Goal: Task Accomplishment & Management: Manage account settings

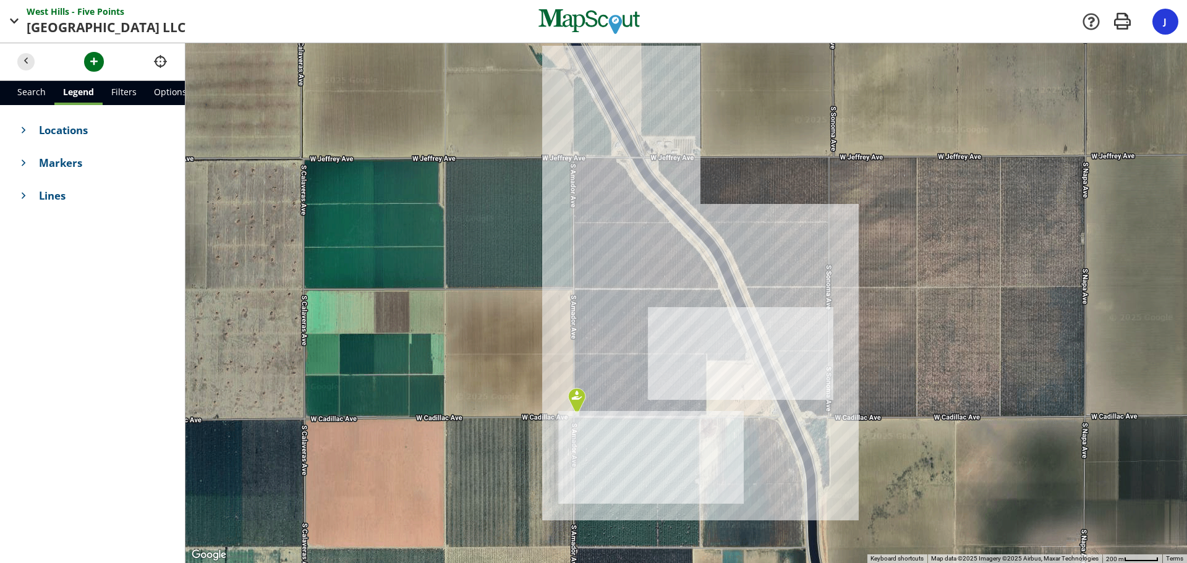
click at [813, 184] on div at bounding box center [685, 303] width 1001 height 520
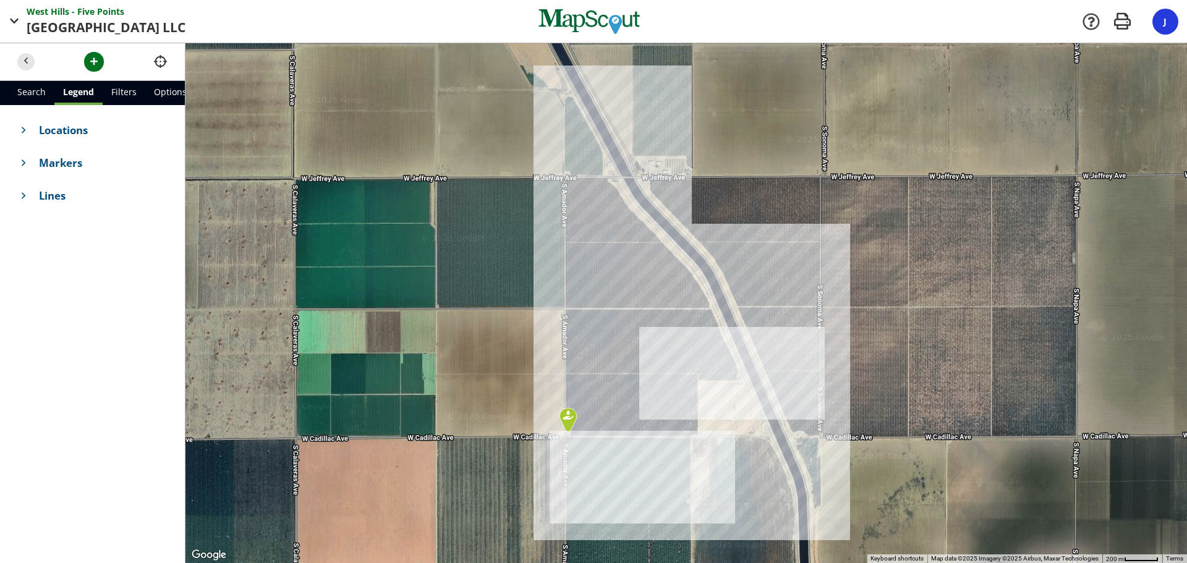
drag, startPoint x: 766, startPoint y: 204, endPoint x: 760, endPoint y: 223, distance: 20.1
click at [760, 223] on div at bounding box center [685, 303] width 1001 height 520
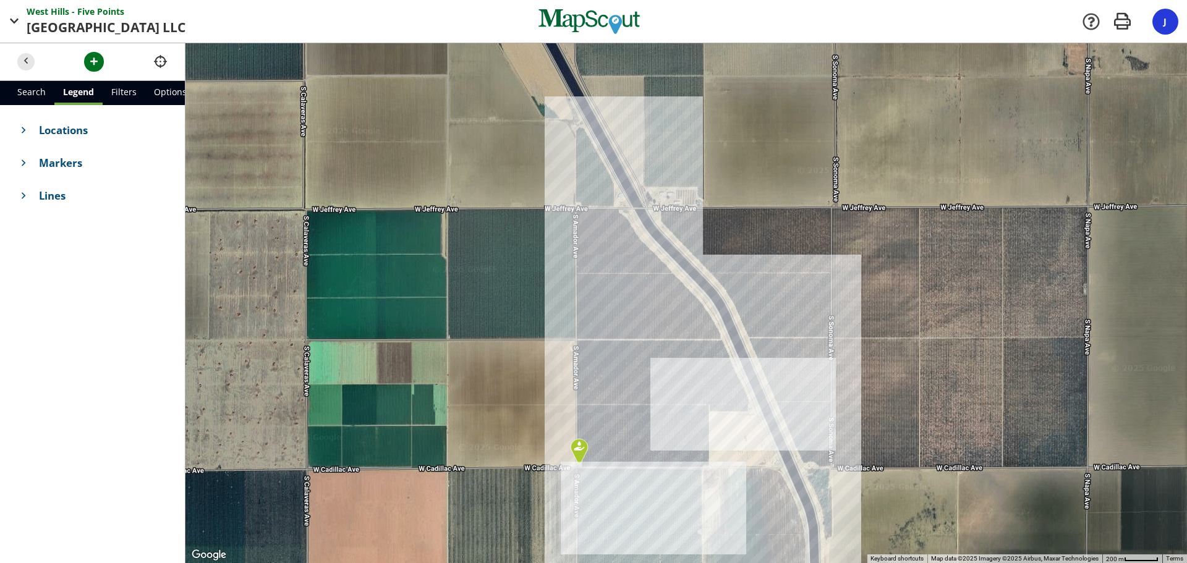
drag, startPoint x: 618, startPoint y: 189, endPoint x: 784, endPoint y: 326, distance: 215.6
click at [784, 326] on div at bounding box center [685, 303] width 1001 height 520
click at [51, 136] on span "Locations" at bounding box center [103, 129] width 129 height 15
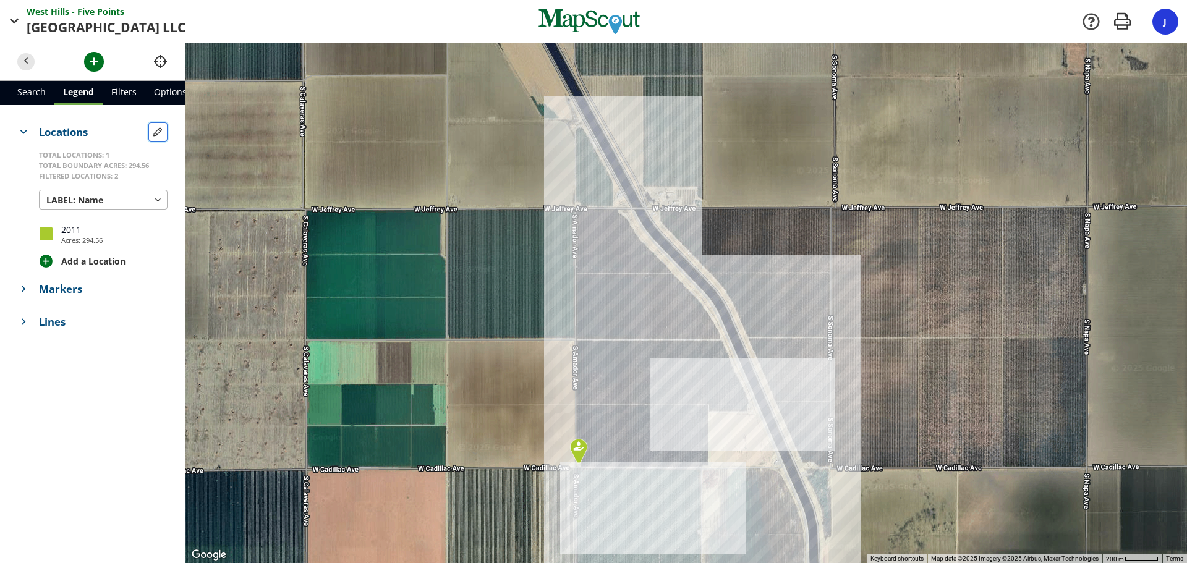
click at [161, 132] on span "button" at bounding box center [157, 131] width 13 height 13
click at [159, 233] on span "button" at bounding box center [157, 233] width 13 height 13
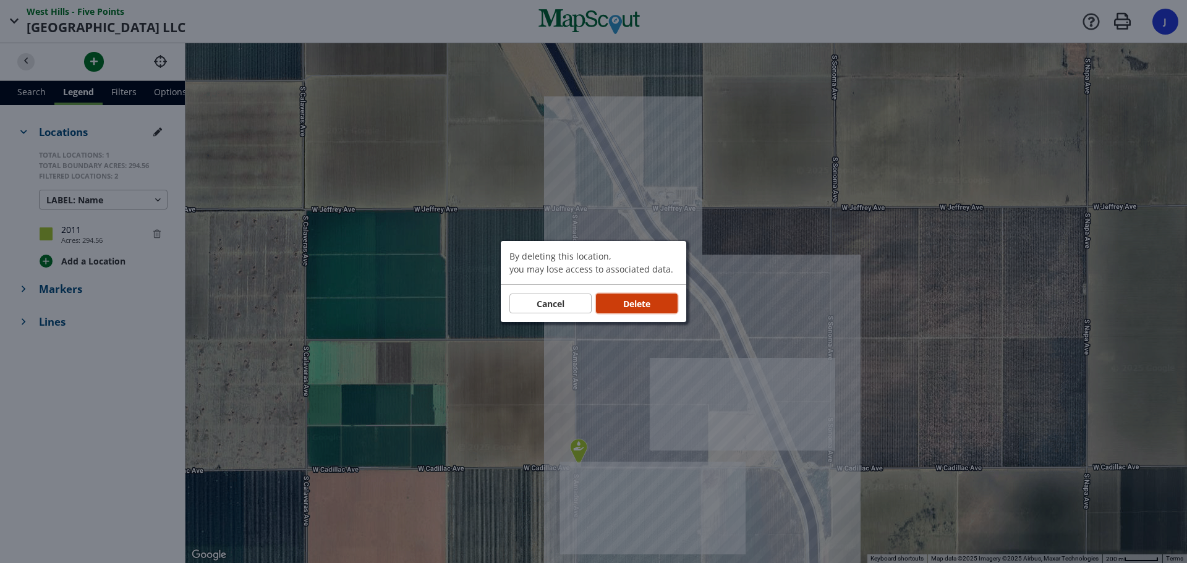
click at [646, 299] on span "Delete" at bounding box center [636, 303] width 27 height 13
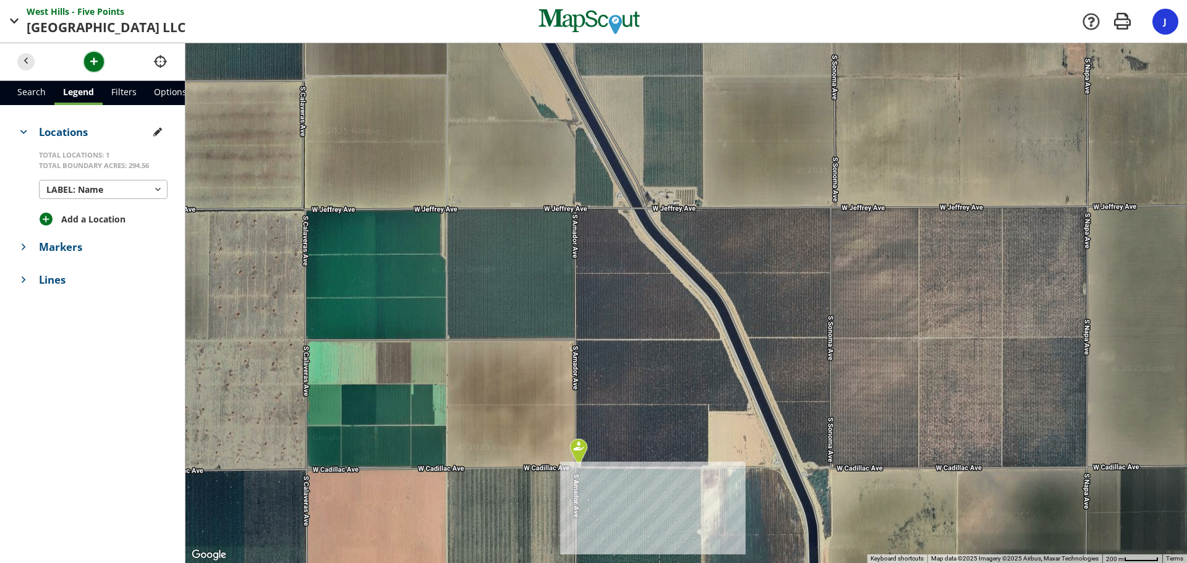
click at [98, 62] on span "button" at bounding box center [94, 61] width 13 height 13
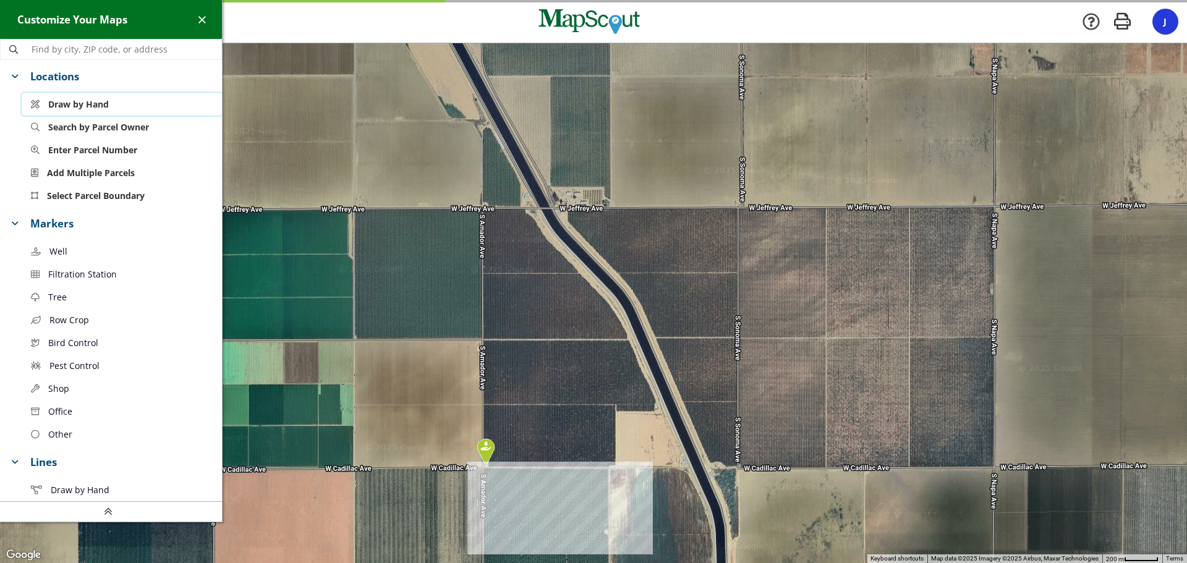
click at [114, 108] on button "Draw by Hand" at bounding box center [122, 104] width 200 height 23
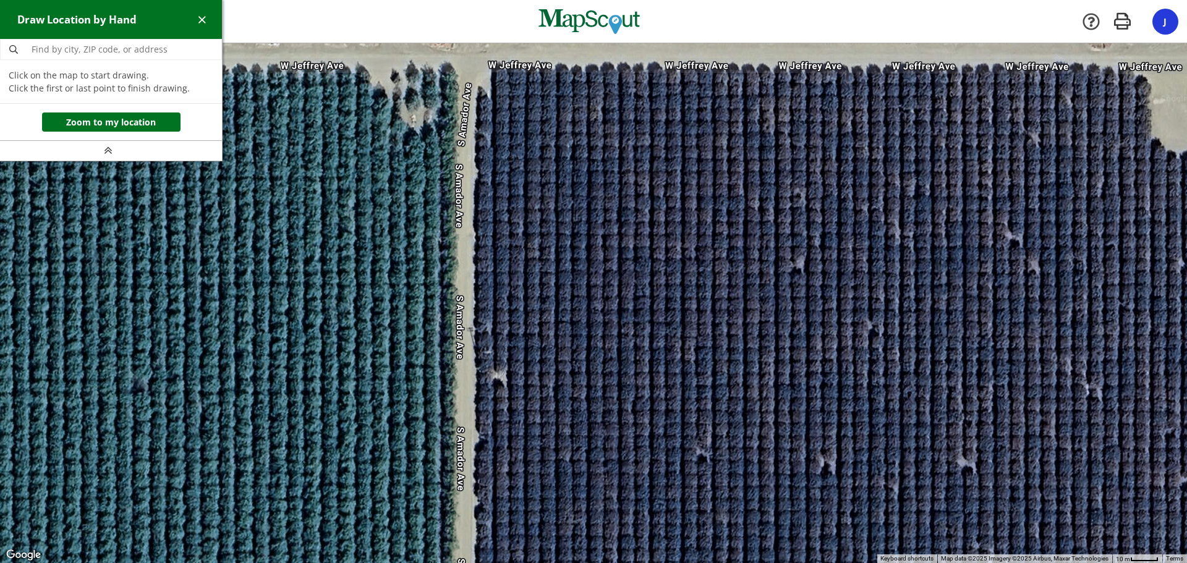
click at [475, 66] on div at bounding box center [593, 304] width 1187 height 520
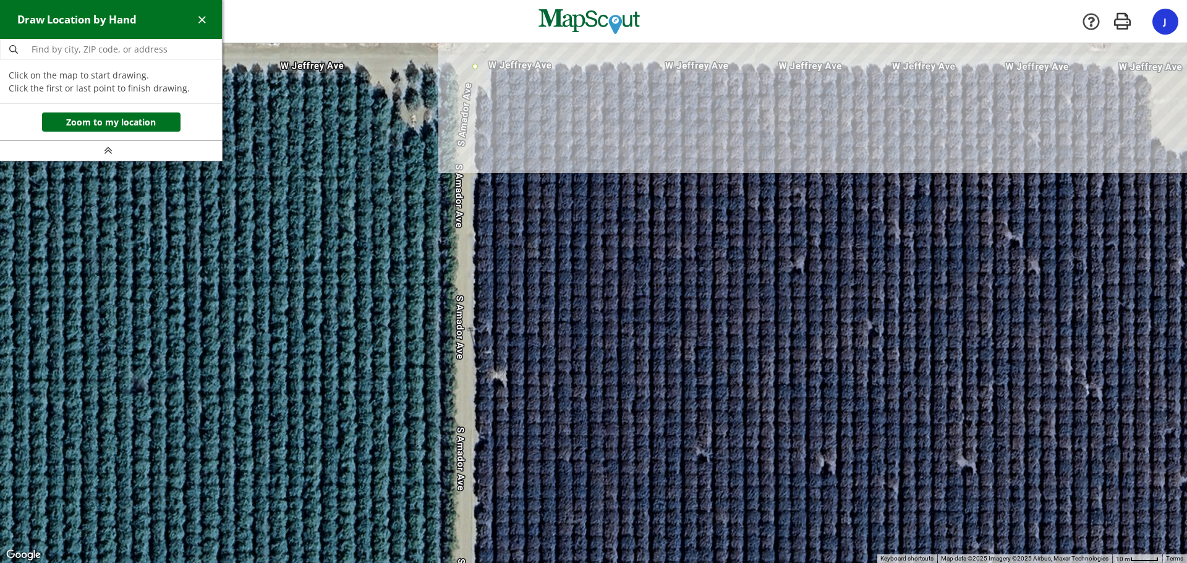
click at [1127, 63] on div at bounding box center [593, 304] width 1187 height 520
click at [1153, 84] on div at bounding box center [593, 304] width 1187 height 520
click at [1155, 136] on div at bounding box center [593, 304] width 1187 height 520
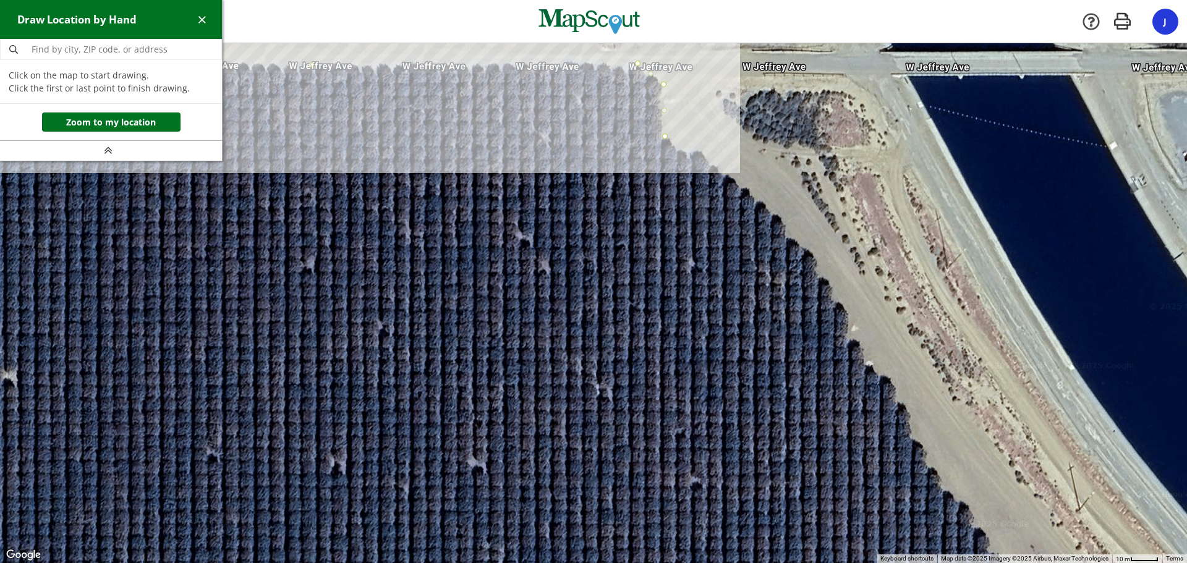
drag, startPoint x: 1093, startPoint y: 140, endPoint x: 601, endPoint y: 141, distance: 492.6
click at [601, 141] on div at bounding box center [593, 304] width 1187 height 520
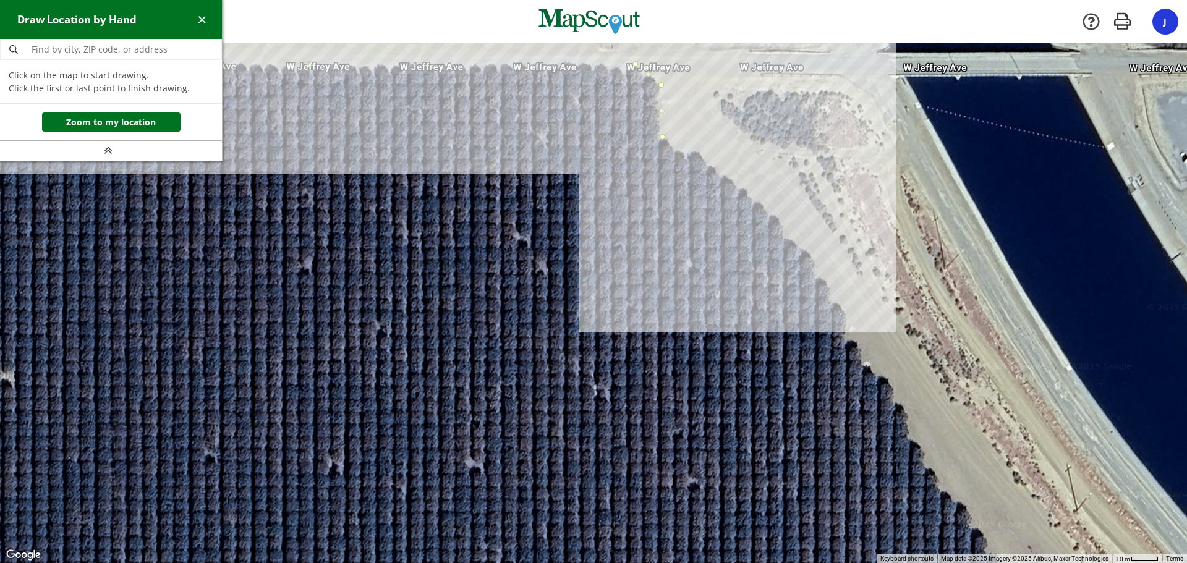
click at [777, 214] on div at bounding box center [593, 304] width 1187 height 520
click at [813, 263] on div at bounding box center [593, 304] width 1187 height 520
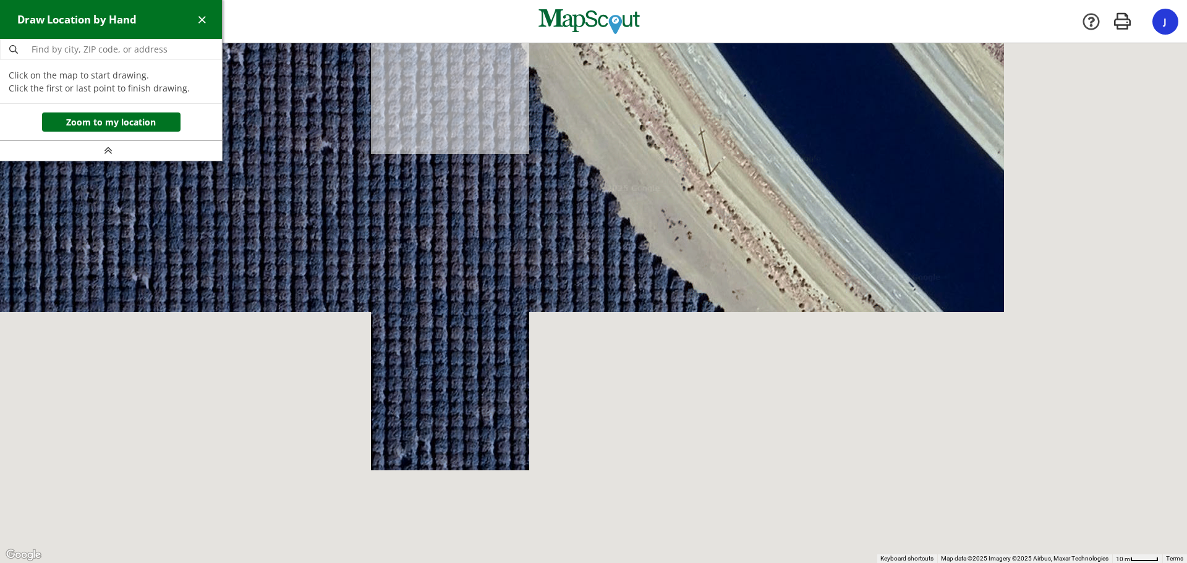
drag, startPoint x: 755, startPoint y: 377, endPoint x: 425, endPoint y: 30, distance: 479.2
click at [425, 30] on div "[GEOGRAPHIC_DATA] - Five Points Points Oderj Ranch LLC LLC Company [GEOGRAPHIC_…" at bounding box center [593, 281] width 1187 height 563
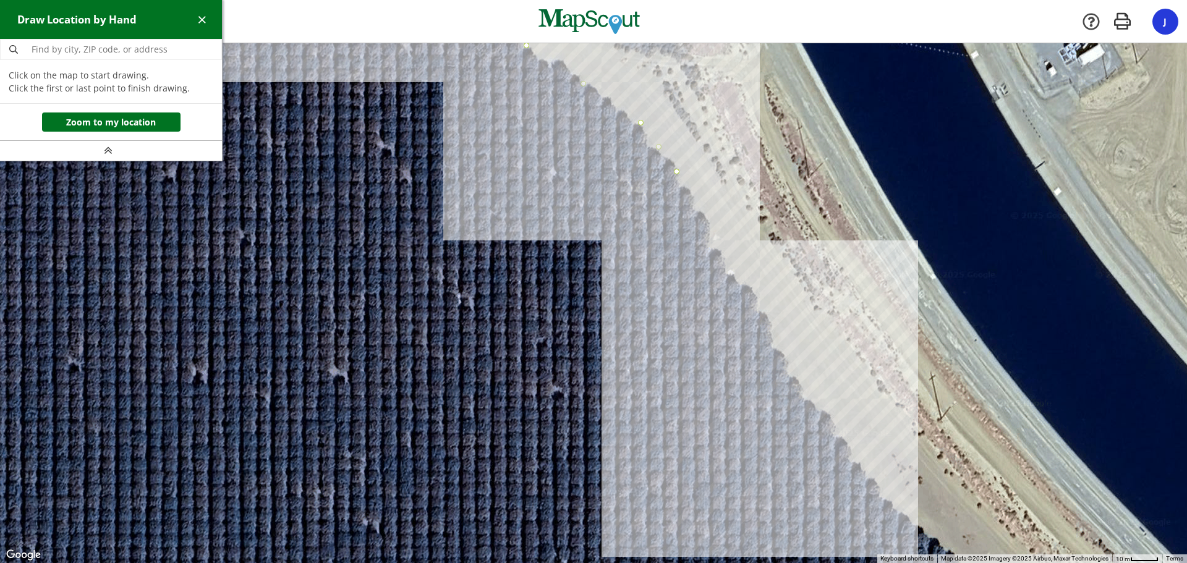
drag, startPoint x: 610, startPoint y: 243, endPoint x: 750, endPoint y: 401, distance: 211.5
click at [750, 401] on div at bounding box center [593, 304] width 1187 height 520
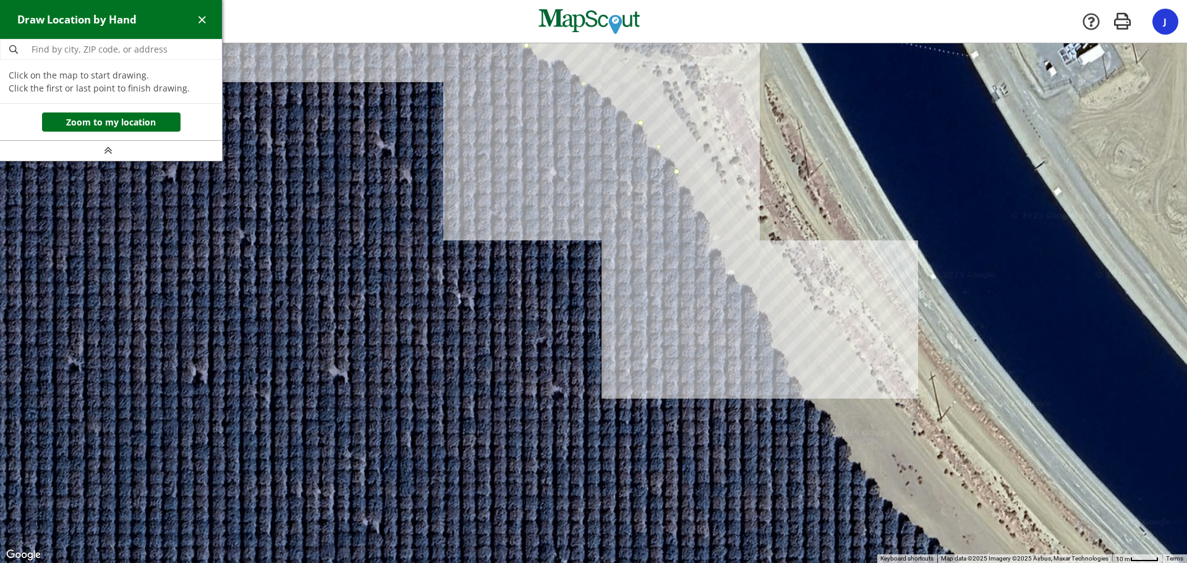
click at [760, 302] on div at bounding box center [593, 304] width 1187 height 520
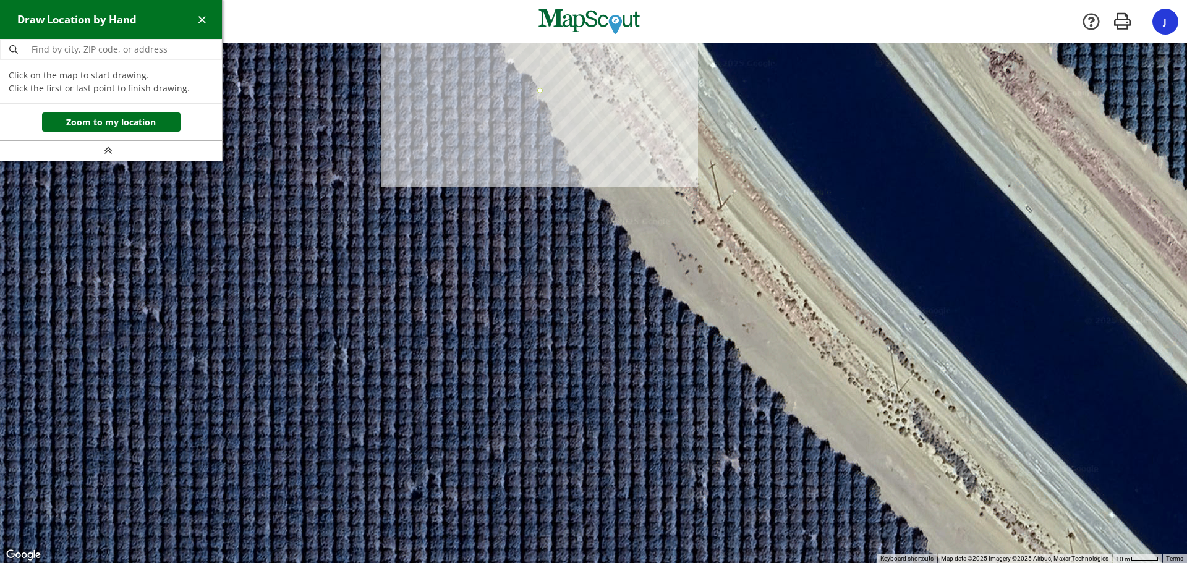
drag, startPoint x: 702, startPoint y: 344, endPoint x: 478, endPoint y: 131, distance: 308.7
click at [478, 131] on div at bounding box center [593, 304] width 1187 height 520
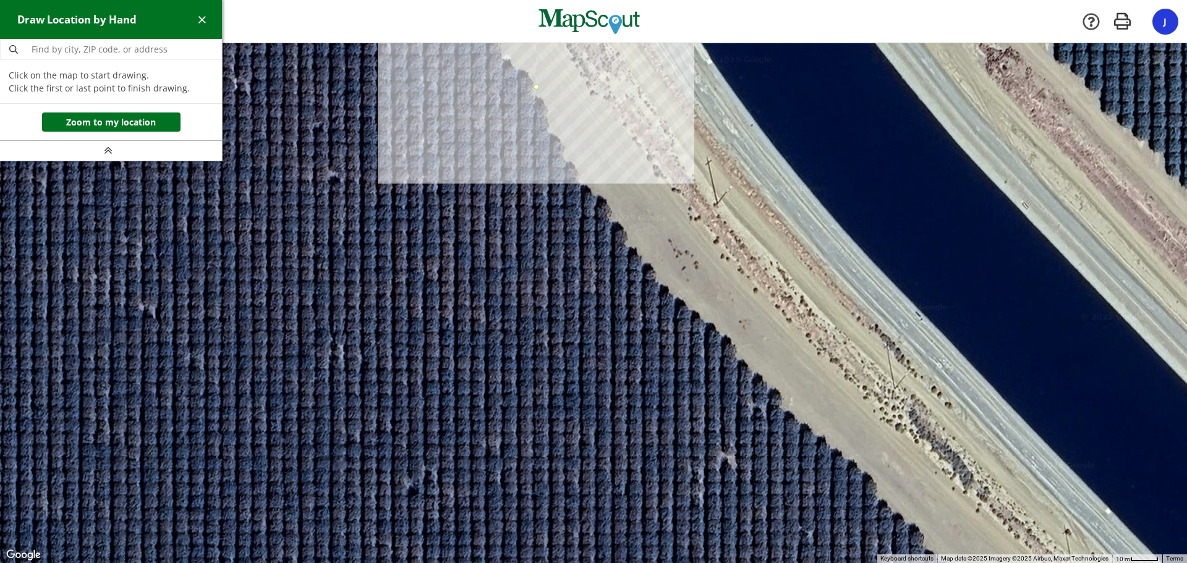
click at [572, 164] on div at bounding box center [593, 304] width 1187 height 520
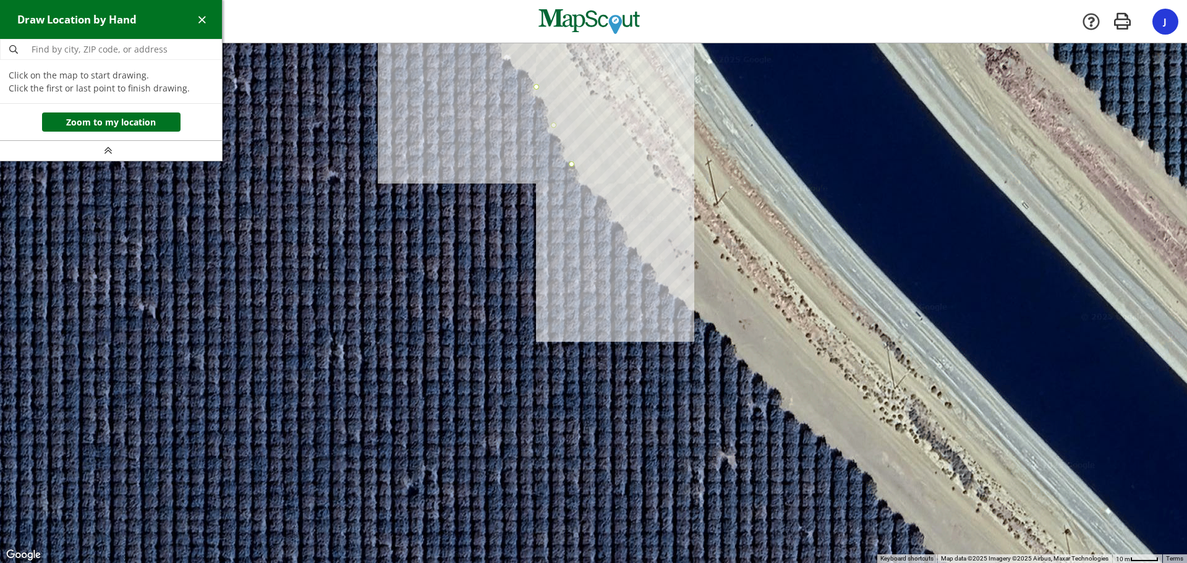
click at [596, 194] on div at bounding box center [593, 304] width 1187 height 520
click at [635, 243] on div at bounding box center [593, 304] width 1187 height 520
click at [665, 282] on div at bounding box center [593, 304] width 1187 height 520
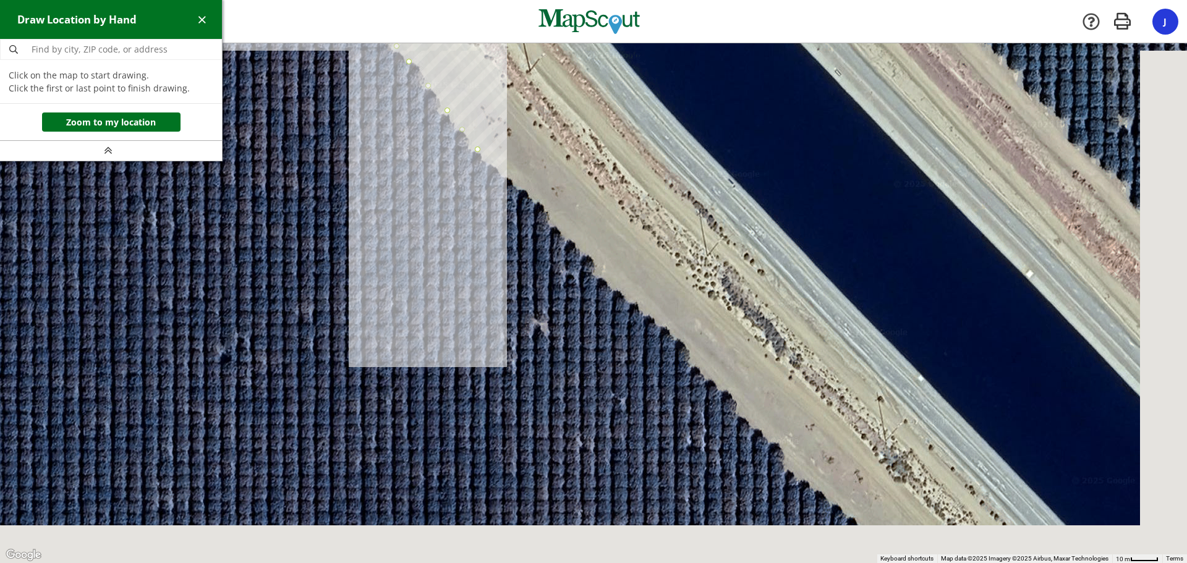
drag, startPoint x: 661, startPoint y: 376, endPoint x: 485, endPoint y: 237, distance: 224.5
click at [486, 240] on div at bounding box center [593, 304] width 1187 height 520
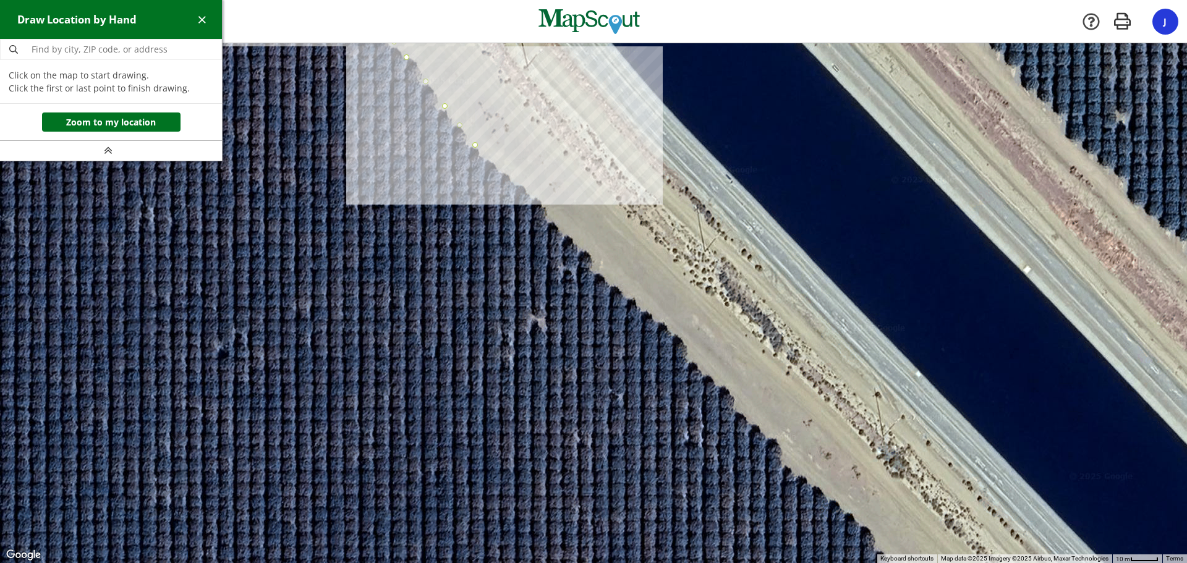
click at [502, 174] on div at bounding box center [593, 304] width 1187 height 520
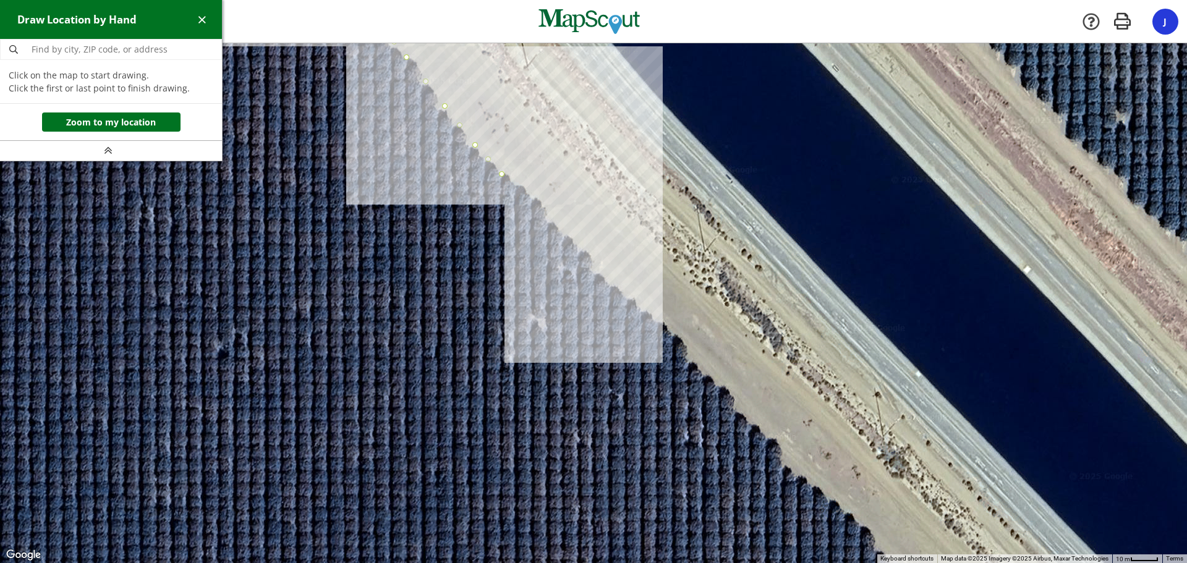
click at [548, 208] on div at bounding box center [593, 304] width 1187 height 520
click at [590, 257] on div at bounding box center [593, 304] width 1187 height 520
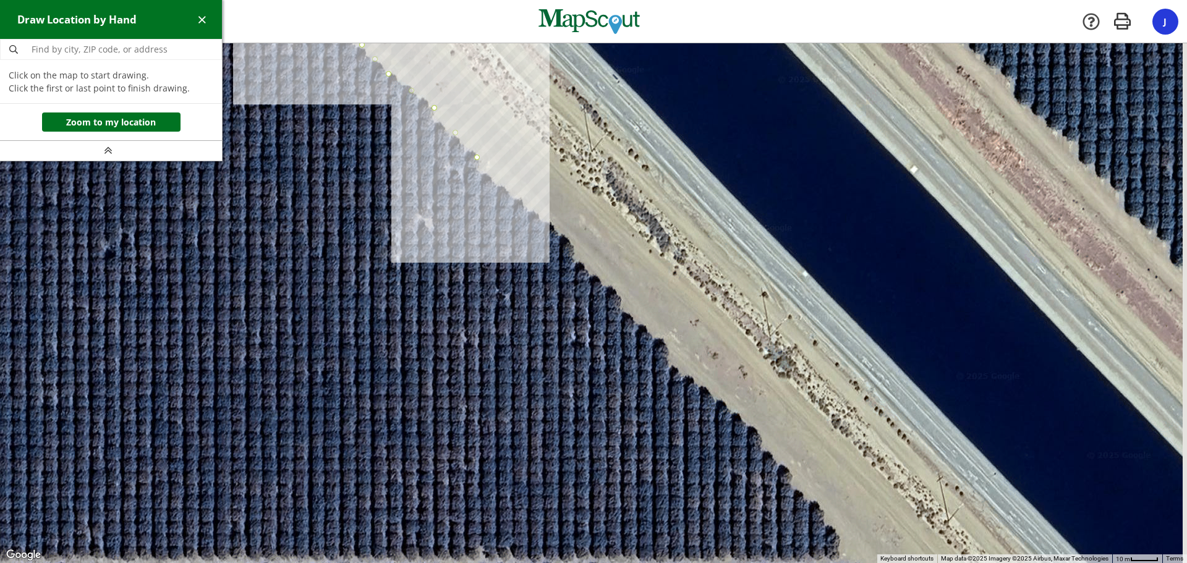
drag, startPoint x: 562, startPoint y: 291, endPoint x: 458, endPoint y: 195, distance: 141.7
click at [458, 195] on div at bounding box center [593, 304] width 1187 height 520
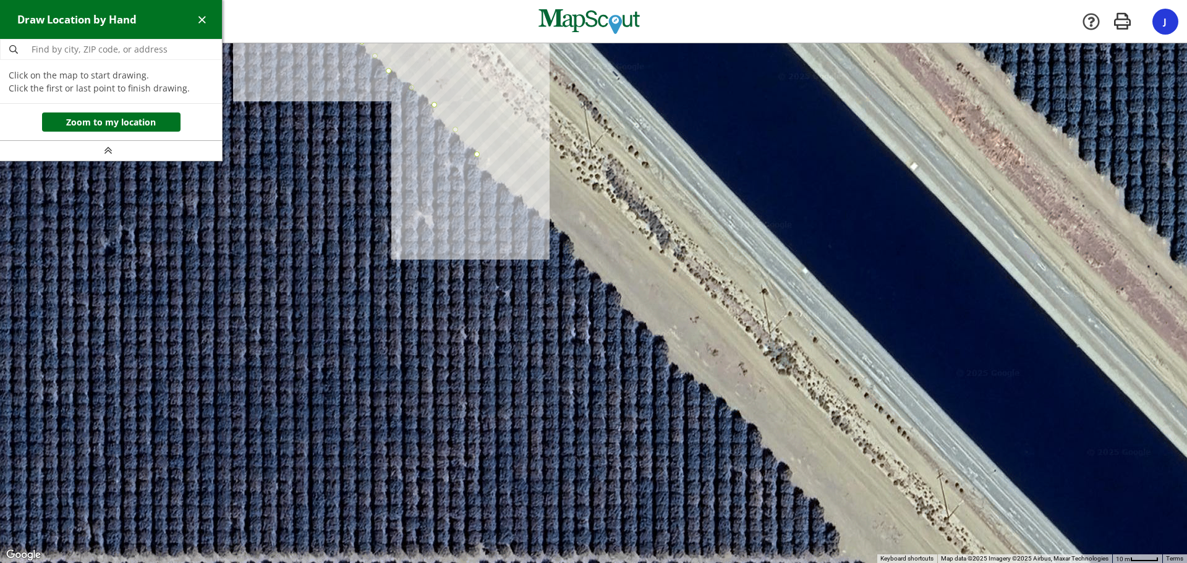
click at [487, 172] on div at bounding box center [593, 303] width 1187 height 520
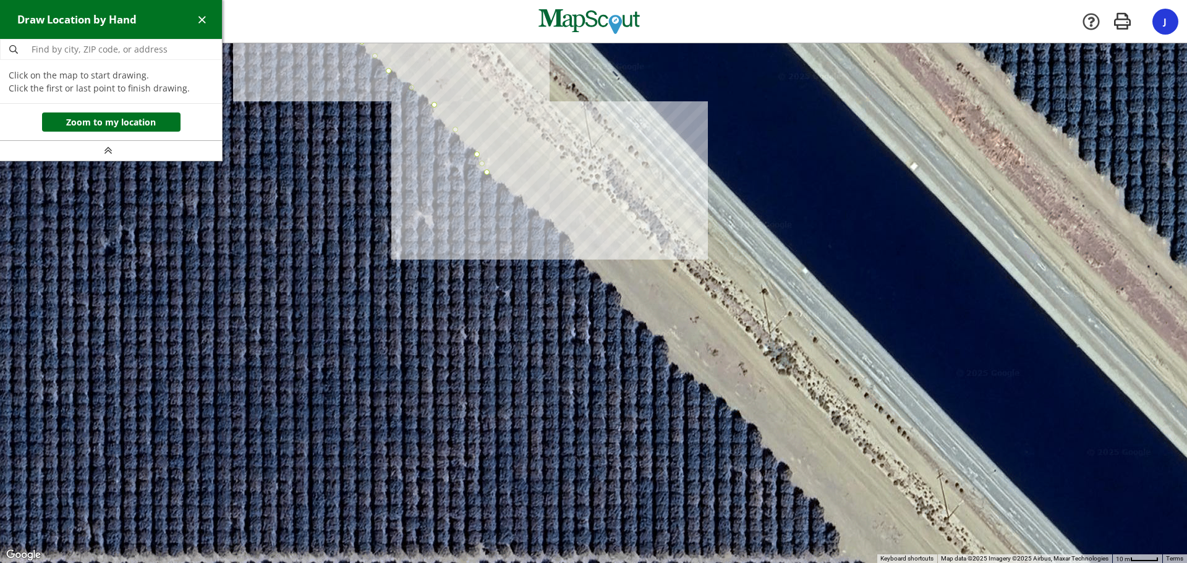
click at [573, 239] on div at bounding box center [593, 303] width 1187 height 520
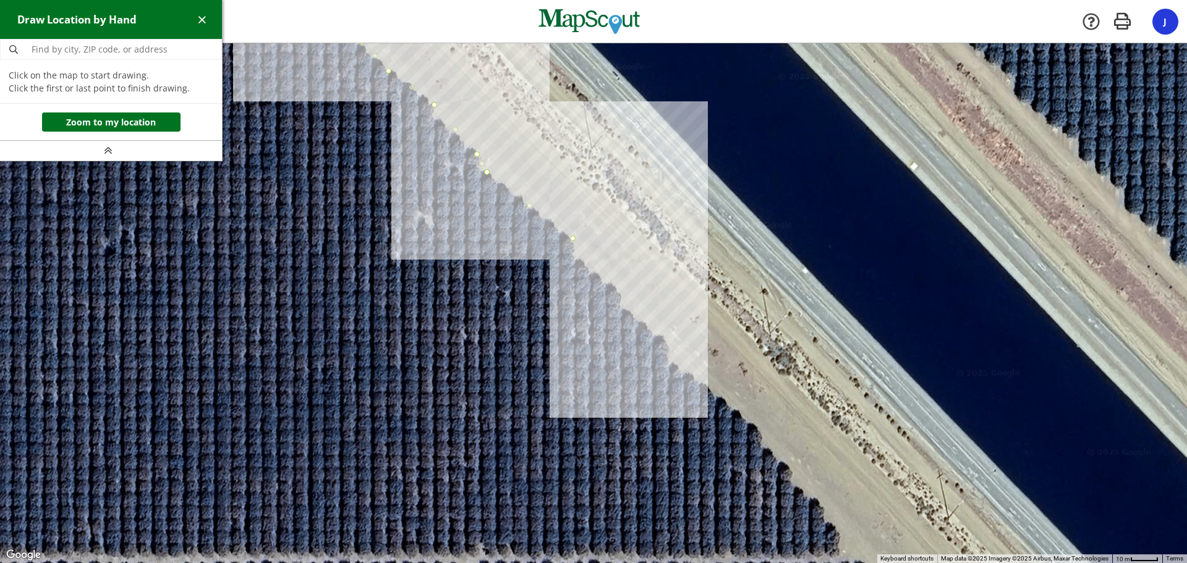
click at [582, 262] on div at bounding box center [593, 303] width 1187 height 520
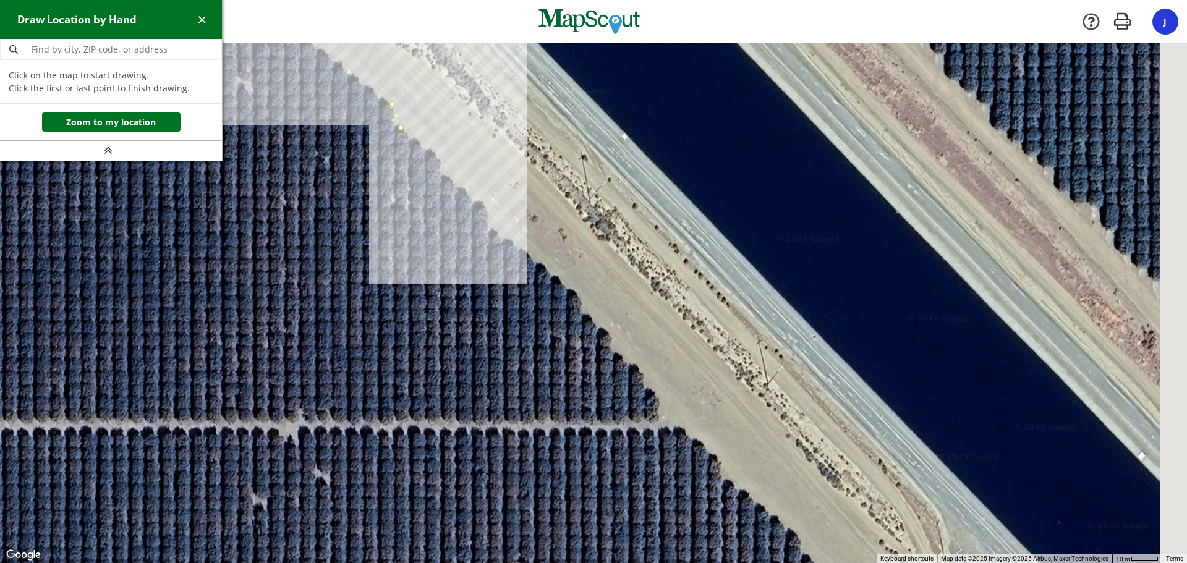
drag, startPoint x: 592, startPoint y: 316, endPoint x: 407, endPoint y: 174, distance: 233.5
click at [405, 174] on div at bounding box center [593, 303] width 1187 height 520
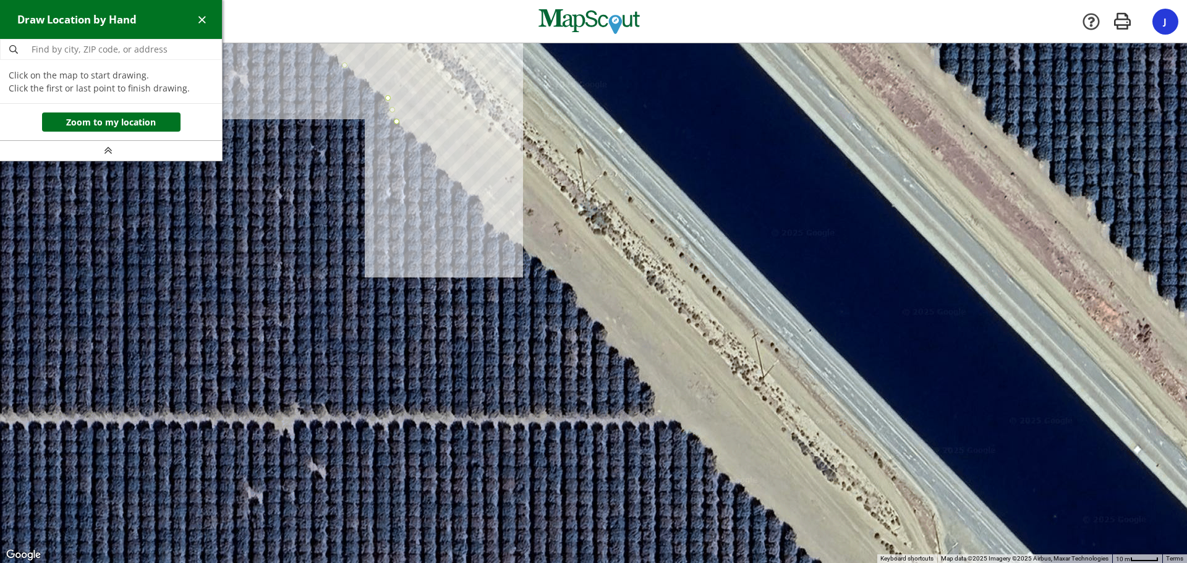
click at [437, 153] on div at bounding box center [593, 304] width 1187 height 520
click at [440, 167] on div at bounding box center [593, 304] width 1187 height 520
click at [486, 203] on div at bounding box center [593, 304] width 1187 height 520
click at [489, 224] on div at bounding box center [593, 304] width 1187 height 520
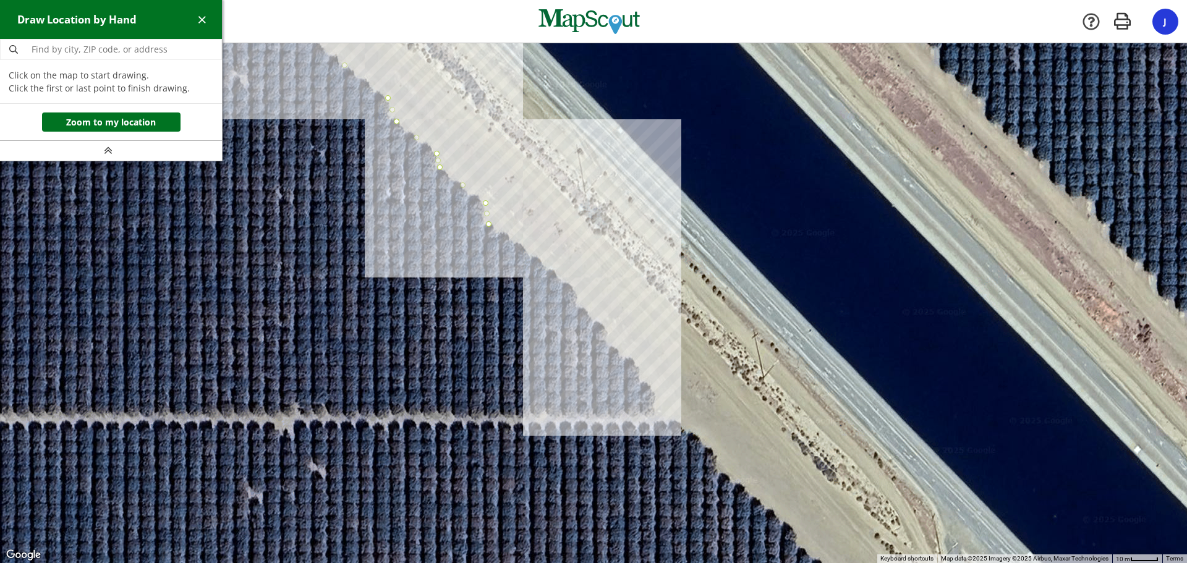
click at [578, 295] on div at bounding box center [593, 304] width 1187 height 520
click at [578, 307] on div at bounding box center [593, 304] width 1187 height 520
click at [608, 331] on div at bounding box center [593, 304] width 1187 height 520
click at [609, 346] on div at bounding box center [593, 304] width 1187 height 520
click at [656, 394] on div at bounding box center [593, 304] width 1187 height 520
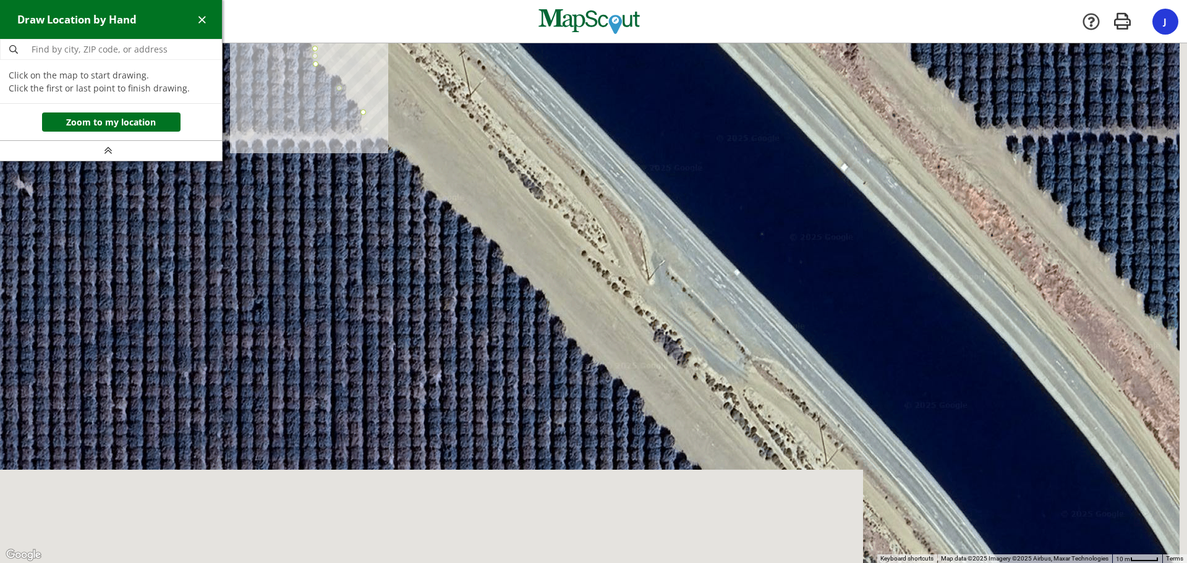
drag, startPoint x: 554, startPoint y: 395, endPoint x: 260, endPoint y: 112, distance: 408.3
click at [260, 112] on div at bounding box center [593, 304] width 1187 height 520
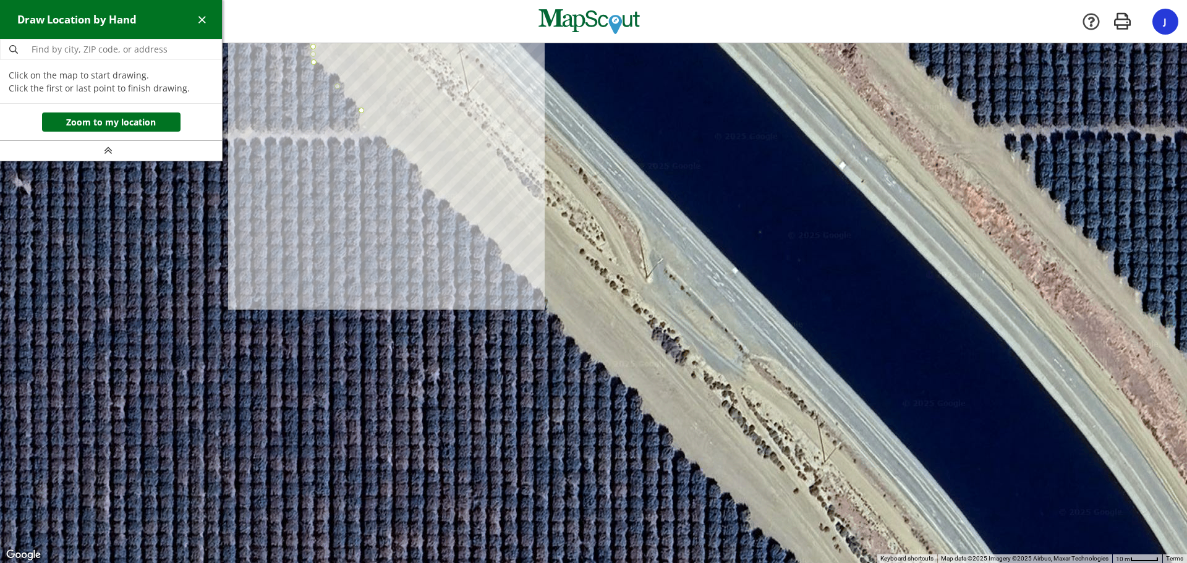
click at [422, 171] on div at bounding box center [593, 304] width 1187 height 520
click at [425, 185] on div at bounding box center [593, 304] width 1187 height 520
click at [501, 247] on div at bounding box center [593, 304] width 1187 height 520
click at [504, 261] on div at bounding box center [593, 304] width 1187 height 520
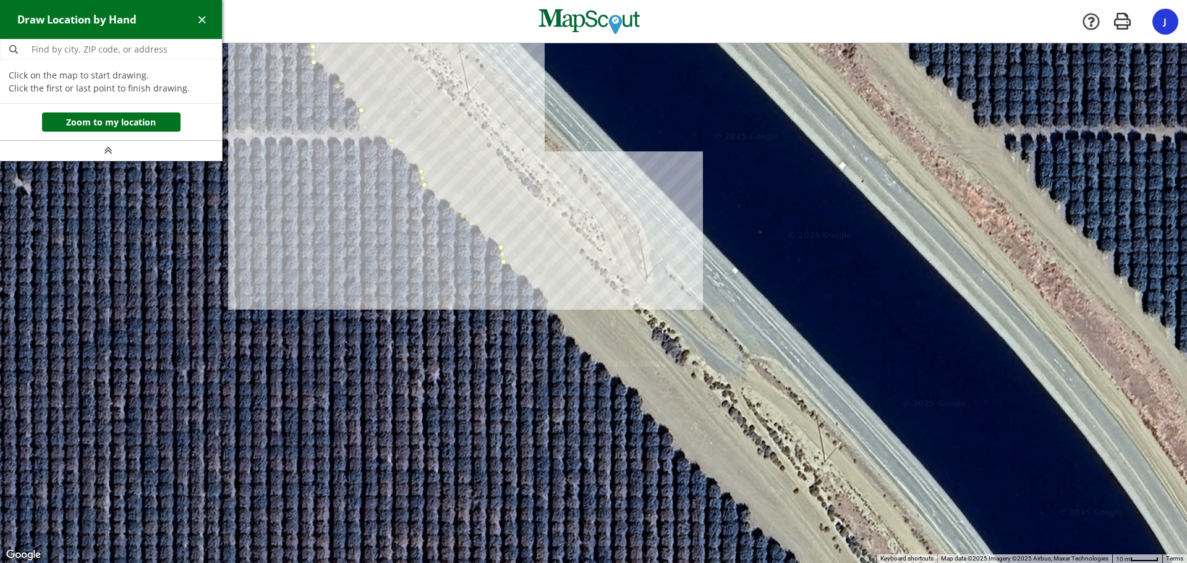
click at [548, 299] on div at bounding box center [593, 304] width 1187 height 520
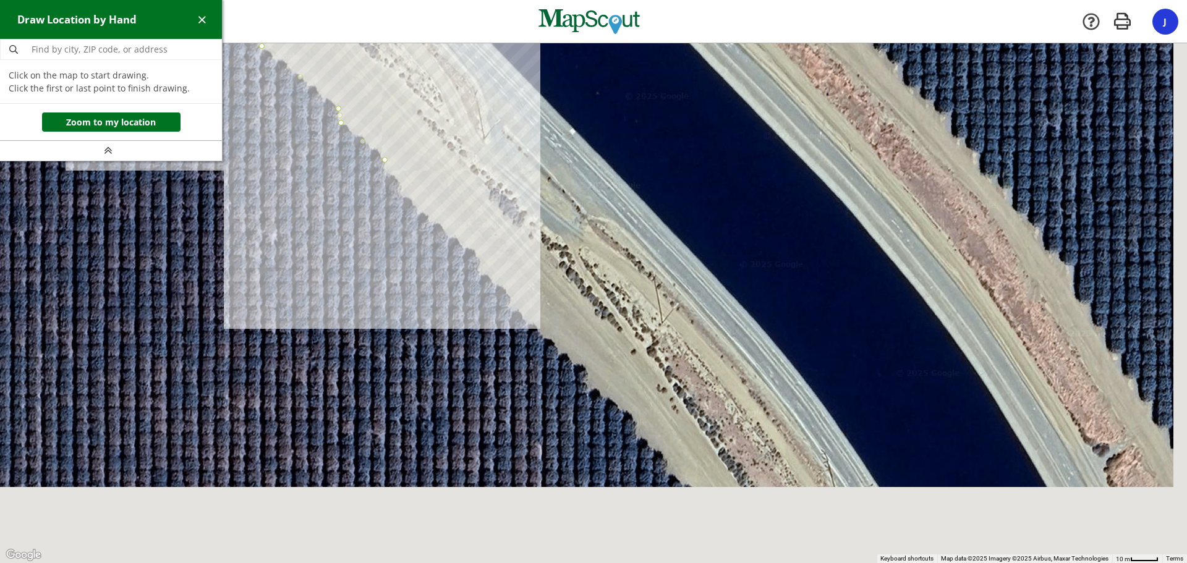
drag, startPoint x: 546, startPoint y: 346, endPoint x: 407, endPoint y: 212, distance: 192.8
click at [389, 209] on div at bounding box center [593, 304] width 1187 height 520
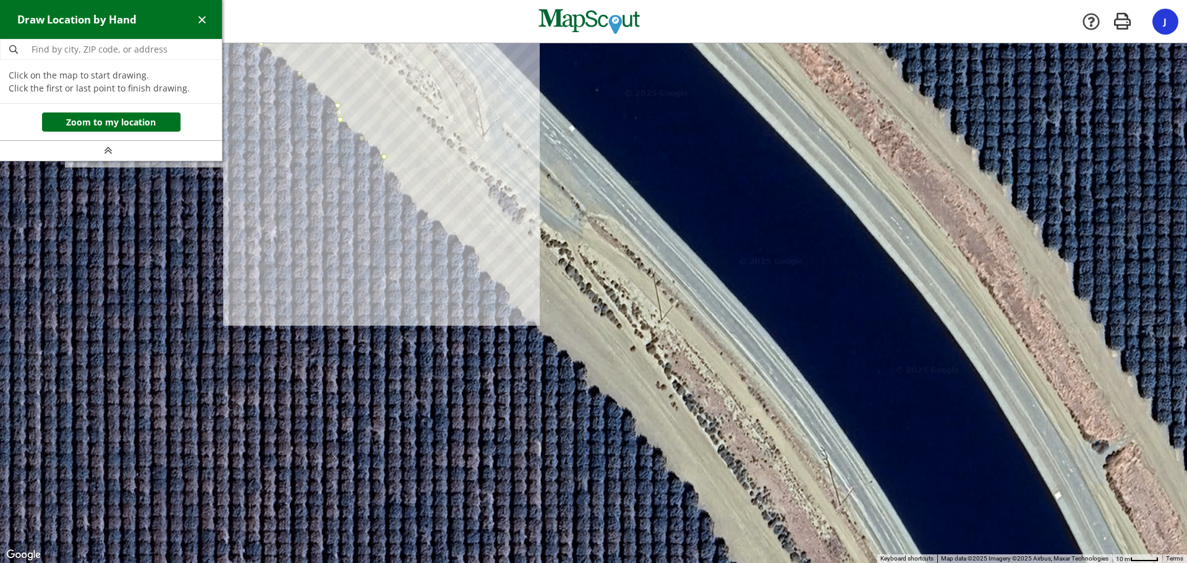
click at [387, 172] on div at bounding box center [593, 303] width 1187 height 520
click at [480, 256] on div at bounding box center [593, 303] width 1187 height 520
click at [481, 271] on div at bounding box center [593, 303] width 1187 height 520
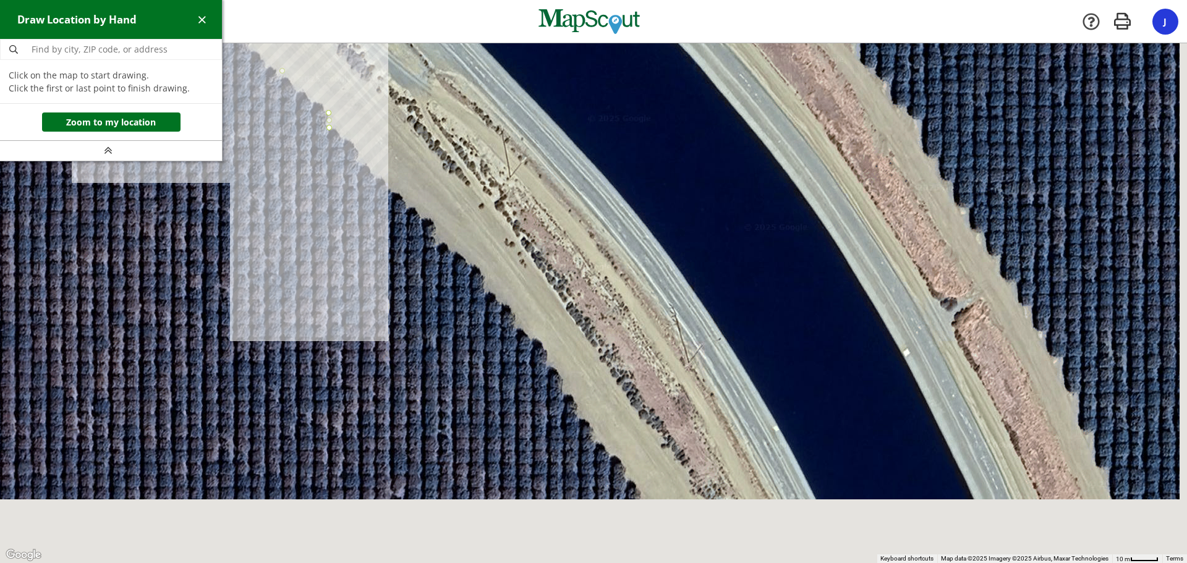
drag, startPoint x: 507, startPoint y: 355, endPoint x: 352, endPoint y: 210, distance: 212.6
click at [352, 210] on div at bounding box center [593, 303] width 1187 height 520
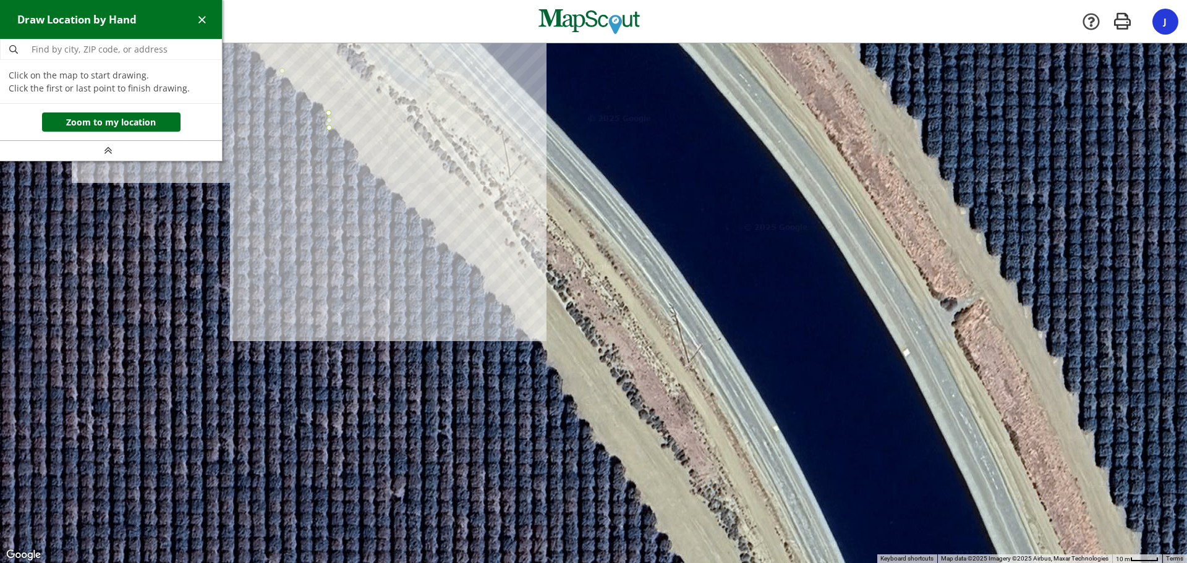
click at [422, 216] on div at bounding box center [593, 303] width 1187 height 520
click at [437, 229] on div at bounding box center [593, 303] width 1187 height 520
click at [437, 244] on div at bounding box center [593, 303] width 1187 height 520
click at [484, 271] on div at bounding box center [593, 303] width 1187 height 520
click at [487, 290] on div at bounding box center [593, 303] width 1187 height 520
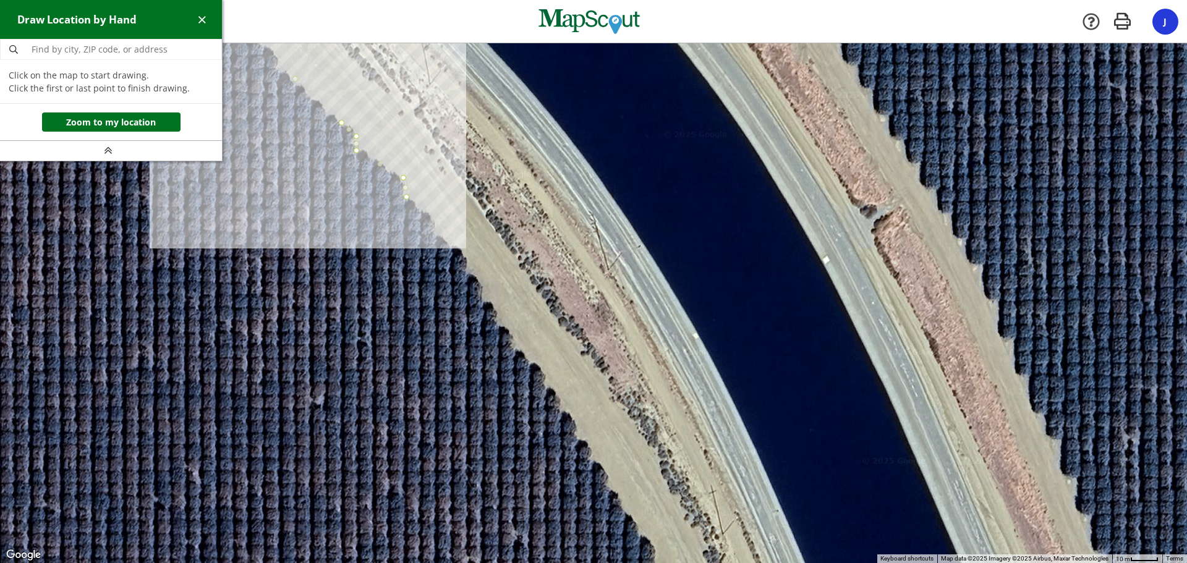
drag, startPoint x: 460, startPoint y: 309, endPoint x: 378, endPoint y: 215, distance: 124.8
click at [378, 216] on div at bounding box center [593, 303] width 1187 height 520
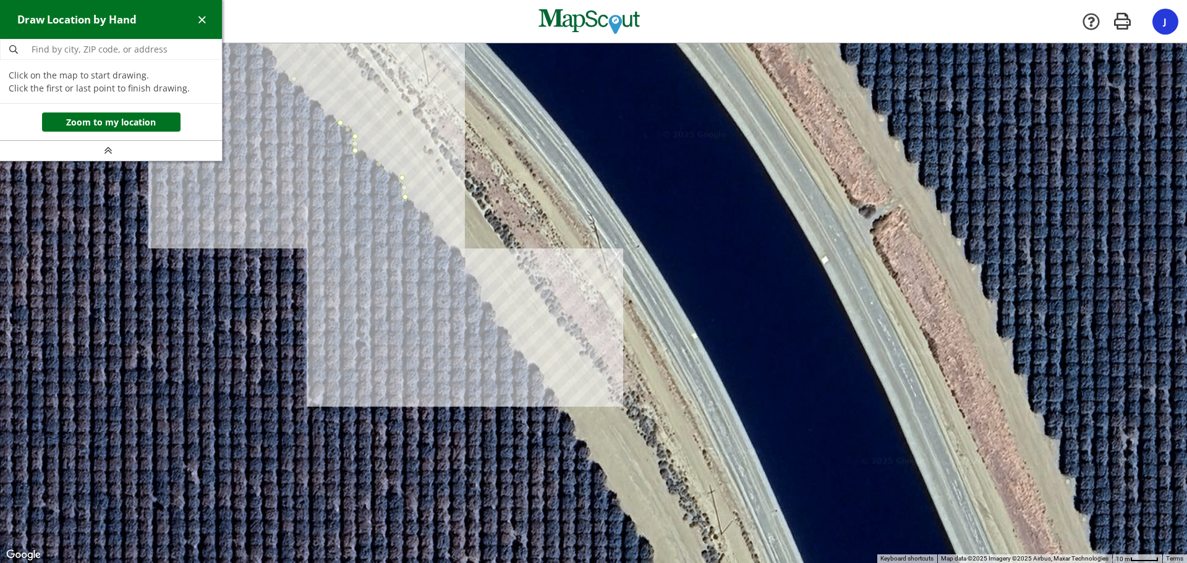
click at [552, 384] on div at bounding box center [593, 304] width 1187 height 520
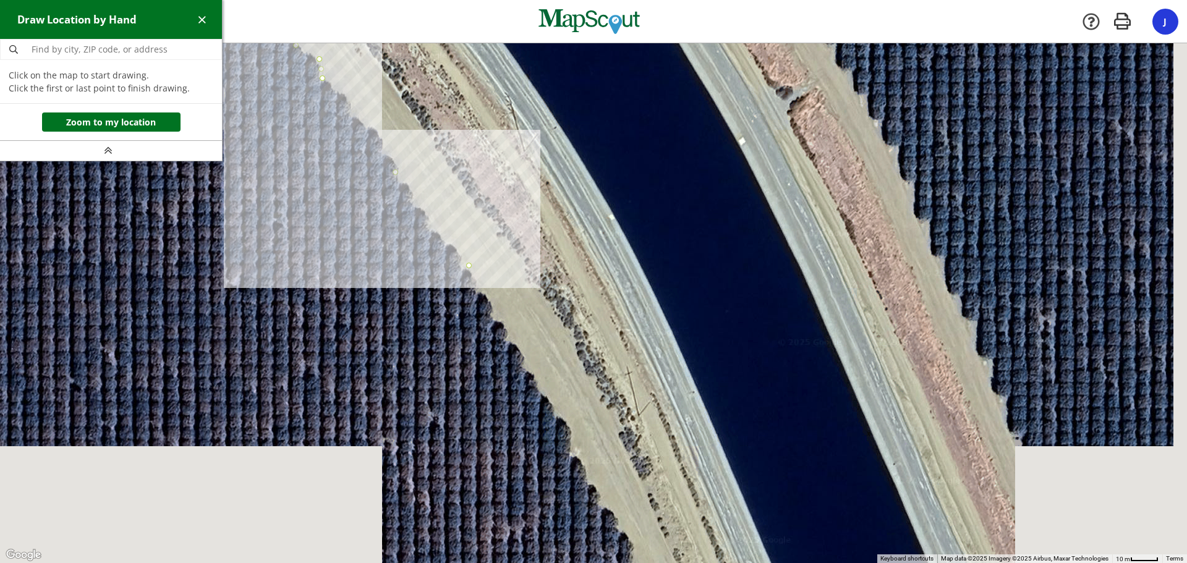
drag, startPoint x: 459, startPoint y: 375, endPoint x: 339, endPoint y: 179, distance: 230.3
click at [339, 181] on div at bounding box center [593, 304] width 1187 height 520
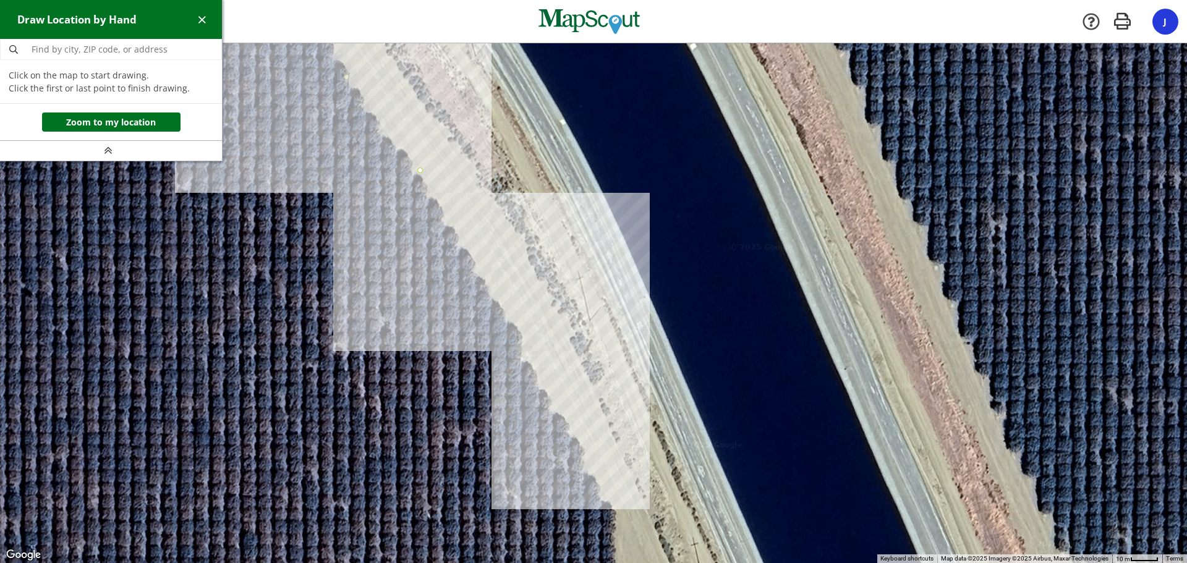
click at [598, 486] on div at bounding box center [593, 303] width 1187 height 520
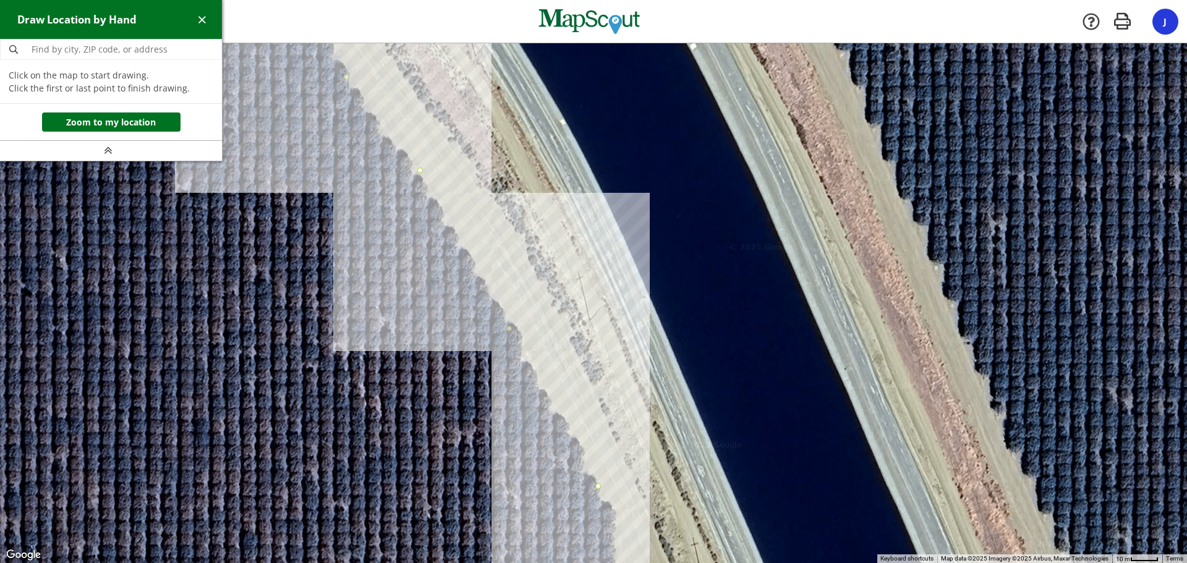
click at [600, 501] on div at bounding box center [593, 303] width 1187 height 520
click at [616, 509] on div at bounding box center [593, 303] width 1187 height 520
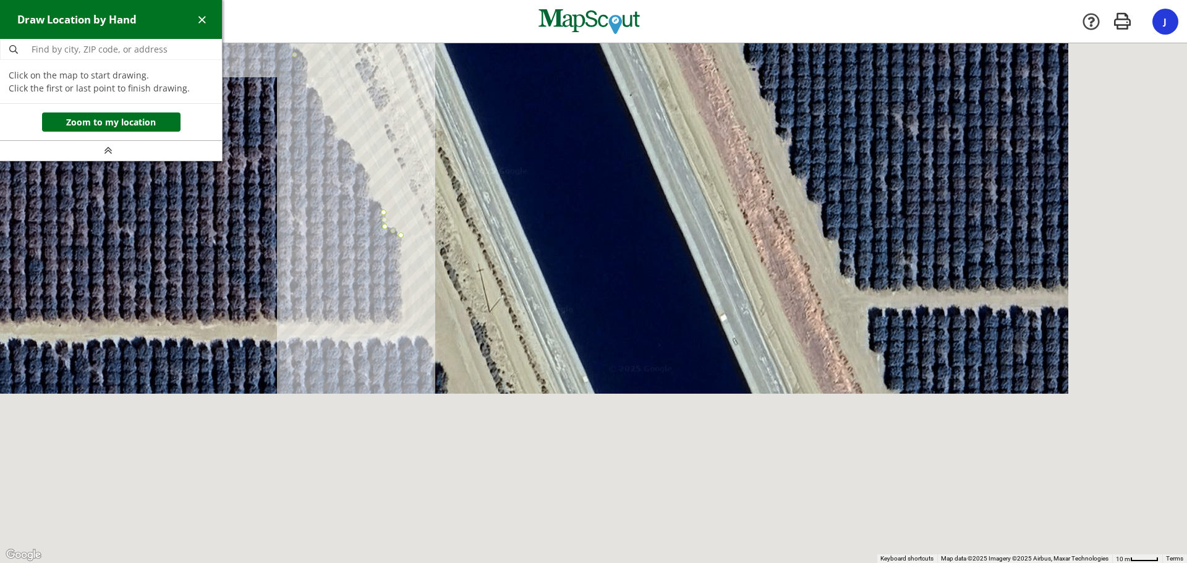
drag, startPoint x: 541, startPoint y: 496, endPoint x: 270, endPoint y: 133, distance: 453.1
click at [270, 133] on div at bounding box center [593, 303] width 1187 height 520
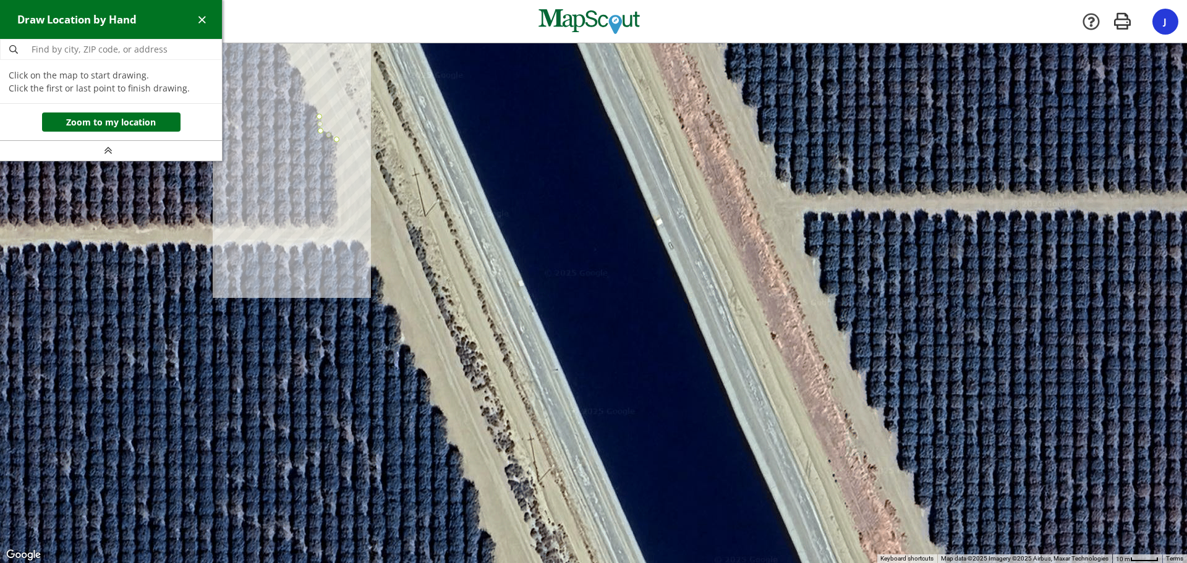
click at [338, 226] on div at bounding box center [593, 303] width 1187 height 520
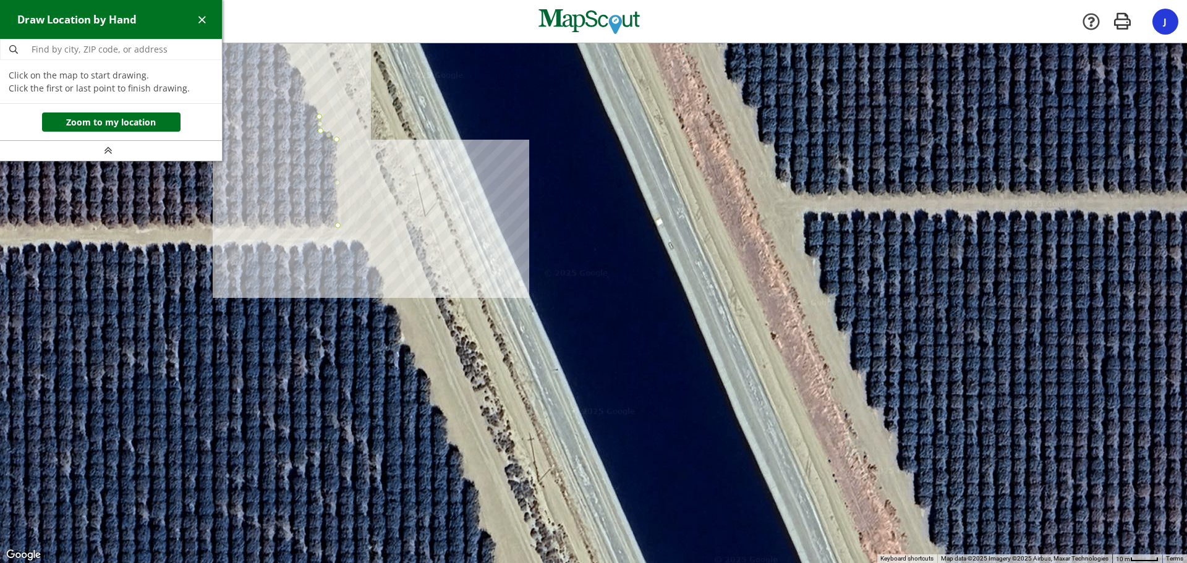
click at [370, 248] on div at bounding box center [593, 303] width 1187 height 520
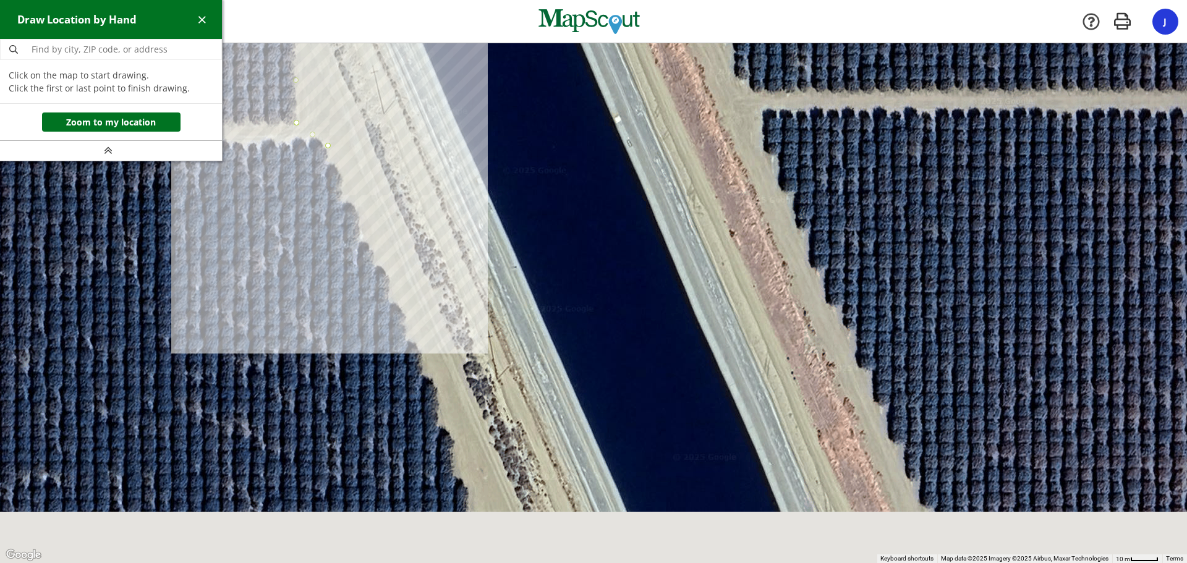
drag, startPoint x: 376, startPoint y: 332, endPoint x: 301, endPoint y: 114, distance: 230.1
click at [301, 115] on div at bounding box center [593, 303] width 1187 height 520
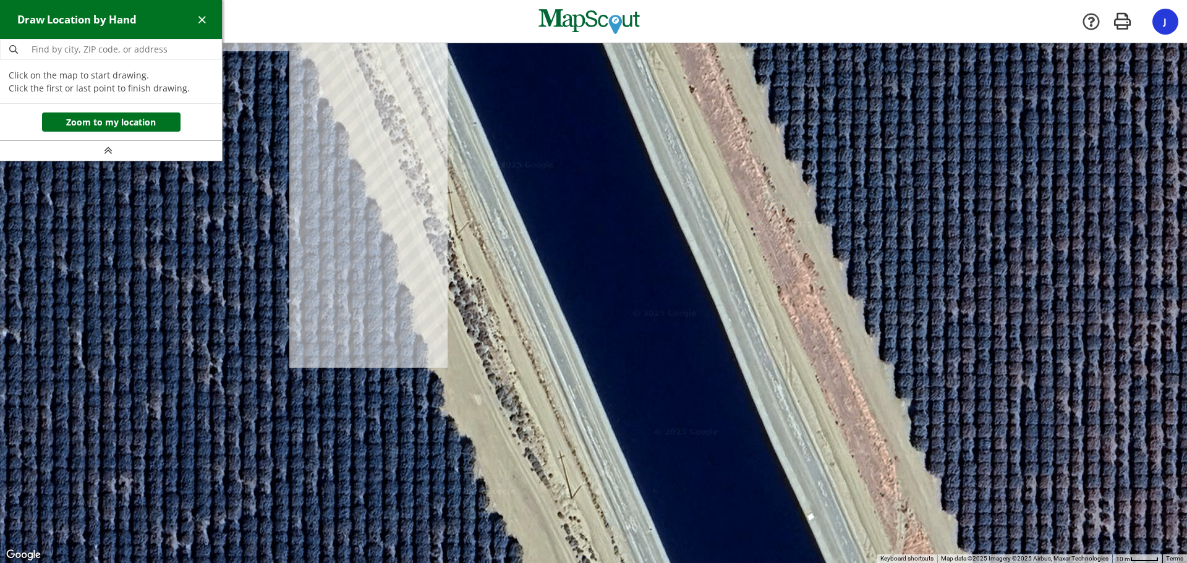
click at [413, 295] on div at bounding box center [593, 304] width 1187 height 520
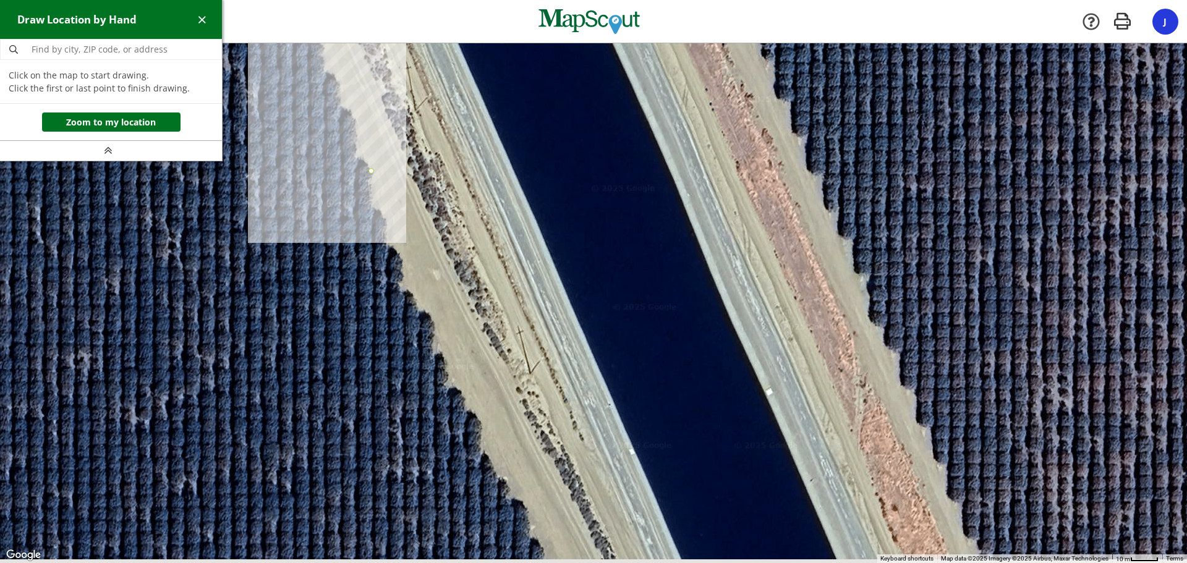
drag, startPoint x: 341, startPoint y: 320, endPoint x: 299, endPoint y: 177, distance: 148.8
click at [297, 180] on div at bounding box center [593, 304] width 1187 height 520
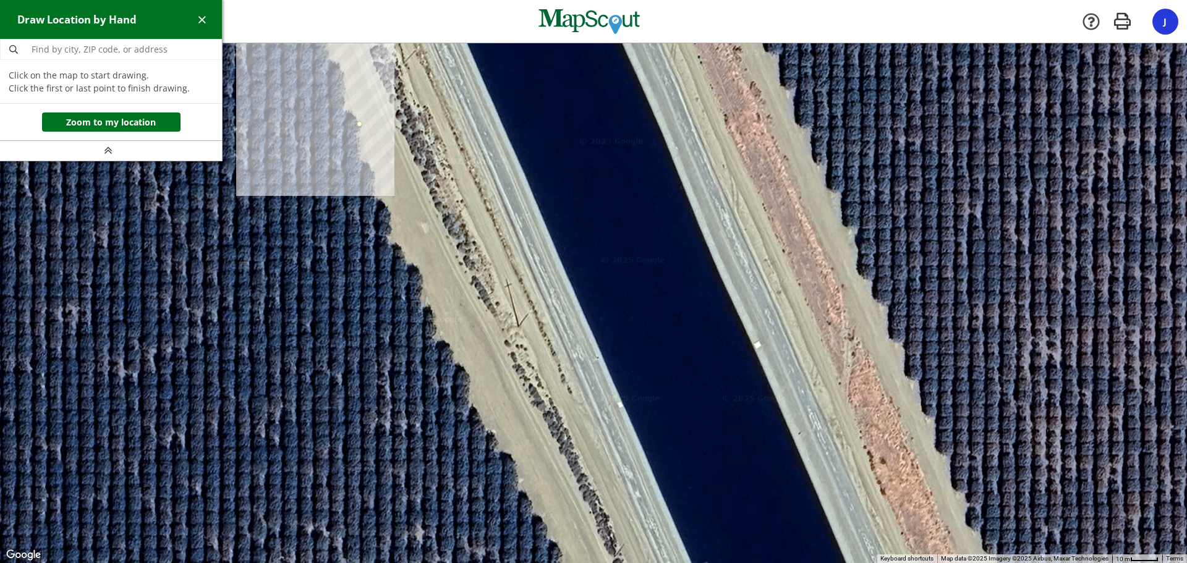
click at [361, 159] on div at bounding box center [593, 303] width 1187 height 520
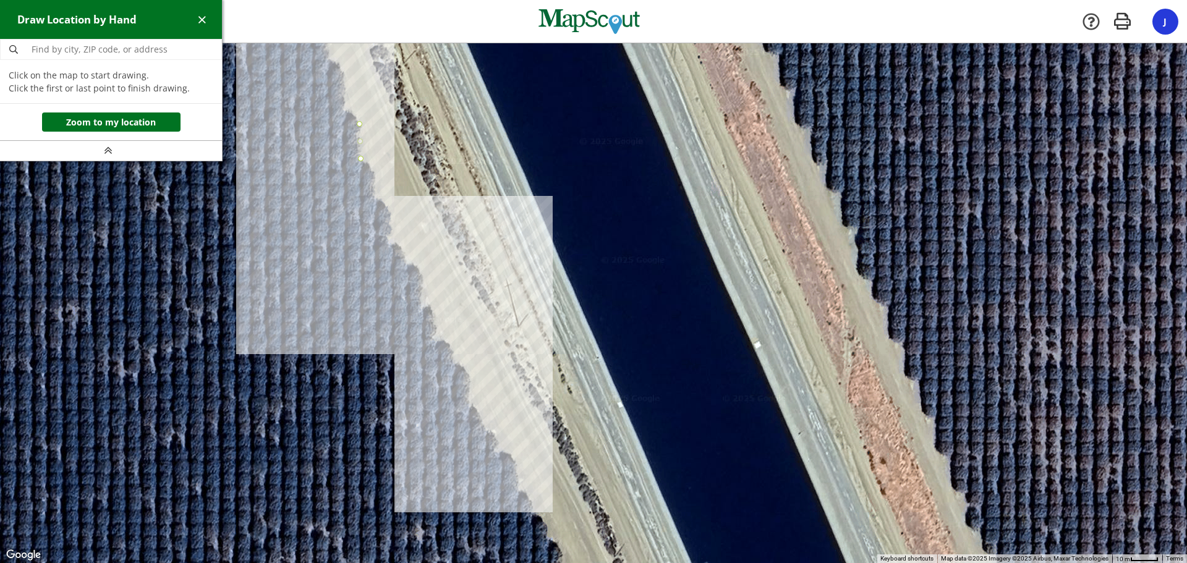
click at [459, 369] on div at bounding box center [593, 303] width 1187 height 520
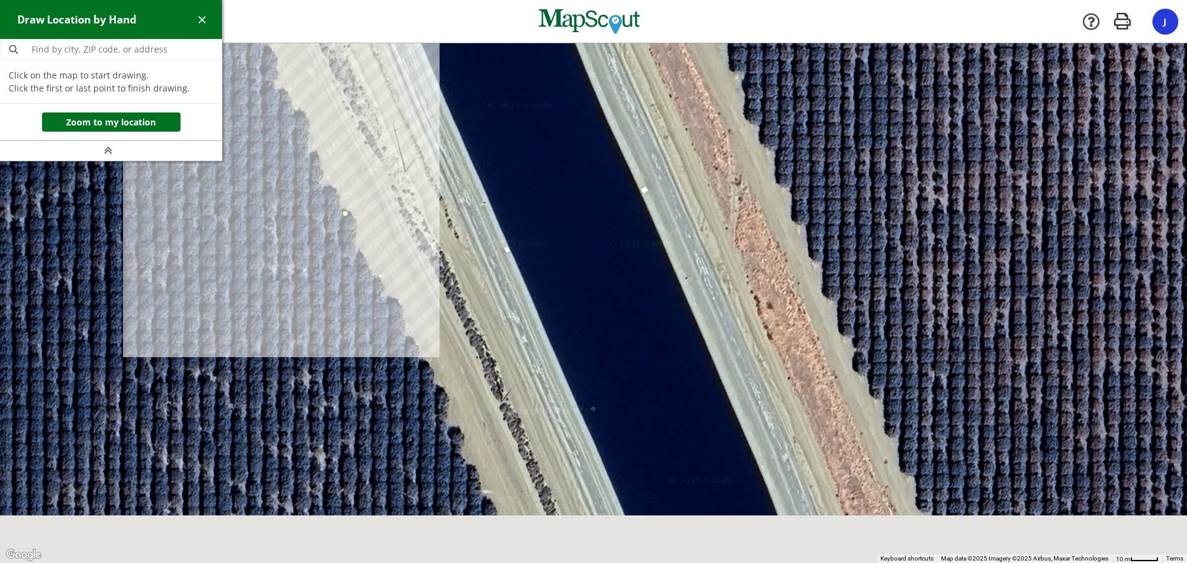
drag, startPoint x: 398, startPoint y: 354, endPoint x: 278, endPoint y: 151, distance: 235.0
click at [276, 158] on div at bounding box center [593, 303] width 1187 height 520
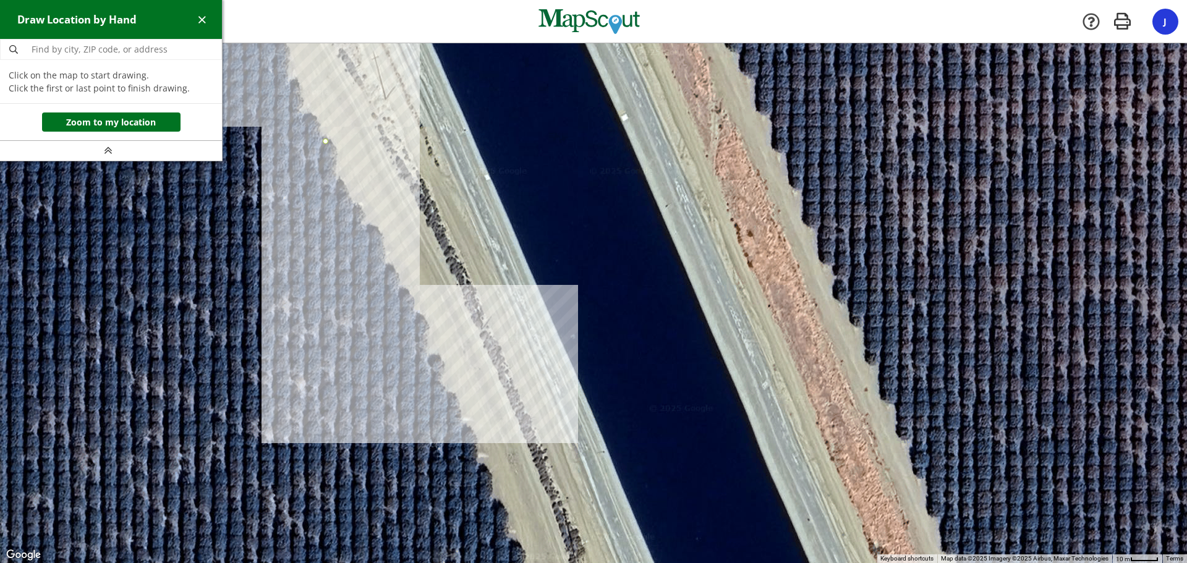
click at [419, 313] on div at bounding box center [593, 303] width 1187 height 520
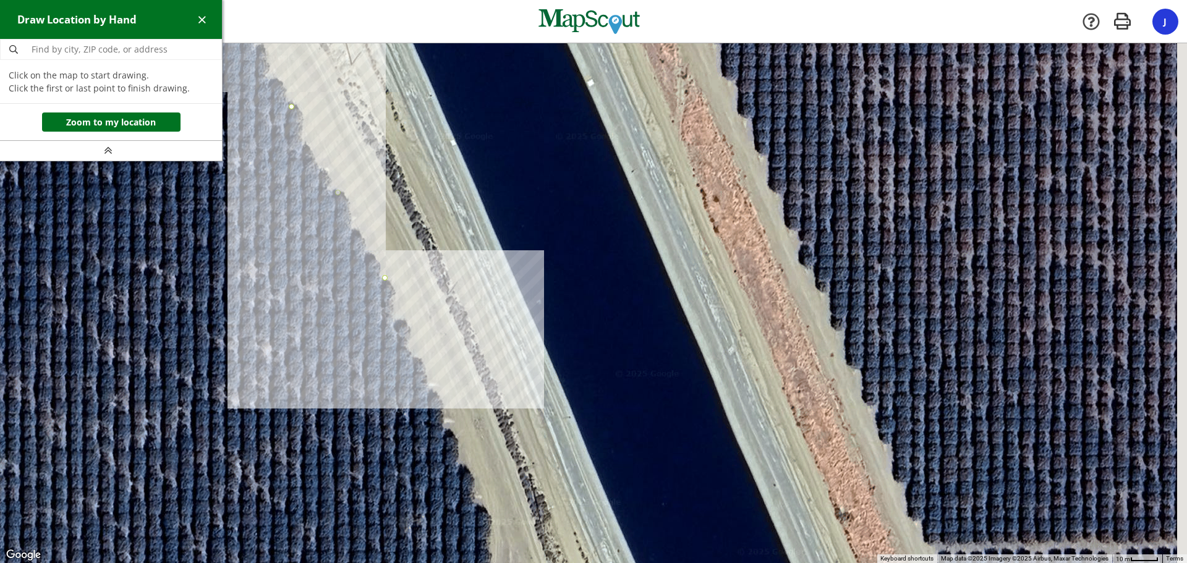
drag, startPoint x: 373, startPoint y: 315, endPoint x: 278, endPoint y: 159, distance: 183.4
click at [280, 170] on div at bounding box center [593, 303] width 1187 height 520
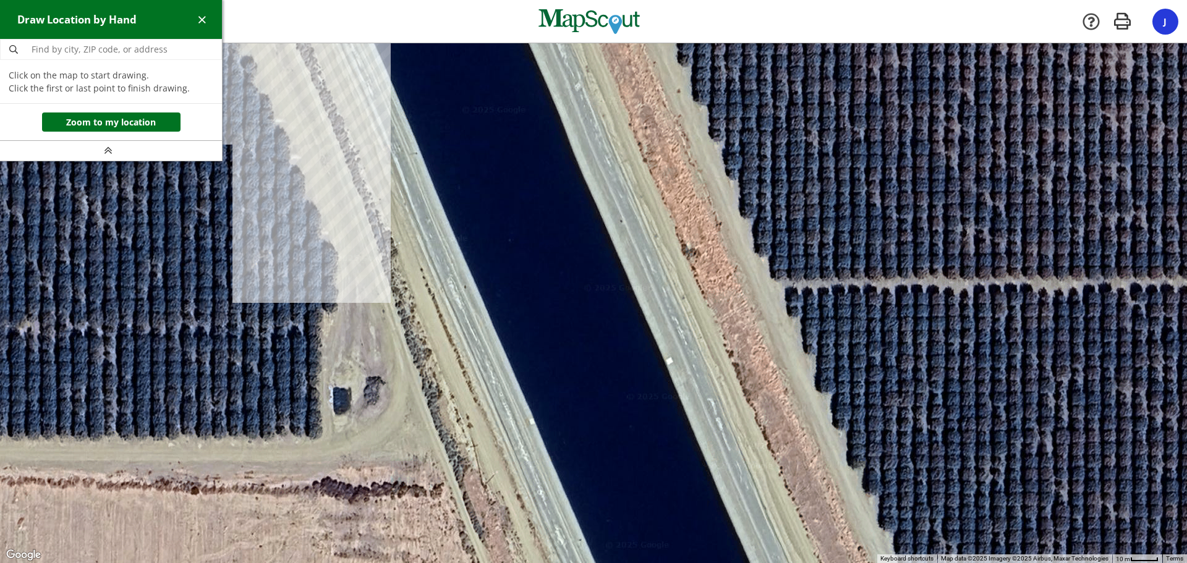
click at [317, 212] on div at bounding box center [593, 303] width 1187 height 520
click at [339, 254] on div at bounding box center [593, 303] width 1187 height 520
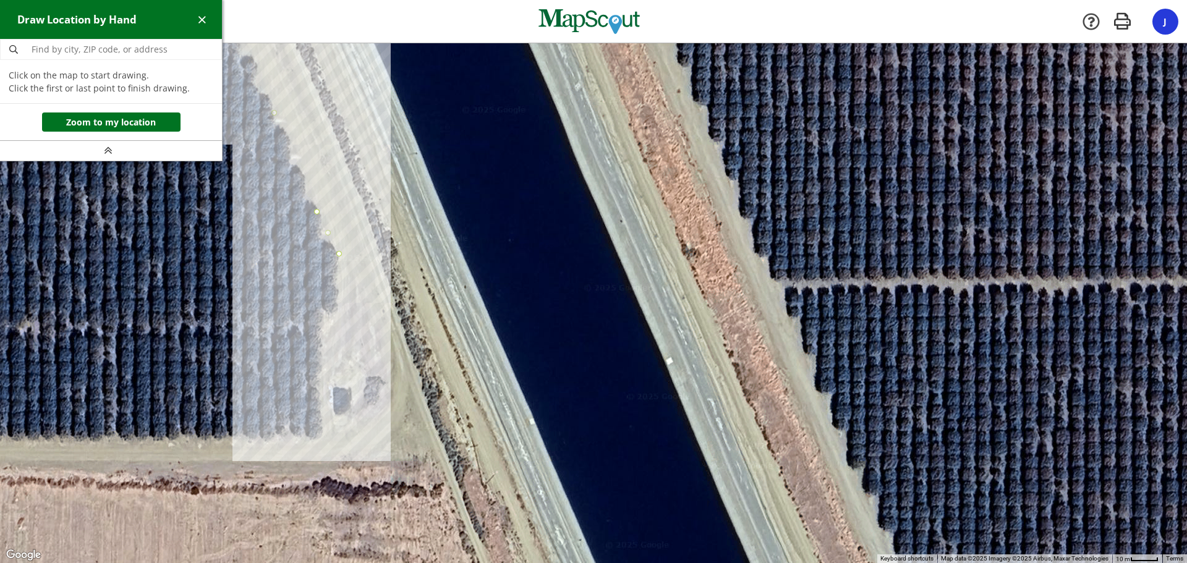
click at [339, 313] on div at bounding box center [593, 303] width 1187 height 520
click at [324, 314] on div at bounding box center [593, 303] width 1187 height 520
click at [323, 438] on div at bounding box center [593, 303] width 1187 height 520
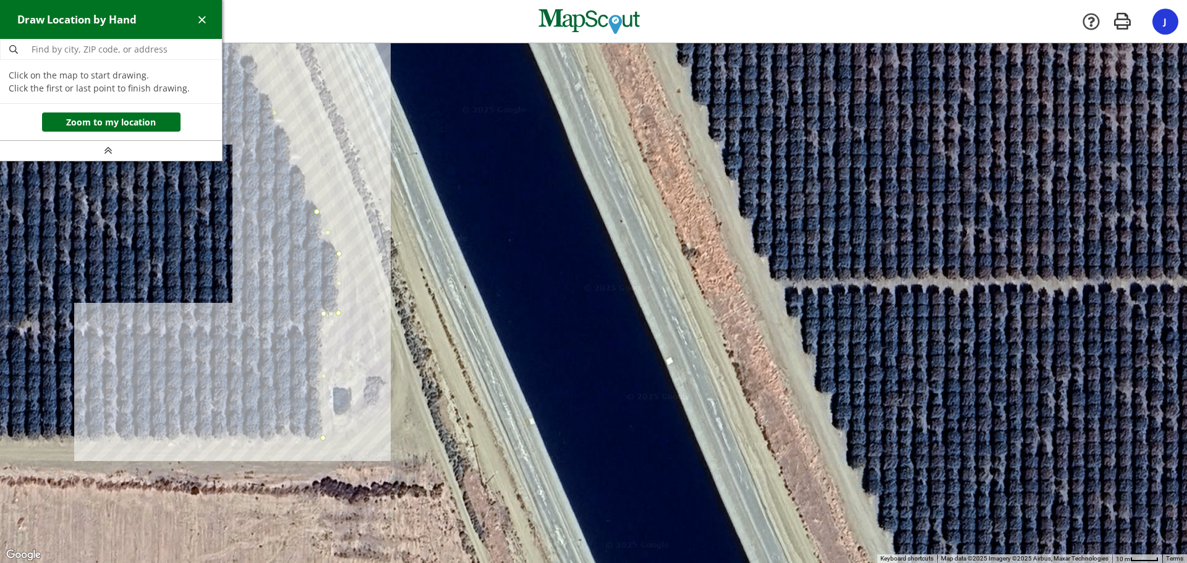
drag, startPoint x: 113, startPoint y: 420, endPoint x: 525, endPoint y: 404, distance: 412.6
click at [525, 404] on div at bounding box center [593, 303] width 1187 height 520
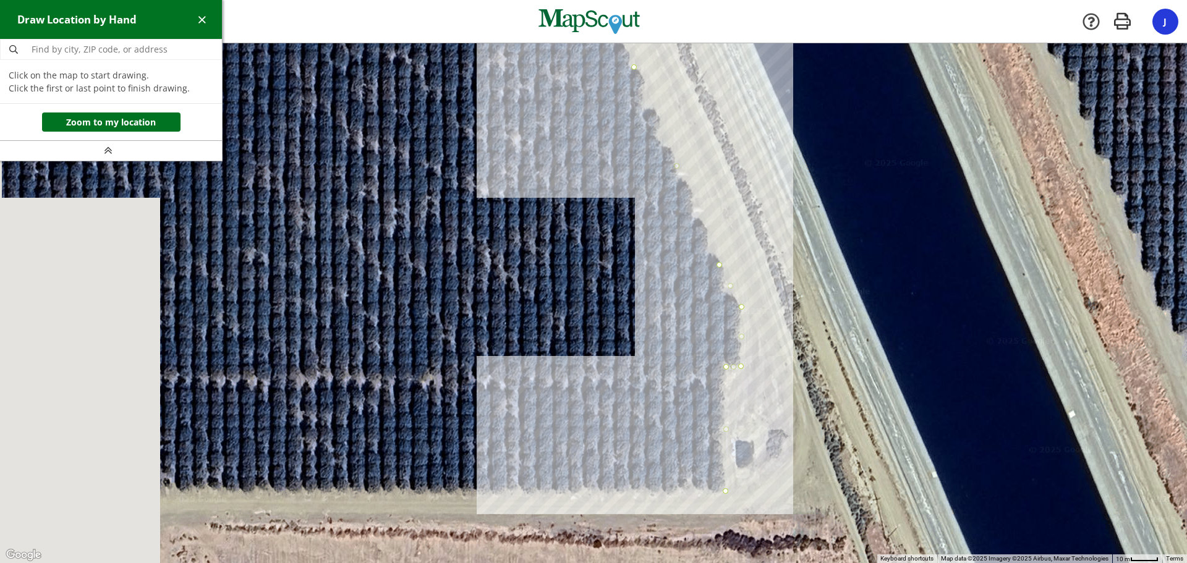
drag, startPoint x: 204, startPoint y: 371, endPoint x: 607, endPoint y: 423, distance: 406.4
click at [607, 423] on div at bounding box center [593, 303] width 1187 height 520
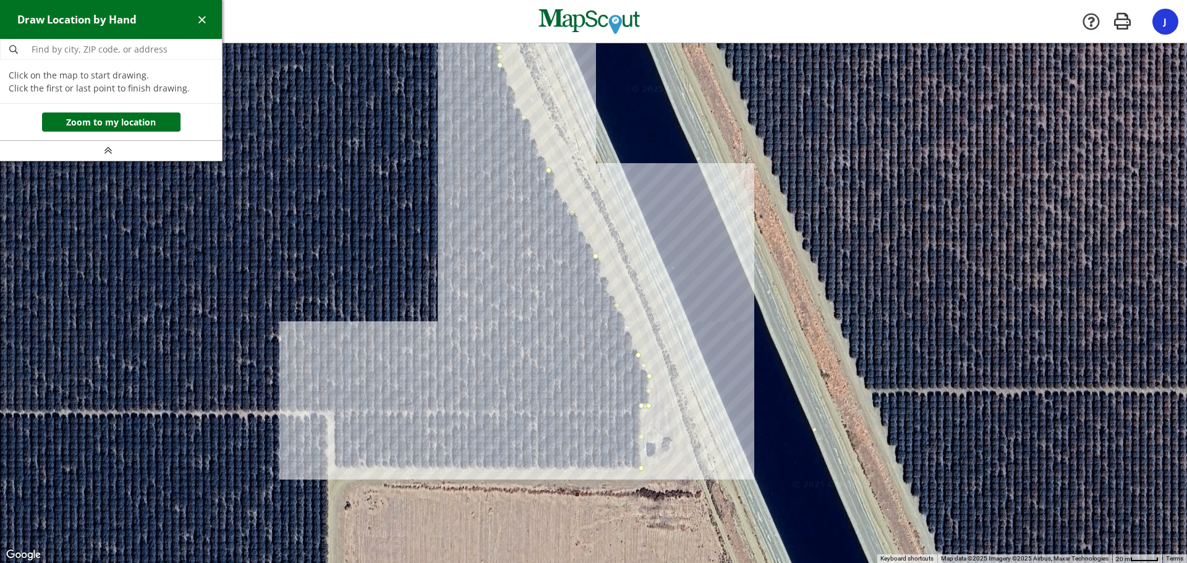
click at [328, 467] on div at bounding box center [593, 304] width 1187 height 520
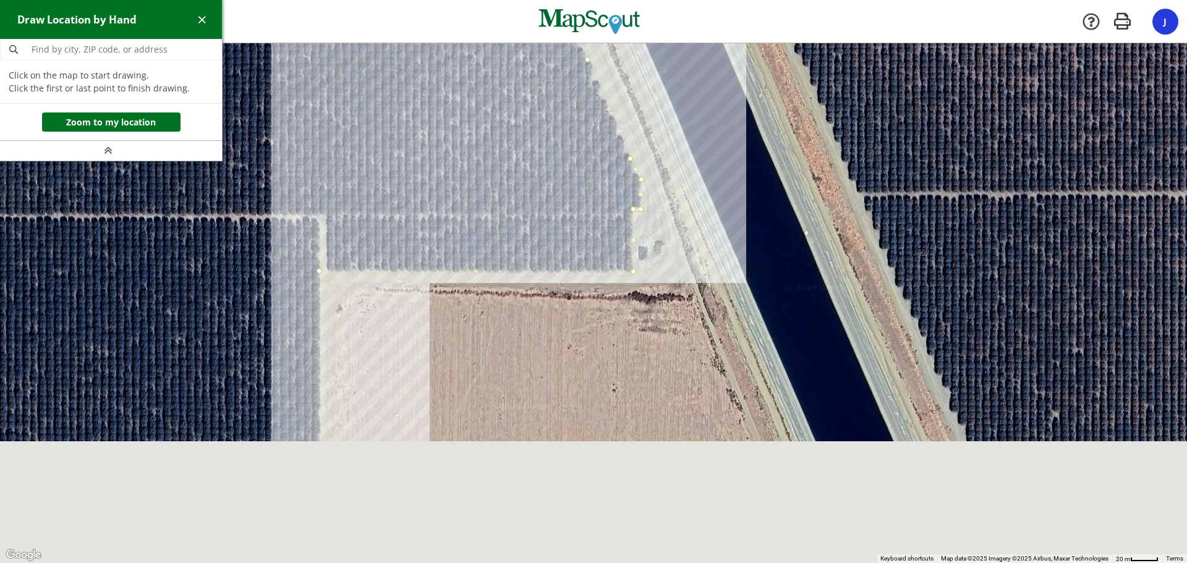
drag, startPoint x: 315, startPoint y: 426, endPoint x: 312, endPoint y: 265, distance: 161.4
click at [312, 268] on div at bounding box center [593, 304] width 1187 height 520
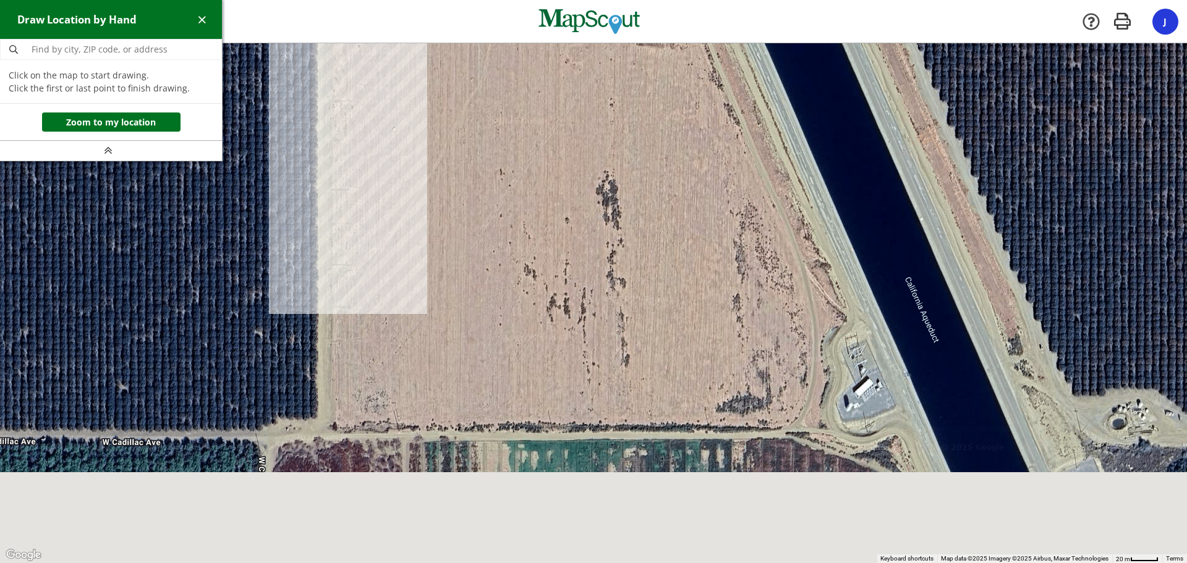
drag, startPoint x: 312, startPoint y: 467, endPoint x: 310, endPoint y: 230, distance: 236.7
click at [310, 230] on div at bounding box center [593, 303] width 1187 height 520
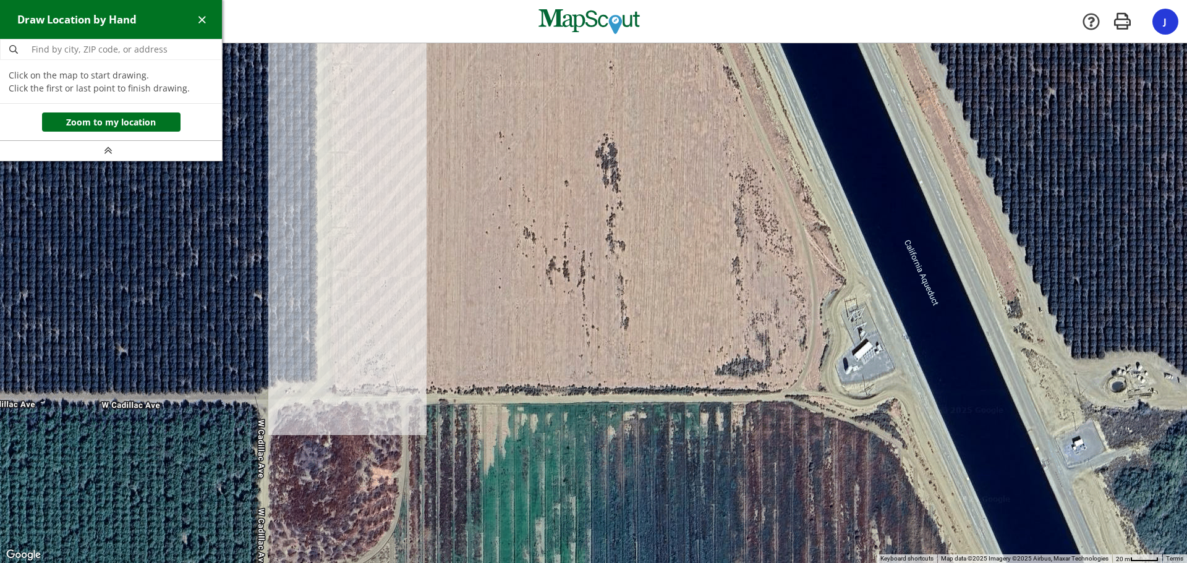
click at [318, 382] on div at bounding box center [593, 303] width 1187 height 520
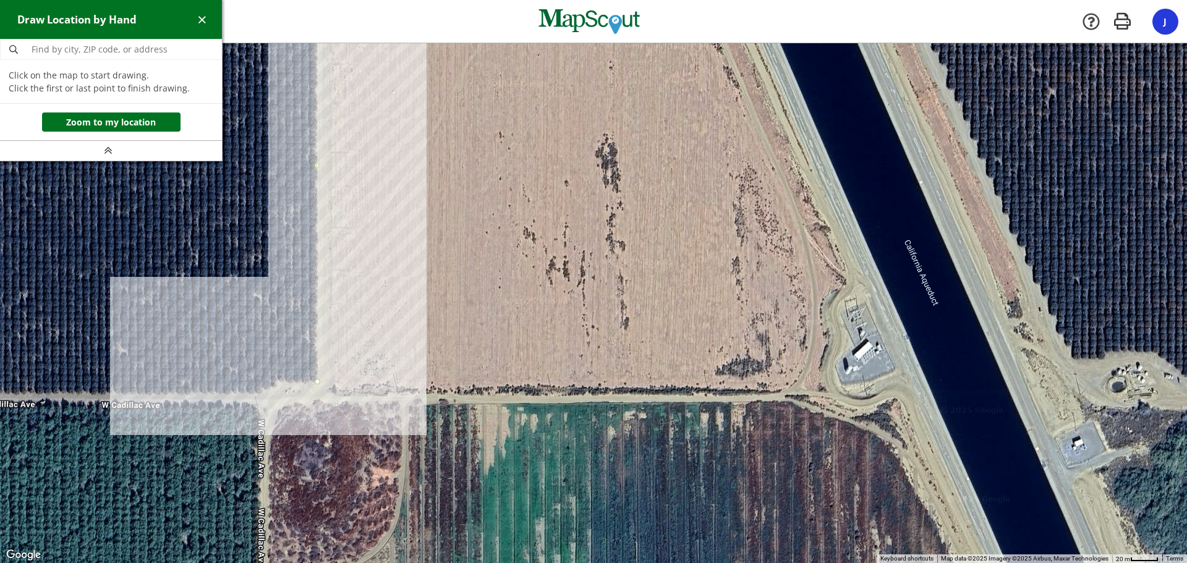
click at [278, 382] on div at bounding box center [593, 303] width 1187 height 520
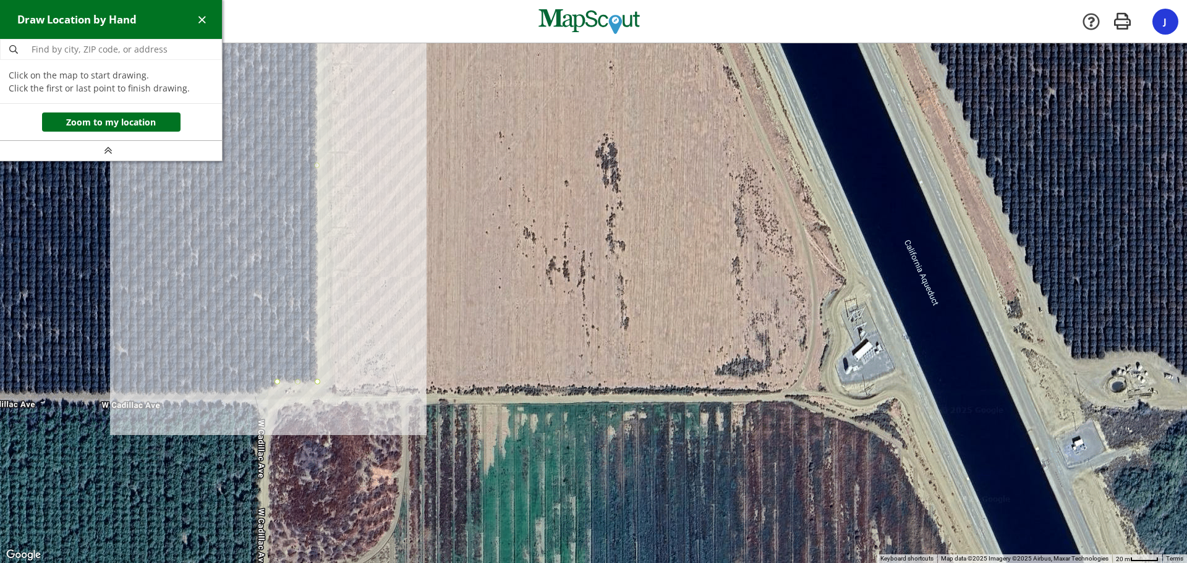
click at [258, 395] on div at bounding box center [593, 303] width 1187 height 520
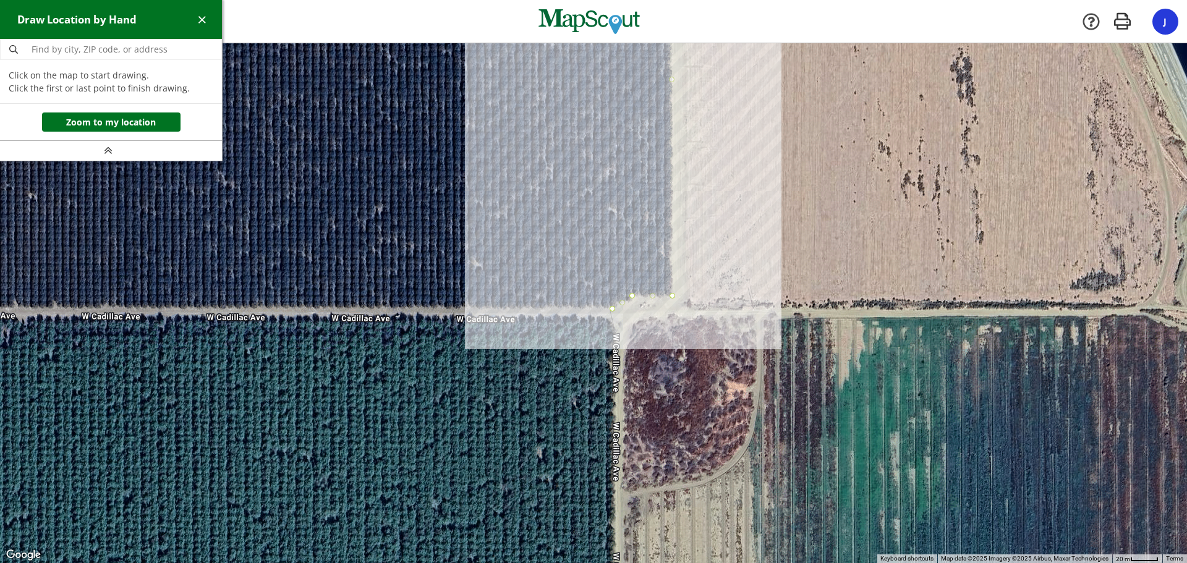
drag, startPoint x: 190, startPoint y: 380, endPoint x: 546, endPoint y: 293, distance: 366.4
click at [546, 293] on div at bounding box center [593, 303] width 1187 height 520
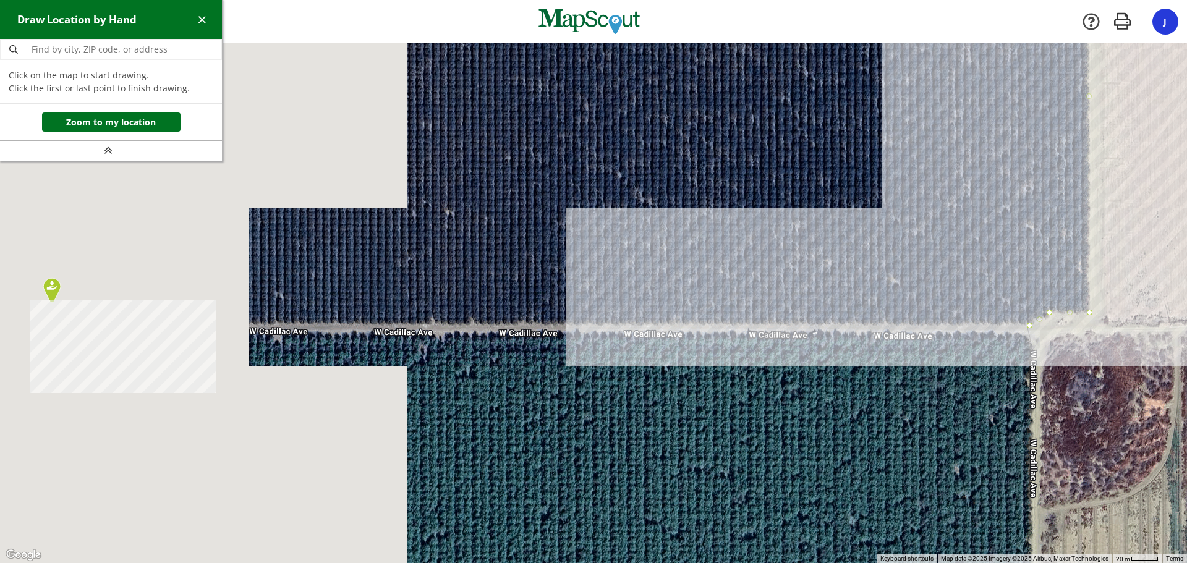
drag, startPoint x: 189, startPoint y: 293, endPoint x: 606, endPoint y: 310, distance: 417.6
click at [606, 310] on div at bounding box center [593, 303] width 1187 height 520
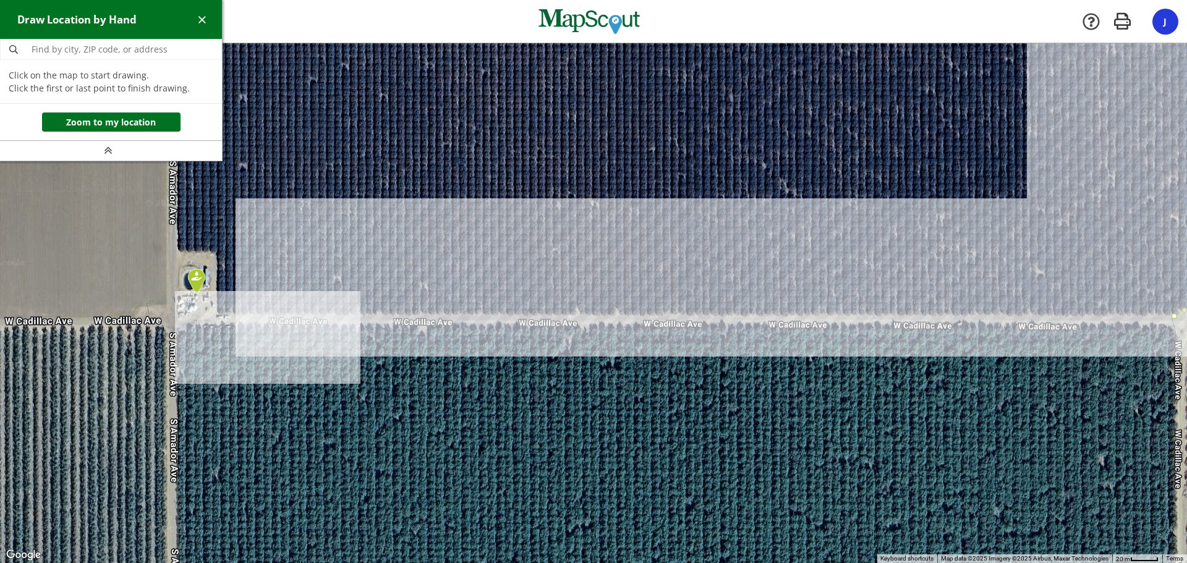
drag, startPoint x: 164, startPoint y: 323, endPoint x: 315, endPoint y: 312, distance: 151.2
click at [315, 312] on div at bounding box center [593, 303] width 1187 height 520
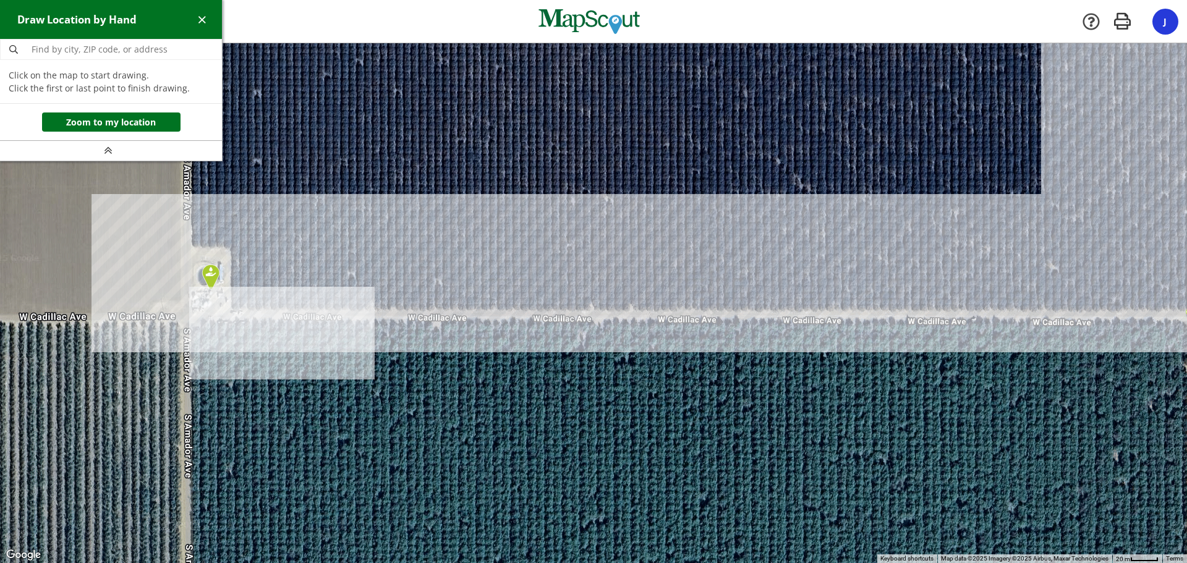
click at [230, 310] on div at bounding box center [593, 303] width 1187 height 520
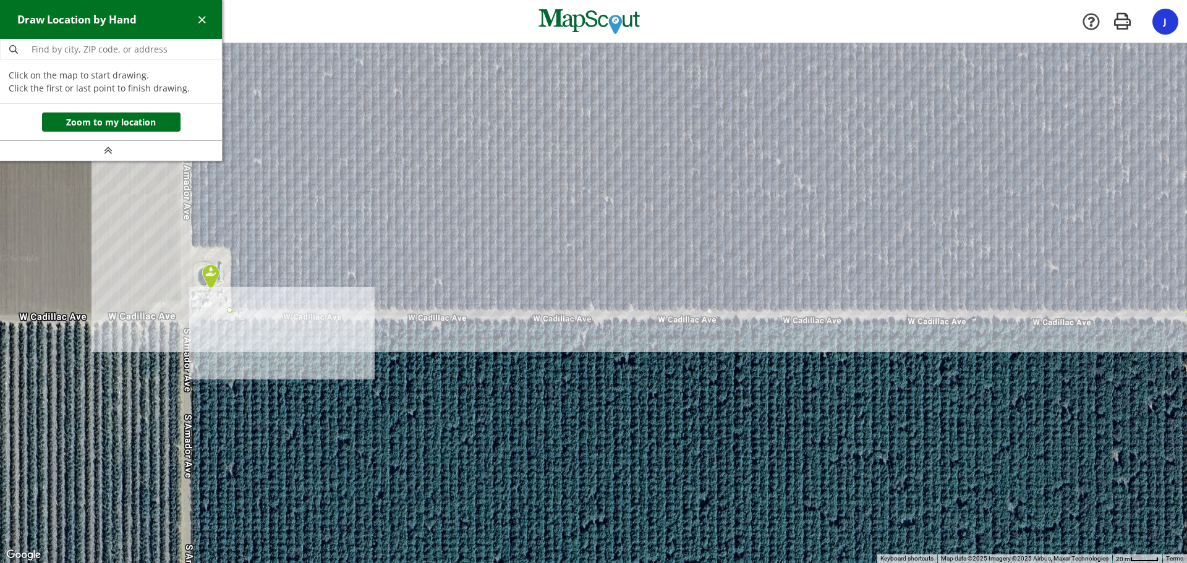
click at [229, 248] on div at bounding box center [593, 303] width 1187 height 520
click at [192, 247] on div at bounding box center [593, 303] width 1187 height 520
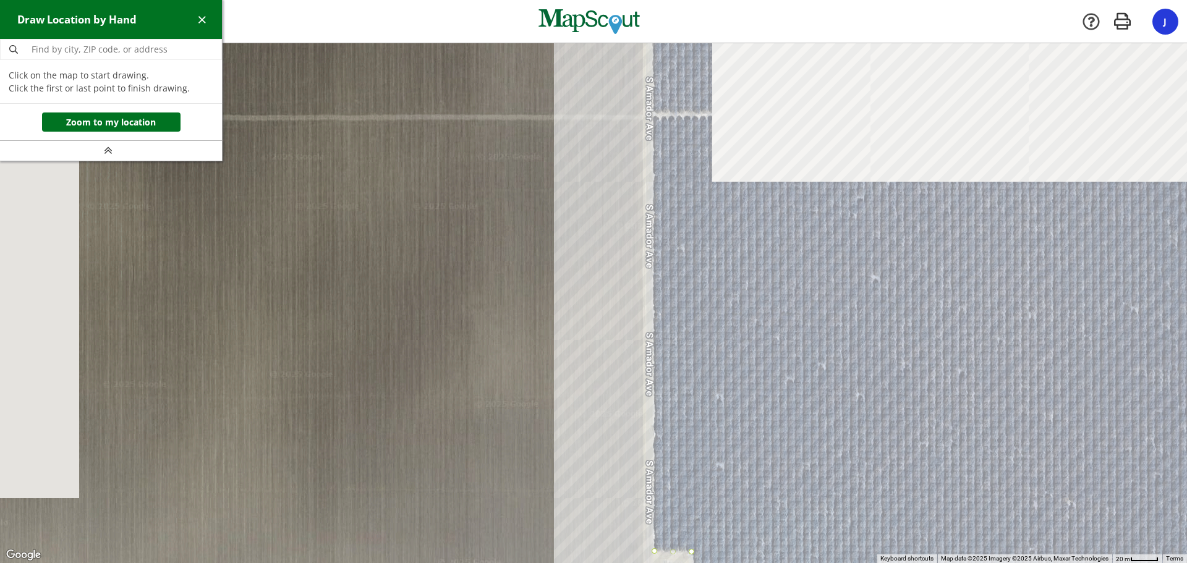
drag, startPoint x: 281, startPoint y: 240, endPoint x: 746, endPoint y: 546, distance: 557.3
click at [746, 546] on div at bounding box center [593, 303] width 1187 height 520
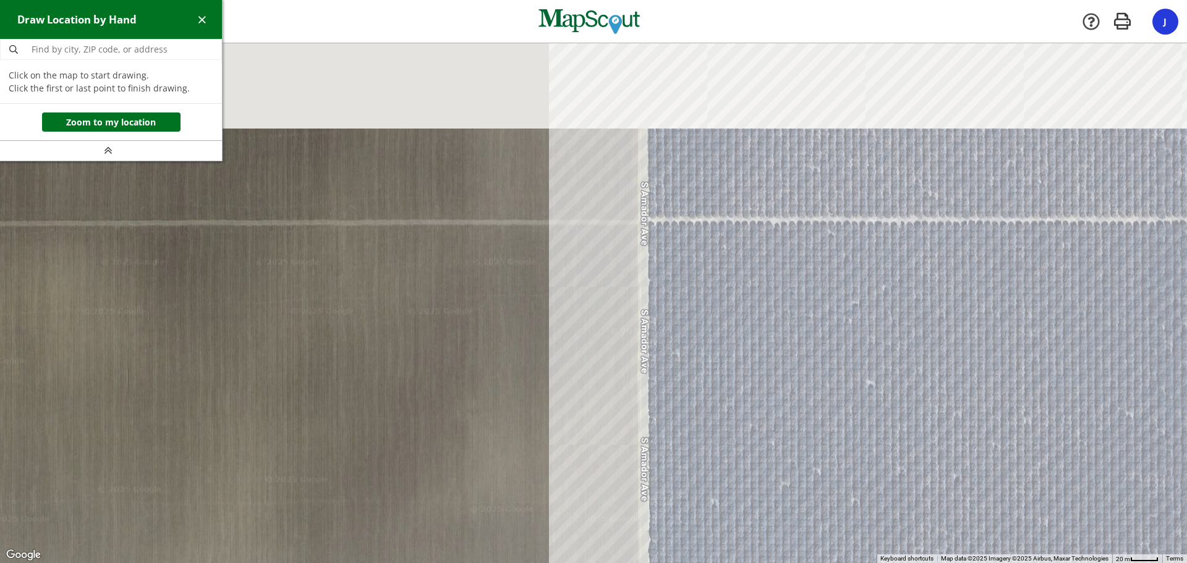
drag, startPoint x: 721, startPoint y: 355, endPoint x: 718, endPoint y: 567, distance: 212.7
click at [718, 562] on html "[GEOGRAPHIC_DATA] - Five Points Points Oderj Ranch LLC LLC Company [GEOGRAPHIC_…" at bounding box center [593, 281] width 1187 height 563
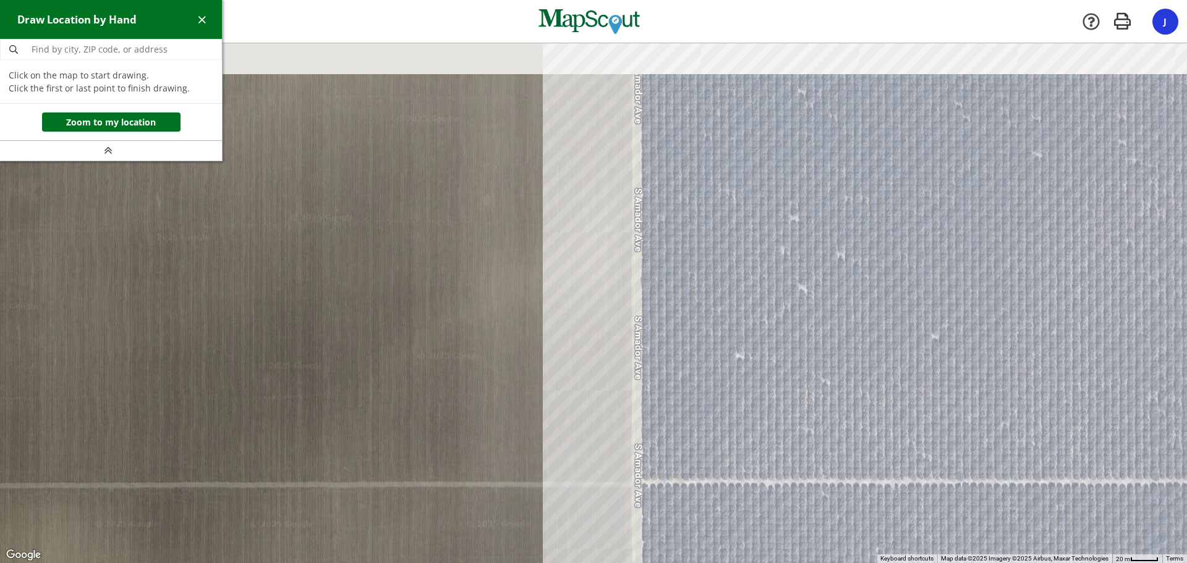
drag, startPoint x: 673, startPoint y: 345, endPoint x: 679, endPoint y: 494, distance: 149.7
click at [679, 494] on div at bounding box center [593, 303] width 1187 height 520
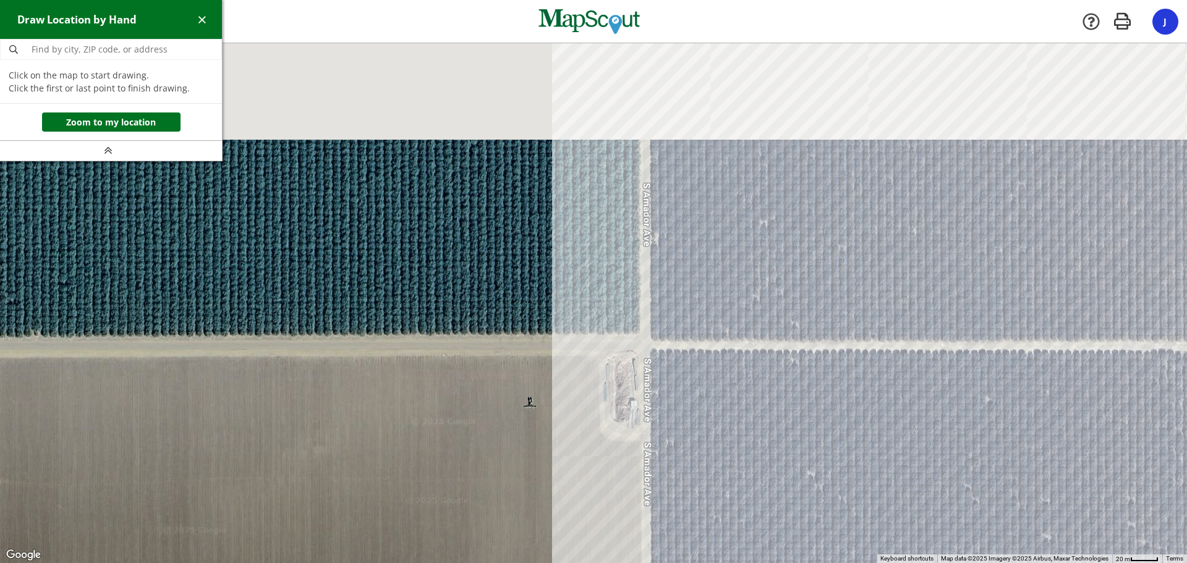
drag, startPoint x: 682, startPoint y: 271, endPoint x: 684, endPoint y: 505, distance: 234.3
click at [684, 505] on div at bounding box center [593, 304] width 1187 height 520
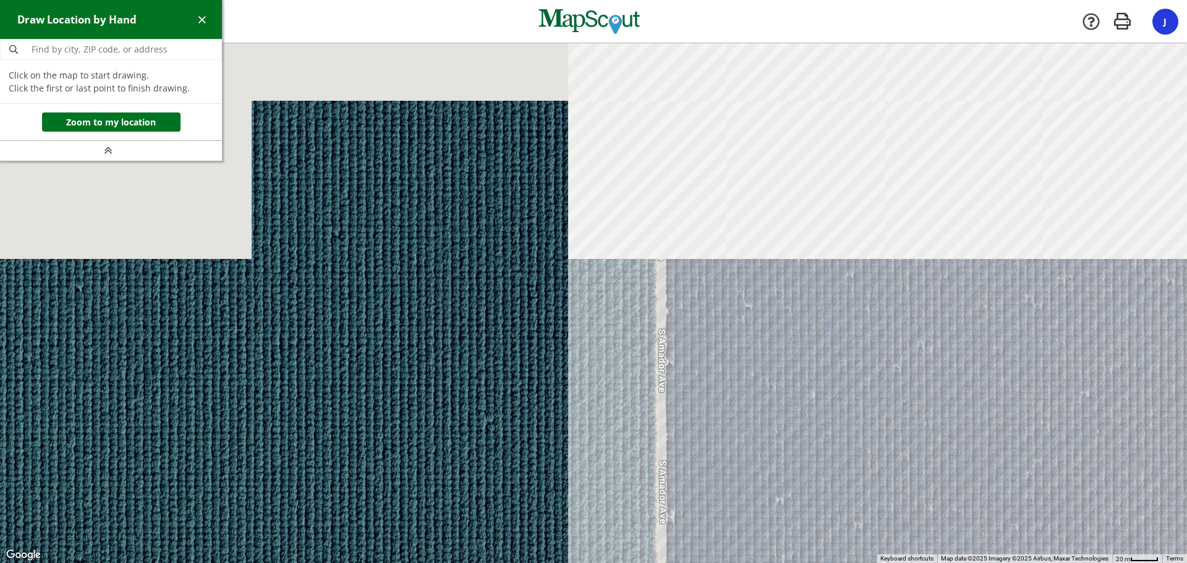
drag, startPoint x: 666, startPoint y: 308, endPoint x: 682, endPoint y: 521, distance: 213.9
click at [682, 521] on div at bounding box center [593, 304] width 1187 height 520
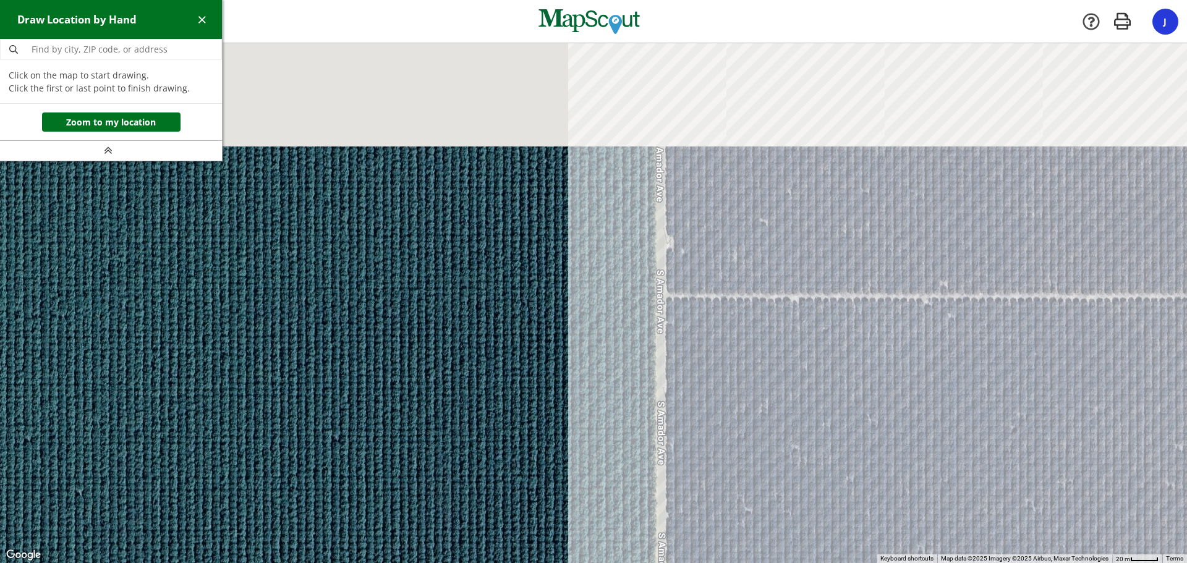
drag, startPoint x: 677, startPoint y: 429, endPoint x: 674, endPoint y: 487, distance: 58.2
click at [675, 485] on div at bounding box center [593, 303] width 1187 height 520
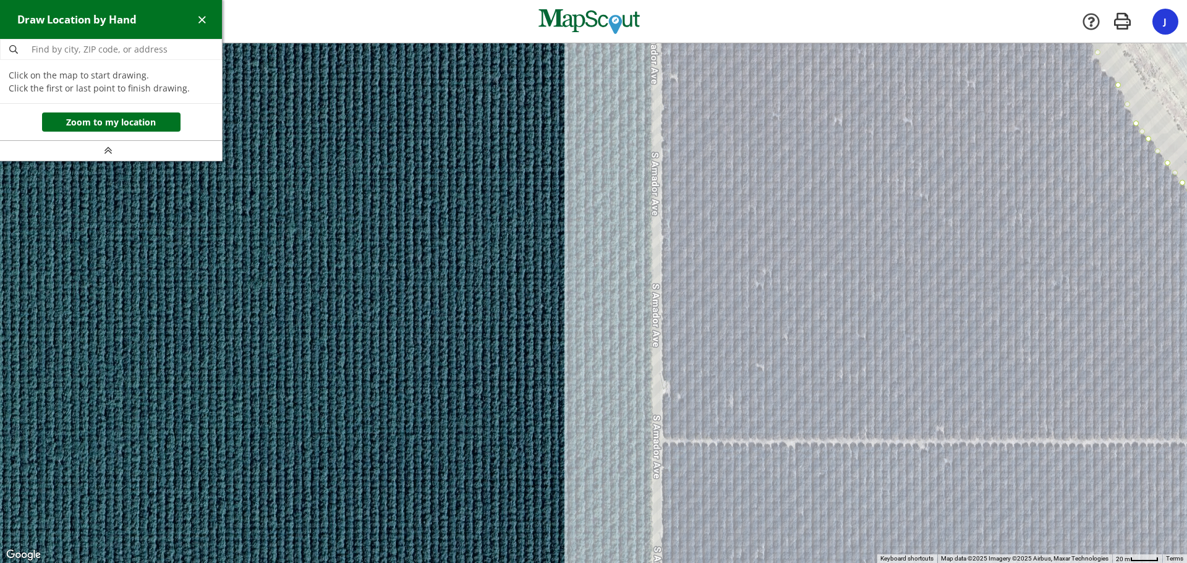
drag, startPoint x: 671, startPoint y: 472, endPoint x: 671, endPoint y: 494, distance: 22.3
click at [671, 494] on div at bounding box center [593, 304] width 1187 height 520
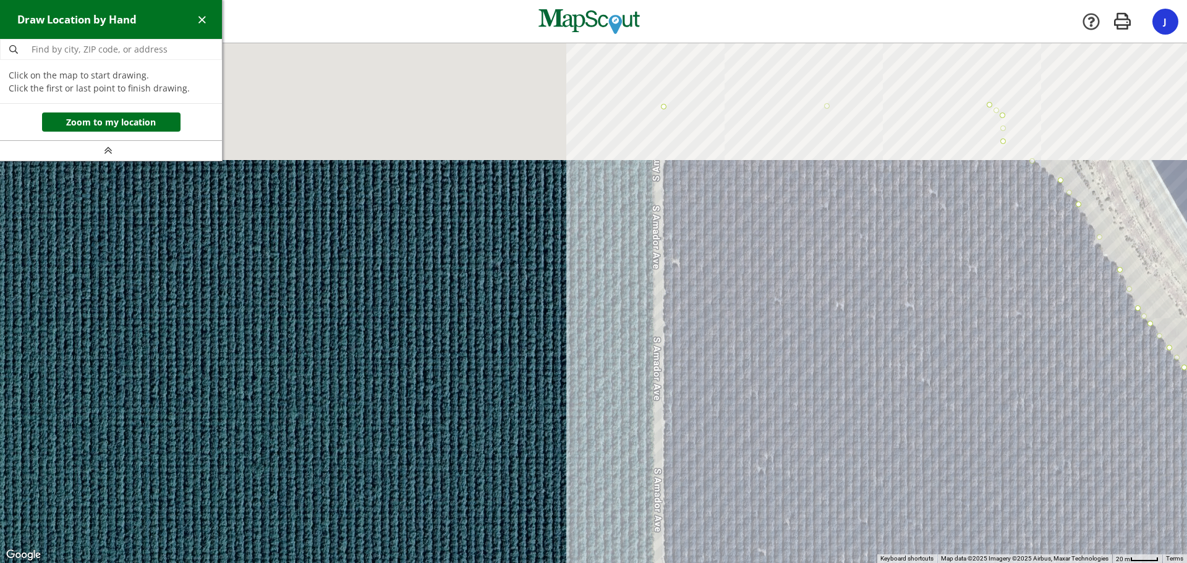
drag, startPoint x: 681, startPoint y: 208, endPoint x: 687, endPoint y: 503, distance: 294.9
click at [687, 503] on div at bounding box center [593, 304] width 1187 height 520
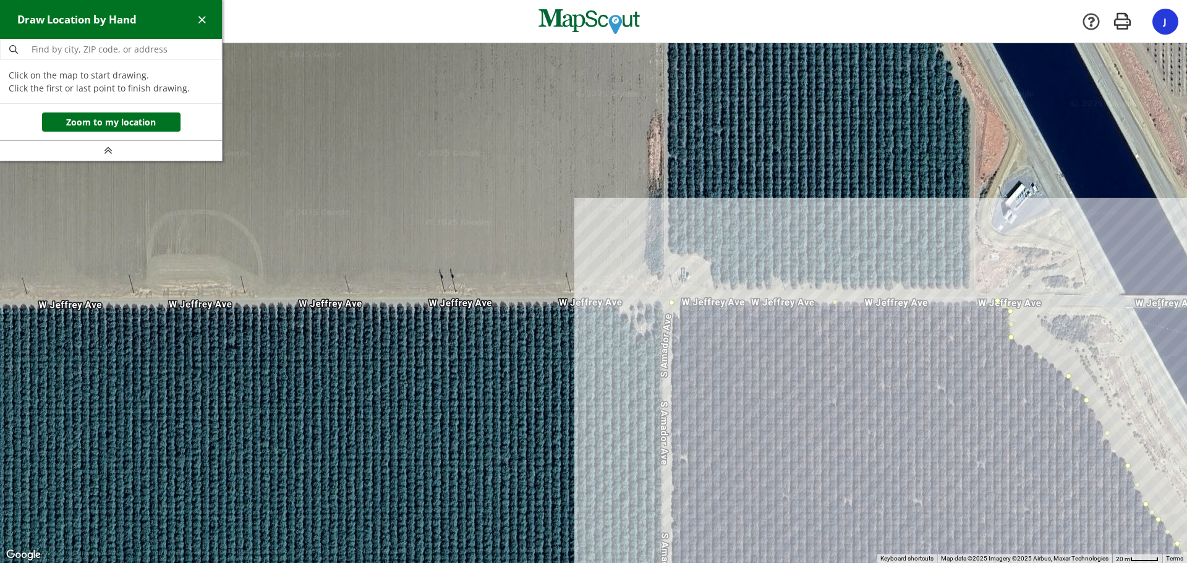
click at [671, 302] on div at bounding box center [593, 303] width 1187 height 520
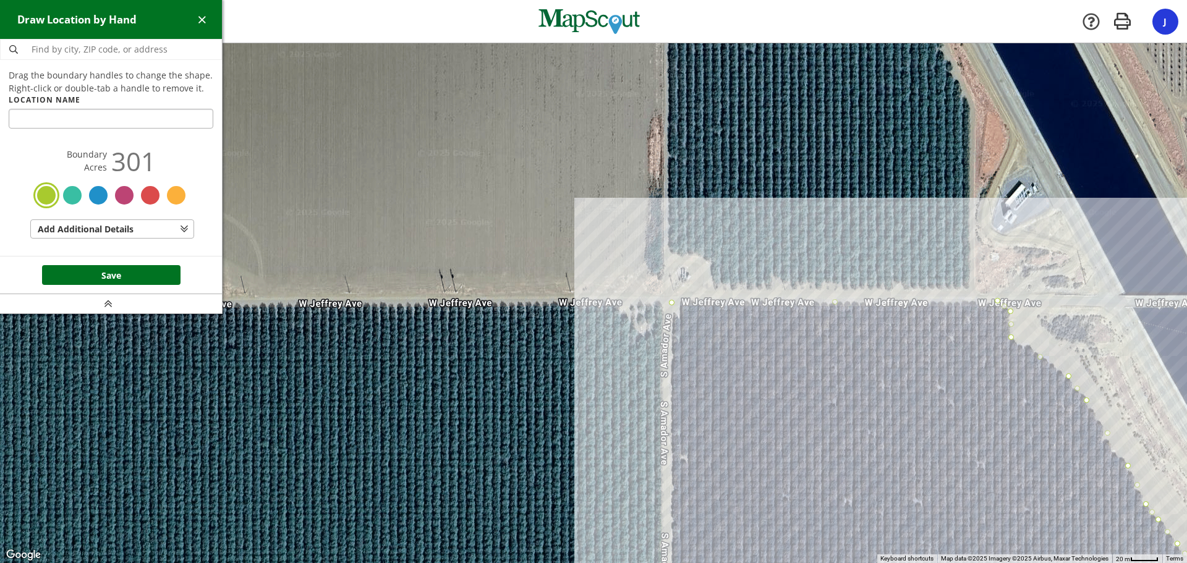
click at [122, 201] on div at bounding box center [124, 195] width 22 height 22
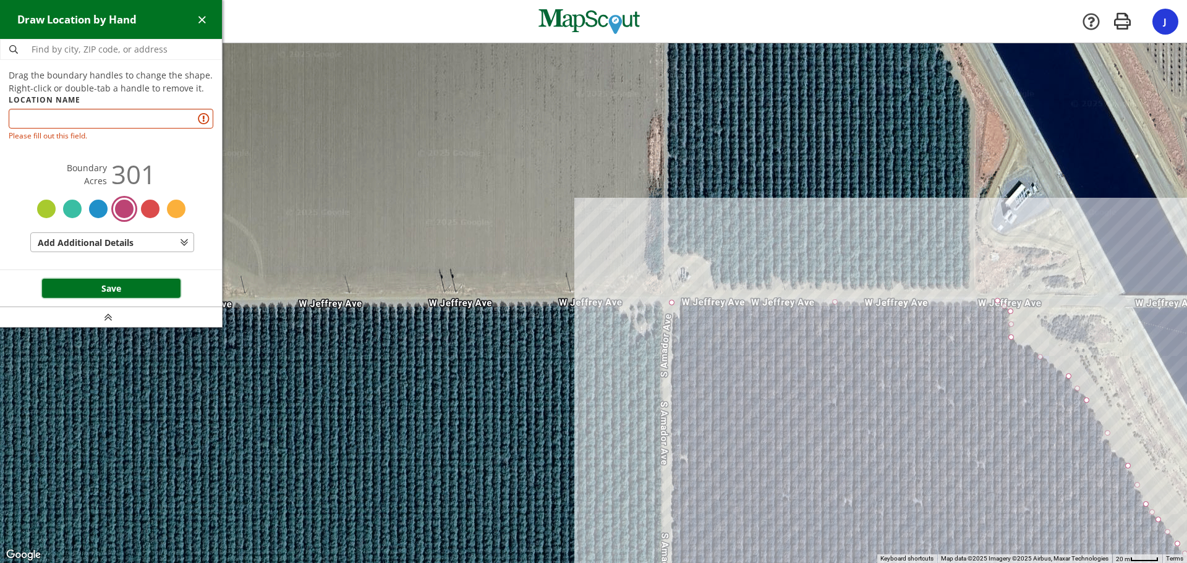
click at [115, 284] on button "Save" at bounding box center [111, 289] width 138 height 20
click at [128, 275] on footer "Save" at bounding box center [111, 288] width 222 height 38
click at [127, 121] on input "2011" at bounding box center [111, 119] width 205 height 20
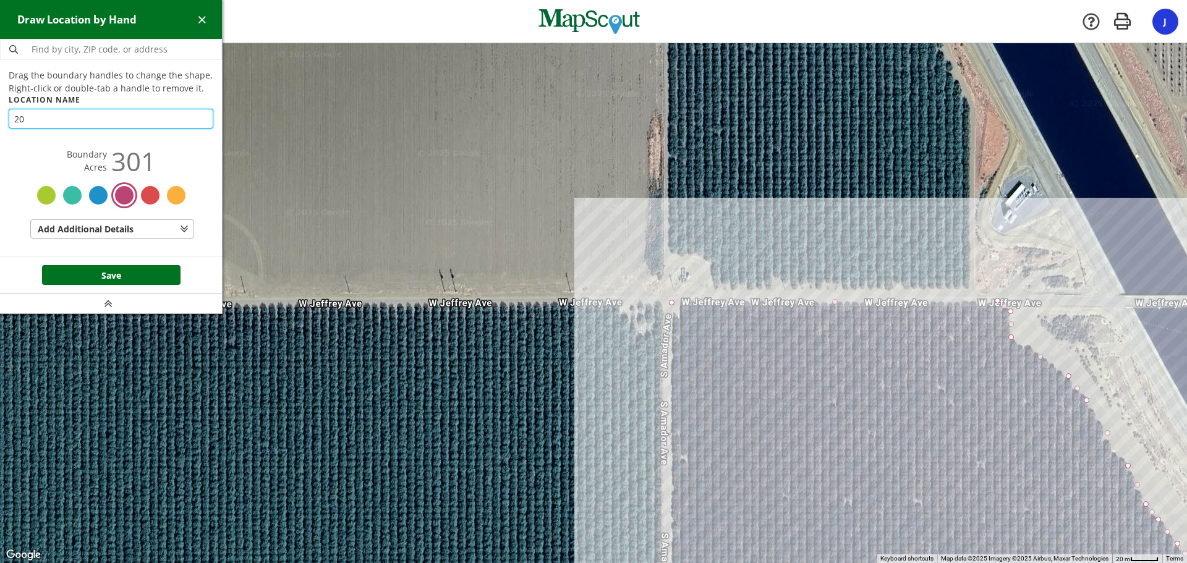
type input "2"
type input "1"
click at [114, 272] on button "Save" at bounding box center [111, 275] width 138 height 20
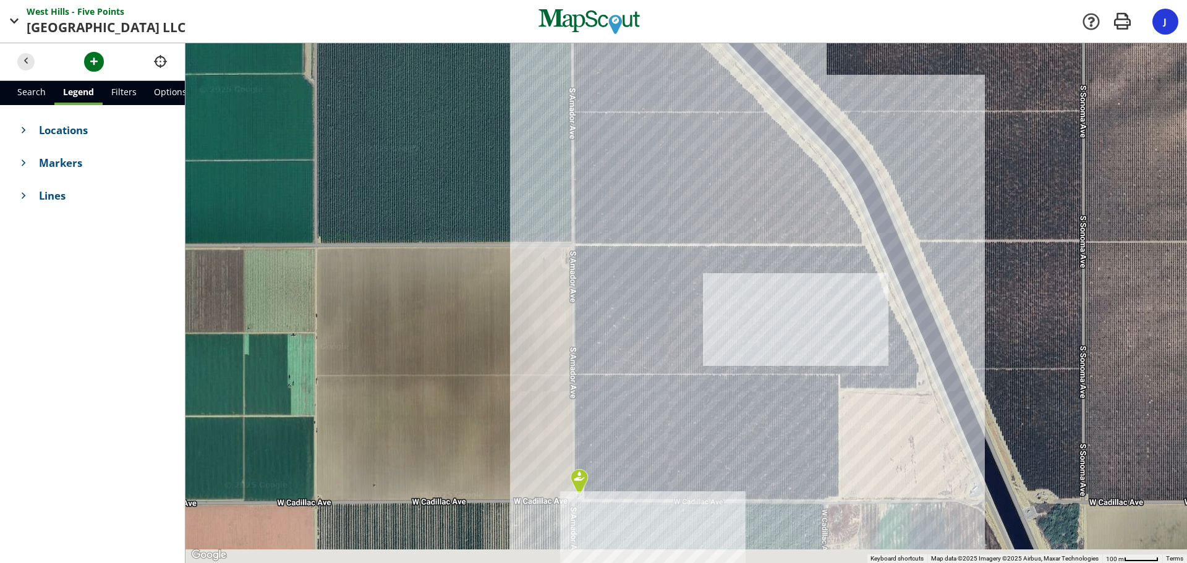
drag, startPoint x: 794, startPoint y: 442, endPoint x: 677, endPoint y: 111, distance: 351.3
click at [677, 111] on div at bounding box center [685, 303] width 1001 height 520
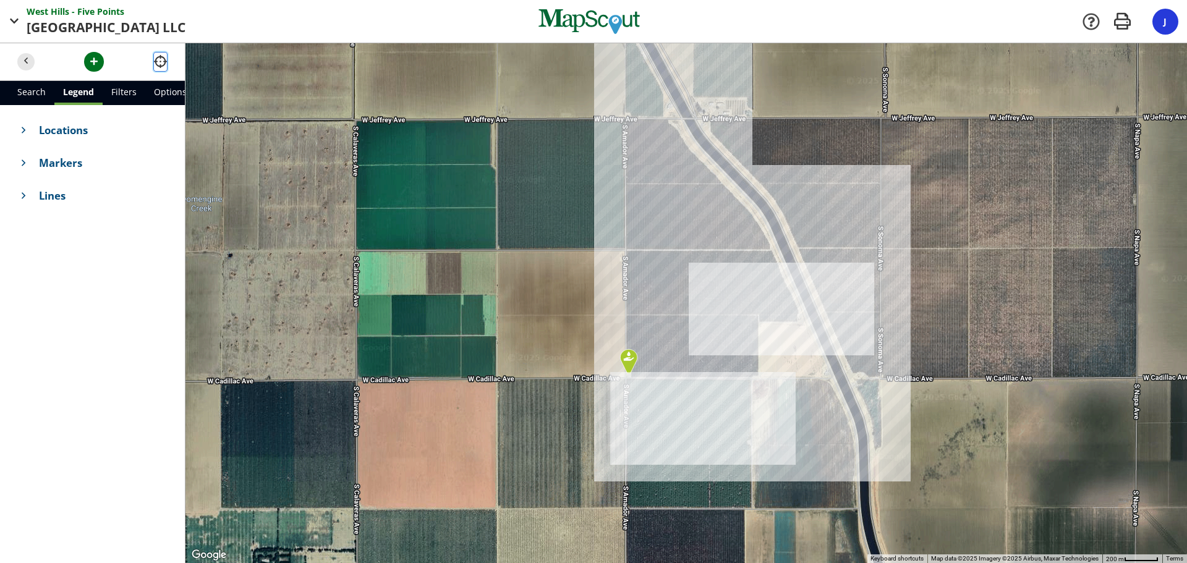
click at [163, 64] on span "button" at bounding box center [160, 61] width 13 height 13
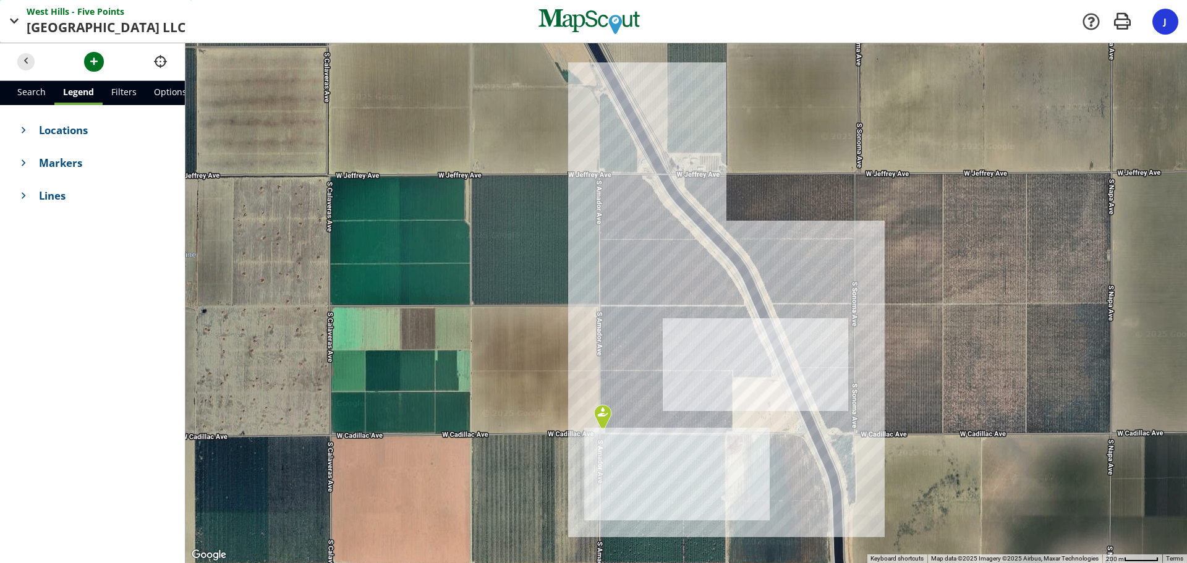
click at [46, 31] on span "[GEOGRAPHIC_DATA]" at bounding box center [95, 28] width 136 height 20
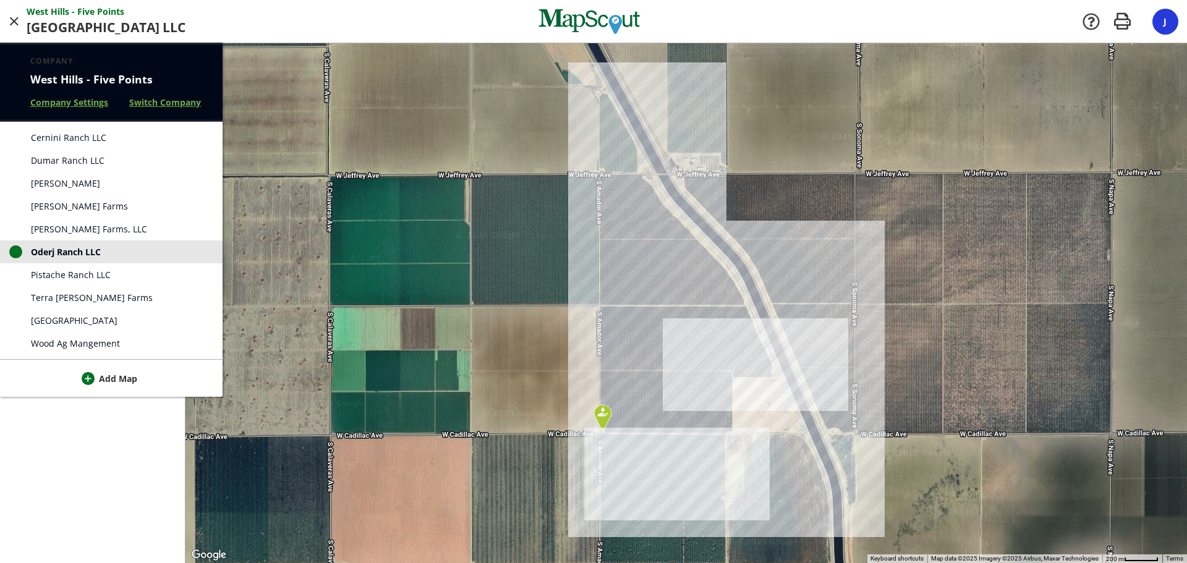
click at [44, 145] on link "Cernini Ranch LLC" at bounding box center [111, 137] width 223 height 23
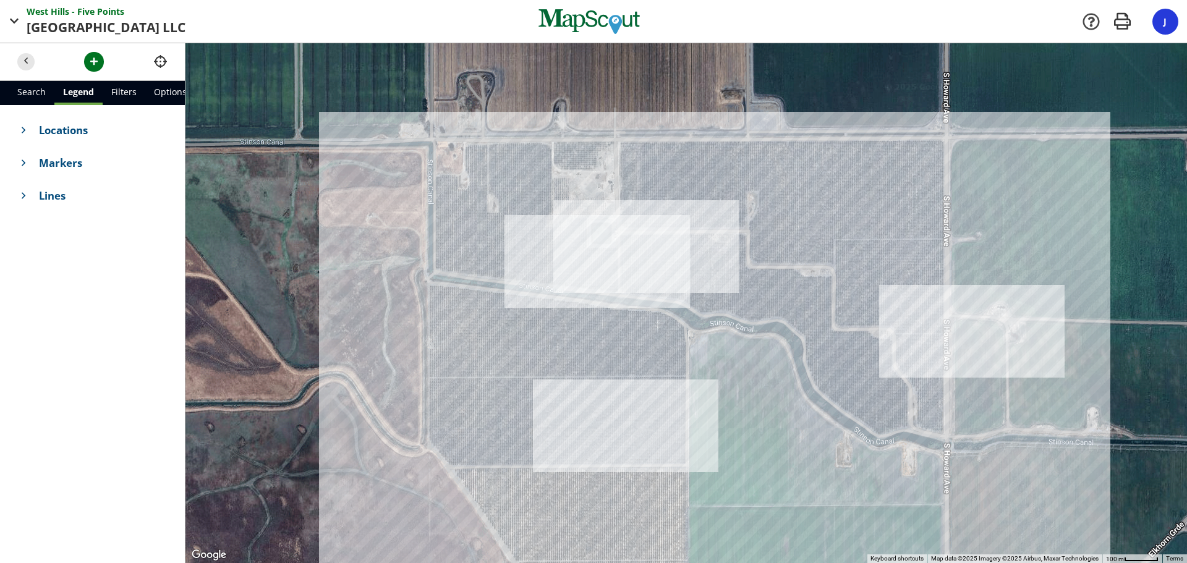
click at [162, 93] on link "Options" at bounding box center [170, 93] width 50 height 24
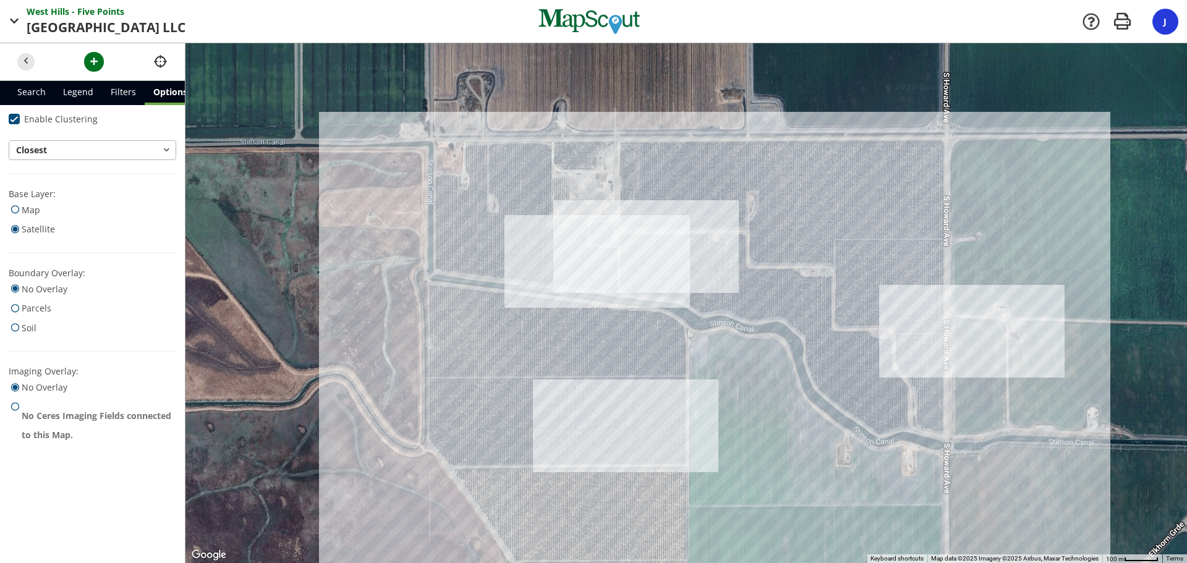
click at [160, 98] on link "Options" at bounding box center [170, 93] width 51 height 24
click at [119, 96] on link "Filters" at bounding box center [123, 93] width 43 height 24
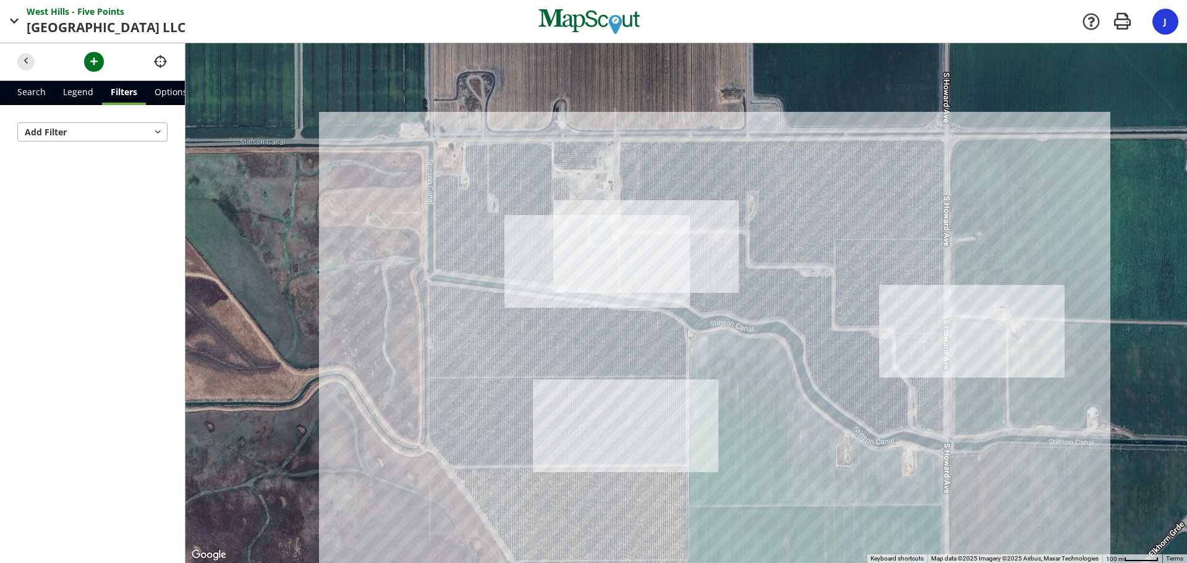
click at [88, 96] on link "Legend" at bounding box center [78, 93] width 48 height 24
click at [23, 95] on link "Search" at bounding box center [32, 93] width 46 height 24
click at [1171, 26] on div "J" at bounding box center [1165, 22] width 26 height 26
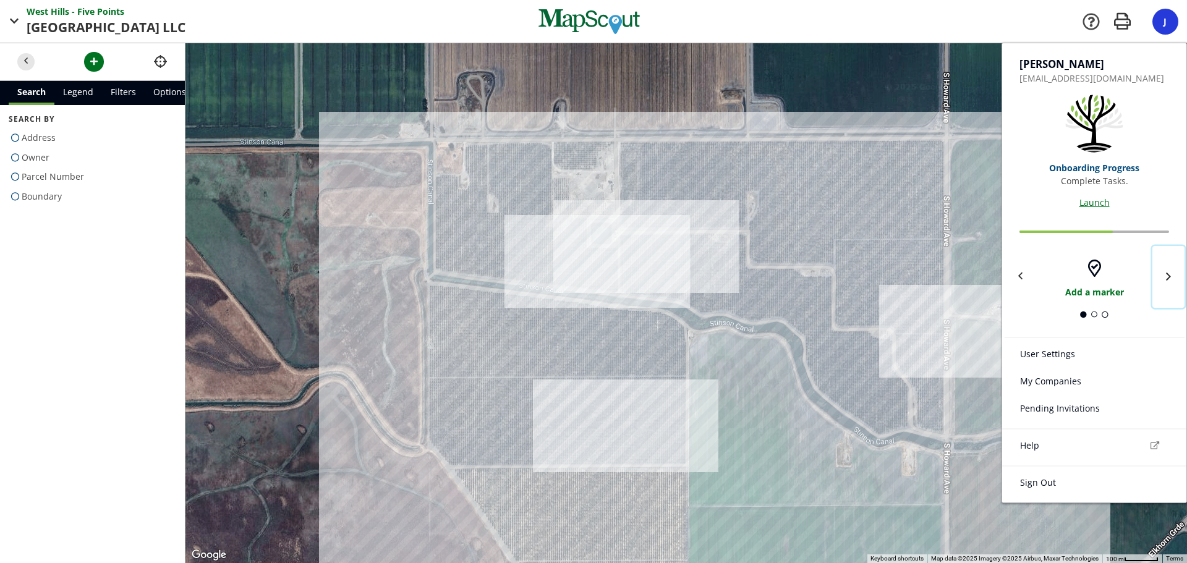
click at [1170, 273] on button "button" at bounding box center [1168, 277] width 32 height 62
click at [1169, 273] on icon "button" at bounding box center [1168, 276] width 5 height 13
click at [717, 417] on div at bounding box center [593, 281] width 1187 height 563
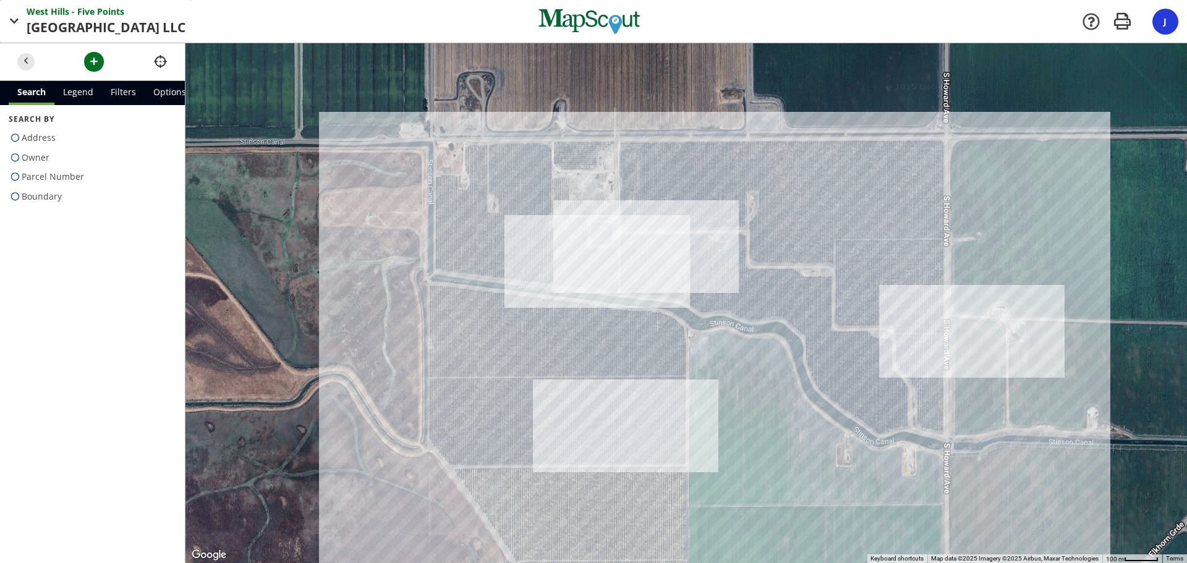
click at [20, 25] on span "button" at bounding box center [14, 21] width 15 height 15
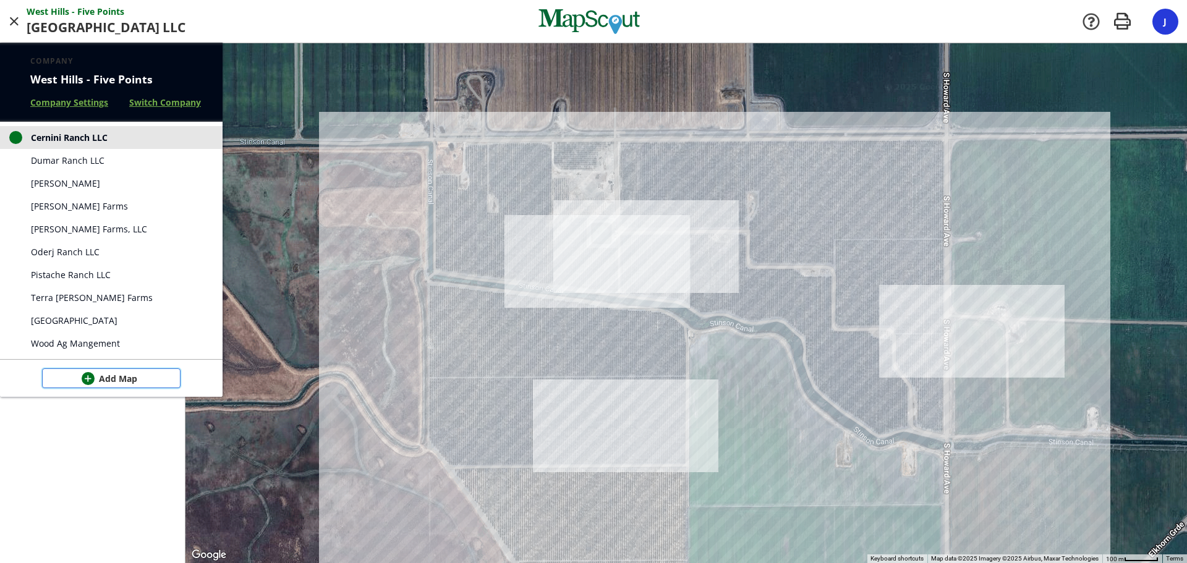
click at [116, 381] on span "Add Map" at bounding box center [118, 378] width 38 height 13
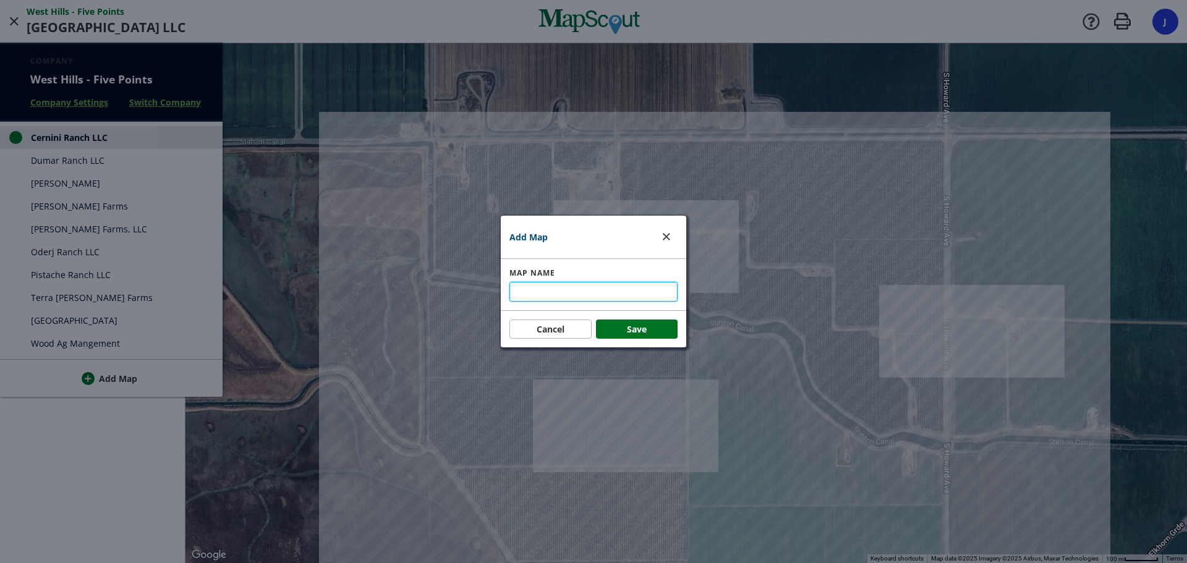
click at [551, 289] on input "text" at bounding box center [593, 292] width 168 height 20
type input "Five Points Ranch LLC"
click at [622, 321] on button "Save" at bounding box center [637, 330] width 82 height 20
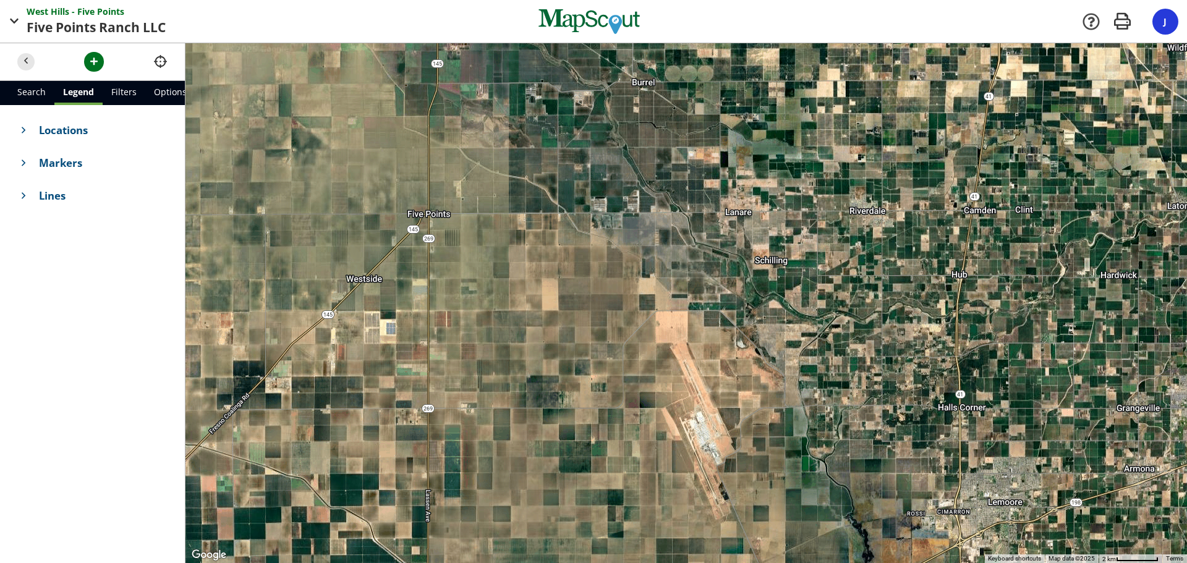
drag, startPoint x: 616, startPoint y: 383, endPoint x: 550, endPoint y: 196, distance: 198.4
click at [550, 196] on div at bounding box center [685, 303] width 1001 height 520
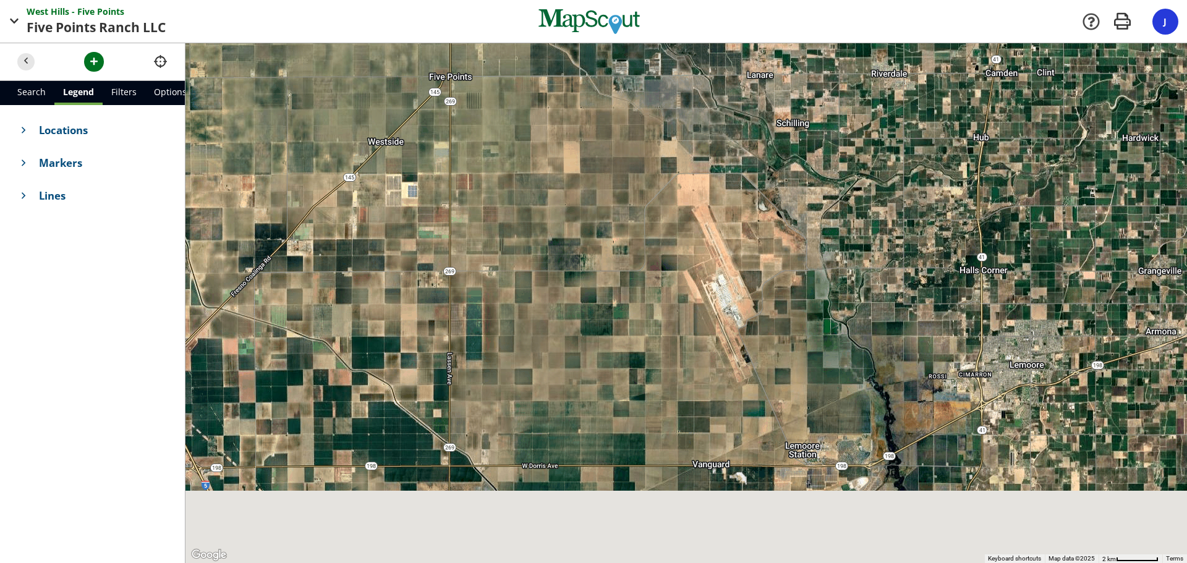
drag, startPoint x: 443, startPoint y: 455, endPoint x: 465, endPoint y: 308, distance: 148.7
click at [465, 308] on div at bounding box center [685, 303] width 1001 height 520
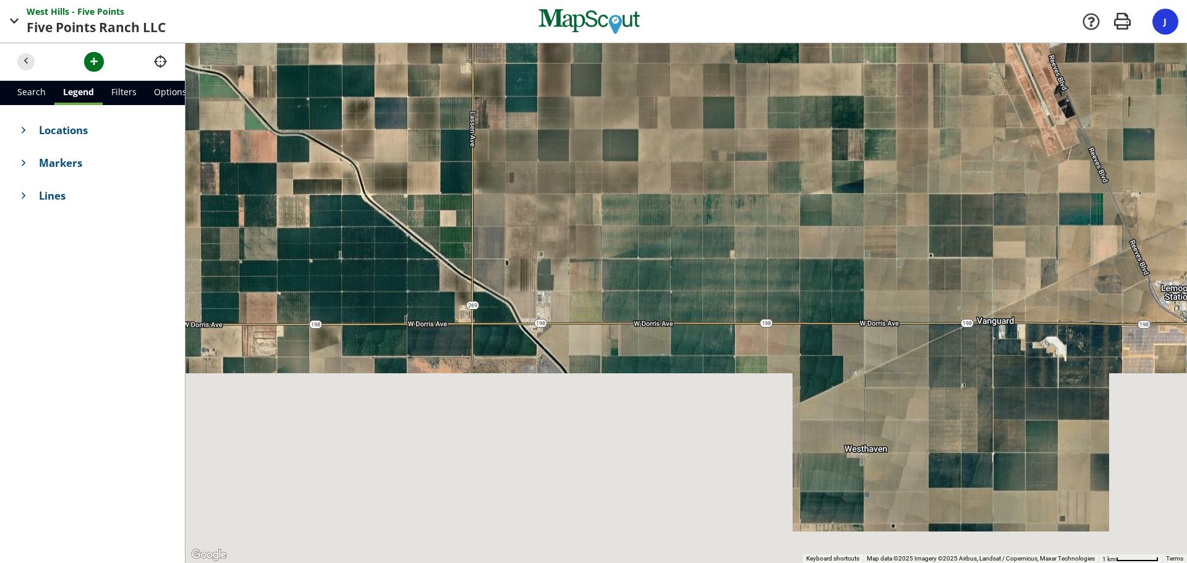
drag, startPoint x: 502, startPoint y: 461, endPoint x: 540, endPoint y: 134, distance: 329.2
click at [540, 135] on div at bounding box center [685, 303] width 1001 height 520
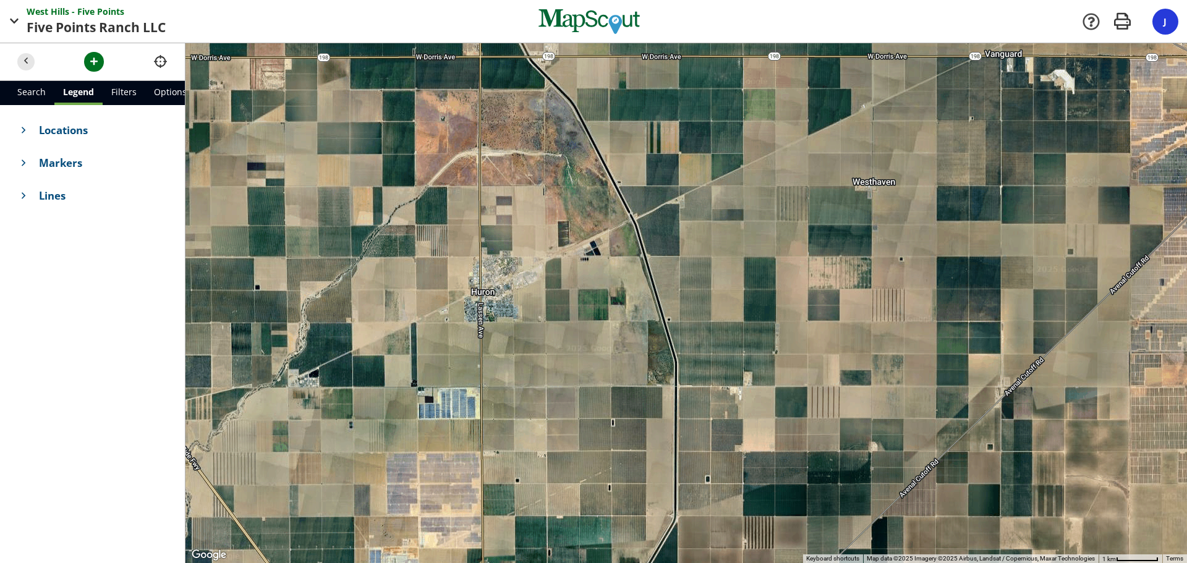
drag, startPoint x: 527, startPoint y: 490, endPoint x: 535, endPoint y: 269, distance: 220.2
click at [535, 269] on div at bounding box center [685, 303] width 1001 height 520
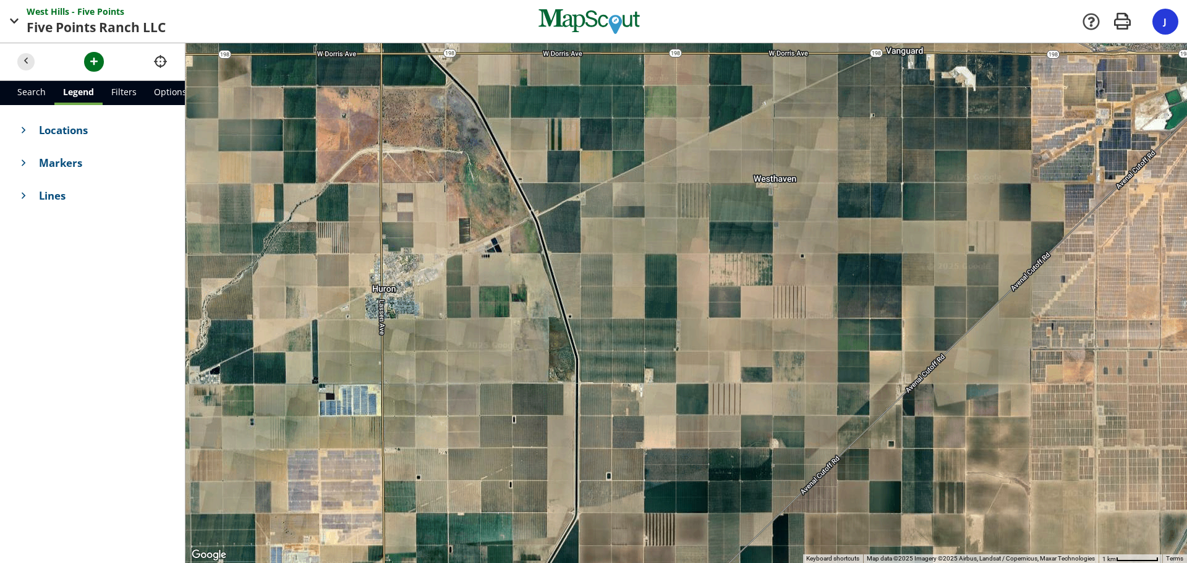
drag, startPoint x: 436, startPoint y: 454, endPoint x: 392, endPoint y: 419, distance: 56.4
click at [367, 489] on div at bounding box center [685, 303] width 1001 height 520
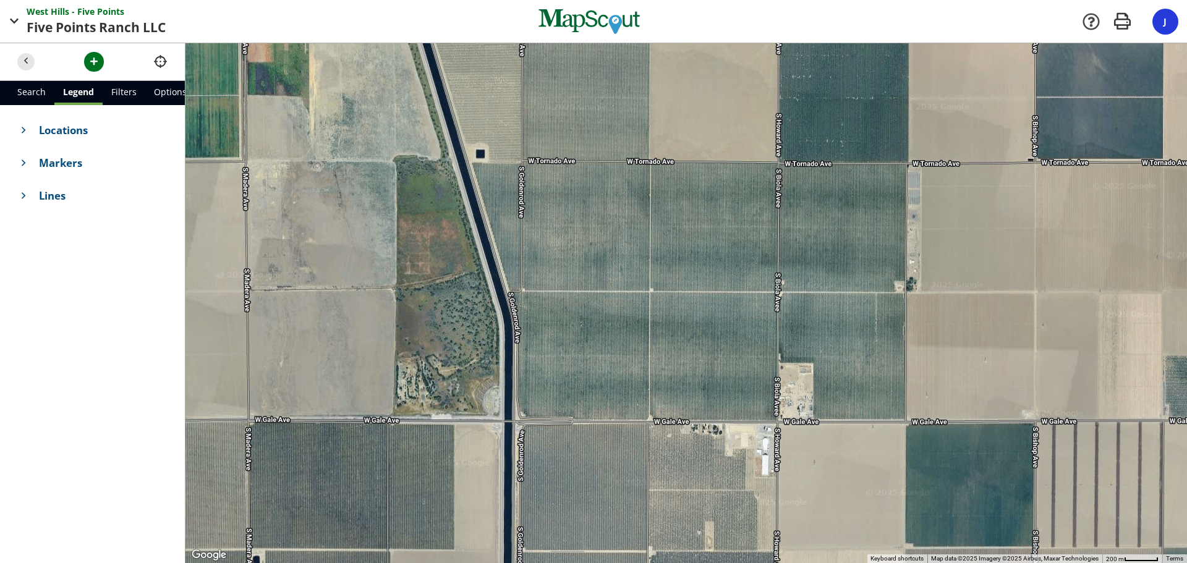
drag, startPoint x: 943, startPoint y: 389, endPoint x: 426, endPoint y: 428, distance: 518.8
click at [426, 428] on div at bounding box center [685, 303] width 1001 height 520
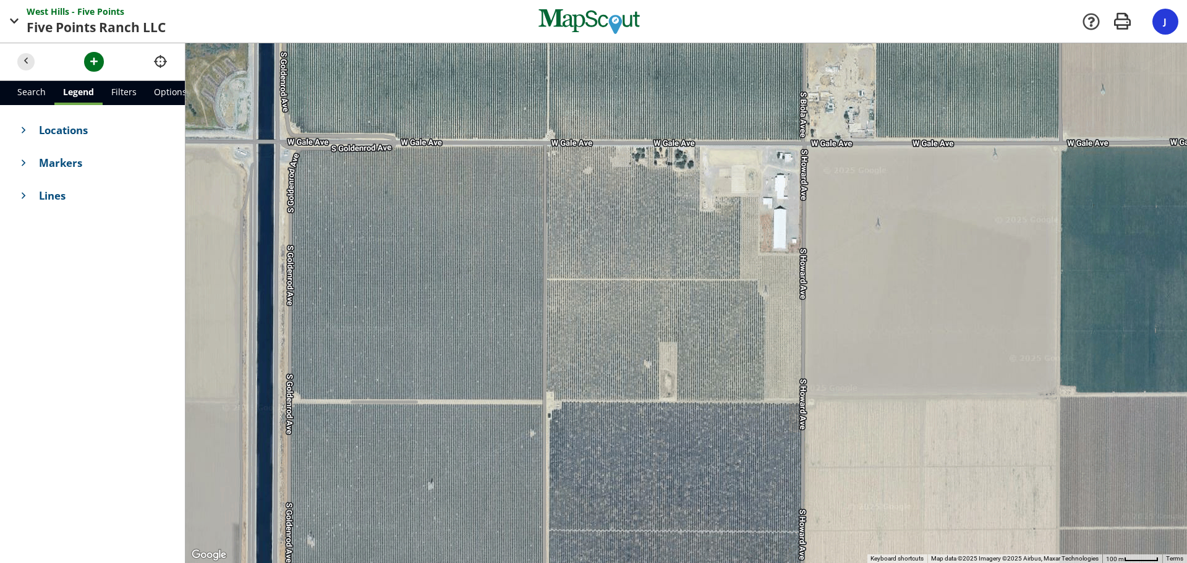
drag, startPoint x: 696, startPoint y: 459, endPoint x: 632, endPoint y: 232, distance: 235.8
click at [632, 232] on div at bounding box center [685, 303] width 1001 height 520
click at [93, 63] on span "button" at bounding box center [94, 61] width 13 height 13
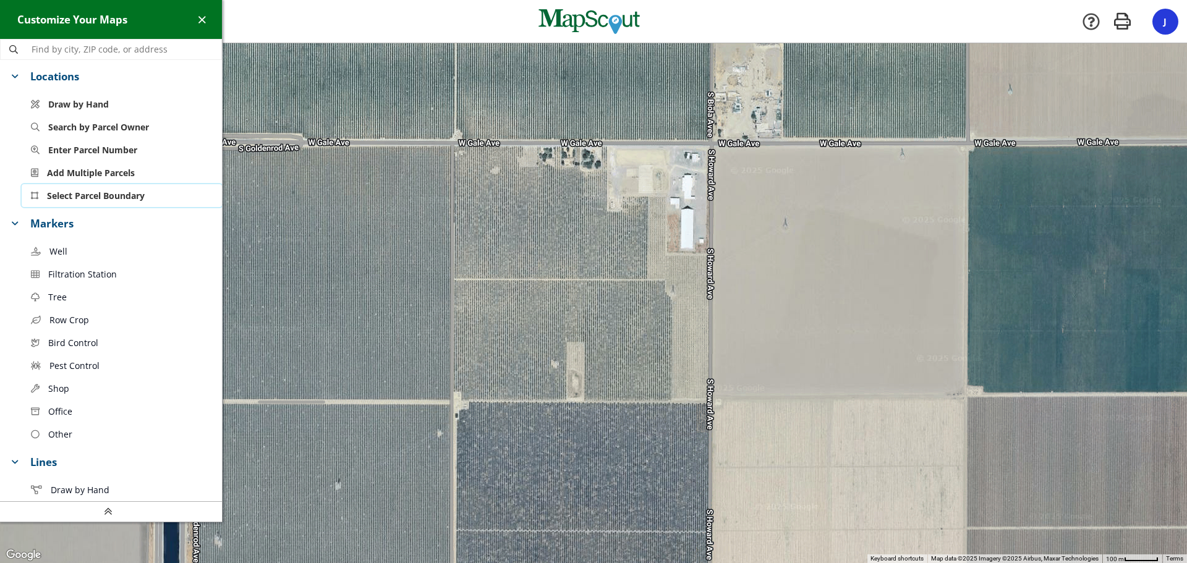
click at [89, 195] on span "Select Parcel Boundary" at bounding box center [96, 195] width 98 height 13
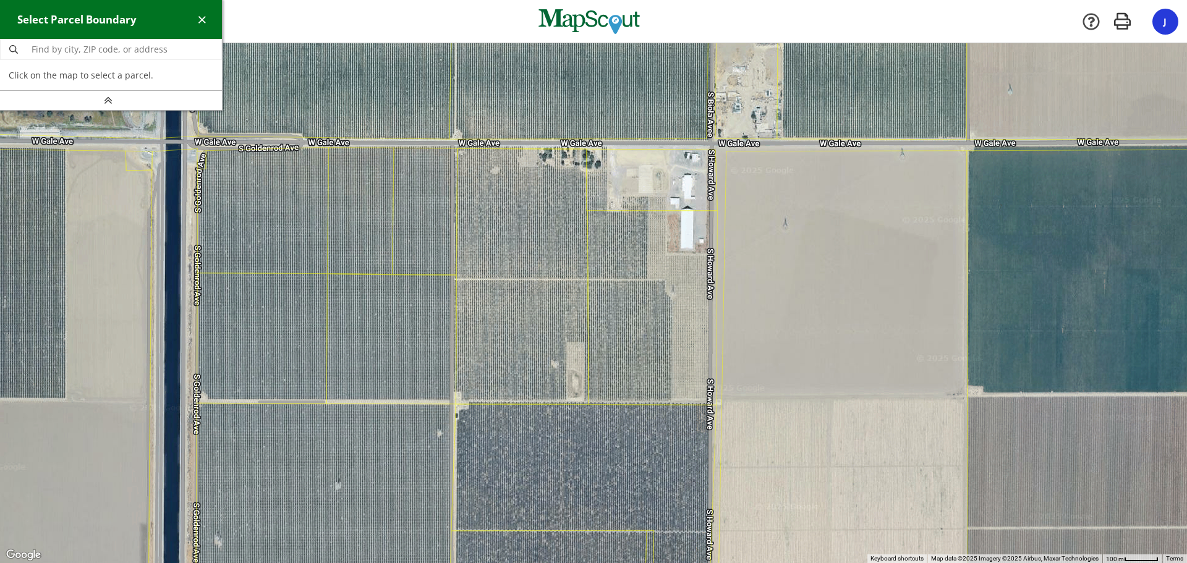
click at [543, 261] on div at bounding box center [593, 303] width 1187 height 520
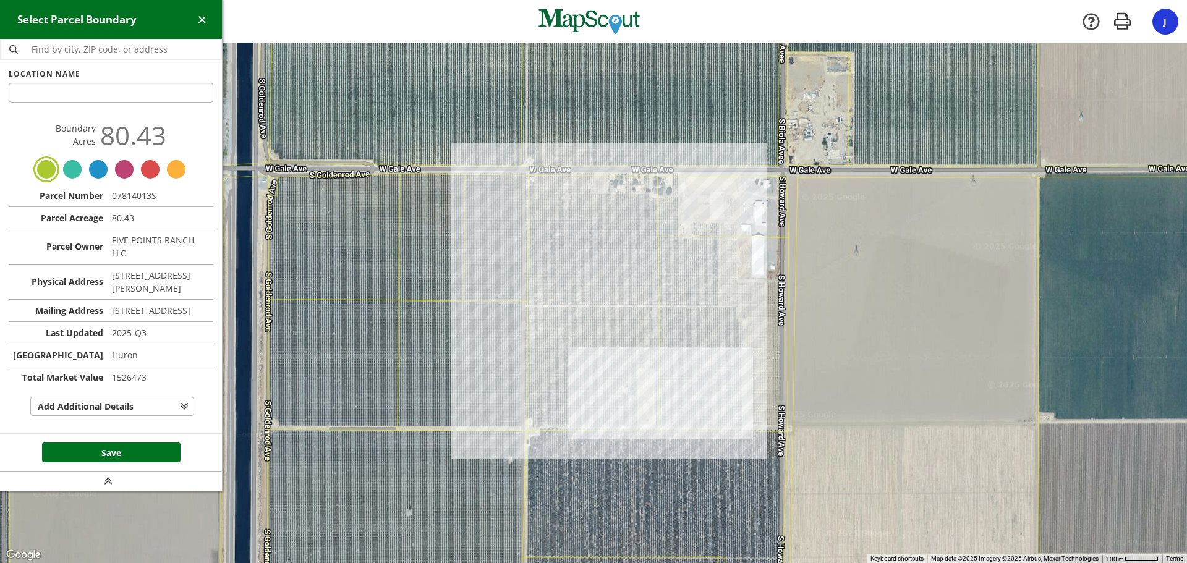
click at [699, 266] on div at bounding box center [593, 303] width 1187 height 520
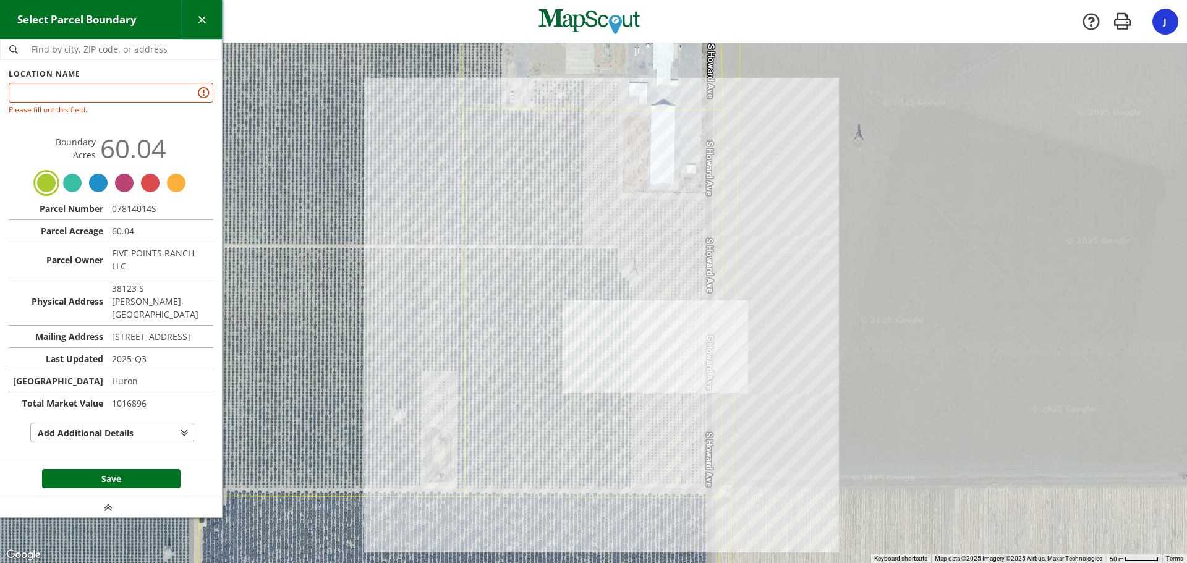
click at [195, 18] on span "button" at bounding box center [201, 19] width 13 height 13
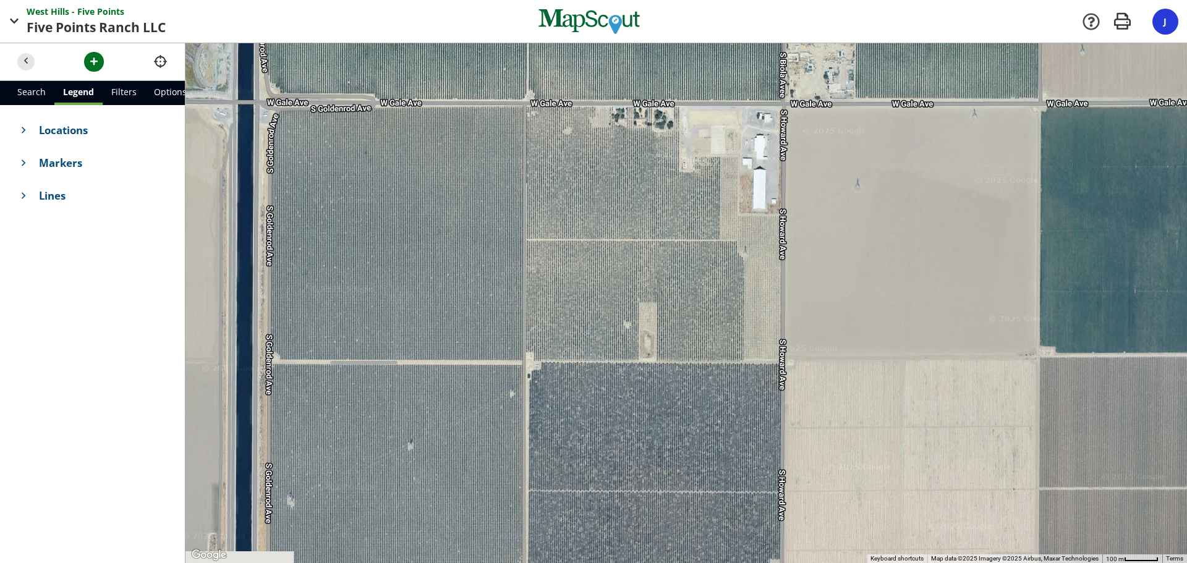
drag, startPoint x: 414, startPoint y: 262, endPoint x: 605, endPoint y: 261, distance: 191.0
click at [605, 261] on div at bounding box center [685, 303] width 1001 height 520
click at [95, 61] on span "button" at bounding box center [94, 61] width 13 height 13
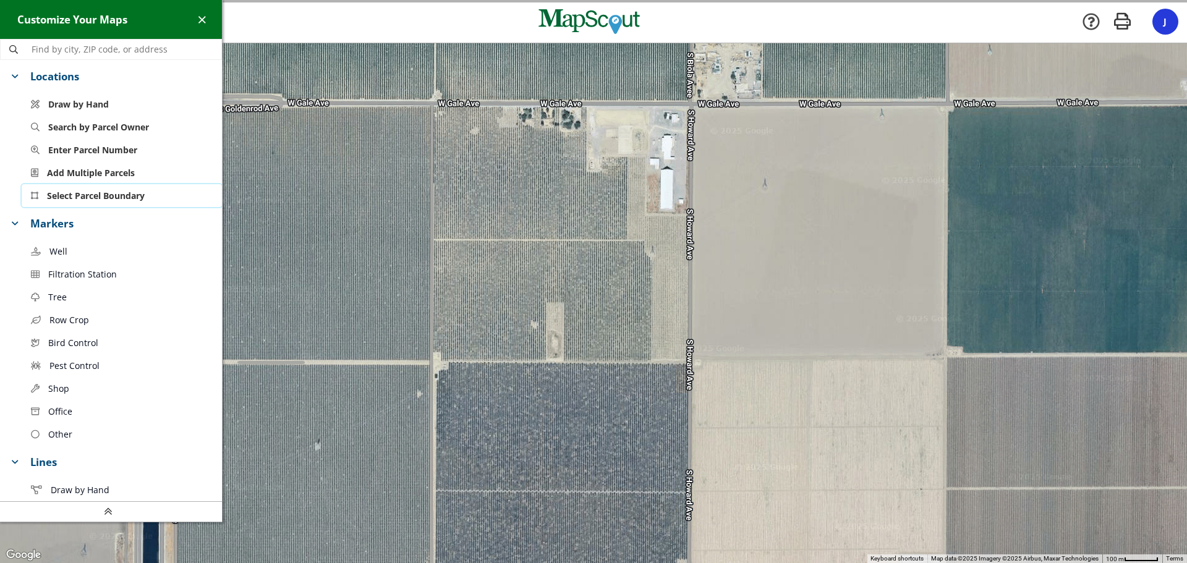
click at [81, 200] on span "Select Parcel Boundary" at bounding box center [96, 195] width 98 height 13
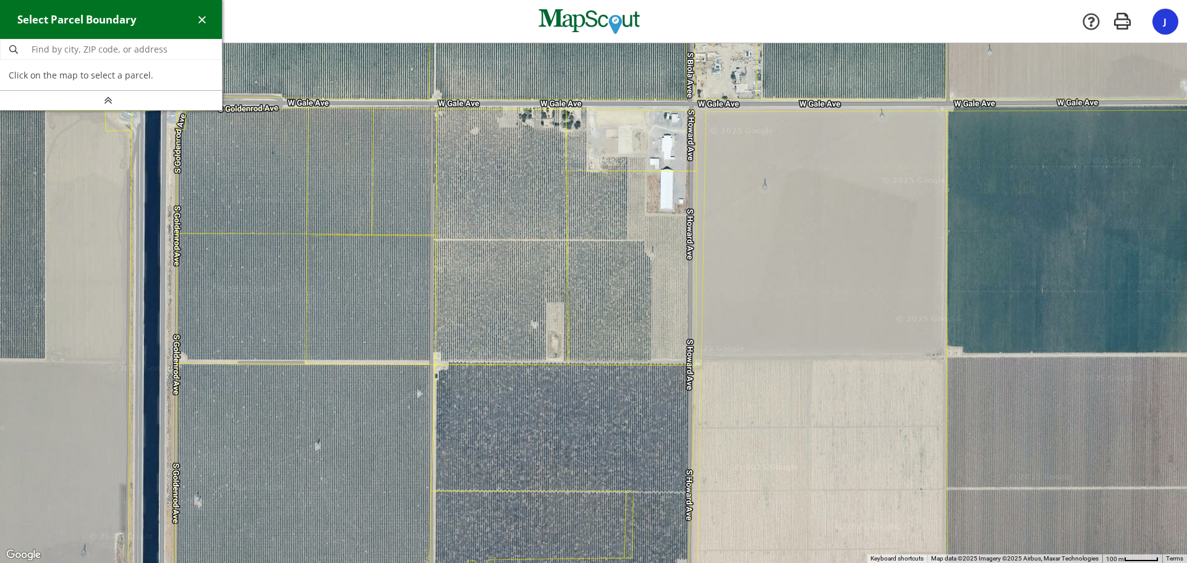
click at [282, 223] on div at bounding box center [593, 303] width 1187 height 520
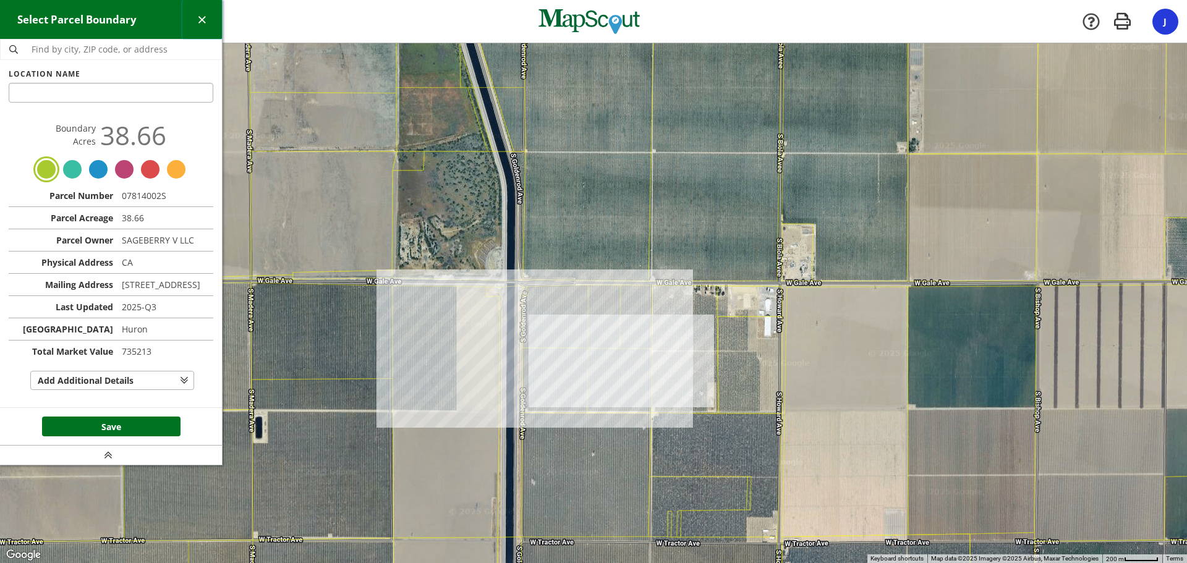
click at [196, 17] on span "button" at bounding box center [201, 19] width 13 height 13
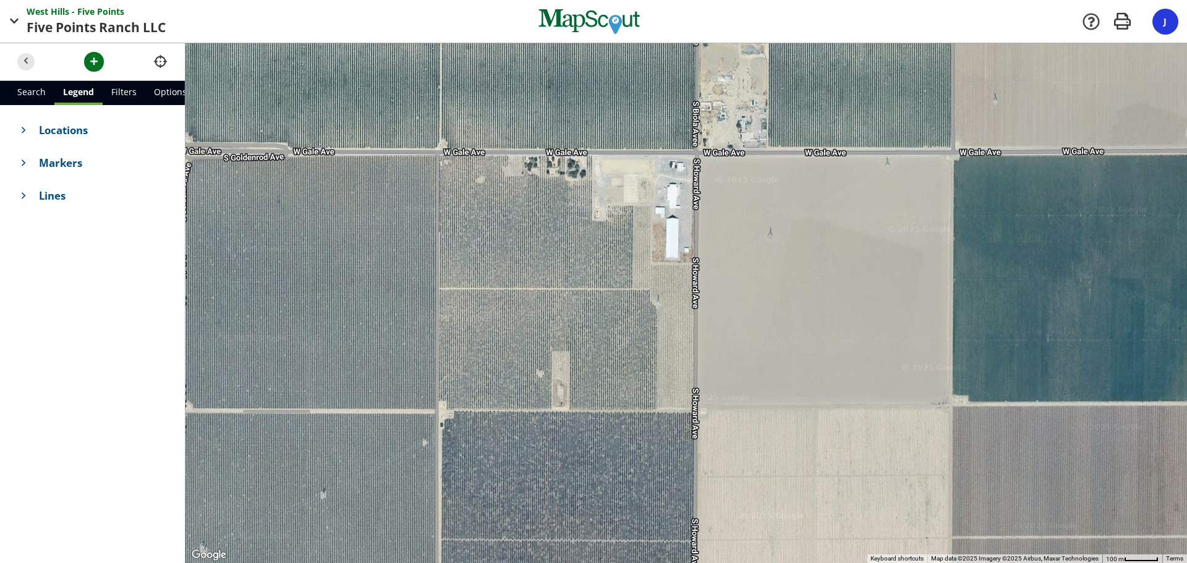
drag, startPoint x: 766, startPoint y: 337, endPoint x: 507, endPoint y: 289, distance: 263.3
click at [507, 289] on div at bounding box center [685, 303] width 1001 height 520
click at [88, 64] on span "button" at bounding box center [94, 61] width 13 height 13
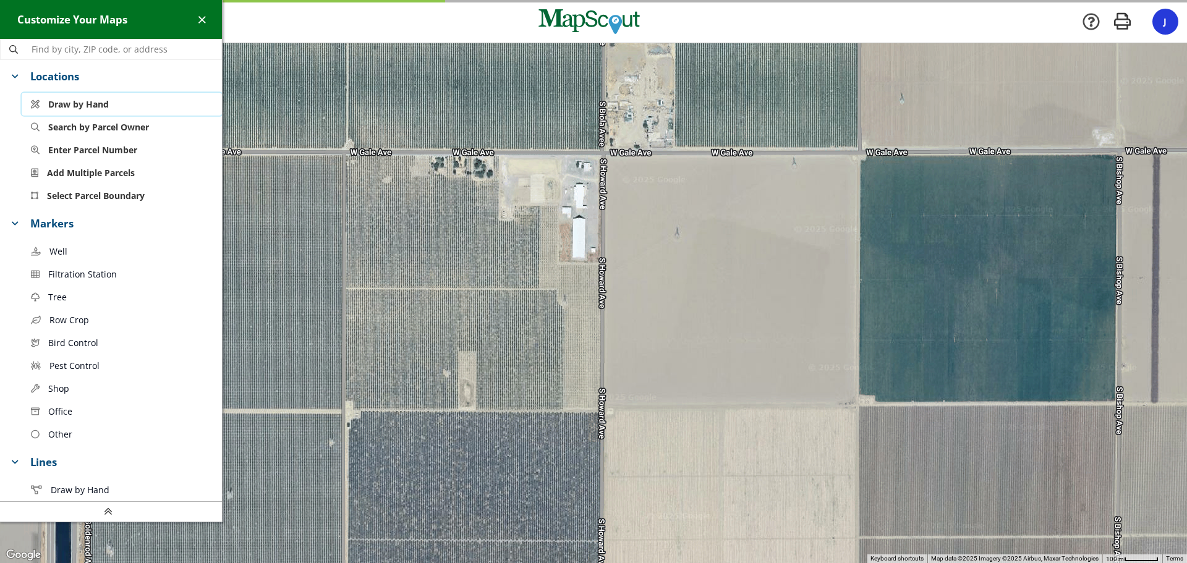
click at [88, 108] on span "Draw by Hand" at bounding box center [78, 104] width 61 height 13
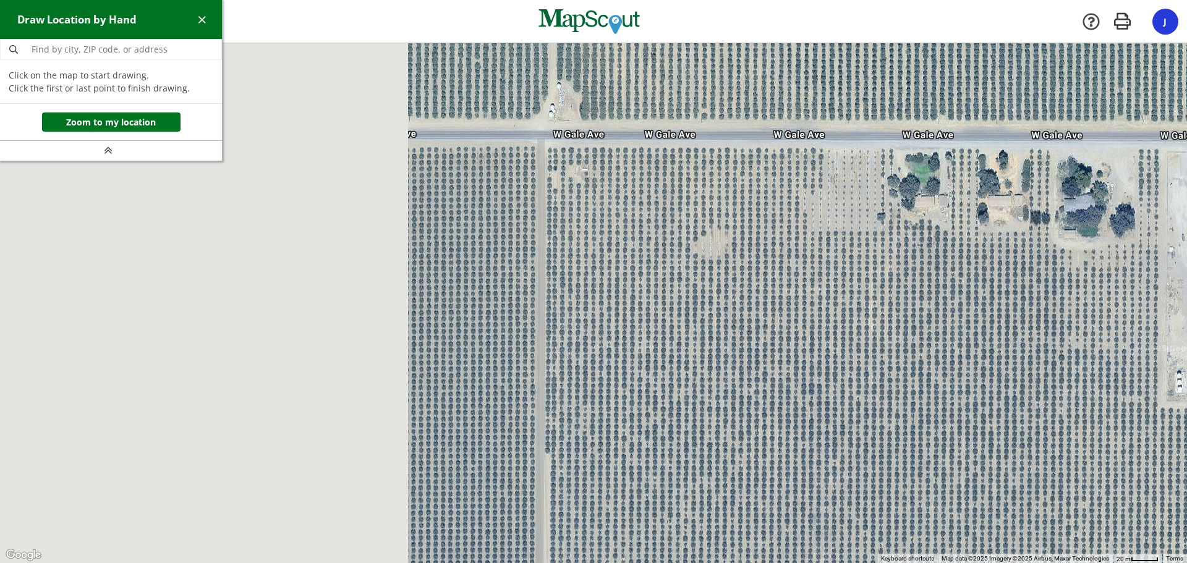
drag, startPoint x: 394, startPoint y: 215, endPoint x: 857, endPoint y: 410, distance: 502.8
click at [857, 410] on div at bounding box center [593, 304] width 1187 height 520
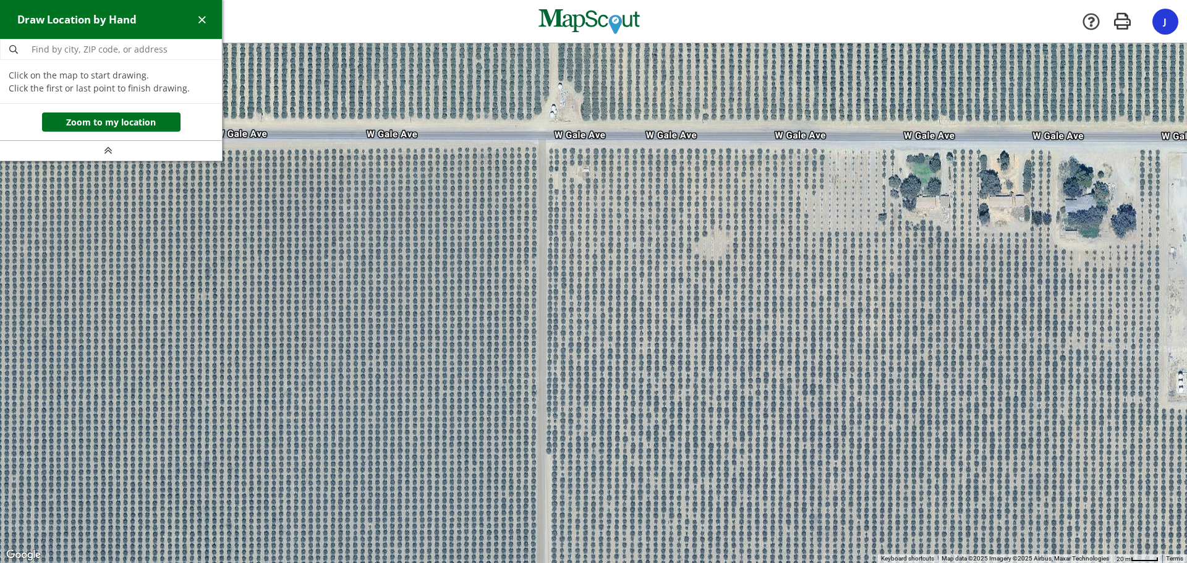
click at [548, 148] on div at bounding box center [593, 304] width 1187 height 520
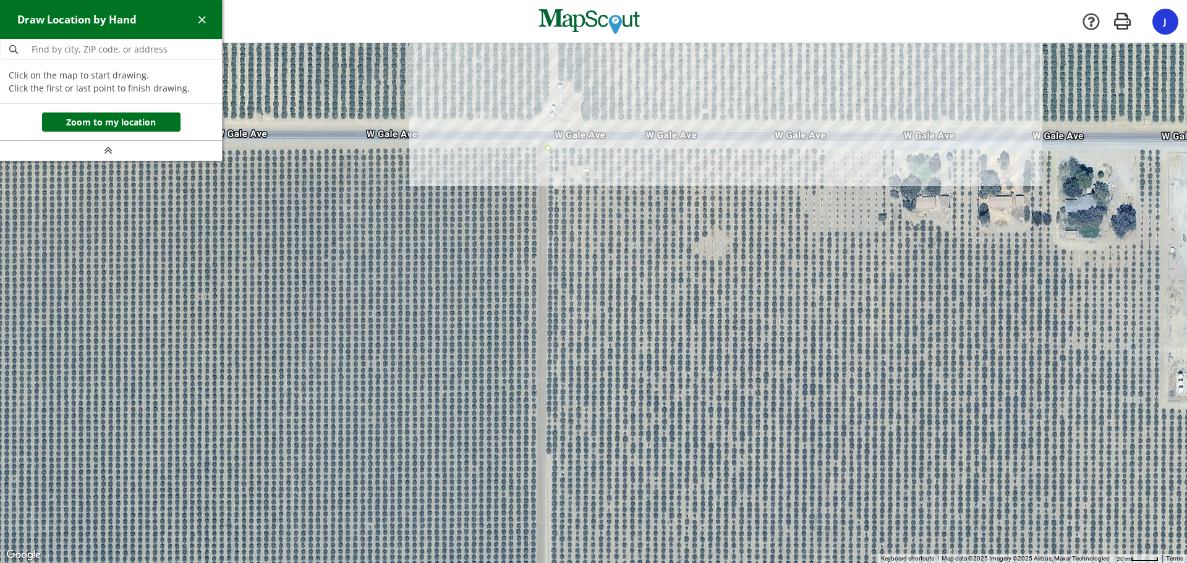
click at [901, 151] on div at bounding box center [593, 304] width 1187 height 520
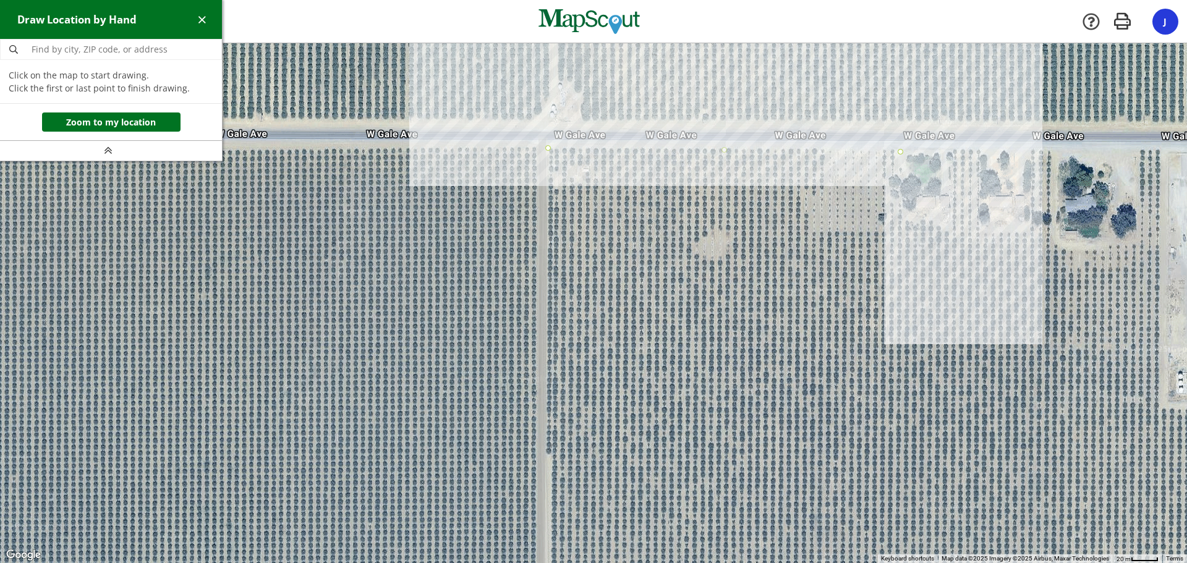
click at [899, 224] on div at bounding box center [593, 304] width 1187 height 520
click at [953, 224] on div at bounding box center [593, 304] width 1187 height 520
click at [953, 150] on div at bounding box center [593, 304] width 1187 height 520
click at [980, 150] on div at bounding box center [593, 304] width 1187 height 520
click at [978, 231] on div at bounding box center [593, 304] width 1187 height 520
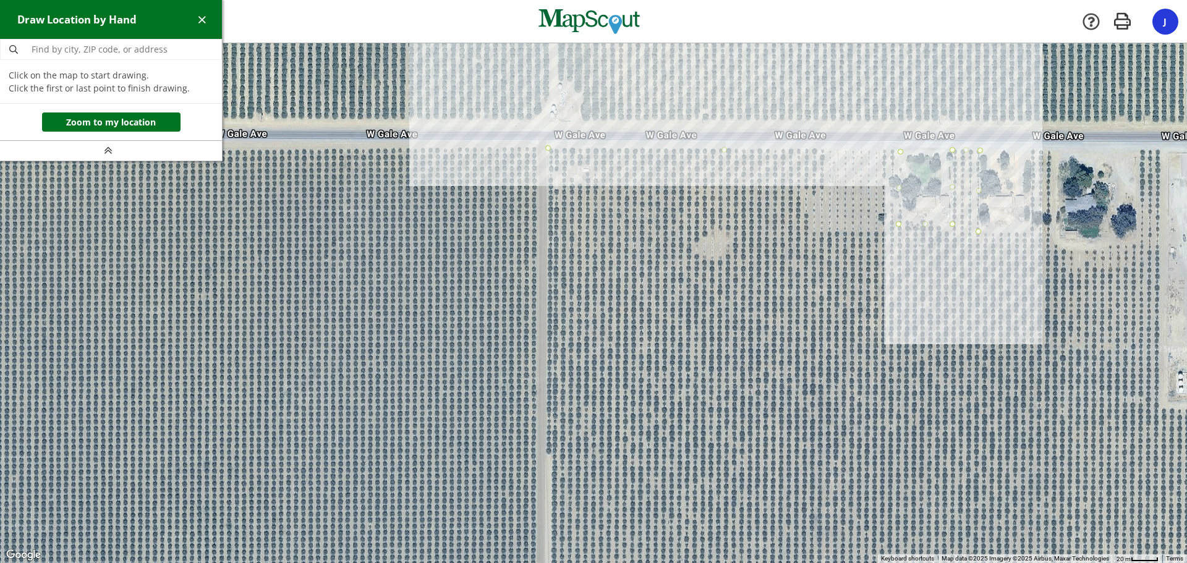
click at [1032, 230] on div at bounding box center [593, 304] width 1187 height 520
click at [1031, 148] on div at bounding box center [593, 304] width 1187 height 520
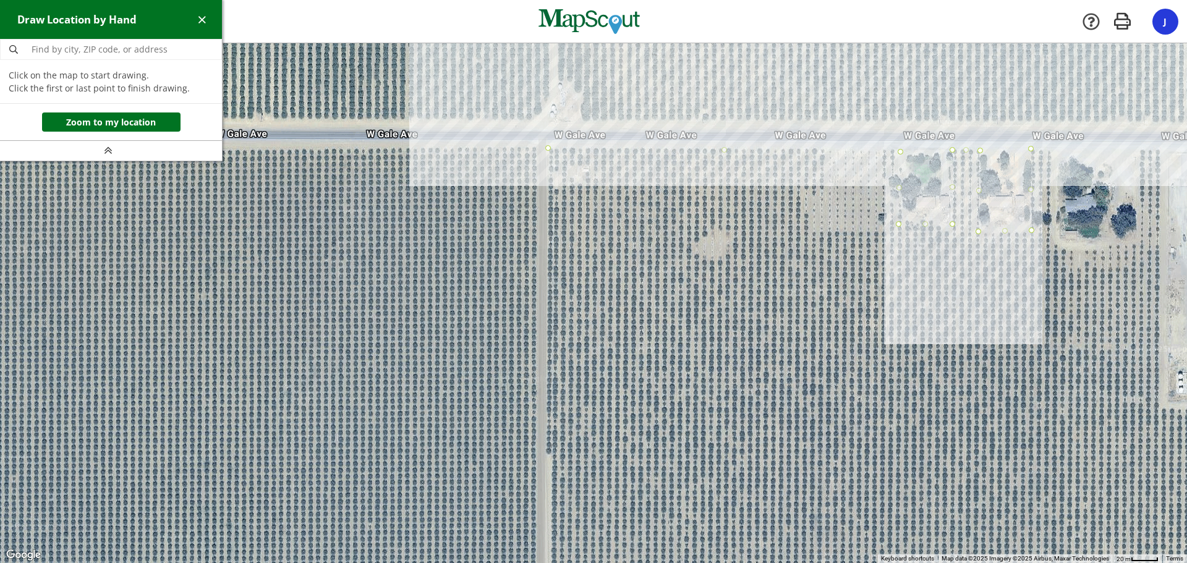
click at [1053, 150] on div at bounding box center [593, 304] width 1187 height 520
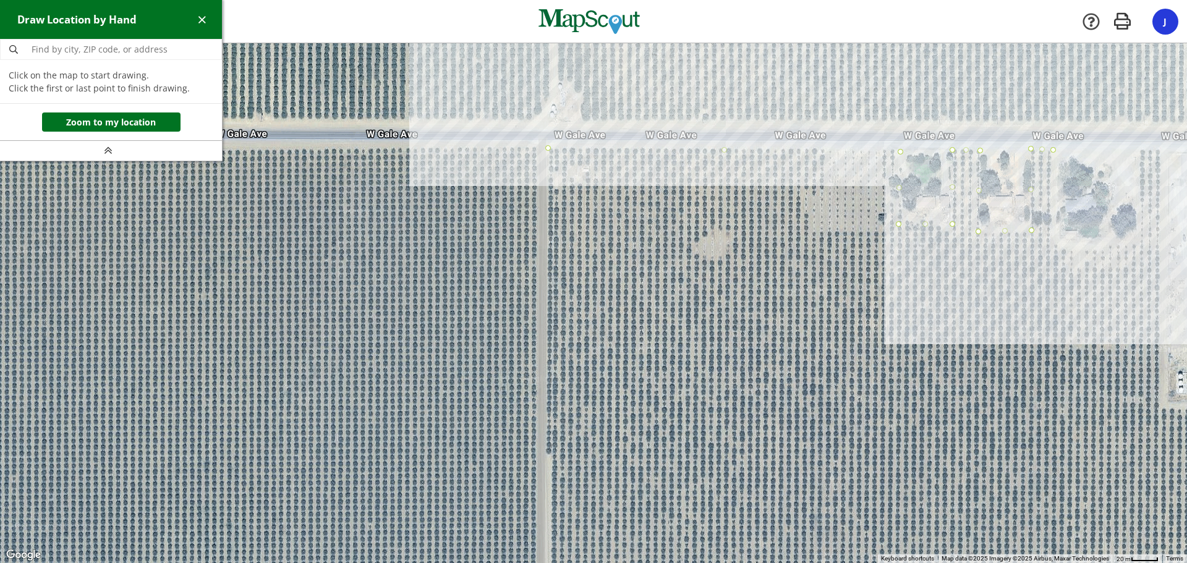
click at [1050, 244] on div at bounding box center [593, 304] width 1187 height 520
click at [1139, 245] on div at bounding box center [593, 304] width 1187 height 520
click at [1140, 151] on div at bounding box center [593, 304] width 1187 height 520
click at [1160, 151] on div at bounding box center [593, 304] width 1187 height 520
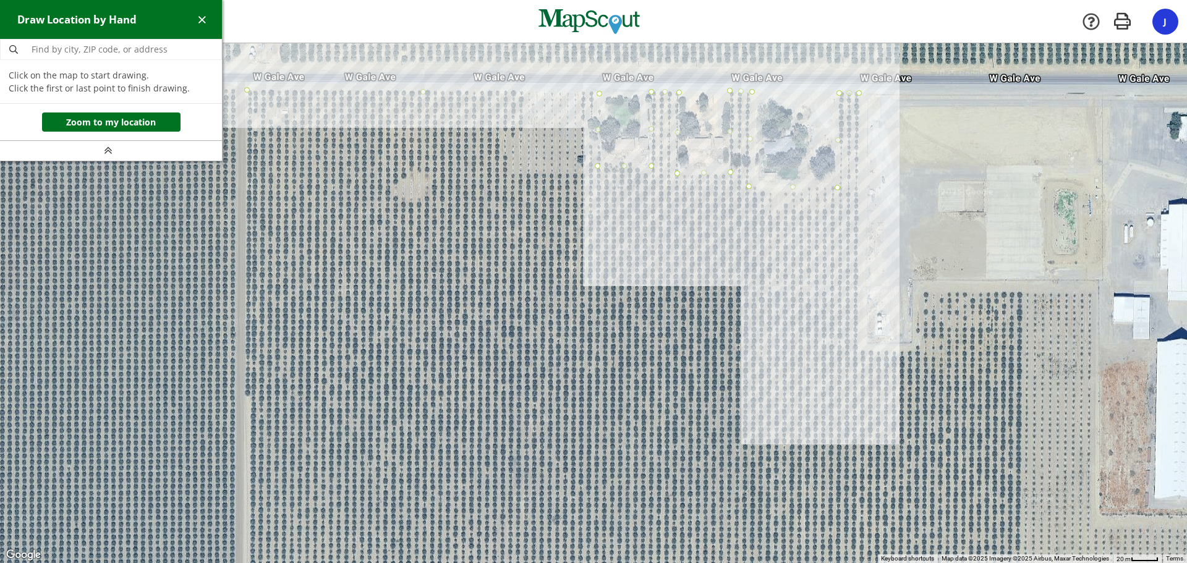
drag, startPoint x: 1112, startPoint y: 356, endPoint x: 813, endPoint y: 298, distance: 304.8
click at [813, 298] on div at bounding box center [593, 304] width 1187 height 520
drag, startPoint x: 858, startPoint y: 350, endPoint x: 894, endPoint y: 349, distance: 35.9
click at [859, 350] on div at bounding box center [593, 304] width 1187 height 520
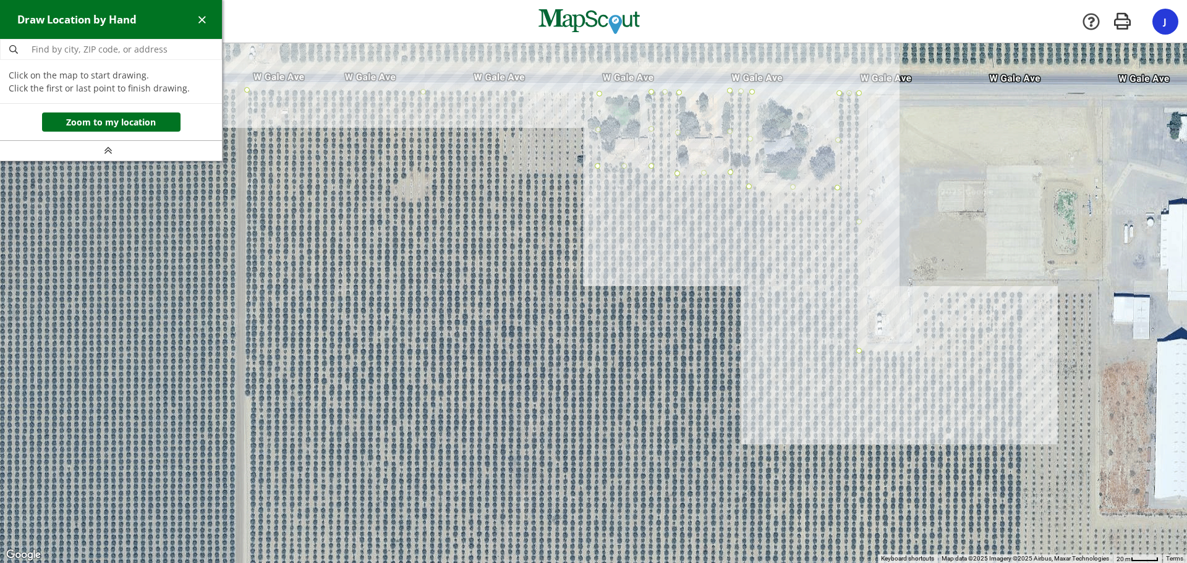
click at [915, 349] on div at bounding box center [593, 304] width 1187 height 520
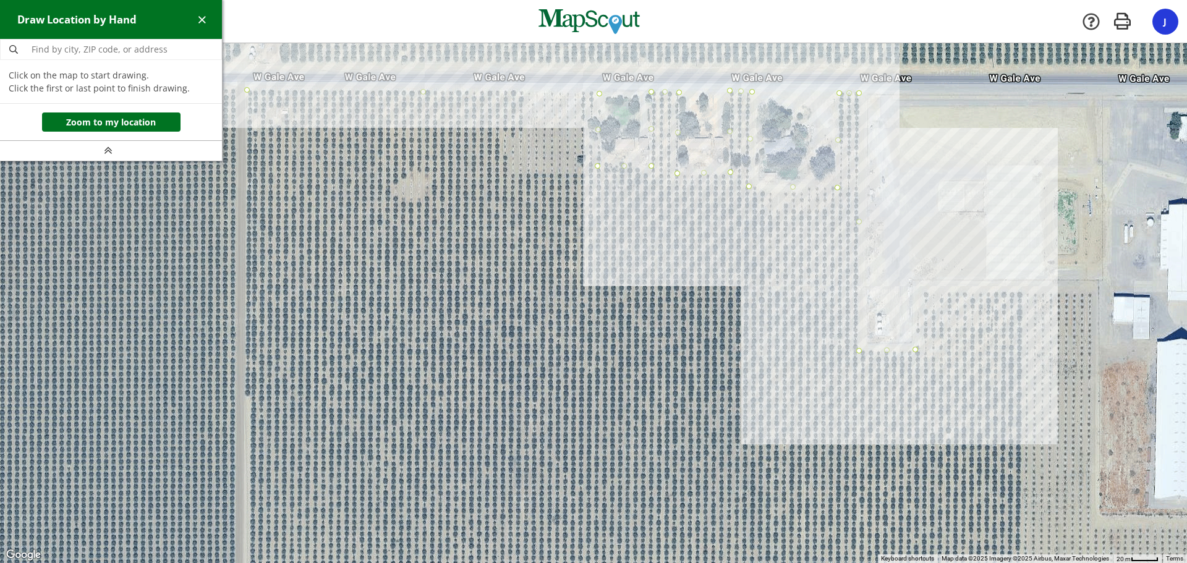
click at [920, 291] on div at bounding box center [593, 304] width 1187 height 520
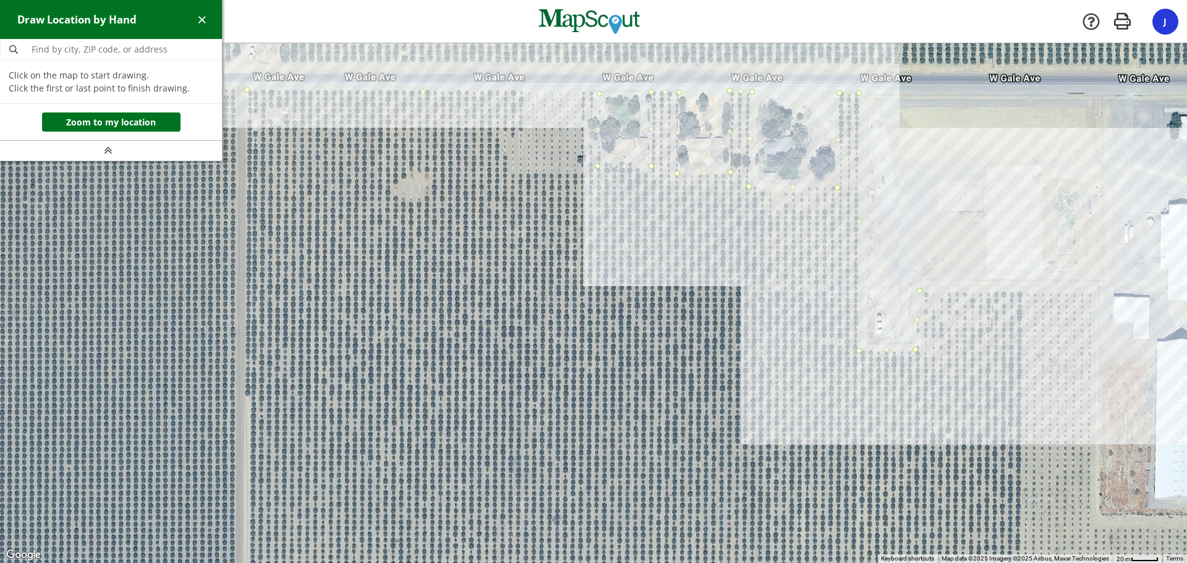
click at [1093, 292] on div at bounding box center [593, 304] width 1187 height 520
drag, startPoint x: 1028, startPoint y: 405, endPoint x: 898, endPoint y: 290, distance: 173.9
click at [898, 290] on div at bounding box center [593, 304] width 1187 height 520
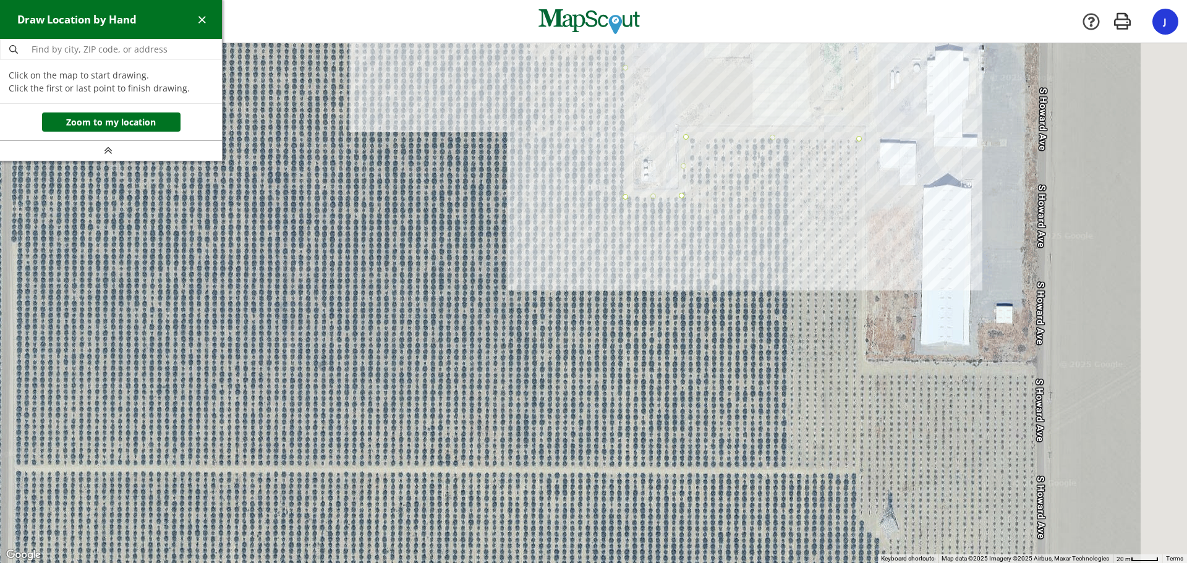
drag, startPoint x: 1026, startPoint y: 412, endPoint x: 784, endPoint y: 255, distance: 288.5
click at [784, 255] on div at bounding box center [593, 304] width 1187 height 520
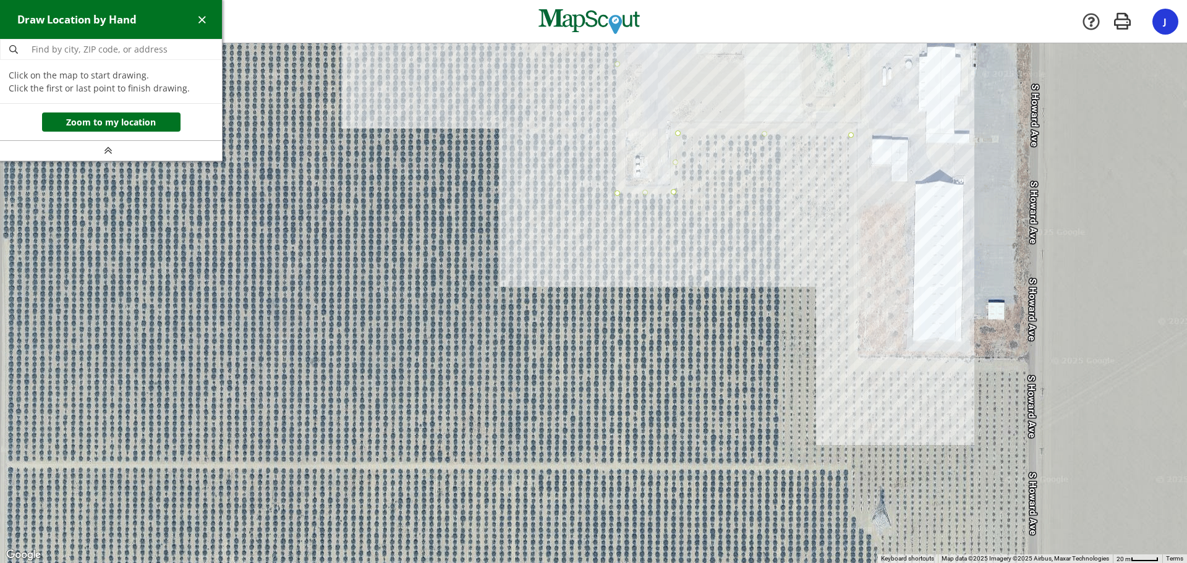
click at [849, 372] on div at bounding box center [593, 304] width 1187 height 520
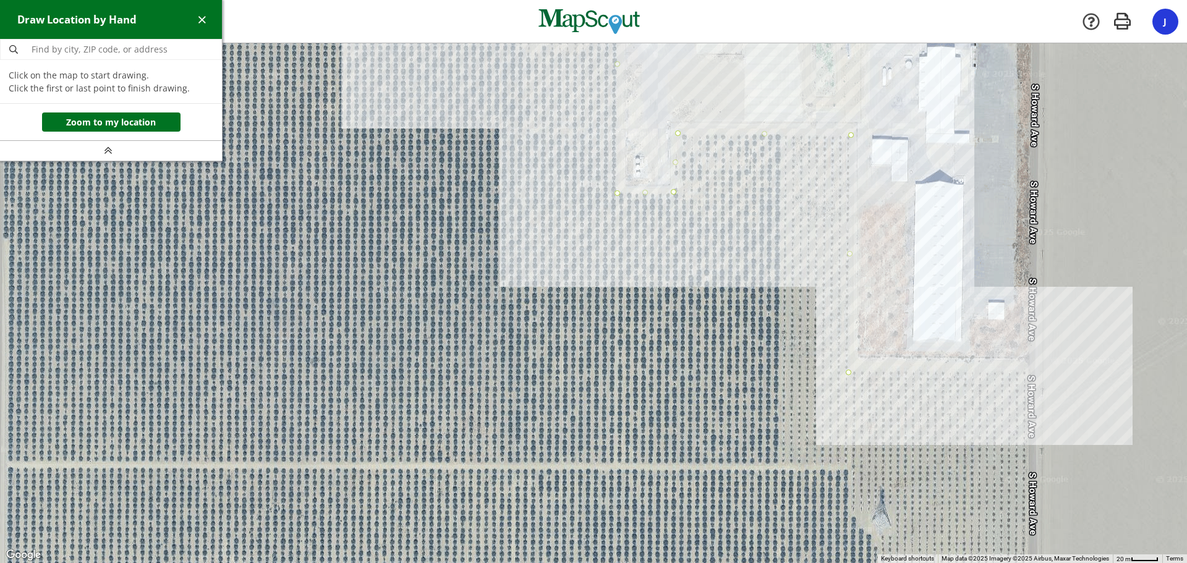
click at [1026, 371] on div at bounding box center [593, 304] width 1187 height 520
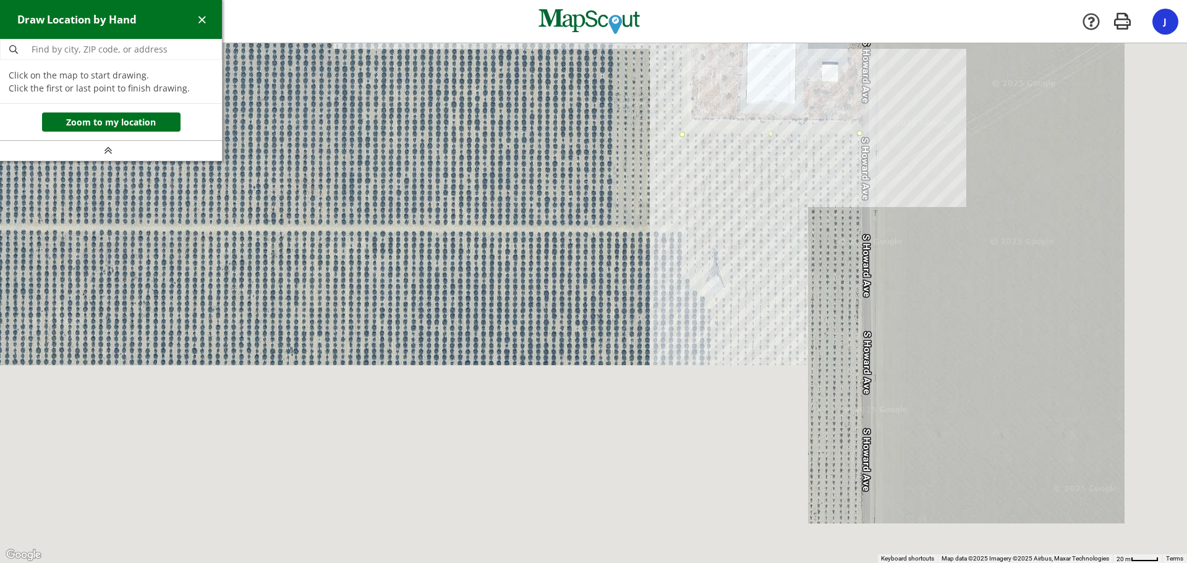
drag, startPoint x: 912, startPoint y: 456, endPoint x: 744, endPoint y: 216, distance: 292.9
click at [744, 216] on div at bounding box center [593, 304] width 1187 height 520
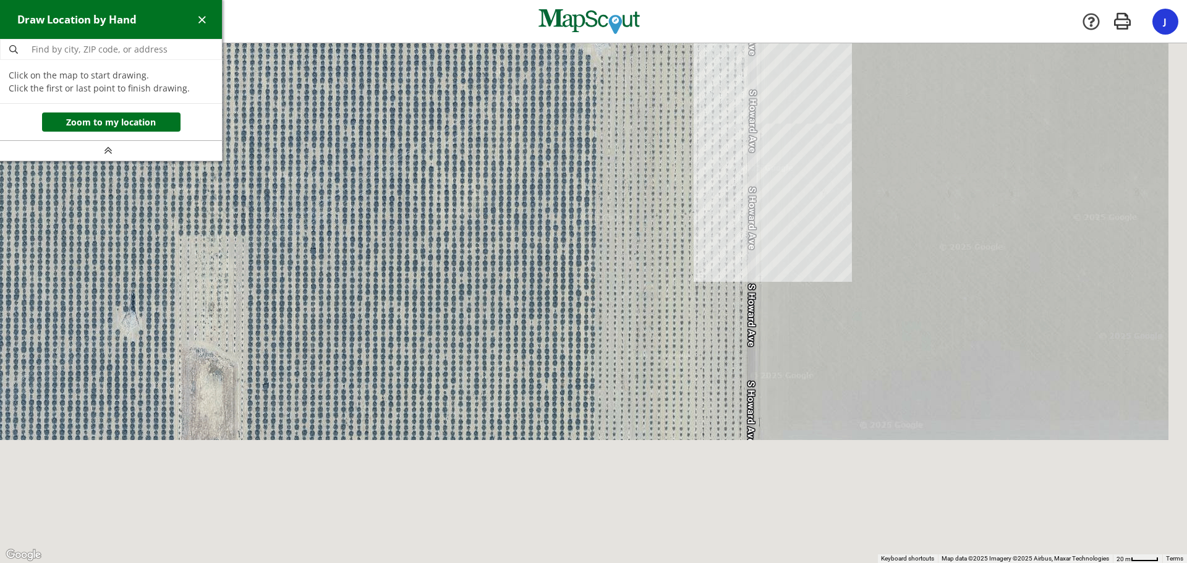
drag, startPoint x: 832, startPoint y: 430, endPoint x: 694, endPoint y: 124, distance: 335.3
click at [694, 124] on div at bounding box center [593, 304] width 1187 height 520
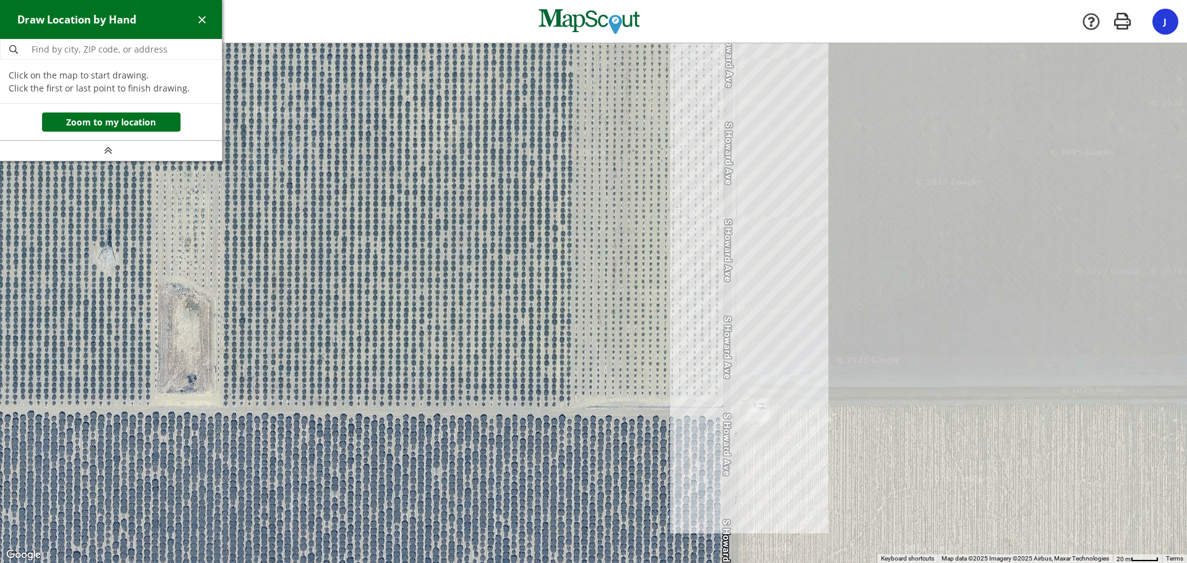
click at [719, 398] on div at bounding box center [593, 303] width 1187 height 520
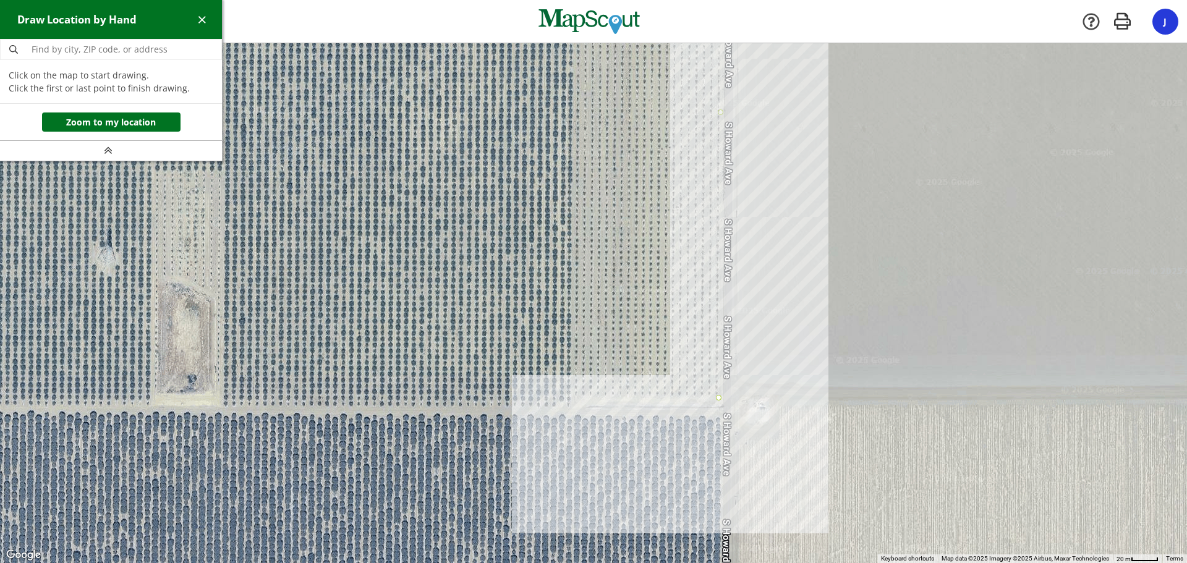
click at [572, 396] on div at bounding box center [593, 303] width 1187 height 520
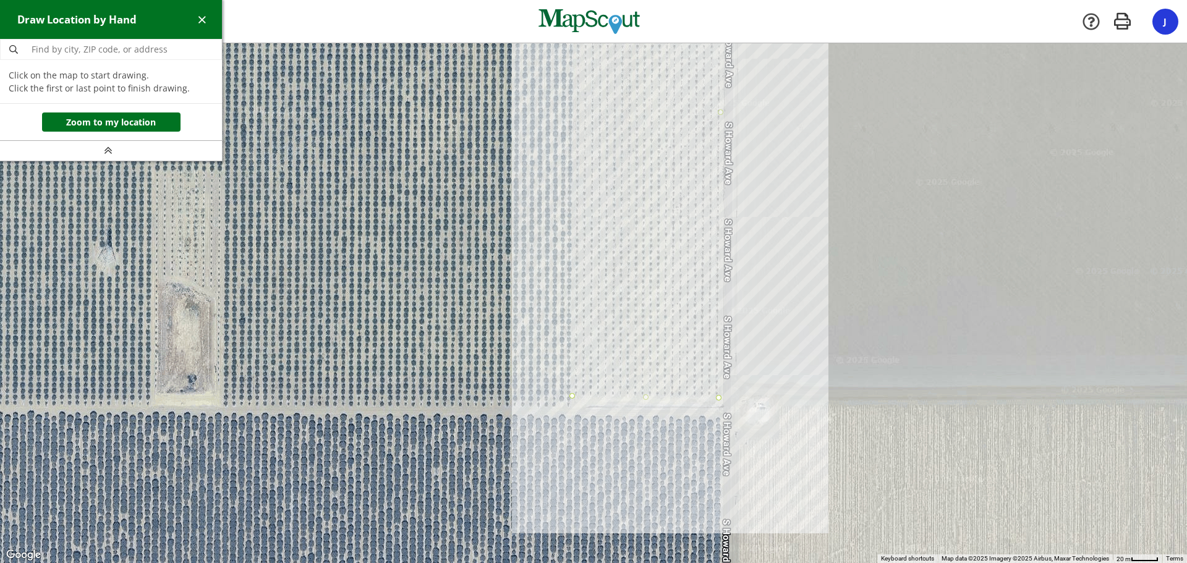
click at [571, 407] on div at bounding box center [593, 303] width 1187 height 520
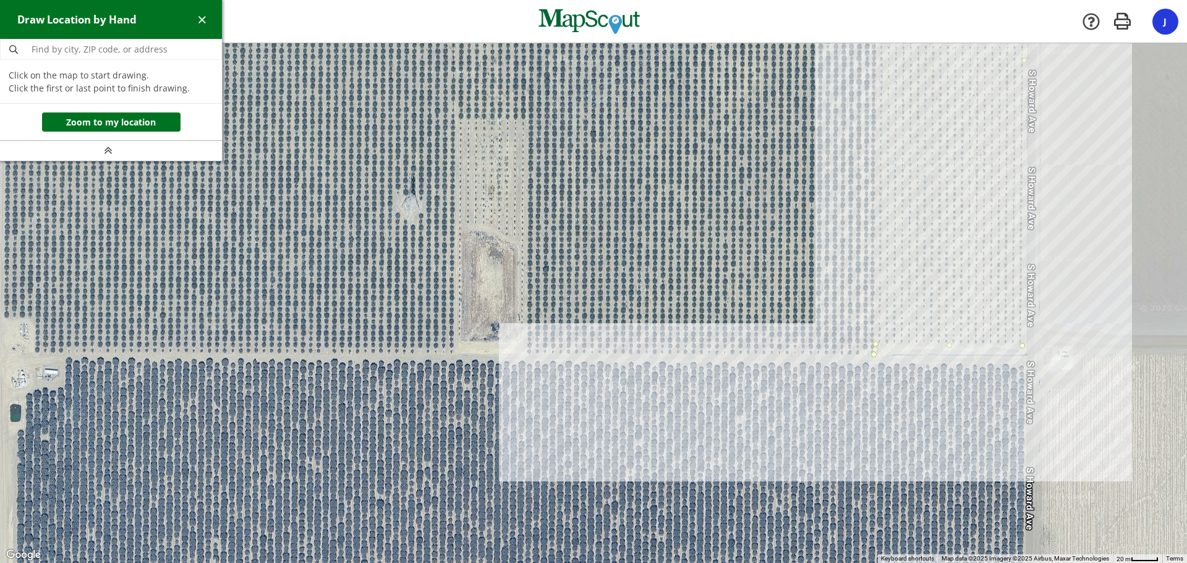
drag, startPoint x: 321, startPoint y: 396, endPoint x: 626, endPoint y: 344, distance: 309.1
click at [626, 344] on div at bounding box center [593, 303] width 1187 height 520
click at [525, 354] on div at bounding box center [593, 303] width 1187 height 520
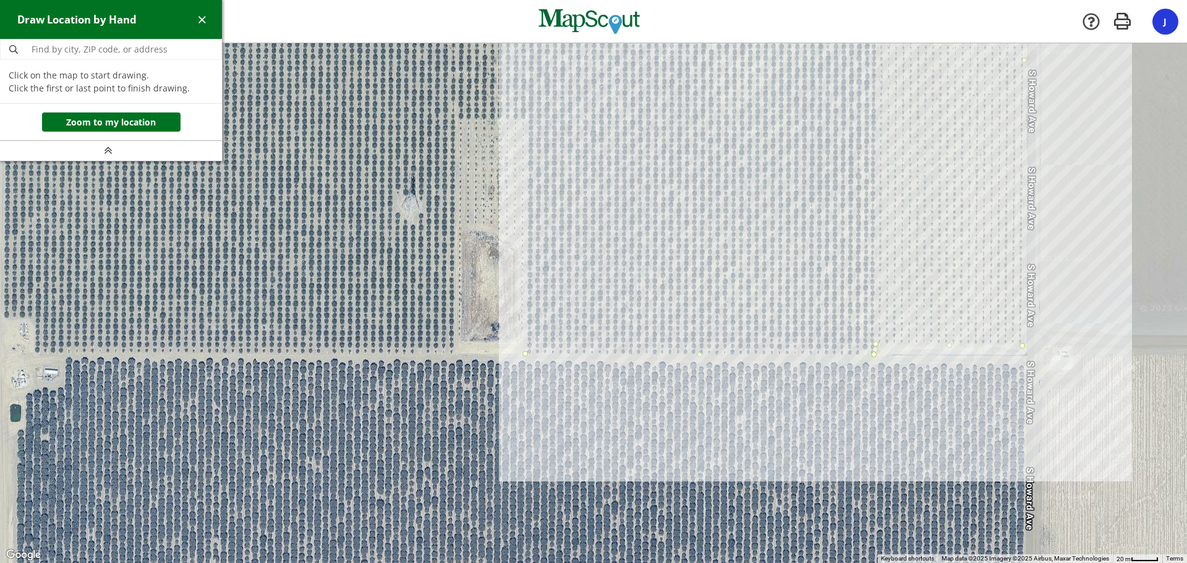
click at [526, 330] on div at bounding box center [593, 303] width 1187 height 520
click at [516, 329] on div at bounding box center [593, 303] width 1187 height 520
click at [519, 244] on div at bounding box center [593, 303] width 1187 height 520
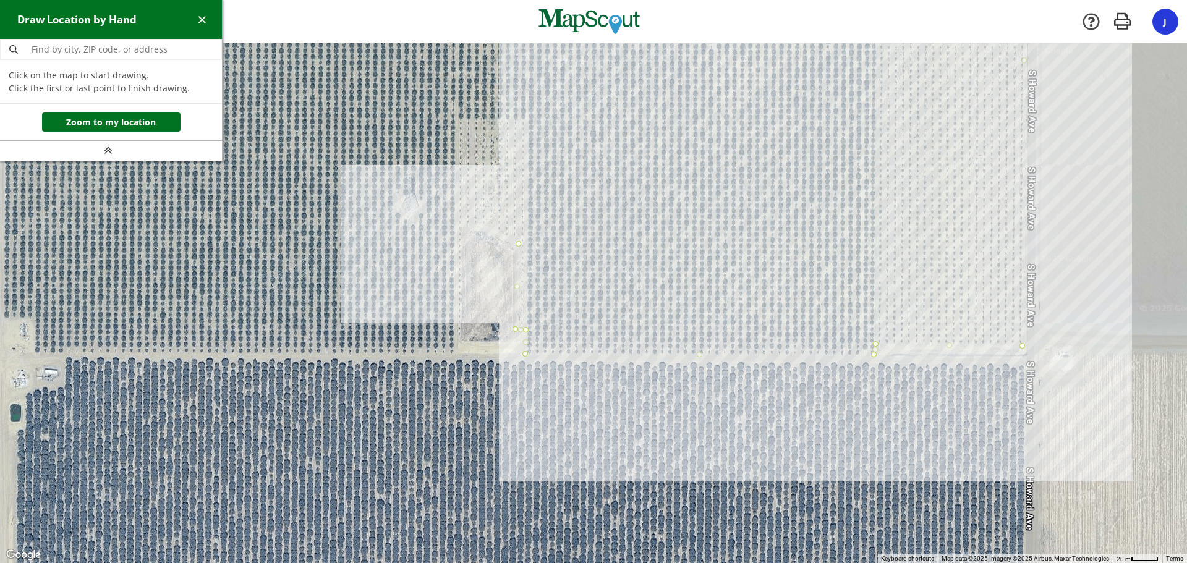
click at [469, 222] on div at bounding box center [593, 303] width 1187 height 520
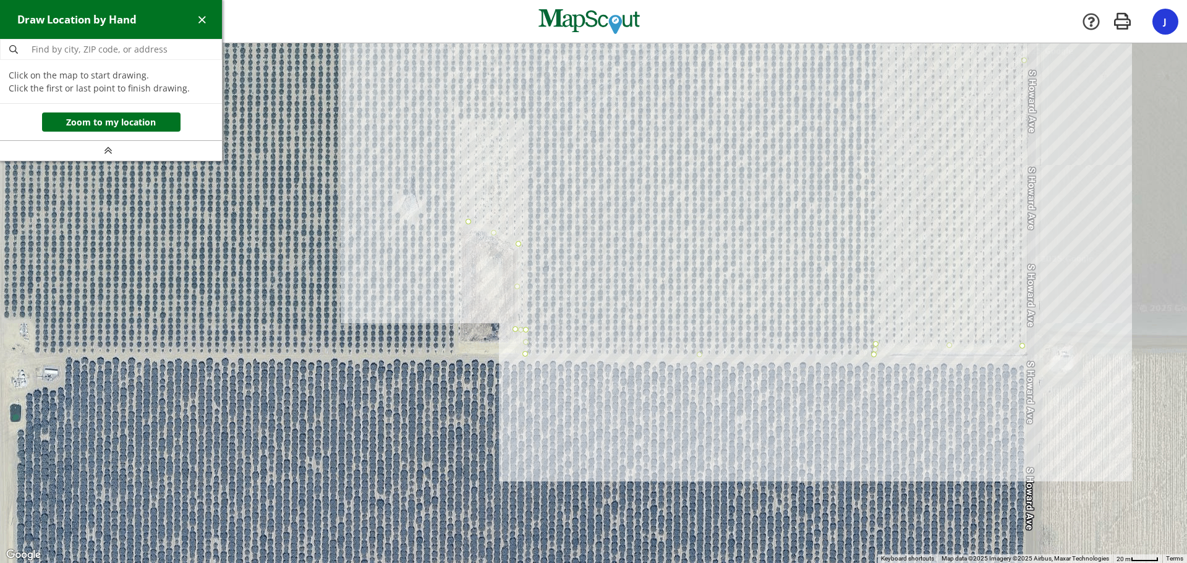
click at [461, 234] on div at bounding box center [593, 303] width 1187 height 520
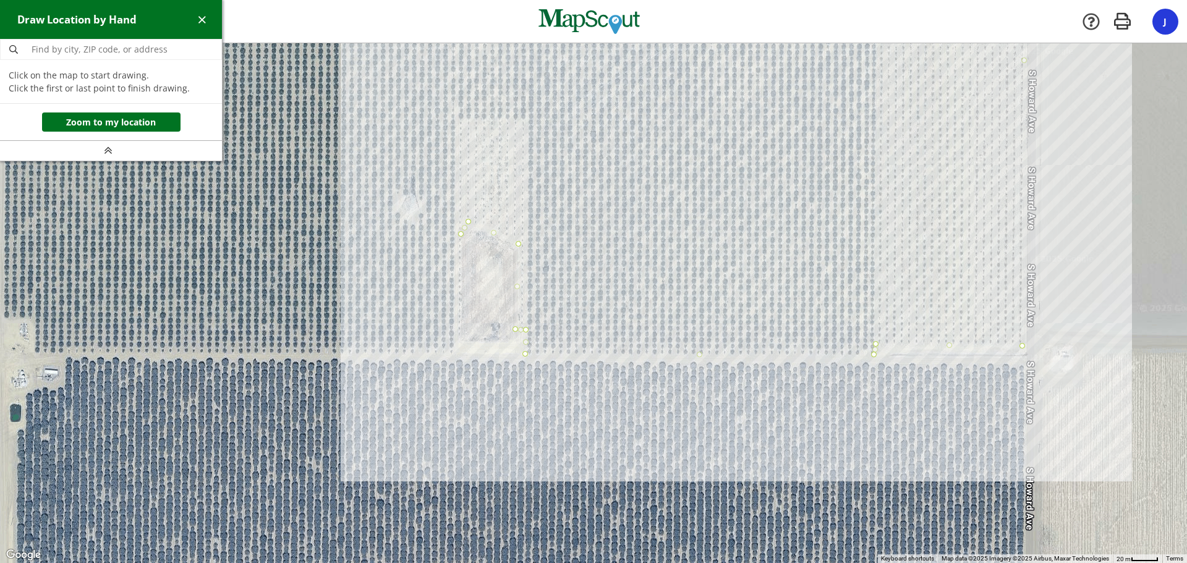
click at [460, 354] on div at bounding box center [593, 303] width 1187 height 520
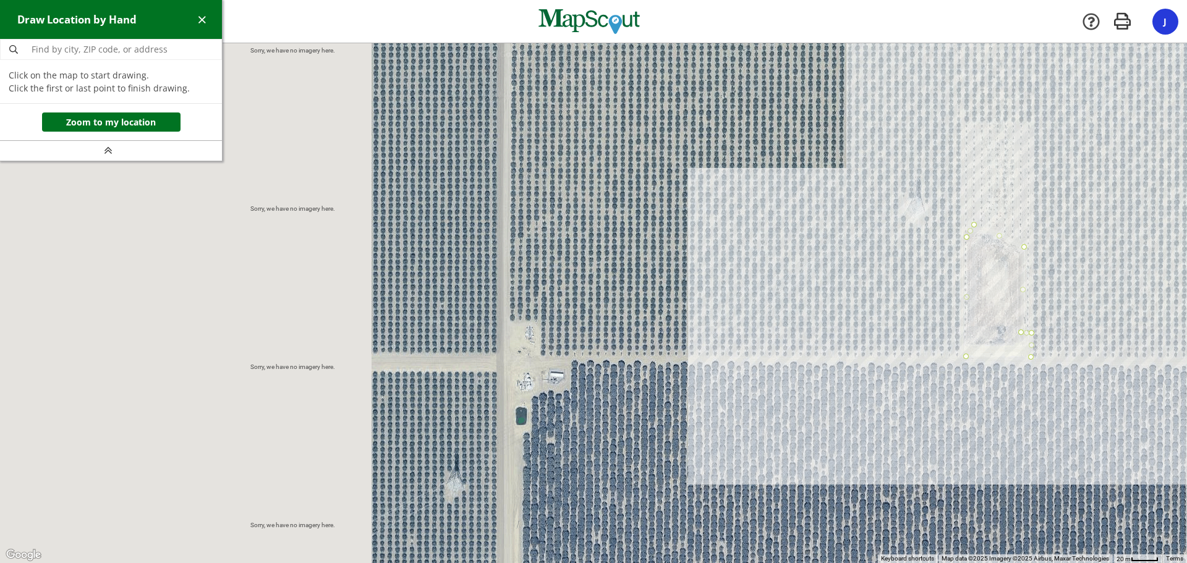
drag, startPoint x: 256, startPoint y: 300, endPoint x: 757, endPoint y: 301, distance: 500.7
click at [757, 301] on div at bounding box center [593, 303] width 1187 height 520
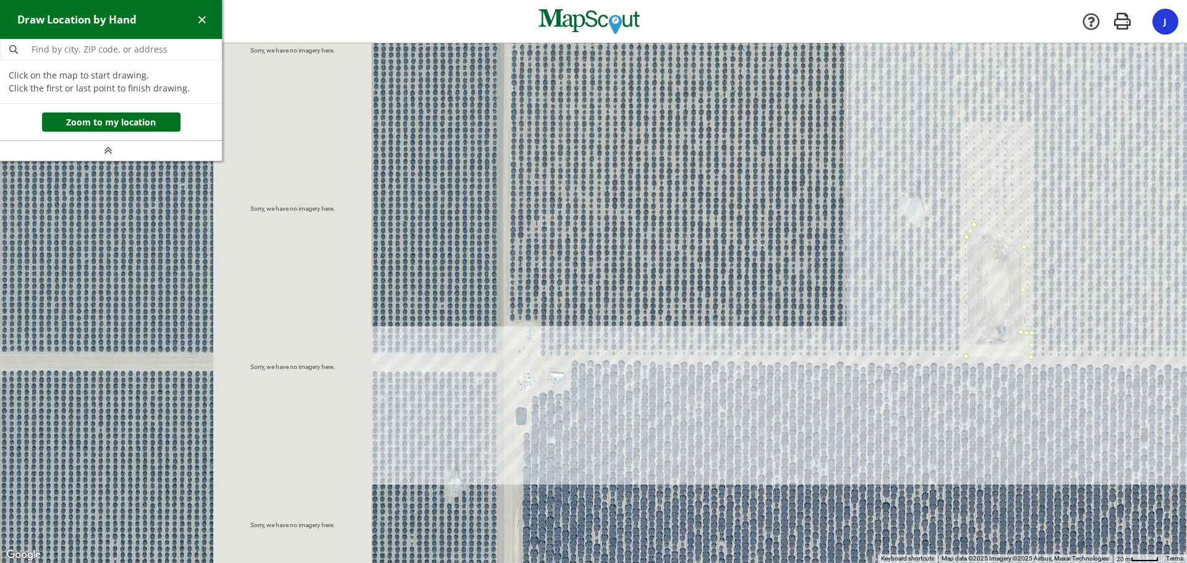
click at [509, 357] on div at bounding box center [593, 303] width 1187 height 520
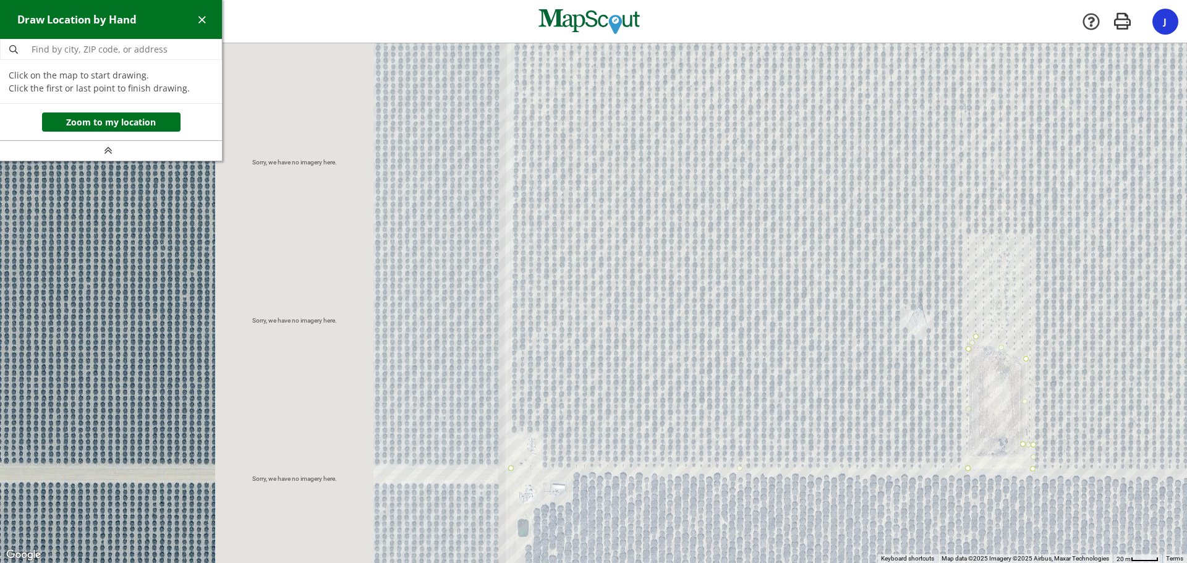
drag, startPoint x: 526, startPoint y: 242, endPoint x: 540, endPoint y: 402, distance: 160.1
click at [532, 410] on div at bounding box center [593, 303] width 1187 height 520
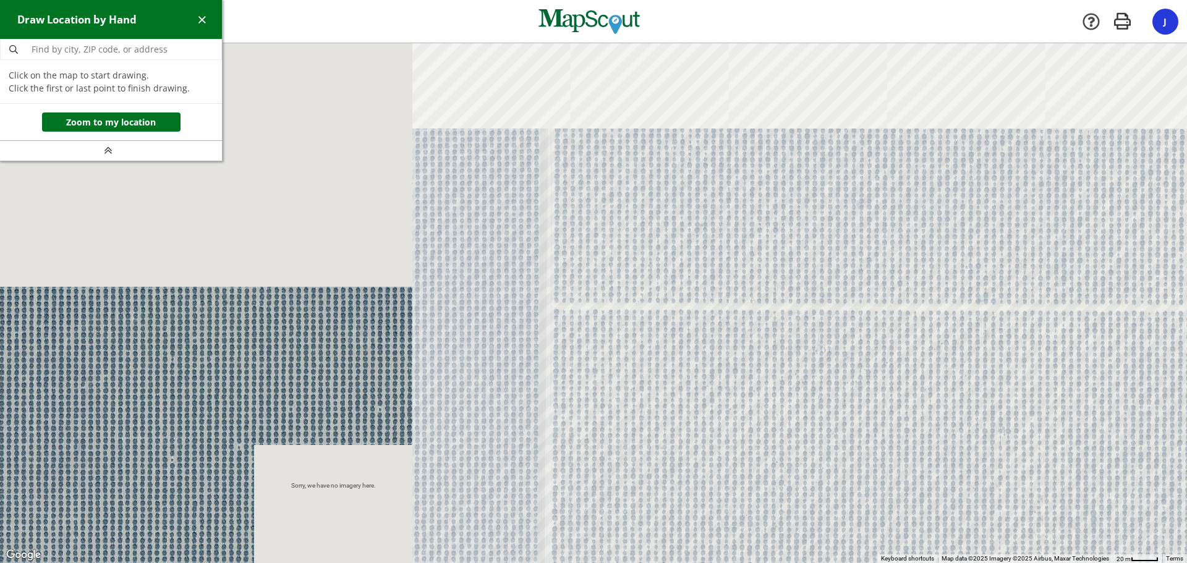
drag, startPoint x: 579, startPoint y: 240, endPoint x: 613, endPoint y: 473, distance: 236.0
click at [607, 487] on div at bounding box center [593, 303] width 1187 height 520
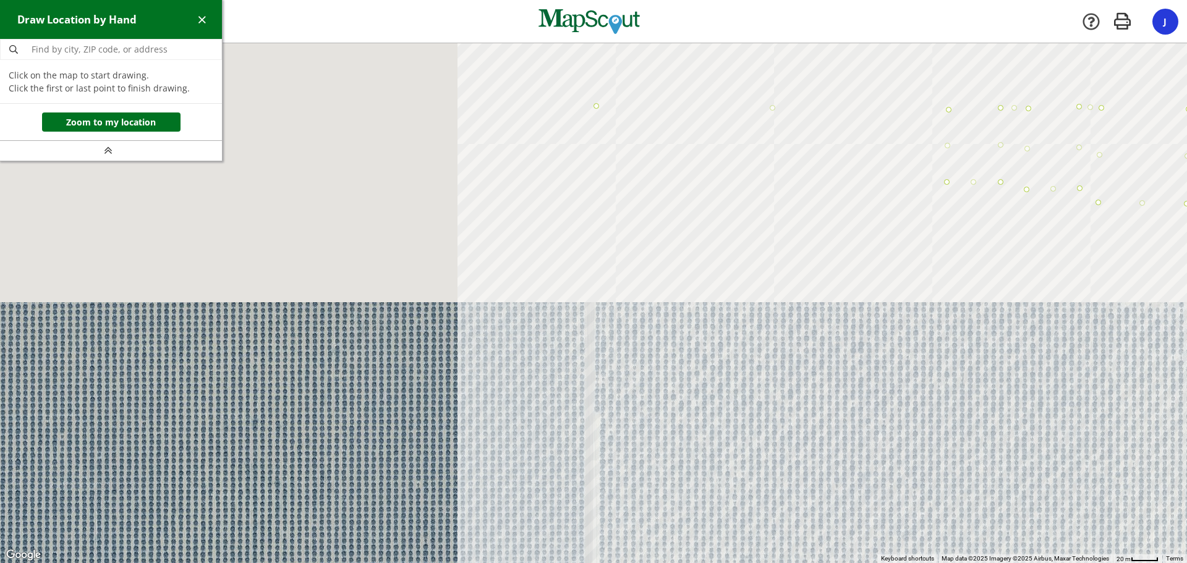
drag, startPoint x: 640, startPoint y: 451, endPoint x: 647, endPoint y: 511, distance: 60.3
click at [647, 511] on div at bounding box center [593, 303] width 1187 height 520
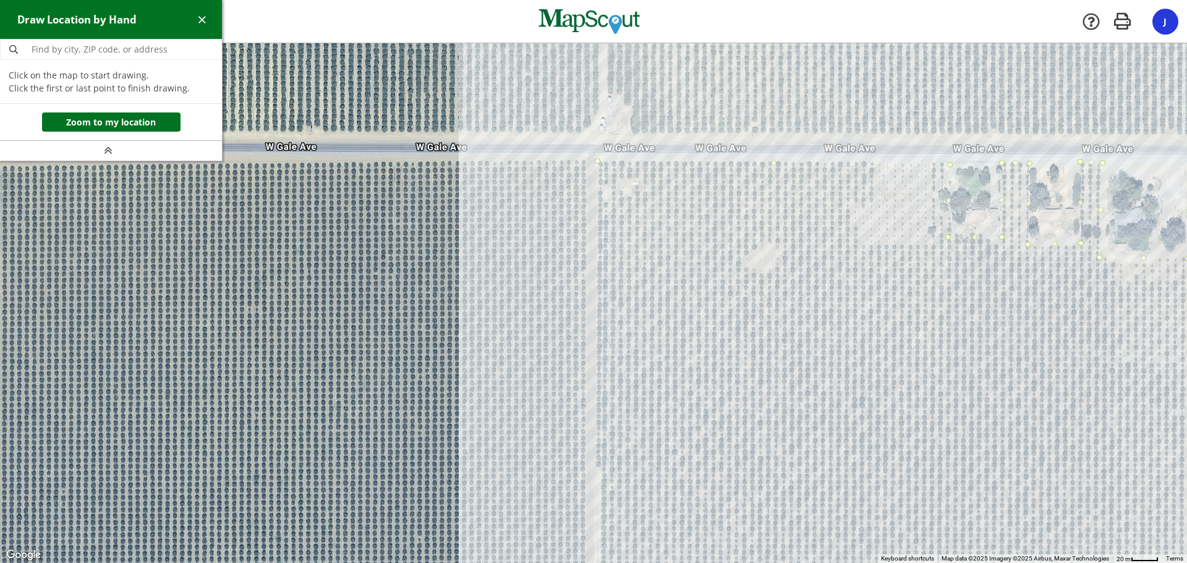
drag, startPoint x: 640, startPoint y: 380, endPoint x: 632, endPoint y: 330, distance: 50.7
click at [632, 330] on div at bounding box center [593, 303] width 1187 height 520
click at [596, 167] on div at bounding box center [593, 304] width 1187 height 520
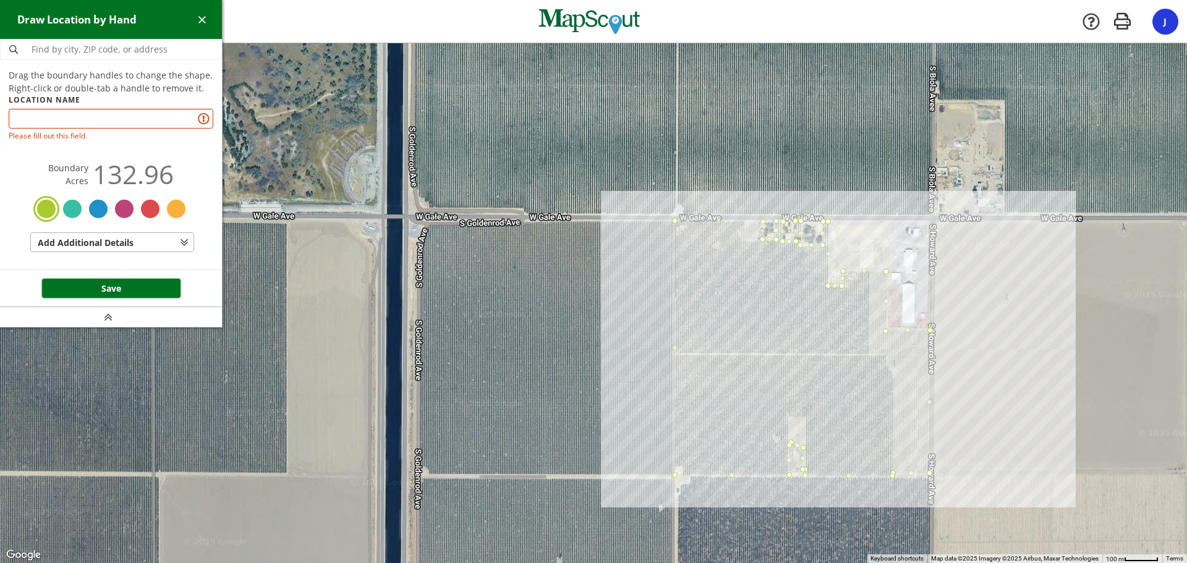
click at [92, 278] on footer "Save" at bounding box center [111, 288] width 222 height 38
click at [54, 131] on p "Please fill out this field." at bounding box center [111, 135] width 205 height 11
click at [57, 126] on input "text" at bounding box center [111, 119] width 205 height 20
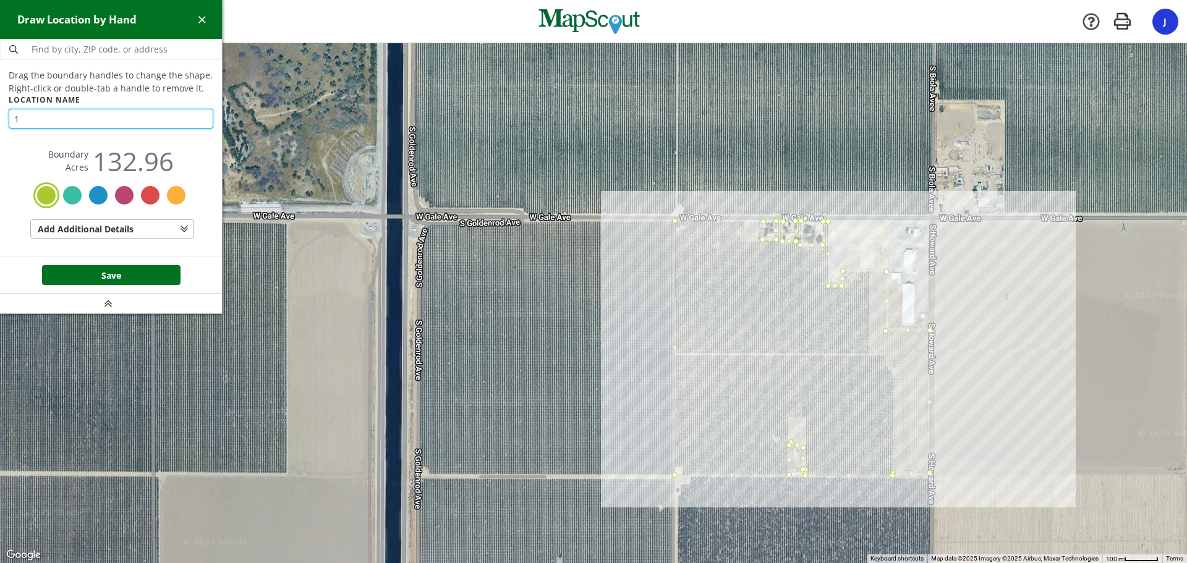
type input "1"
click at [112, 273] on button "Save" at bounding box center [111, 275] width 138 height 20
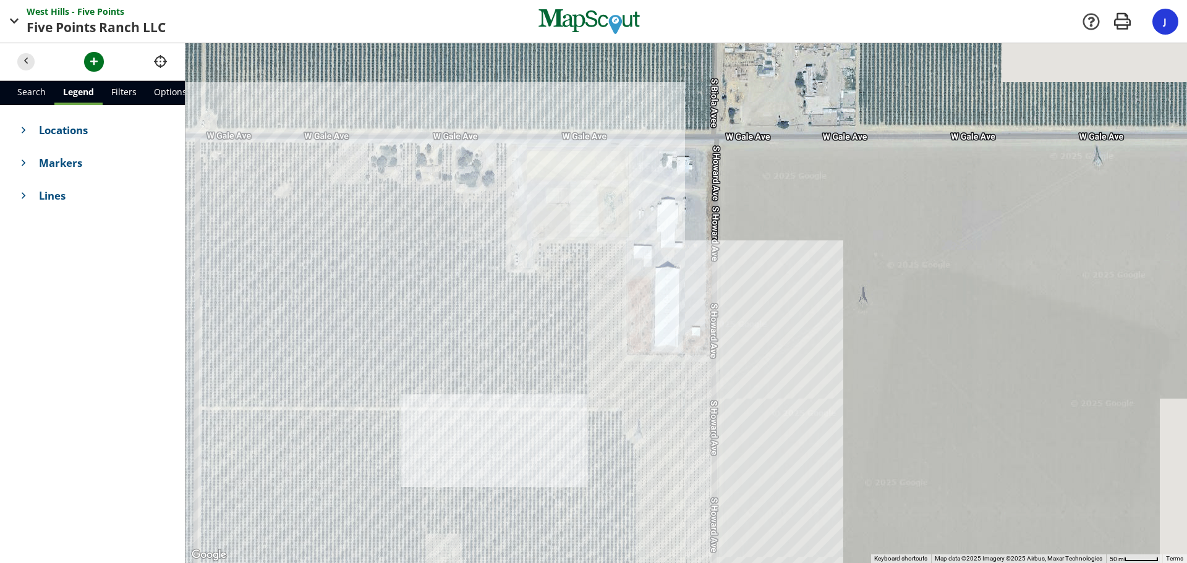
drag, startPoint x: 881, startPoint y: 336, endPoint x: 538, endPoint y: 306, distance: 343.7
click at [538, 306] on div at bounding box center [685, 303] width 1001 height 520
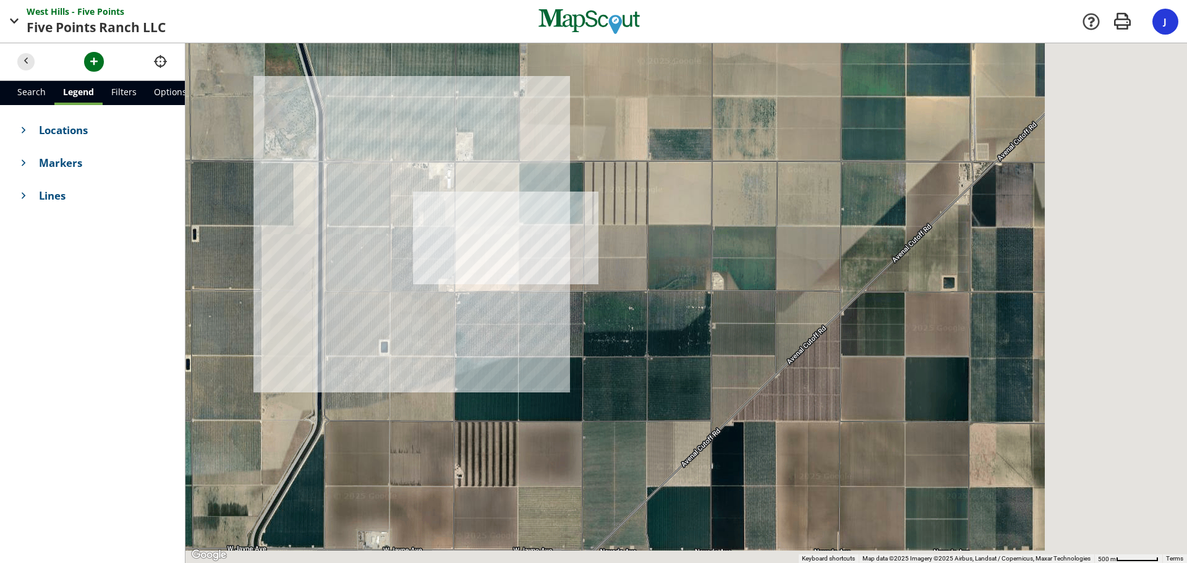
drag, startPoint x: 902, startPoint y: 359, endPoint x: 648, endPoint y: 205, distance: 297.0
click at [648, 205] on div at bounding box center [685, 303] width 1001 height 520
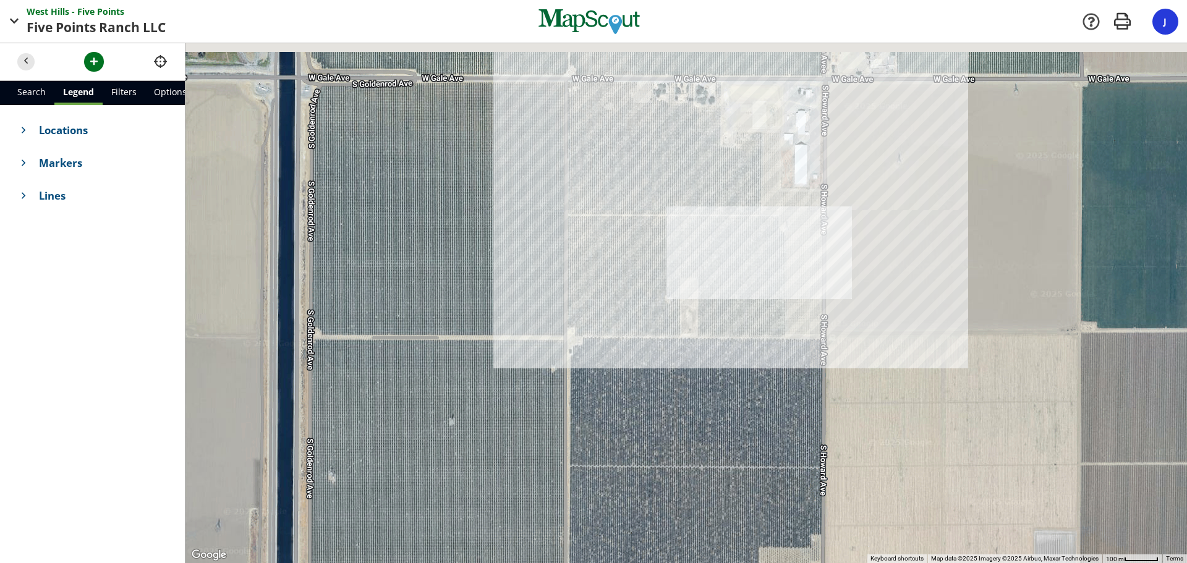
drag, startPoint x: 538, startPoint y: 171, endPoint x: 618, endPoint y: 429, distance: 270.4
click at [618, 429] on div at bounding box center [685, 303] width 1001 height 520
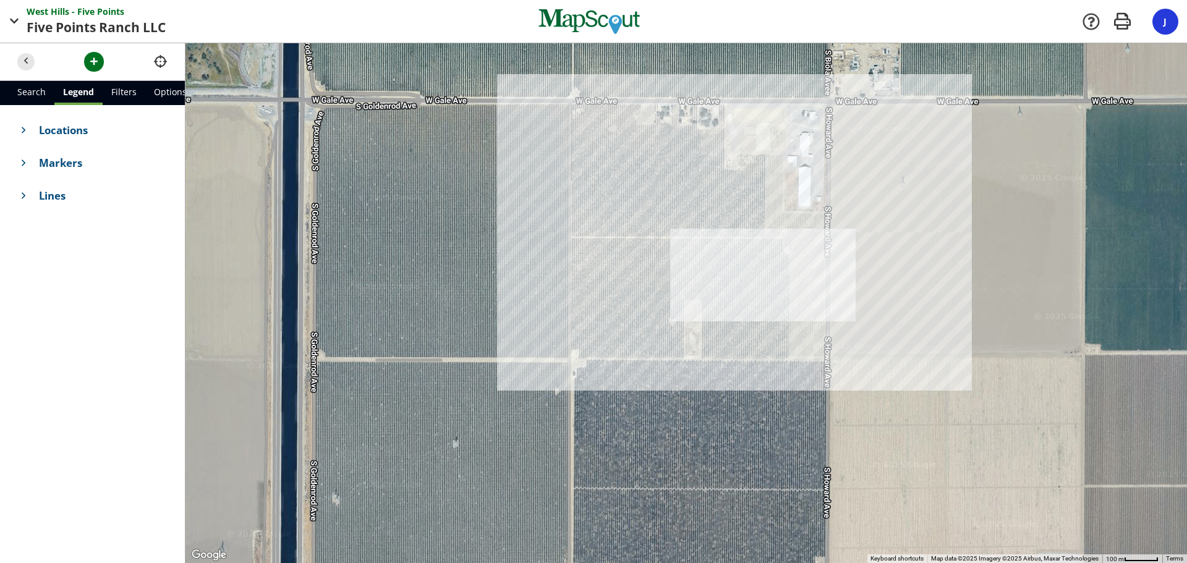
click at [1174, 24] on div "J" at bounding box center [1165, 22] width 26 height 26
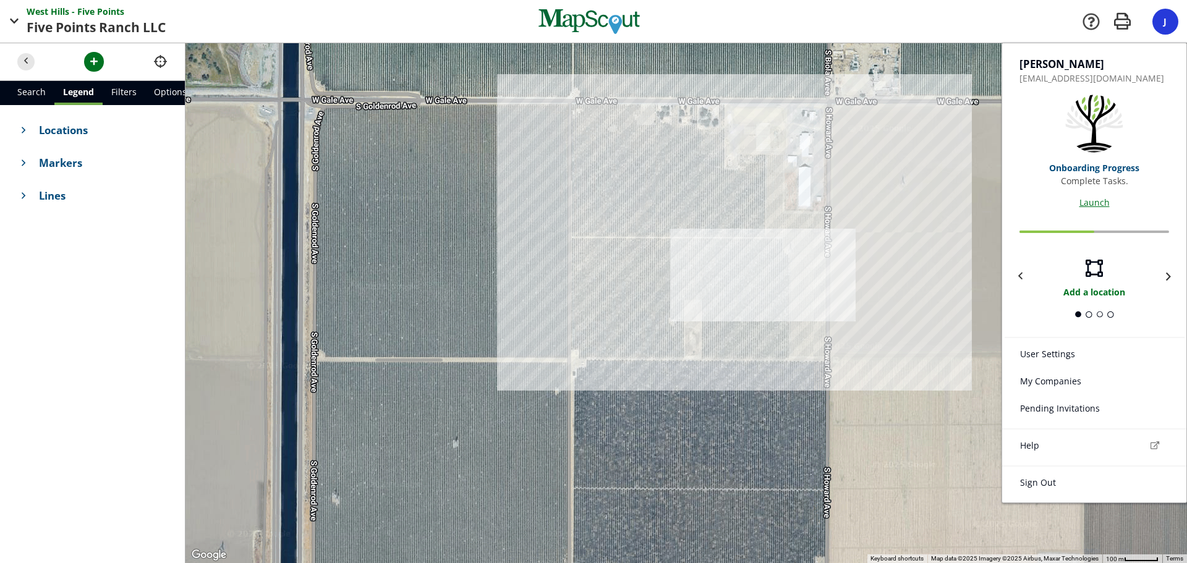
click at [1063, 351] on link "User Settings" at bounding box center [1094, 355] width 184 height 27
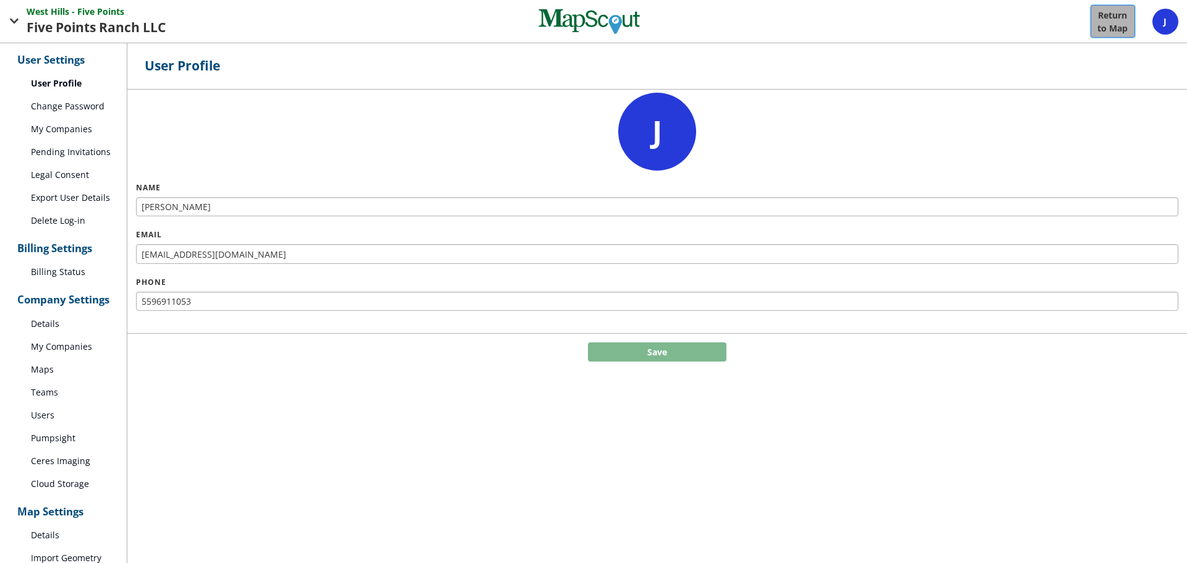
click at [1112, 19] on p "Return" at bounding box center [1112, 15] width 29 height 13
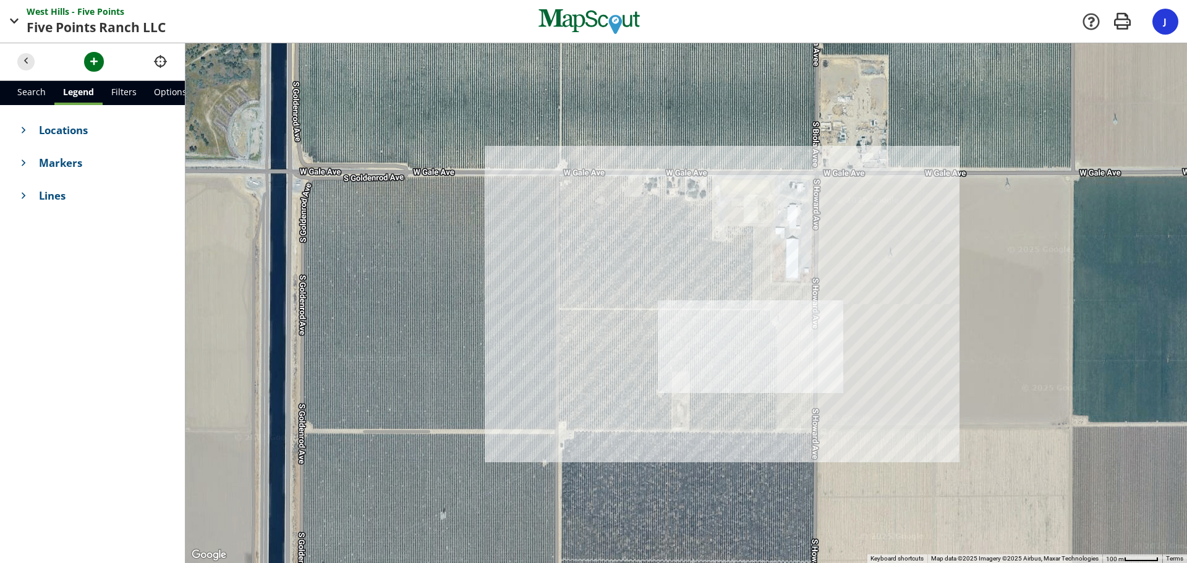
click at [156, 87] on link "Options" at bounding box center [170, 93] width 50 height 24
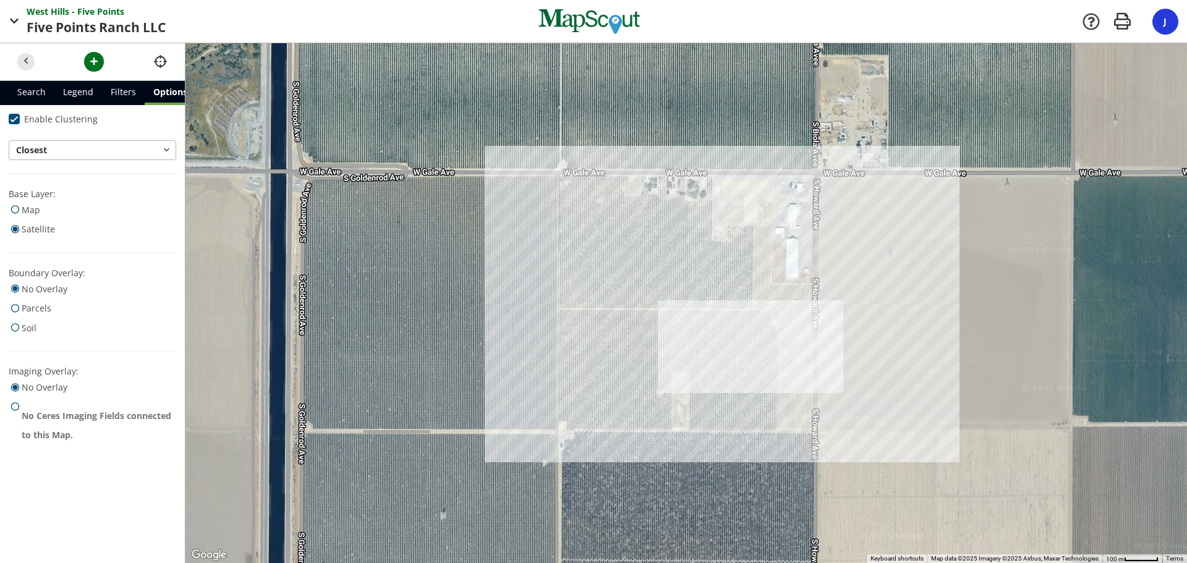
click at [20, 326] on span at bounding box center [15, 327] width 13 height 17
click at [17, 326] on input "Soil" at bounding box center [13, 325] width 8 height 8
radio input "true"
click at [25, 290] on span "No Overlay" at bounding box center [45, 289] width 46 height 20
click at [17, 290] on input "No Overlay" at bounding box center [13, 286] width 8 height 8
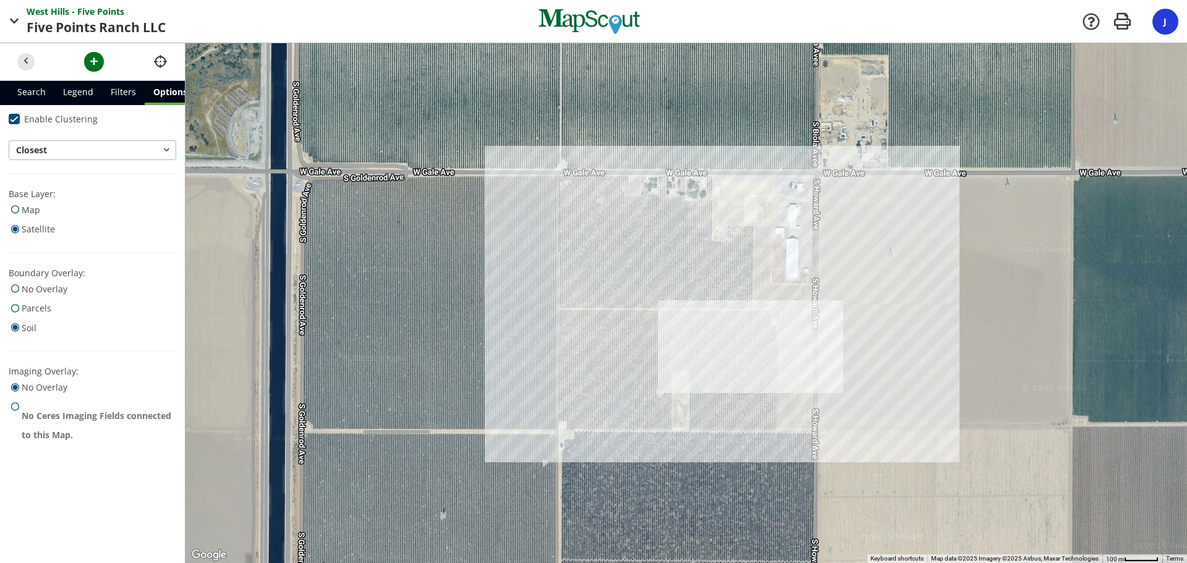
radio input "true"
radio input "false"
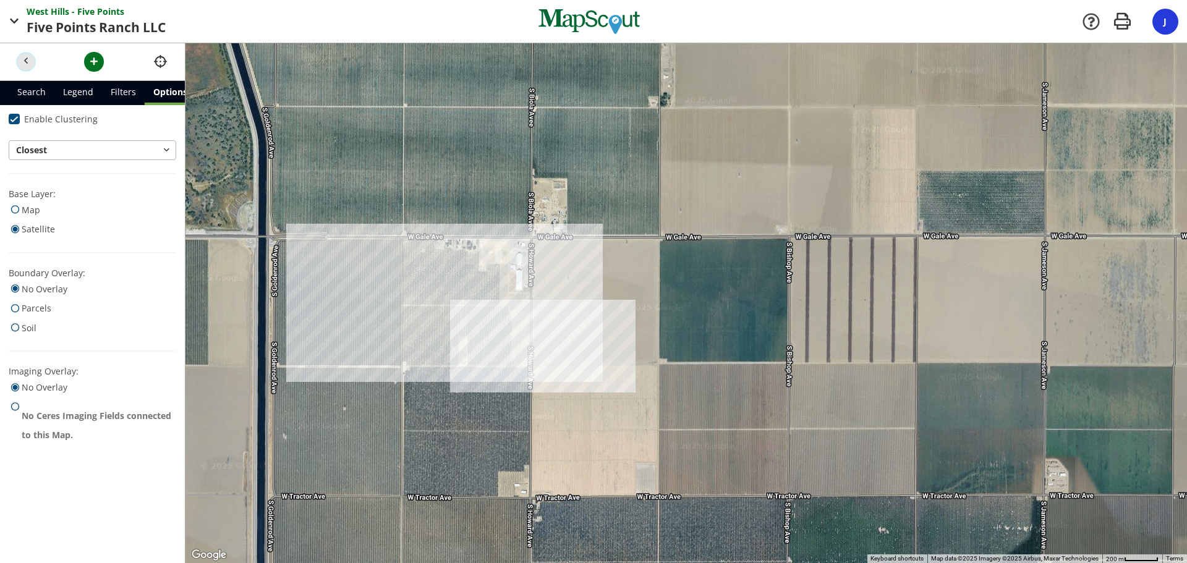
click at [23, 62] on span "button" at bounding box center [26, 61] width 13 height 13
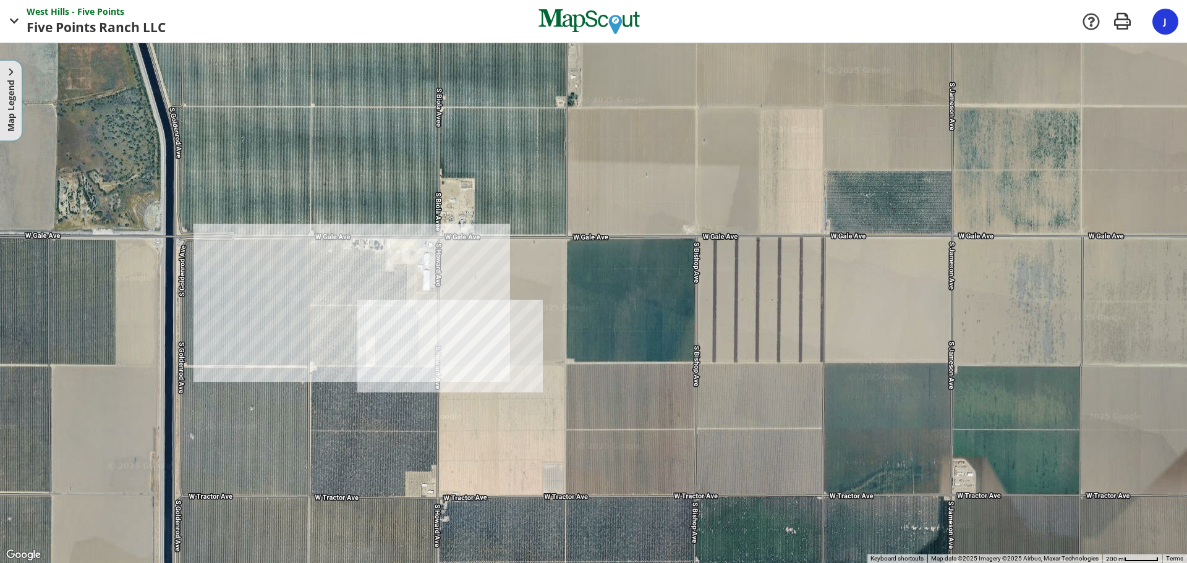
click at [9, 90] on span "Map Legend" at bounding box center [10, 106] width 13 height 52
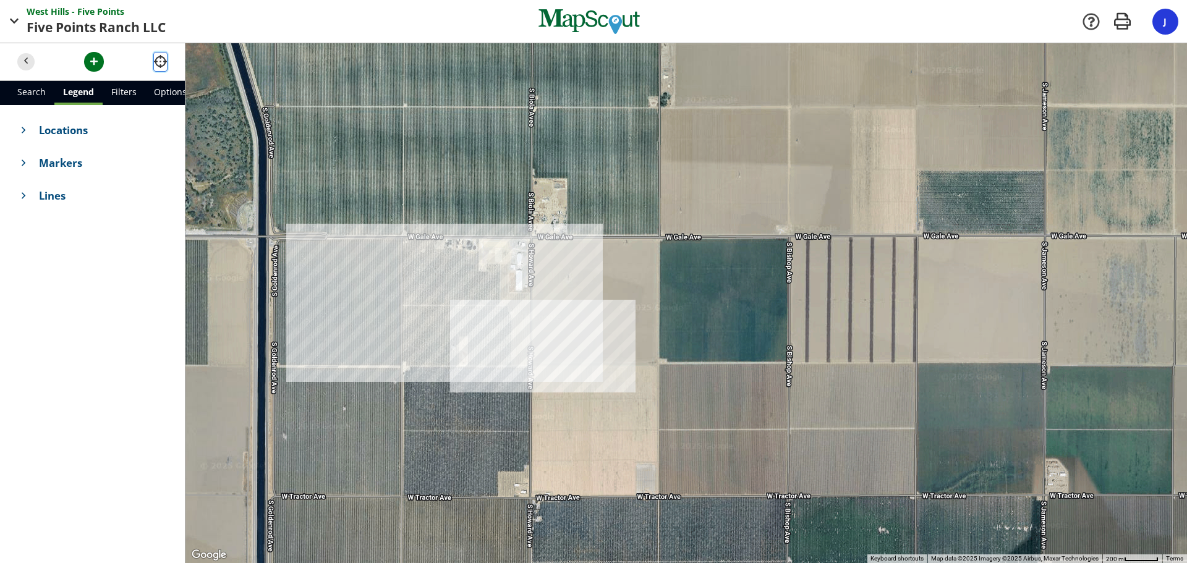
click at [161, 62] on span "button" at bounding box center [160, 61] width 13 height 13
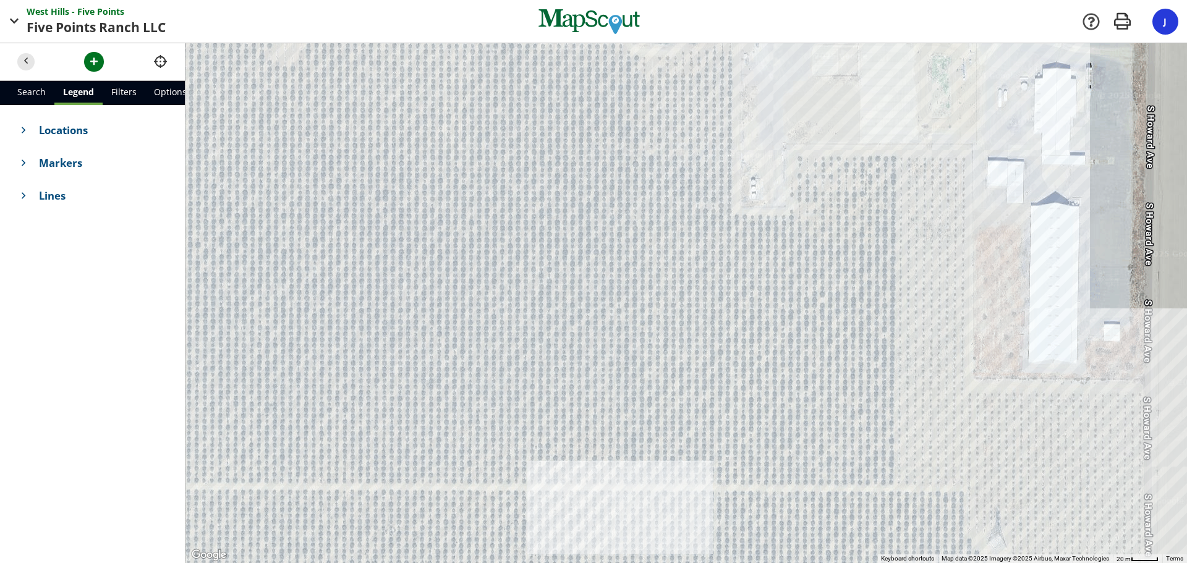
click at [49, 200] on span "Lines" at bounding box center [103, 195] width 129 height 15
click at [140, 204] on span "Lines" at bounding box center [93, 197] width 109 height 15
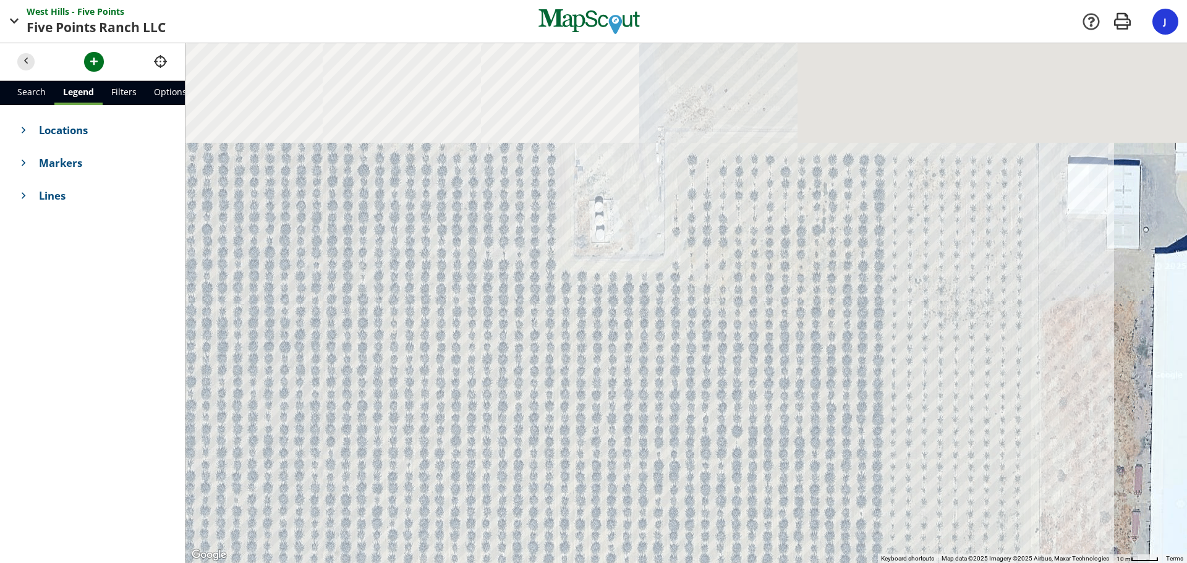
drag, startPoint x: 588, startPoint y: 112, endPoint x: 574, endPoint y: 248, distance: 136.7
click at [574, 248] on div at bounding box center [685, 303] width 1001 height 520
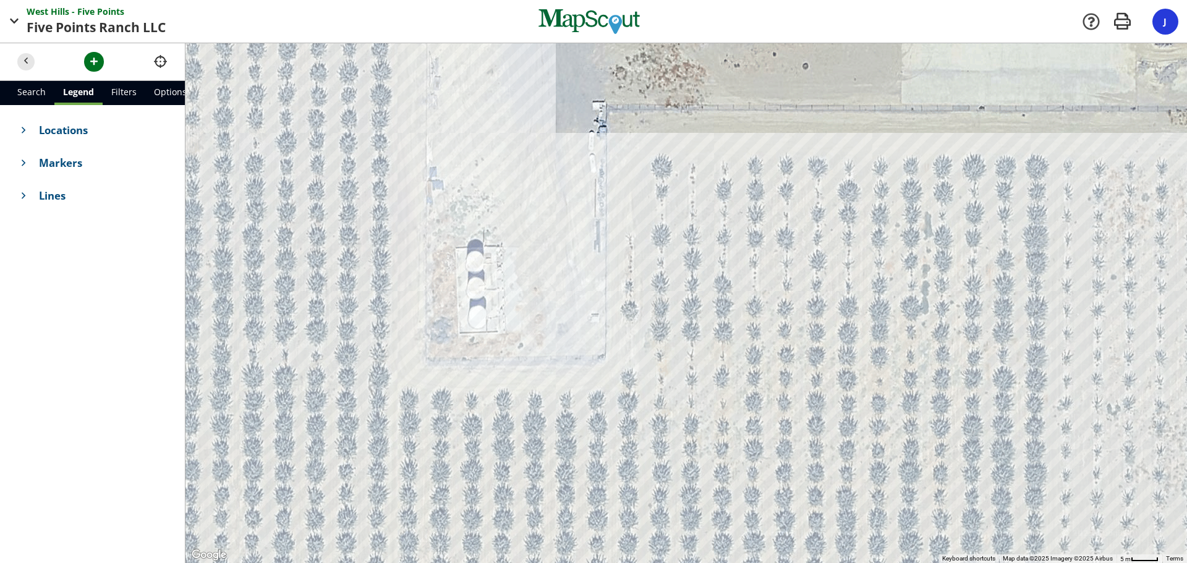
drag, startPoint x: 624, startPoint y: 143, endPoint x: 428, endPoint y: 89, distance: 203.8
click at [428, 87] on div at bounding box center [685, 303] width 1001 height 520
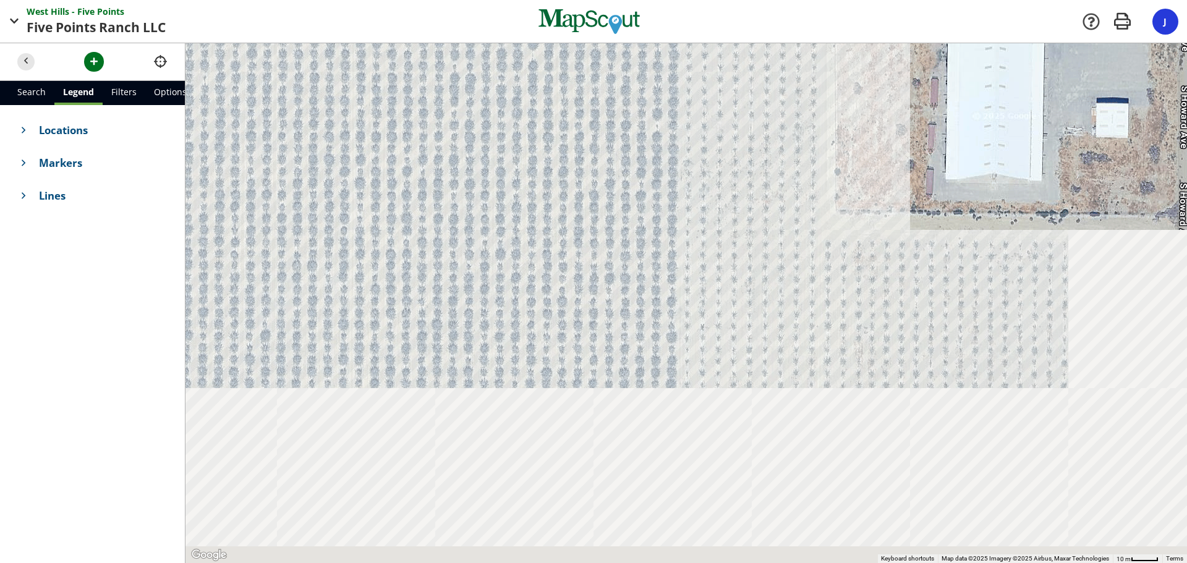
drag, startPoint x: 613, startPoint y: 354, endPoint x: 526, endPoint y: -73, distance: 435.8
click at [526, 0] on html "[GEOGRAPHIC_DATA] - Five Points Points Five Points Ranch LLC LLC Company [GEOGR…" at bounding box center [593, 281] width 1187 height 563
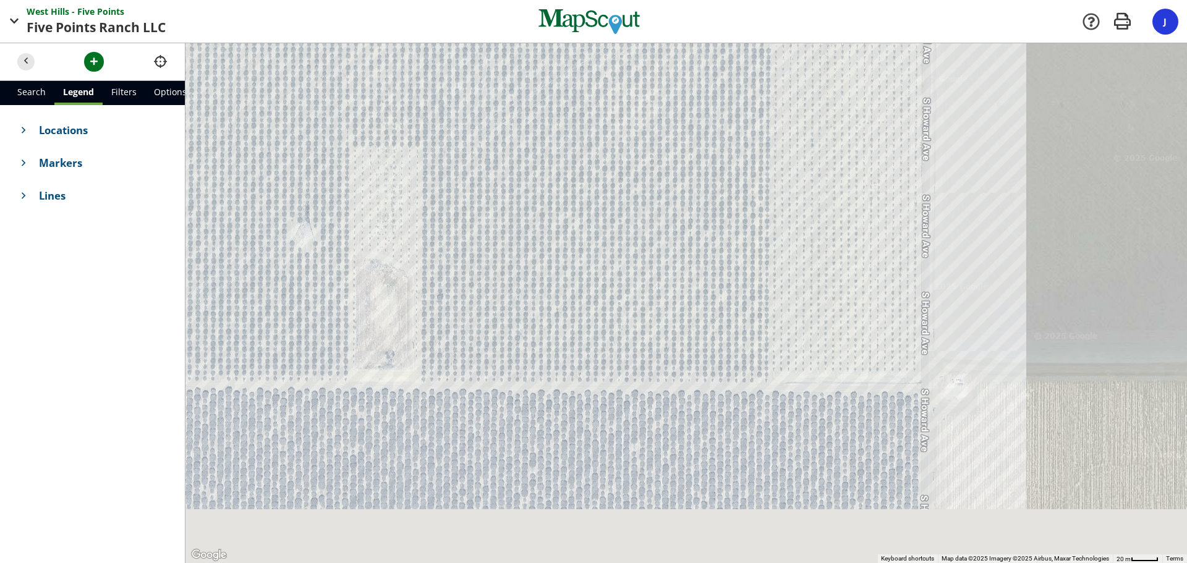
drag, startPoint x: 496, startPoint y: 349, endPoint x: 592, endPoint y: -29, distance: 389.5
click at [592, 0] on html "[GEOGRAPHIC_DATA] - Five Points Points Five Points Ranch LLC LLC Company [GEOGR…" at bounding box center [593, 281] width 1187 height 563
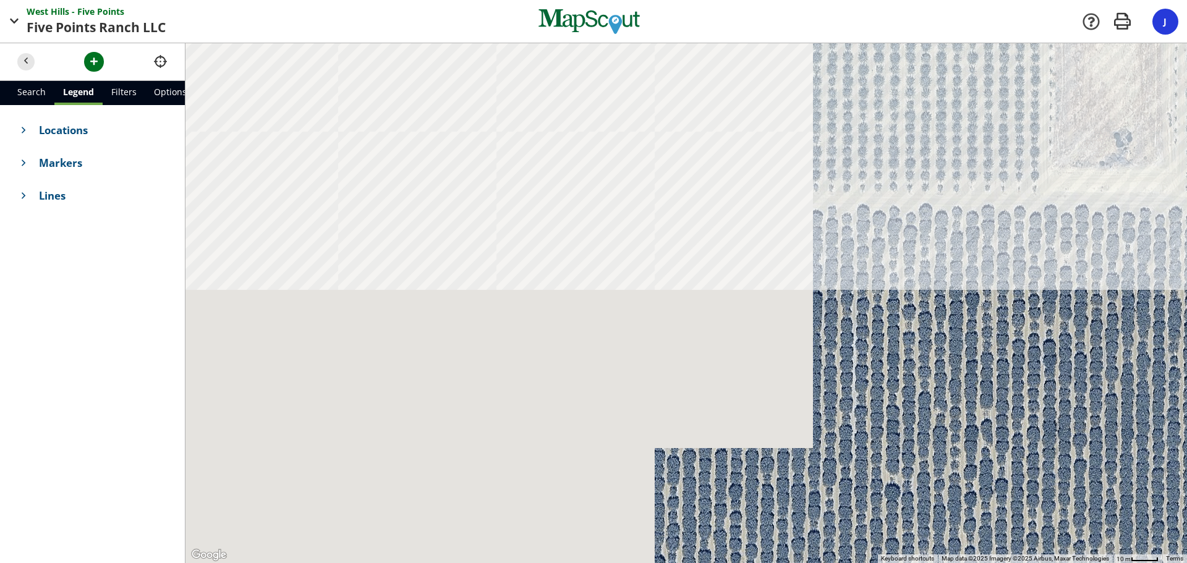
drag, startPoint x: 371, startPoint y: 168, endPoint x: 1057, endPoint y: 132, distance: 687.0
click at [1057, 133] on div at bounding box center [685, 303] width 1001 height 520
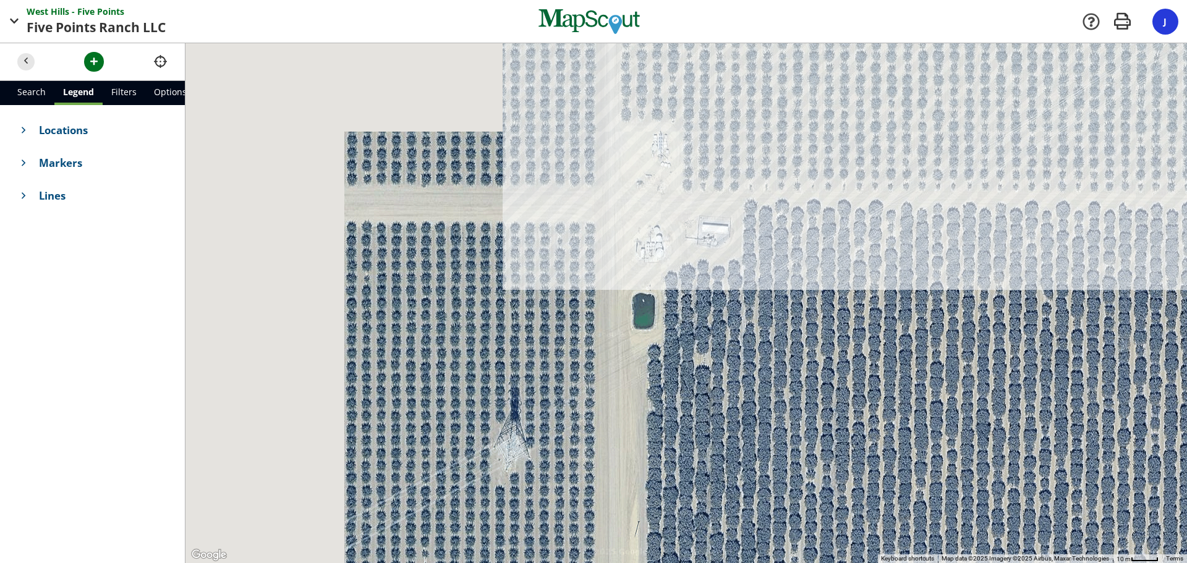
drag, startPoint x: 404, startPoint y: 117, endPoint x: 884, endPoint y: 118, distance: 479.7
click at [884, 118] on div at bounding box center [685, 303] width 1001 height 520
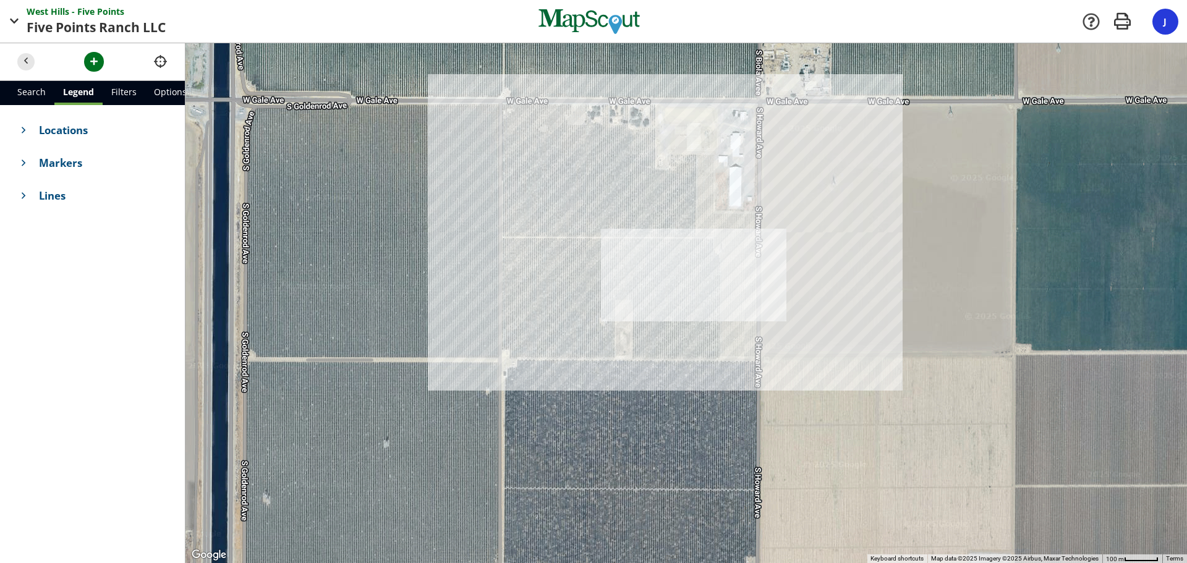
drag, startPoint x: 796, startPoint y: 143, endPoint x: 637, endPoint y: 333, distance: 247.6
click at [642, 345] on div at bounding box center [685, 303] width 1001 height 520
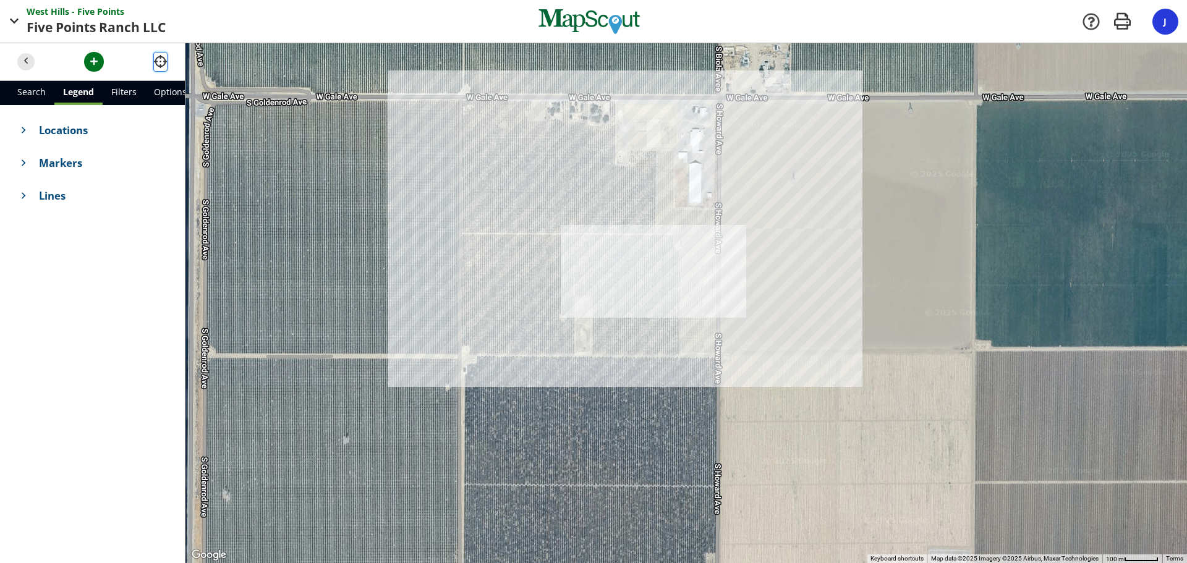
click at [161, 54] on button "button" at bounding box center [160, 62] width 14 height 20
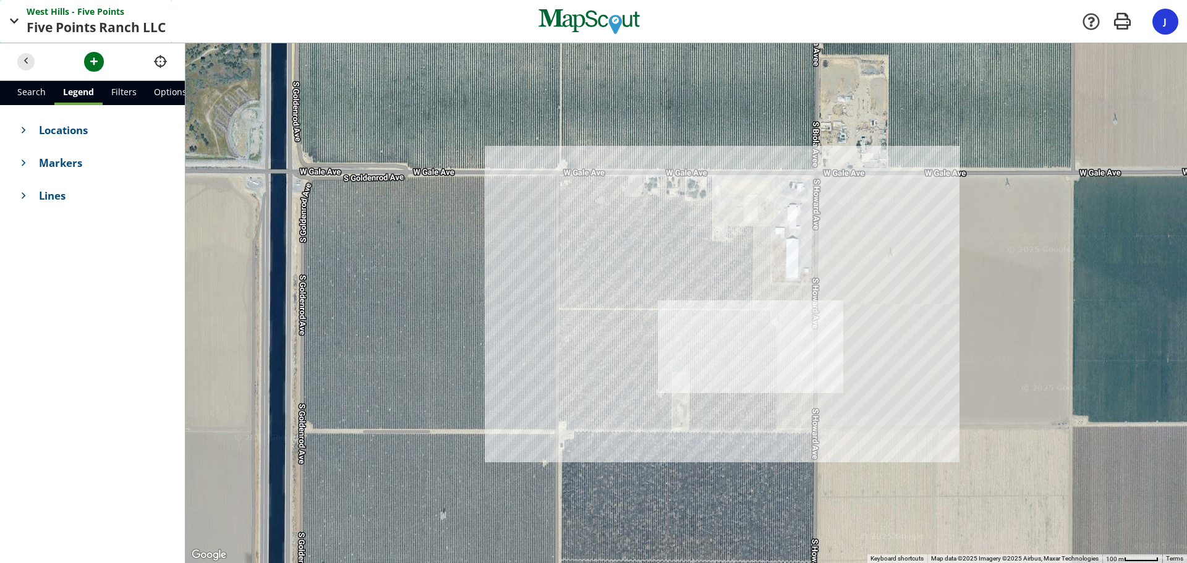
click at [59, 13] on span "West Hills - Five" at bounding box center [62, 11] width 70 height 13
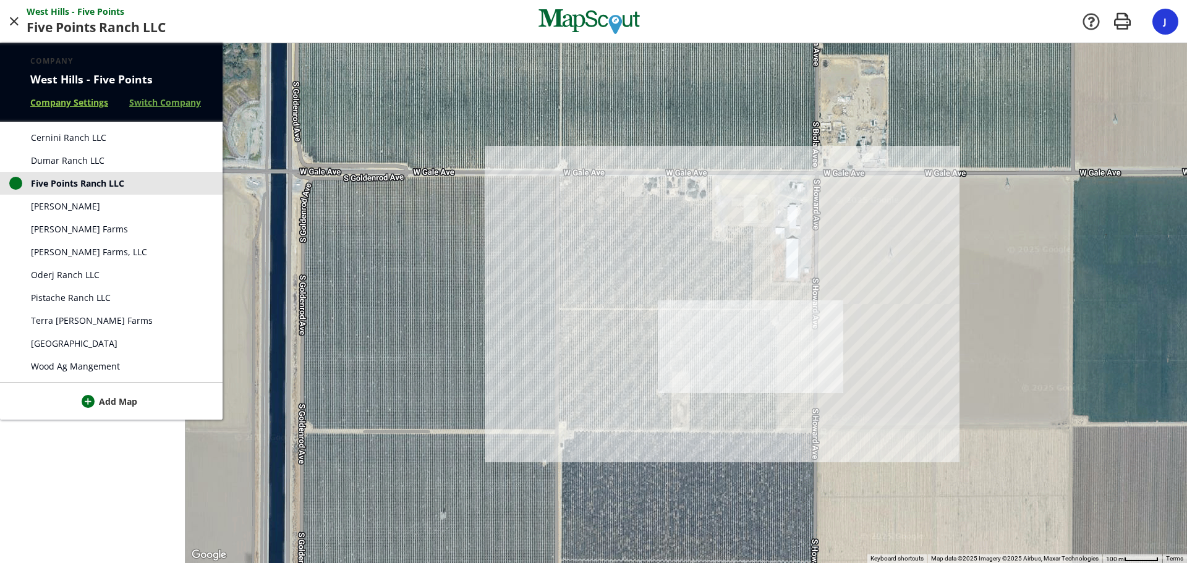
click at [80, 103] on link "Company Settings" at bounding box center [69, 102] width 78 height 13
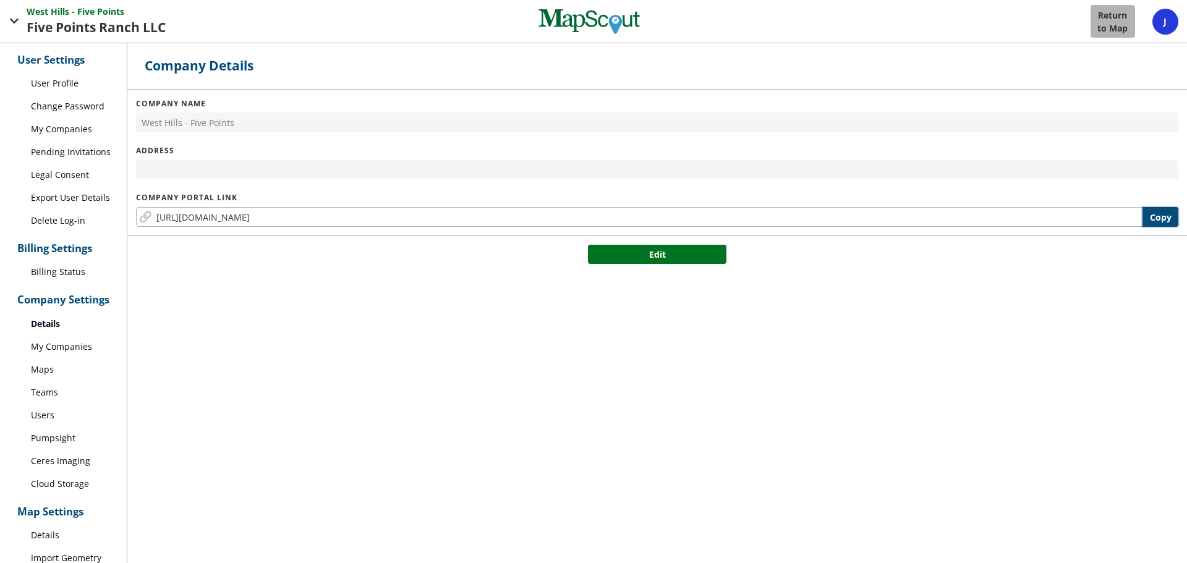
click at [1157, 214] on button "Copy" at bounding box center [1160, 217] width 36 height 20
click at [58, 415] on link "Users" at bounding box center [63, 415] width 127 height 23
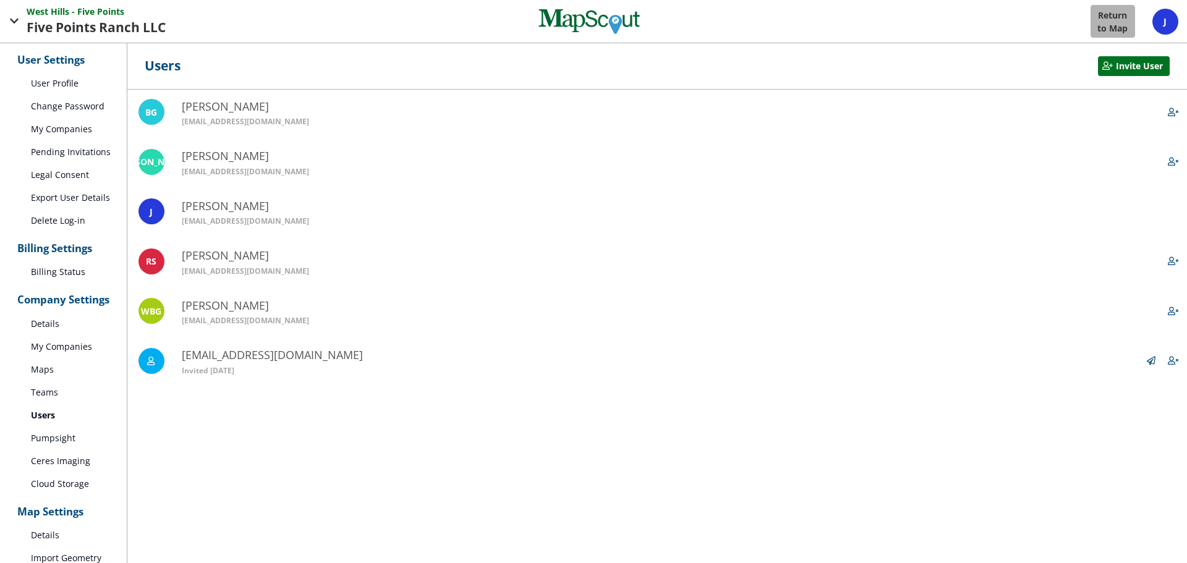
click at [48, 387] on link "Teams" at bounding box center [63, 392] width 127 height 23
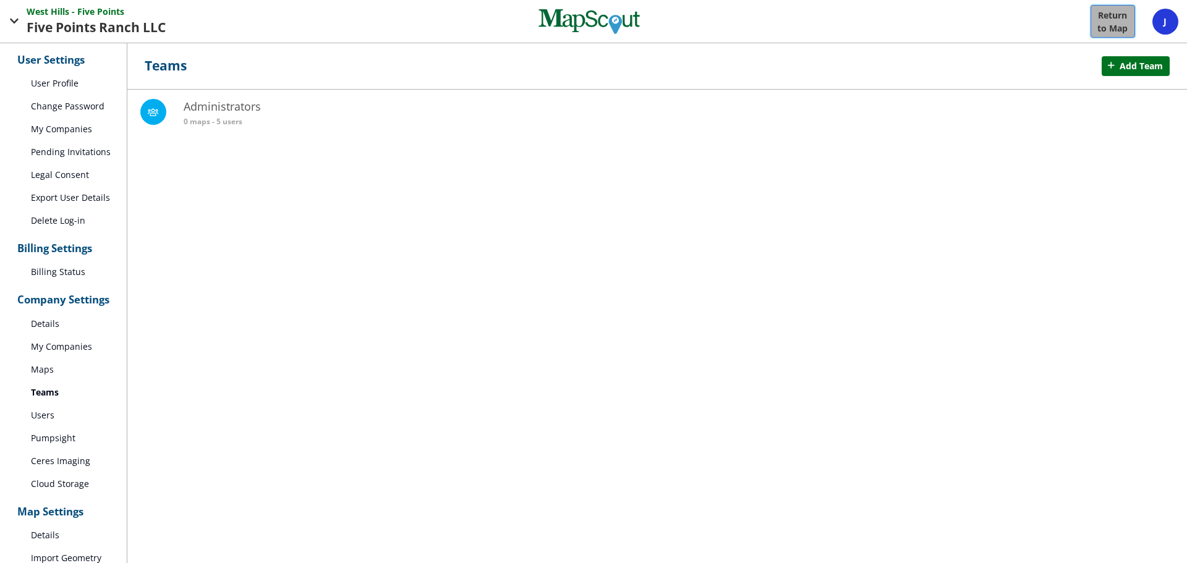
click at [1123, 17] on p "Return" at bounding box center [1112, 15] width 29 height 13
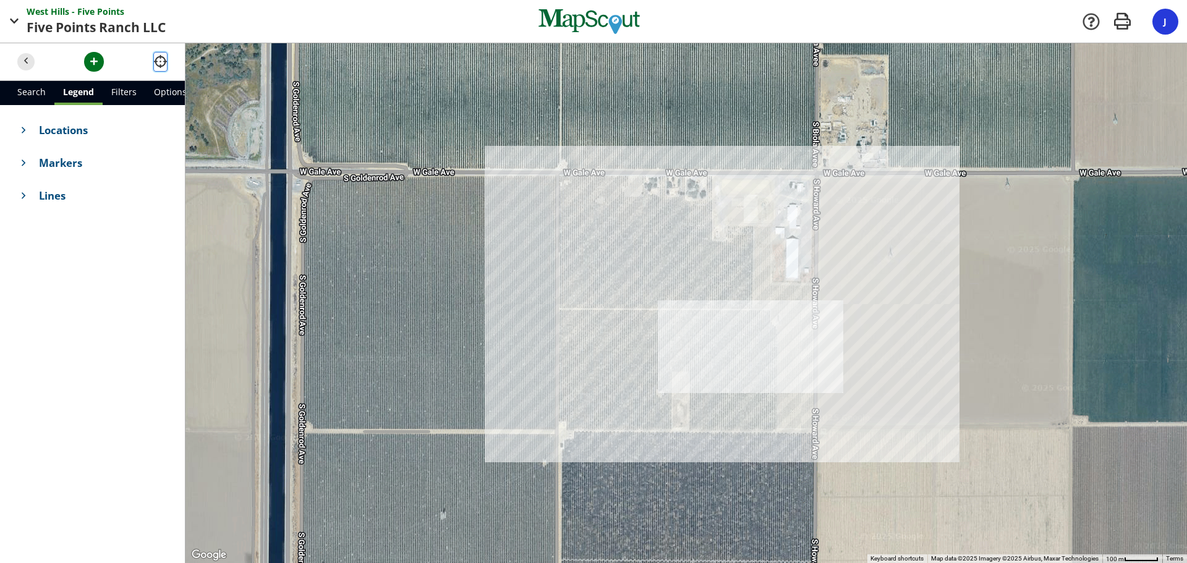
click at [160, 61] on span "button" at bounding box center [160, 61] width 13 height 13
click at [161, 61] on span "button" at bounding box center [160, 61] width 13 height 13
click at [1164, 27] on div "J" at bounding box center [1164, 21] width 3 height 13
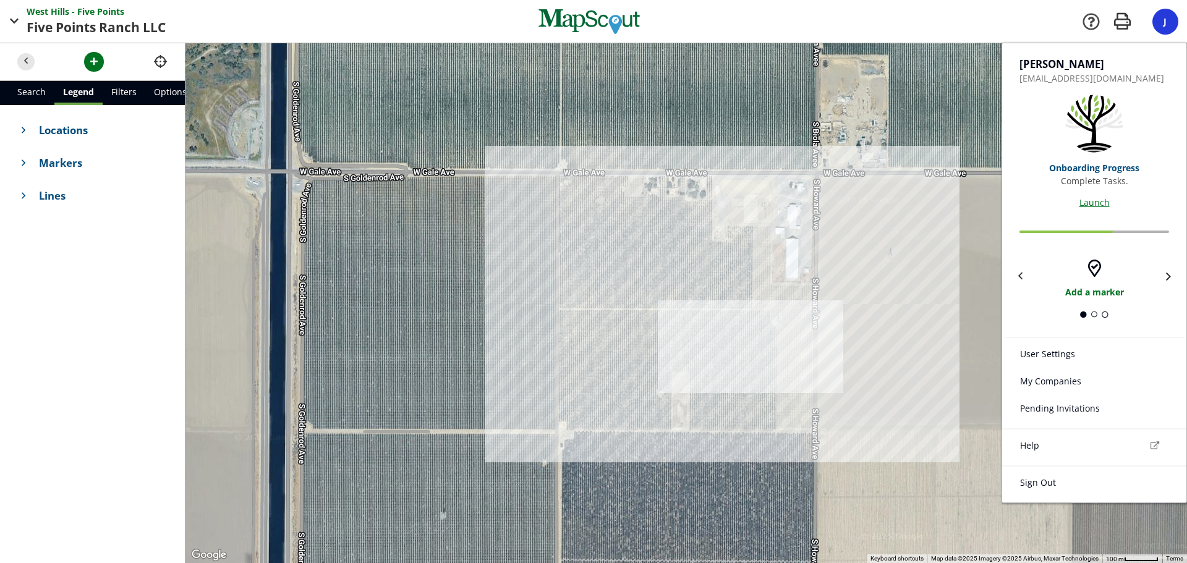
click at [1050, 363] on link "User Settings" at bounding box center [1094, 355] width 184 height 27
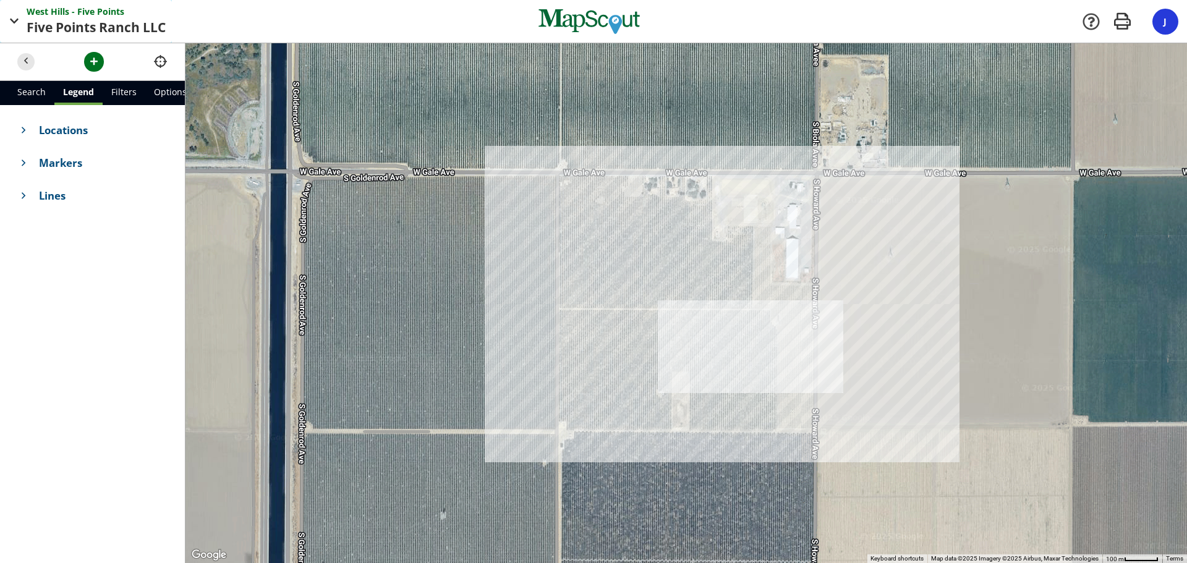
click at [27, 22] on span "Five Points Ranch" at bounding box center [85, 28] width 116 height 20
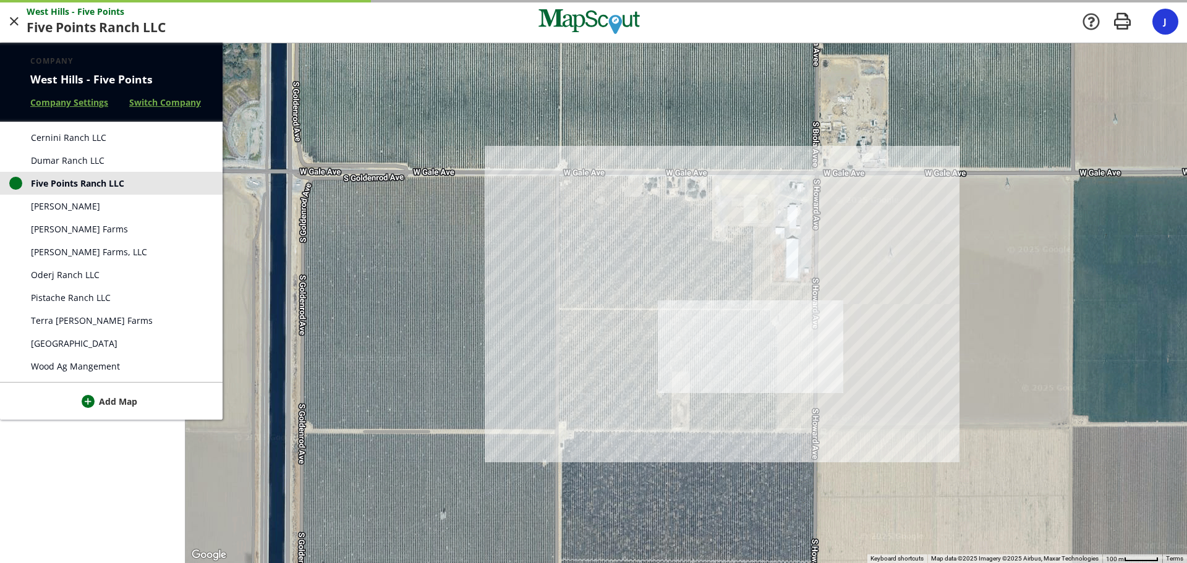
click at [71, 130] on link "Cernini Ranch LLC" at bounding box center [111, 137] width 223 height 23
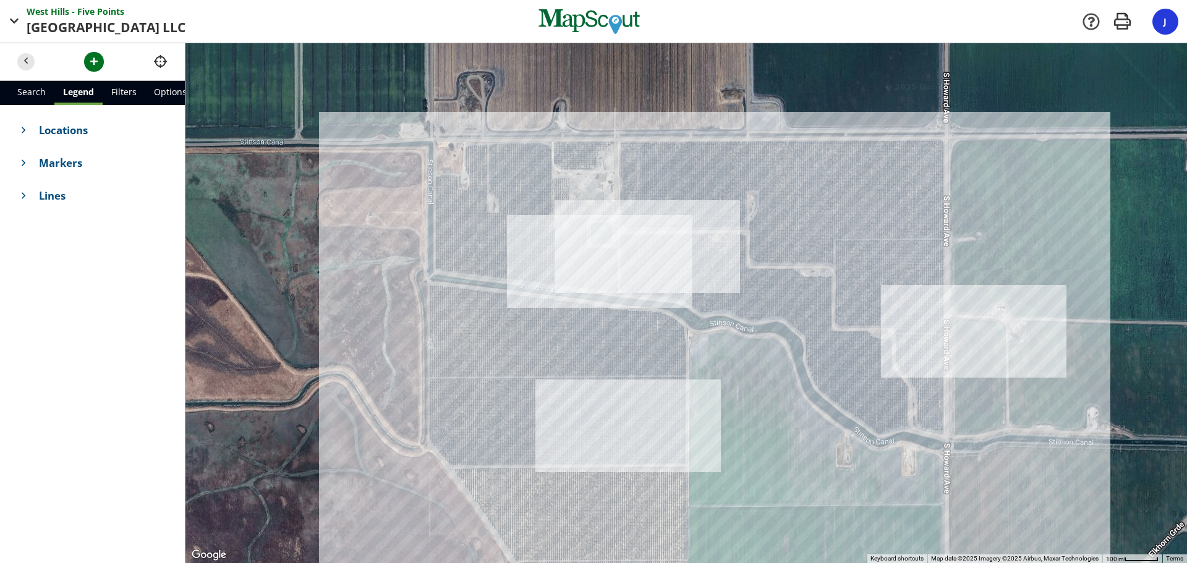
click at [1163, 17] on span "J" at bounding box center [1164, 21] width 3 height 12
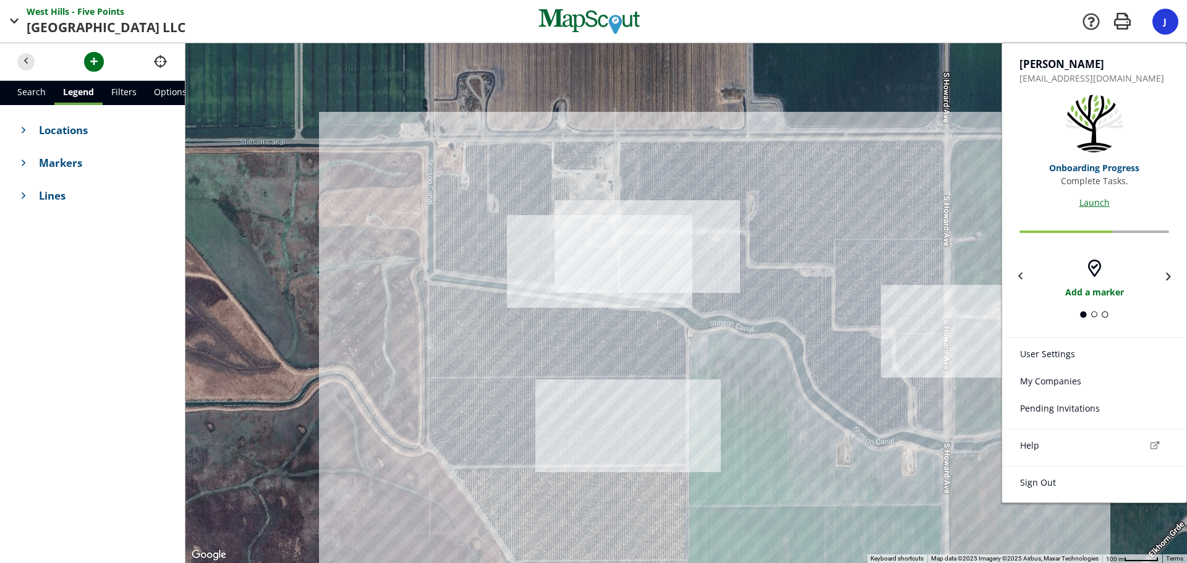
click at [1050, 349] on link "User Settings" at bounding box center [1094, 355] width 184 height 27
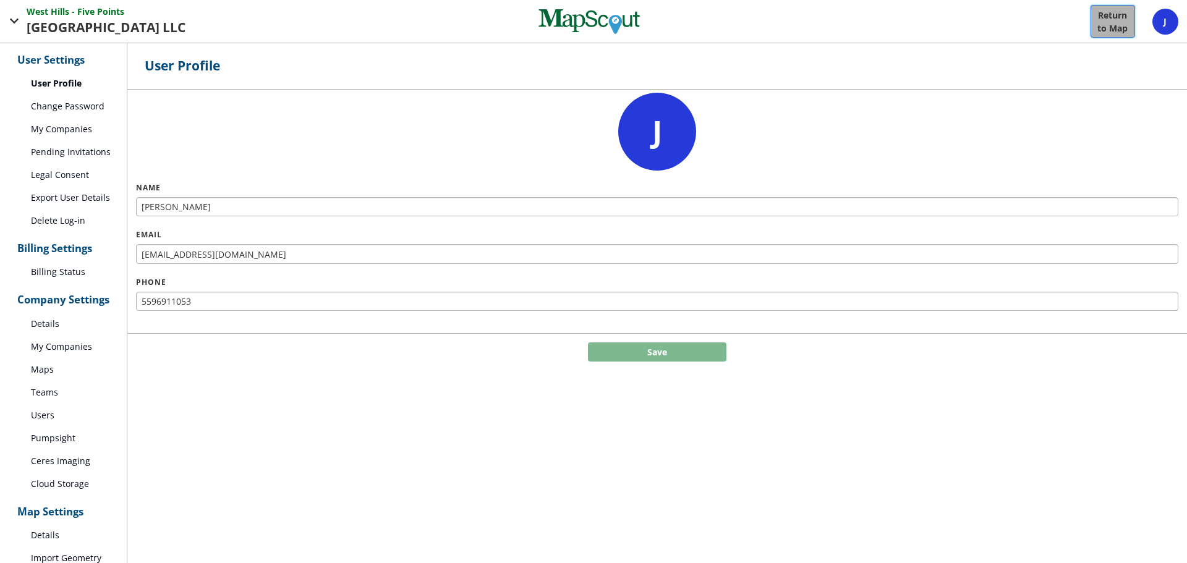
click at [1121, 20] on p "Return" at bounding box center [1112, 15] width 29 height 13
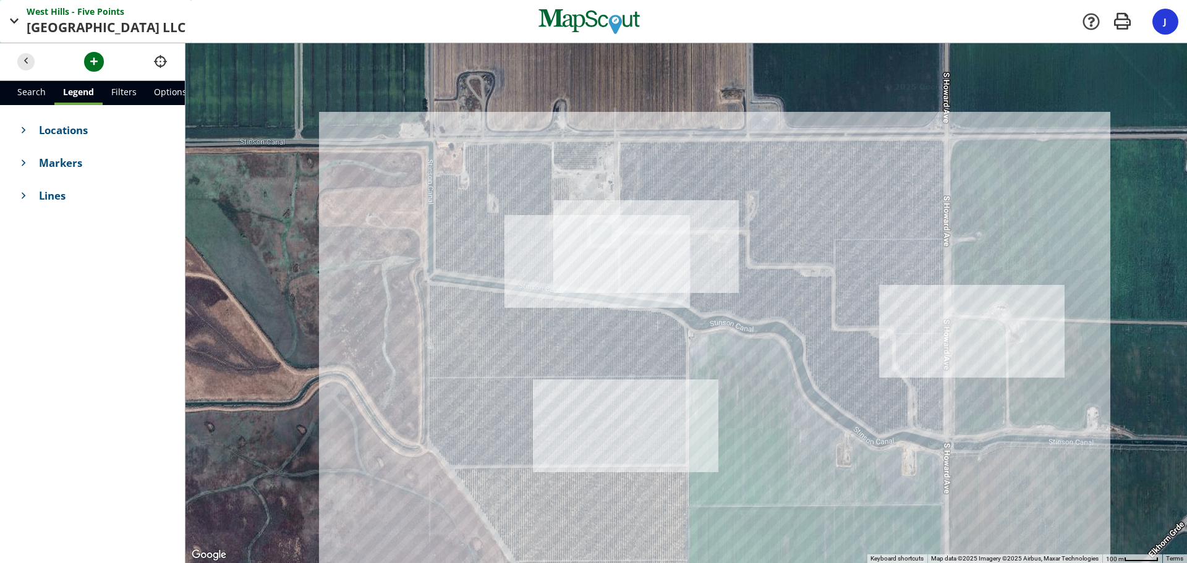
click at [30, 23] on span "[GEOGRAPHIC_DATA]" at bounding box center [95, 28] width 136 height 20
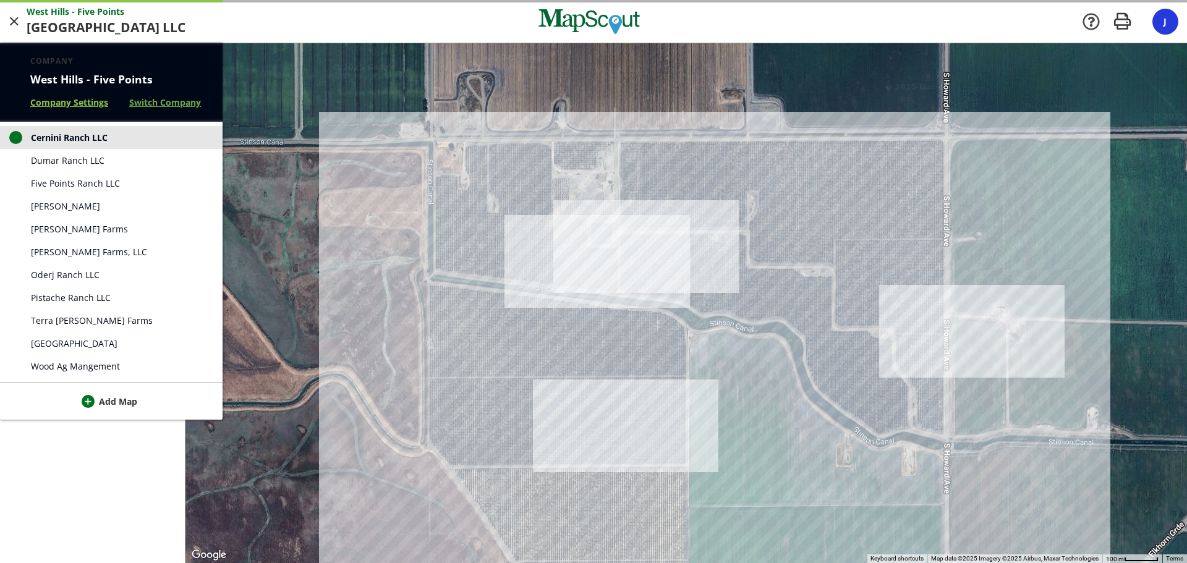
click at [62, 104] on link "Company Settings" at bounding box center [69, 102] width 78 height 13
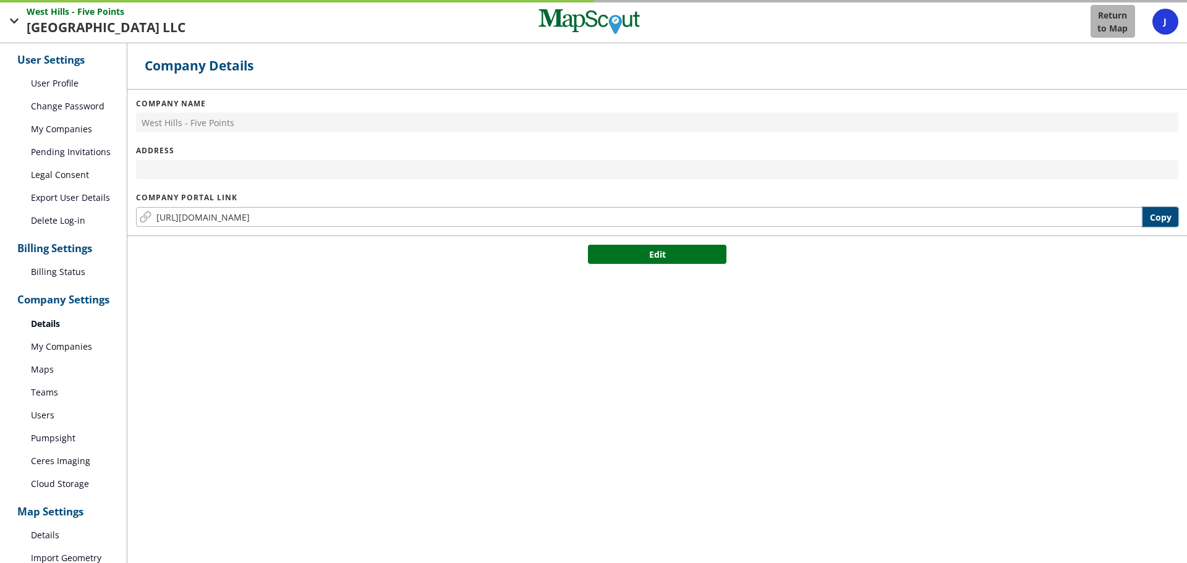
click at [1166, 220] on button "Copy" at bounding box center [1160, 217] width 36 height 20
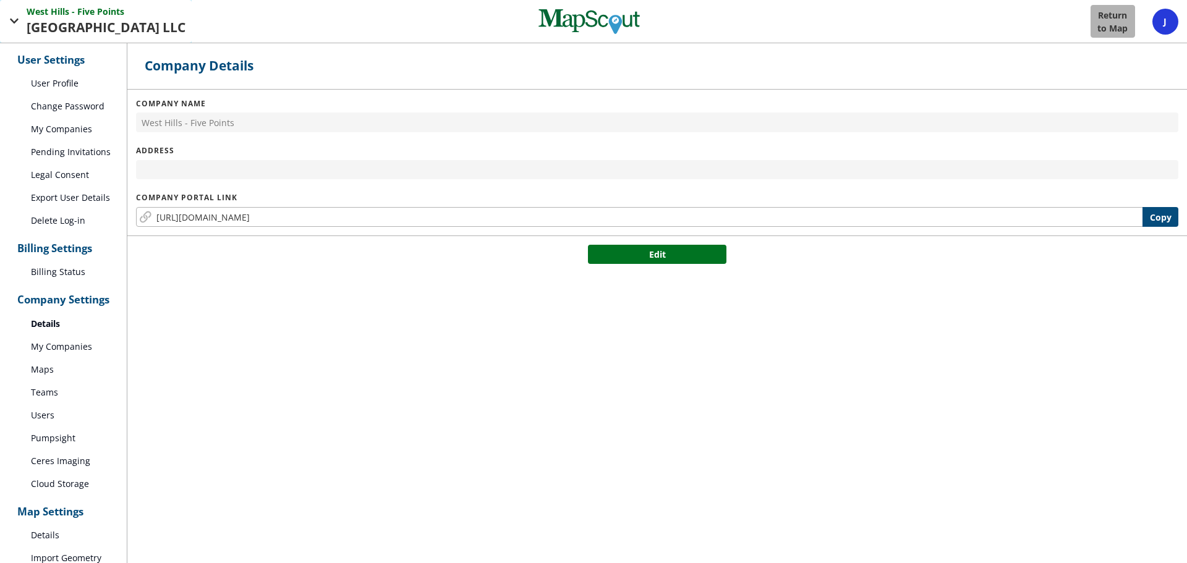
click at [35, 15] on span "West Hills - Five" at bounding box center [62, 11] width 70 height 13
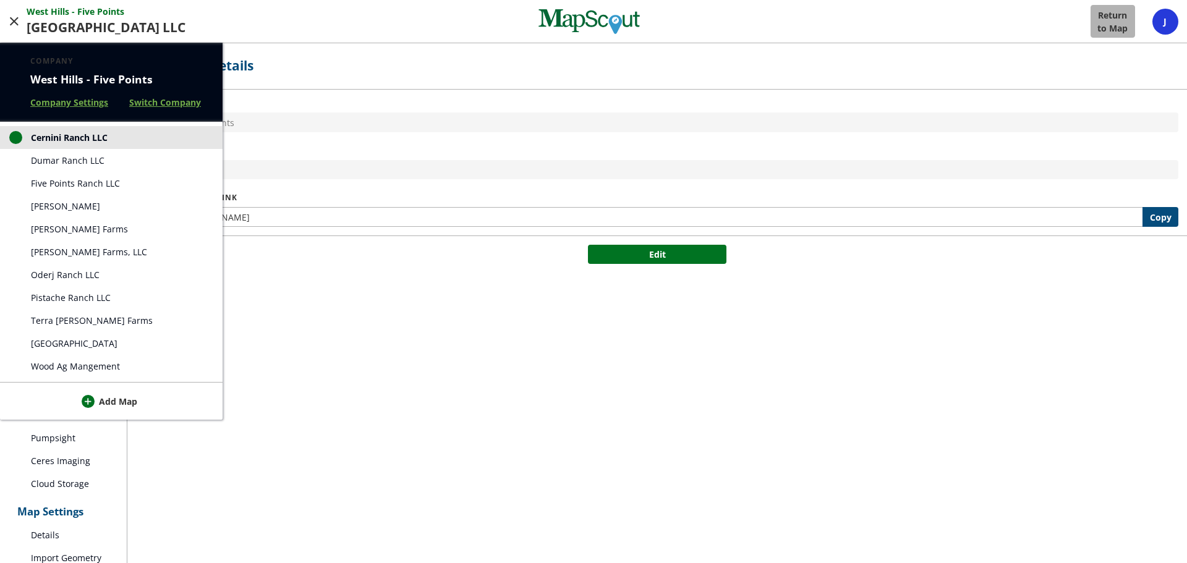
click at [57, 184] on span "Five Points Ranch LLC" at bounding box center [75, 183] width 89 height 13
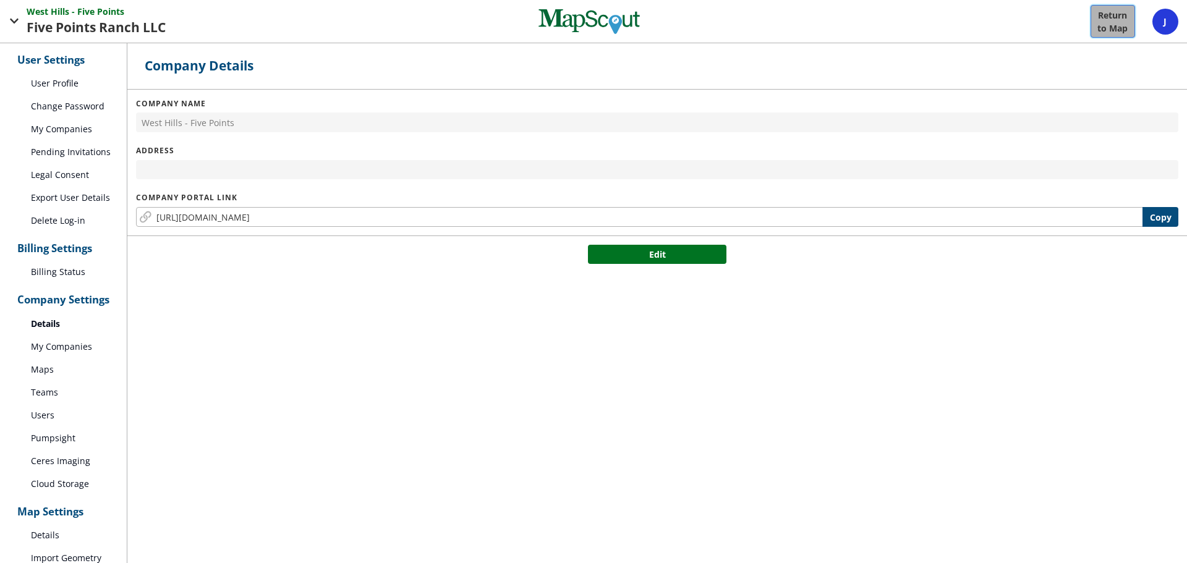
click at [1095, 9] on button "Return to Map" at bounding box center [1112, 21] width 45 height 33
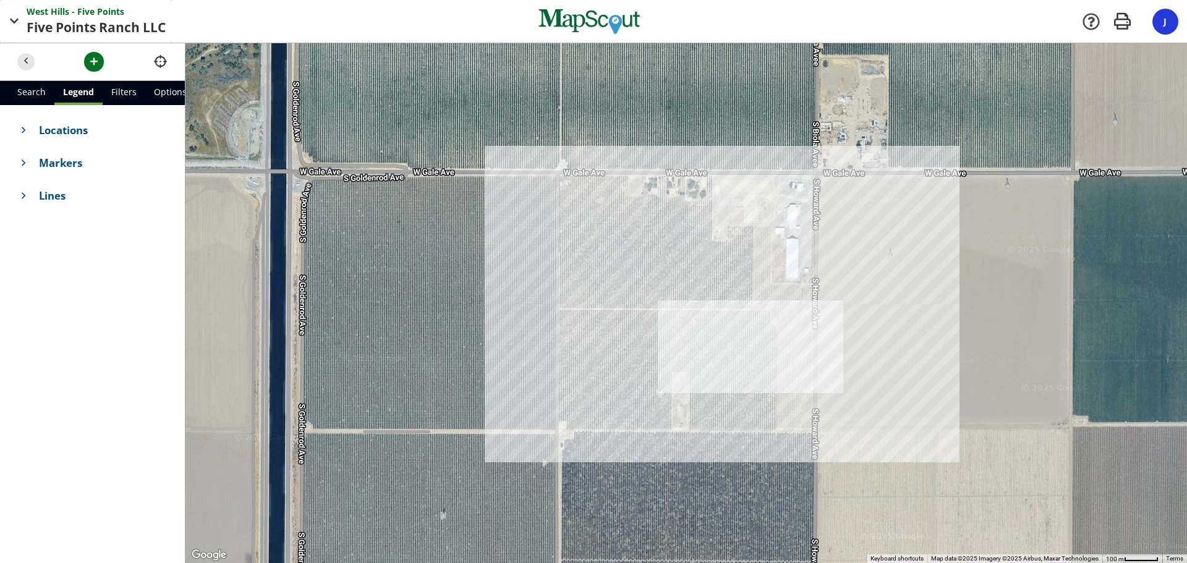
click at [14, 18] on span "button" at bounding box center [14, 21] width 15 height 15
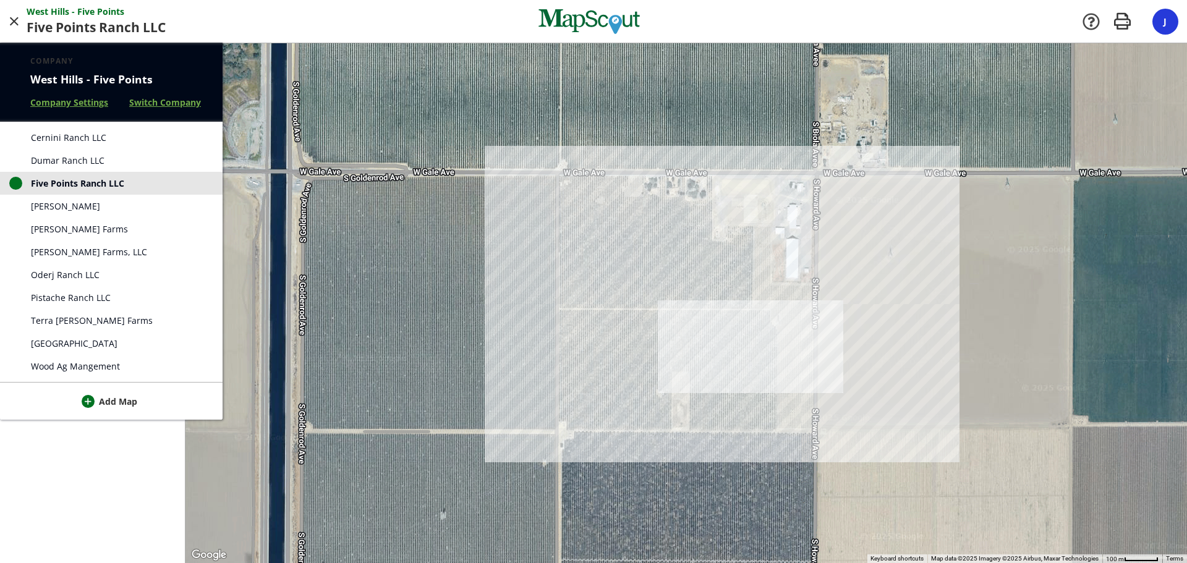
click at [56, 269] on link "Oderj Ranch LLC" at bounding box center [111, 274] width 223 height 23
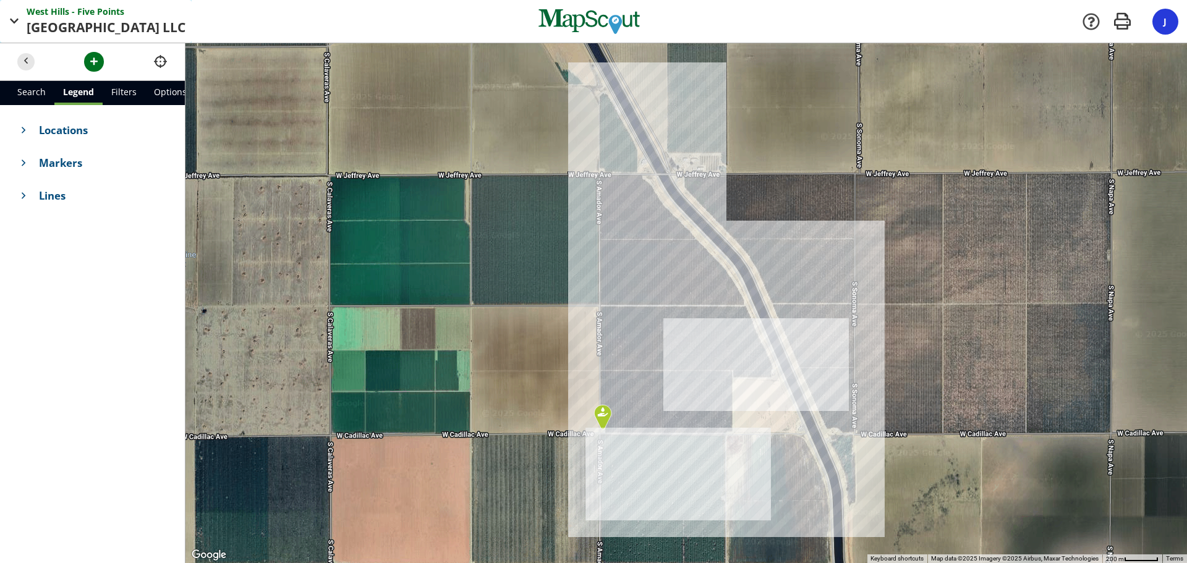
click at [24, 17] on button "[GEOGRAPHIC_DATA] - Five Points Points Oderj Ranch LLC LLC" at bounding box center [96, 21] width 192 height 43
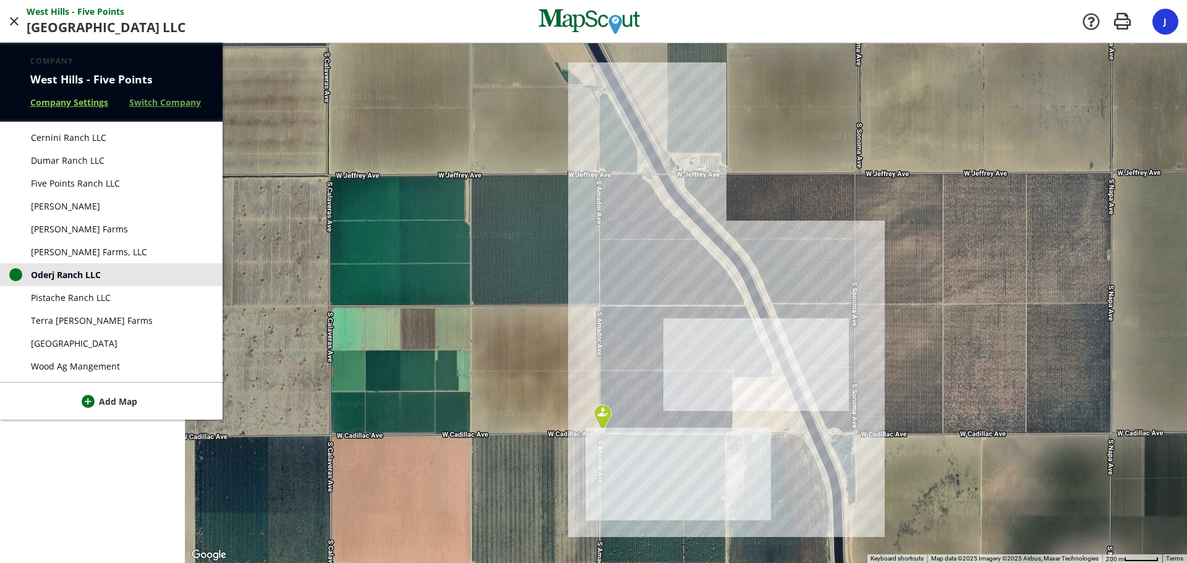
click at [50, 104] on link "Company Settings" at bounding box center [69, 102] width 78 height 13
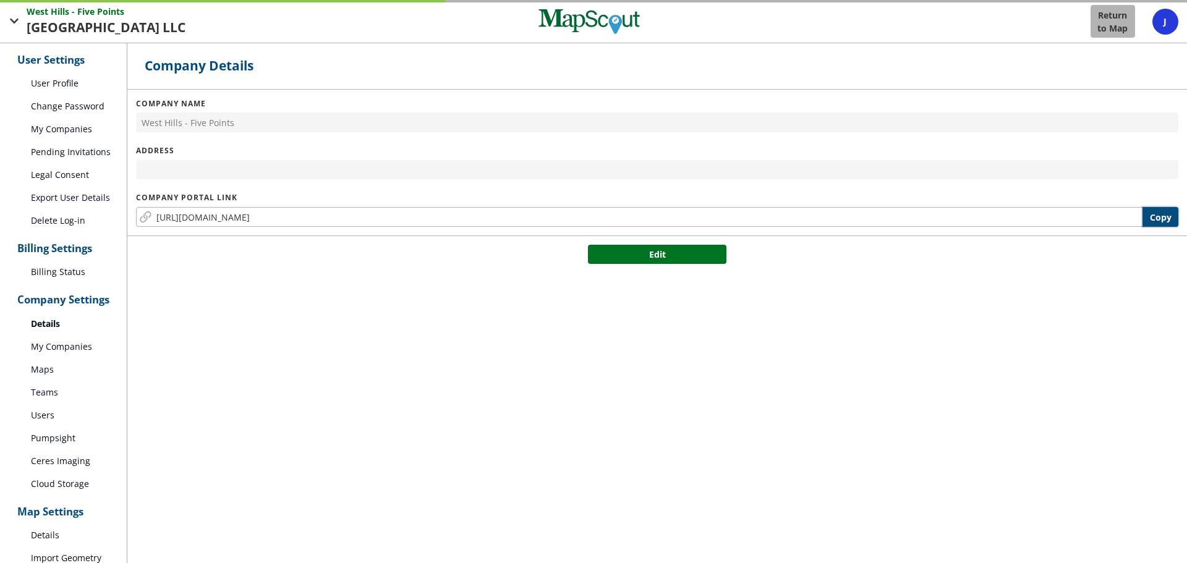
click at [1176, 219] on button "Copy" at bounding box center [1160, 217] width 36 height 20
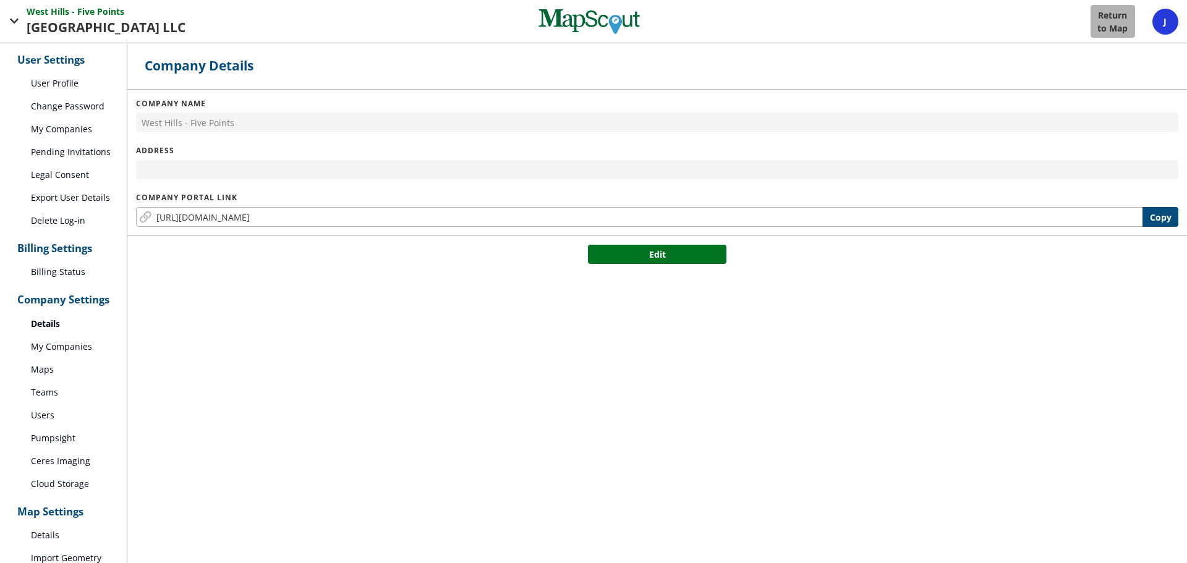
click at [55, 363] on link "Maps" at bounding box center [63, 369] width 127 height 23
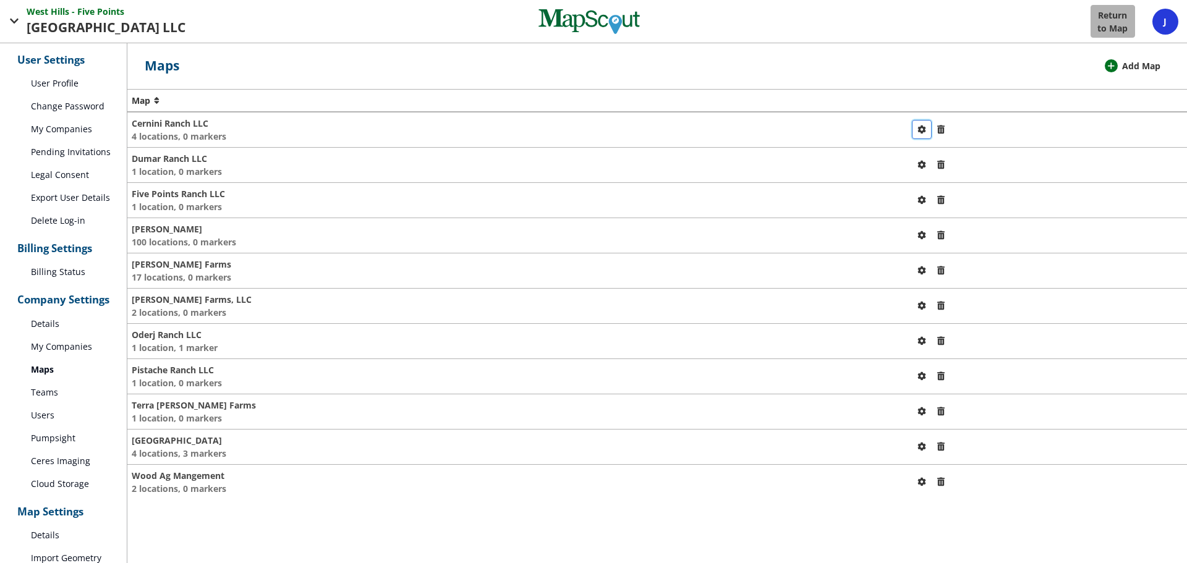
click at [915, 127] on span "button" at bounding box center [921, 129] width 13 height 13
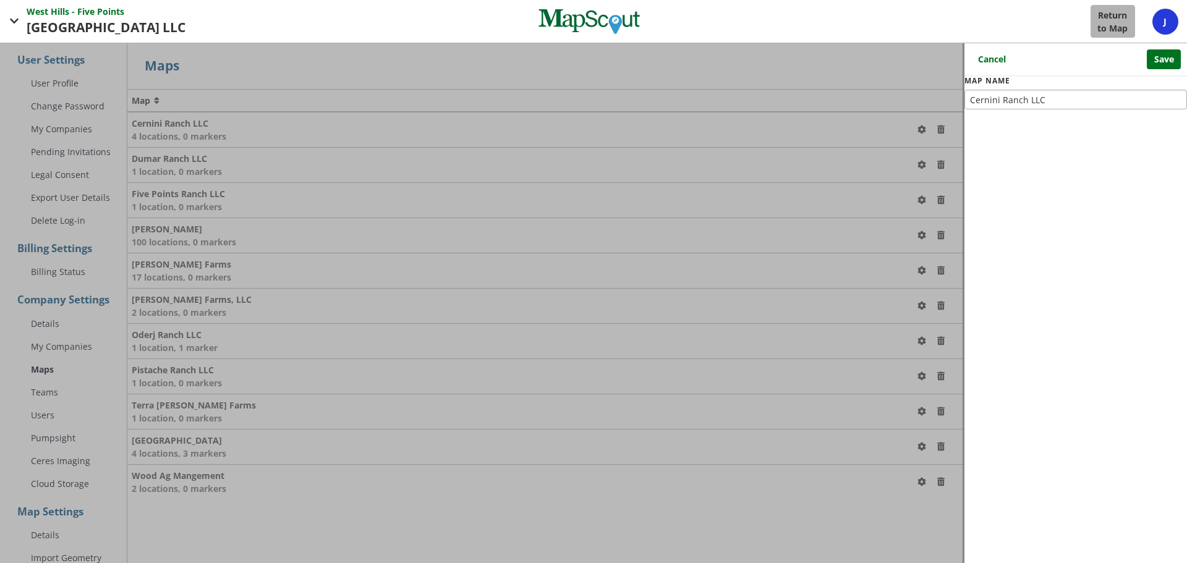
click at [891, 132] on div at bounding box center [593, 303] width 1187 height 520
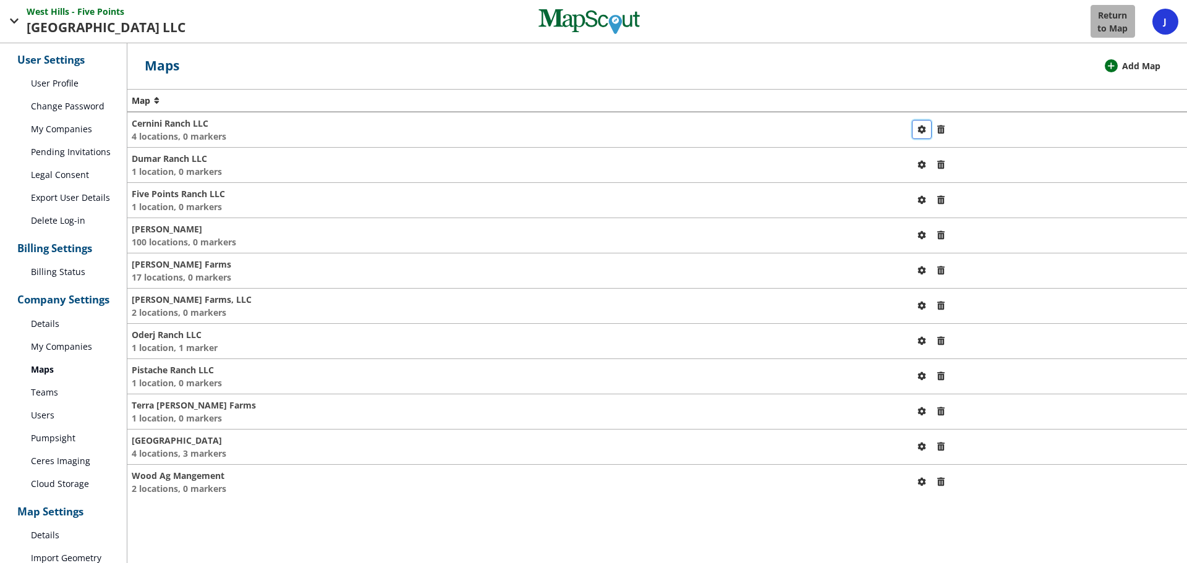
click at [915, 132] on span "button" at bounding box center [921, 129] width 13 height 13
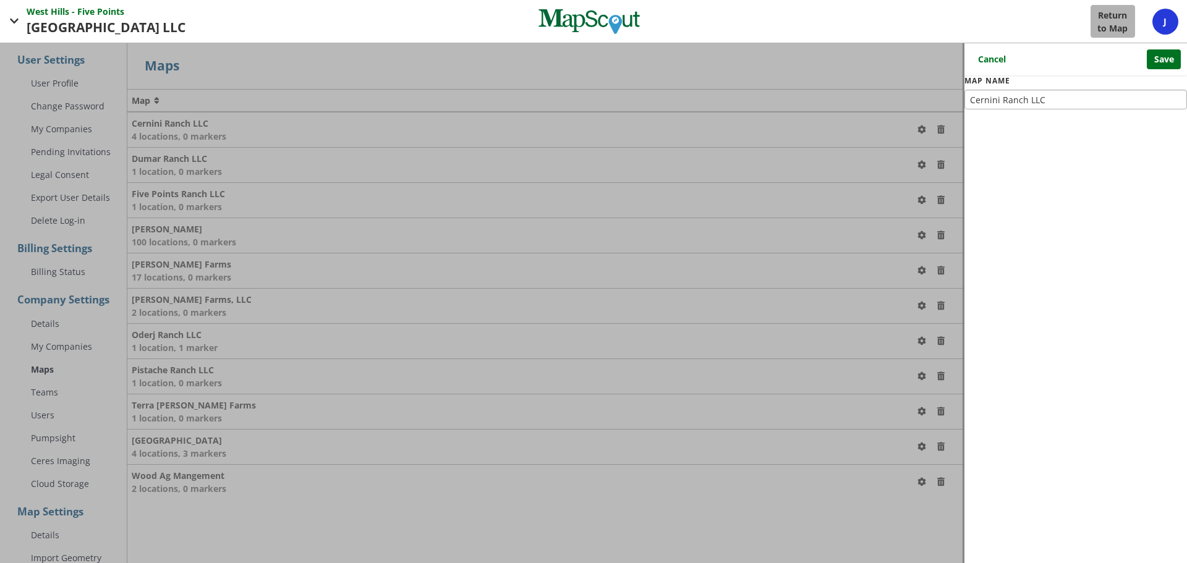
click at [888, 131] on div at bounding box center [593, 303] width 1187 height 520
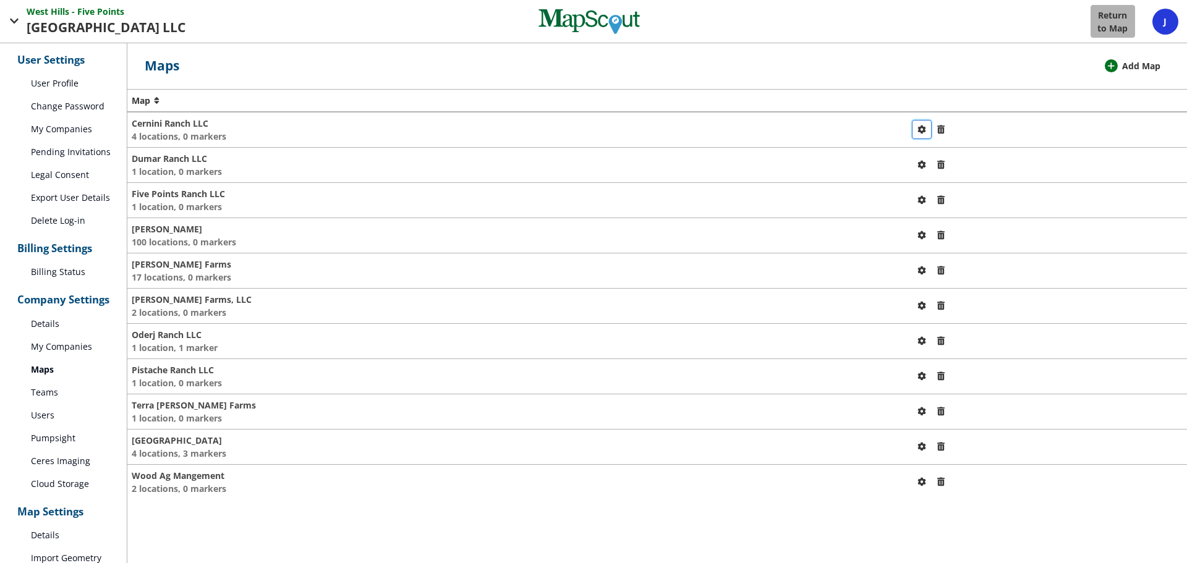
click at [915, 131] on span "button" at bounding box center [921, 129] width 13 height 13
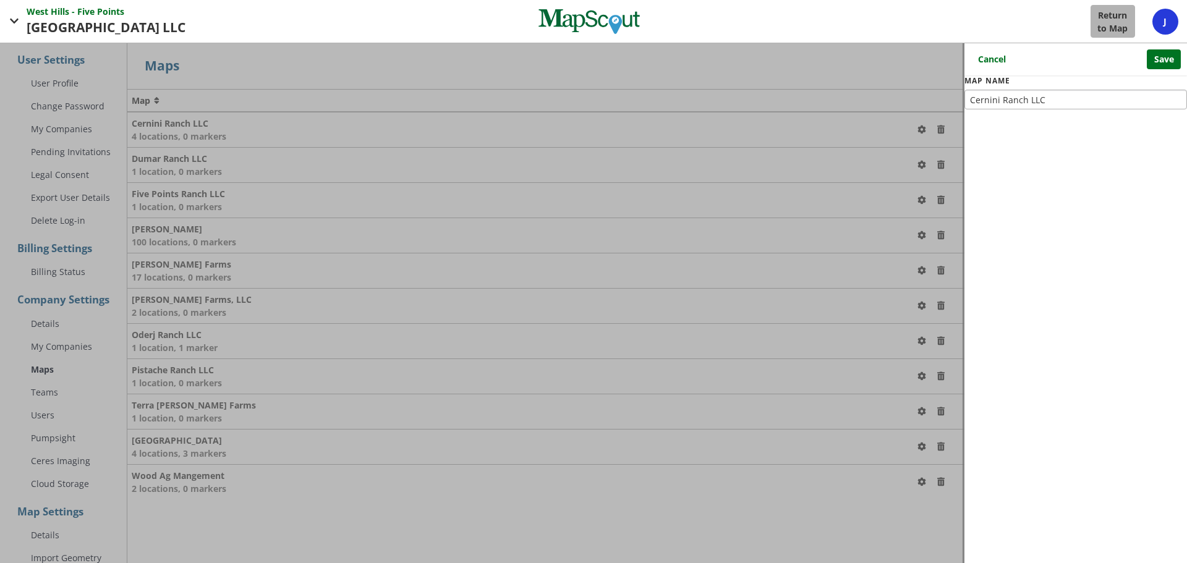
click at [885, 130] on div at bounding box center [593, 303] width 1187 height 520
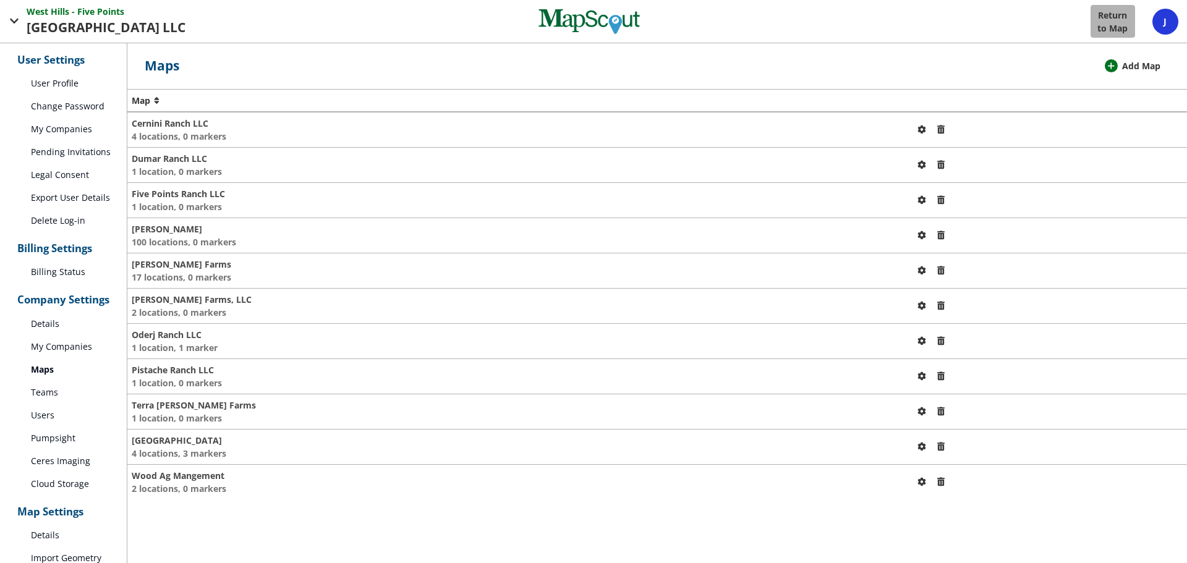
click at [72, 139] on link "My Companies" at bounding box center [63, 128] width 127 height 23
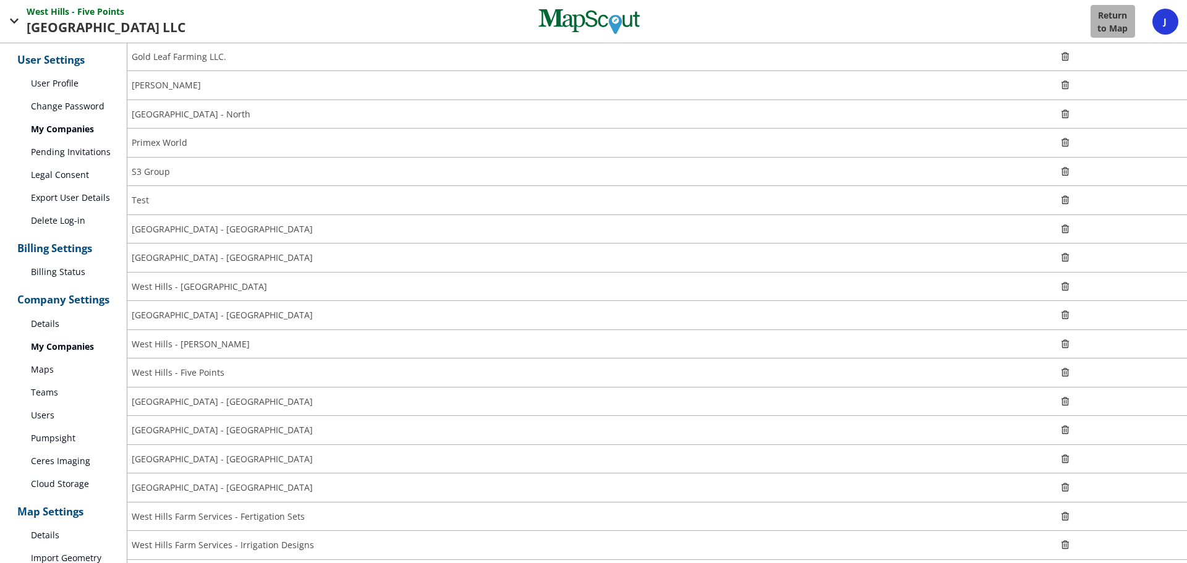
scroll to position [247, 0]
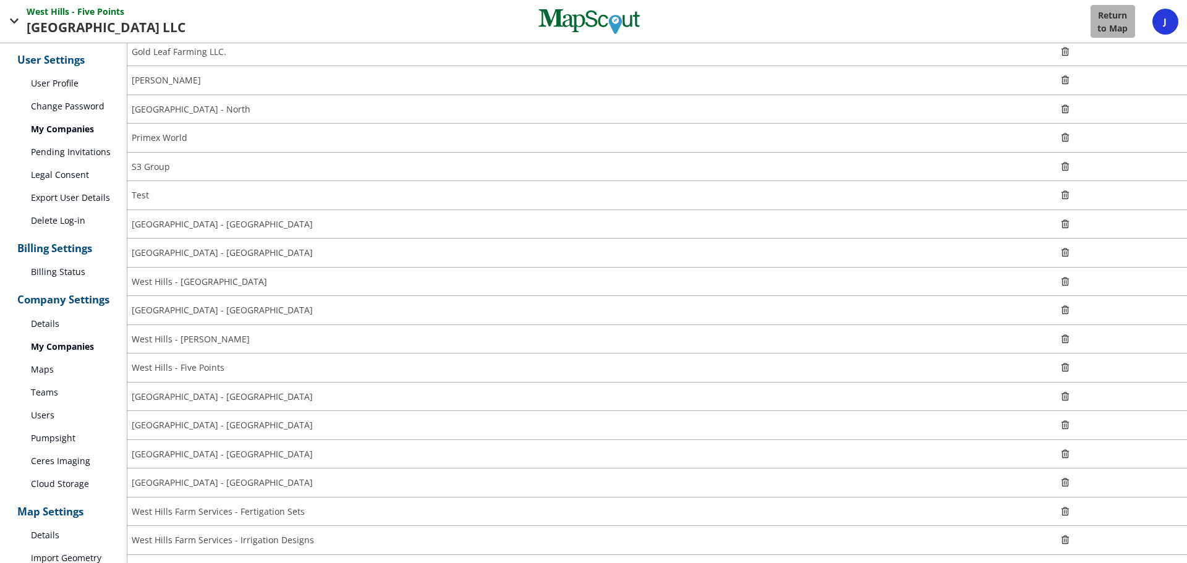
click at [49, 159] on link "Pending Invitations" at bounding box center [63, 151] width 127 height 23
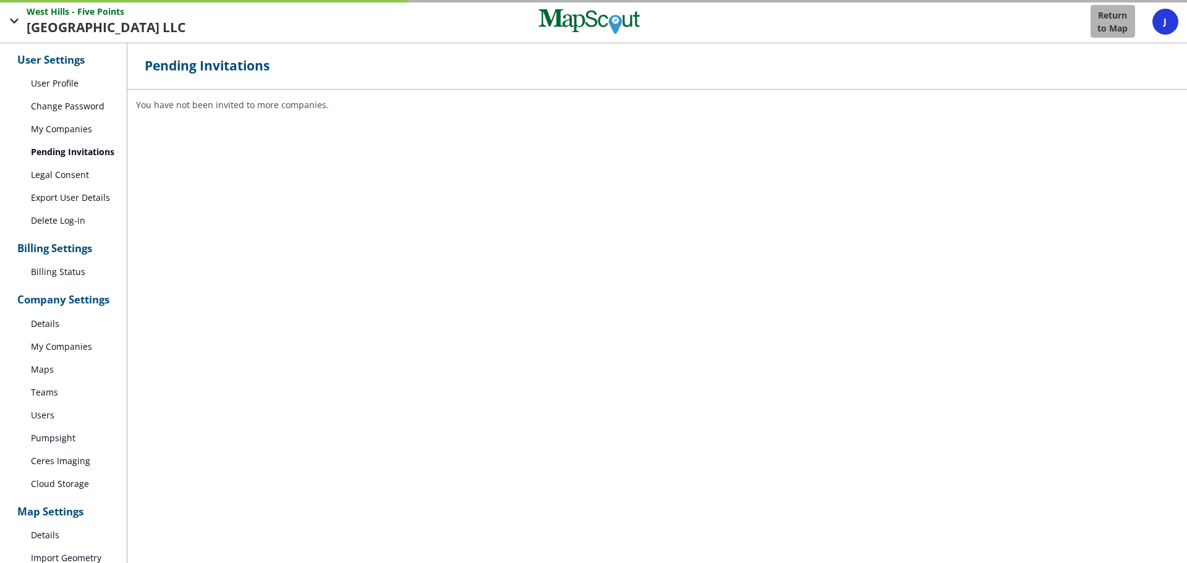
click at [50, 178] on link "Legal Consent" at bounding box center [63, 174] width 127 height 23
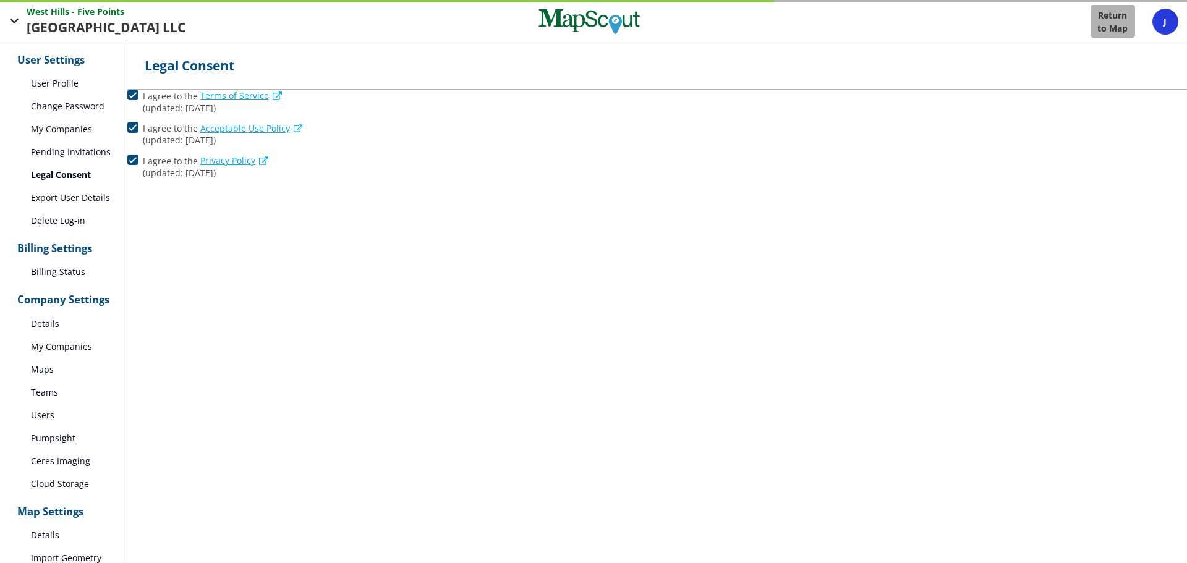
click at [54, 195] on link "Export User Details" at bounding box center [63, 197] width 127 height 23
